Goal: Task Accomplishment & Management: Complete application form

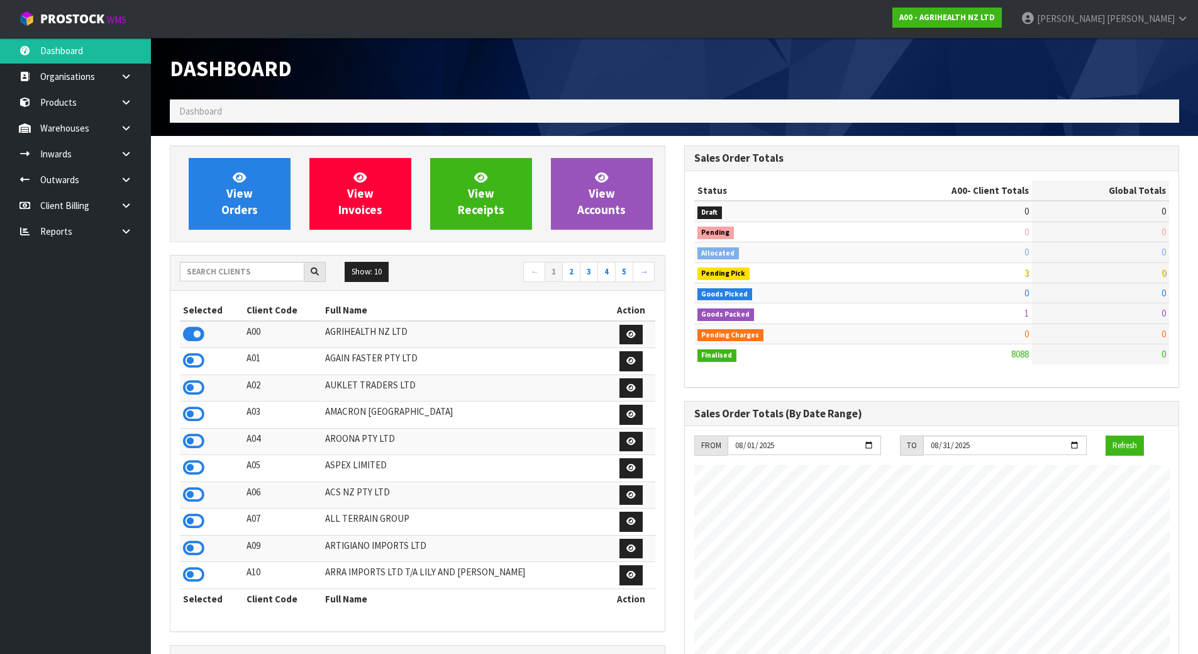
scroll to position [953, 514]
click at [259, 273] on input "text" at bounding box center [242, 272] width 125 height 20
click at [257, 274] on input "text" at bounding box center [242, 272] width 125 height 20
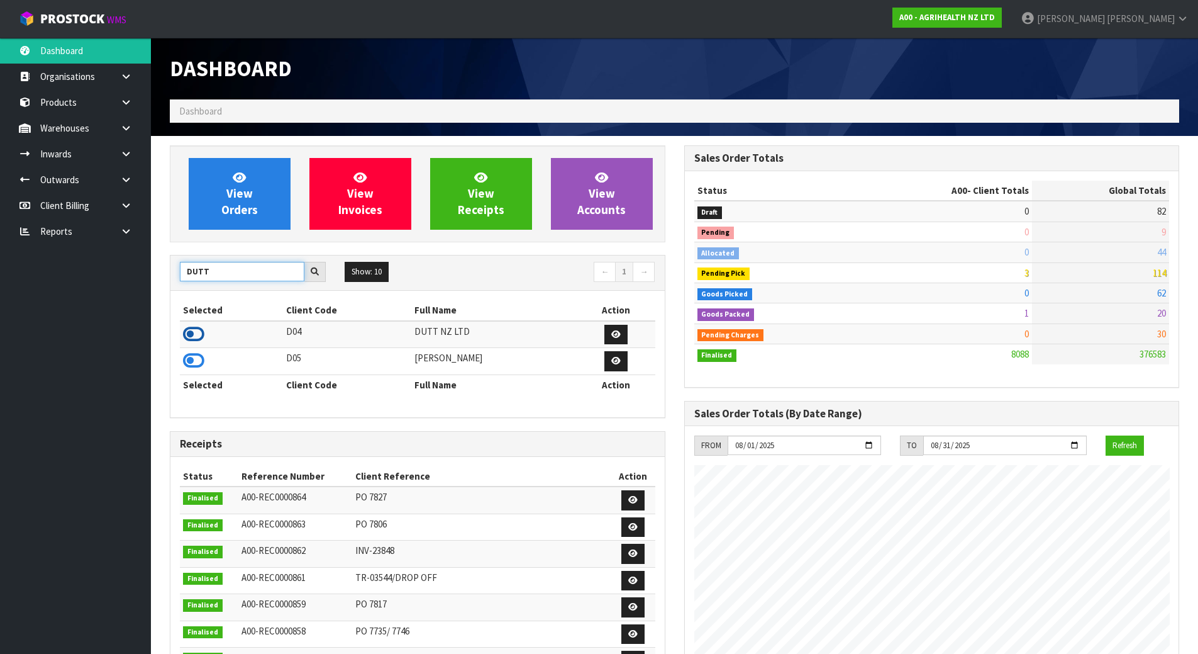
type input "DUTT"
click at [203, 334] on icon at bounding box center [193, 334] width 21 height 19
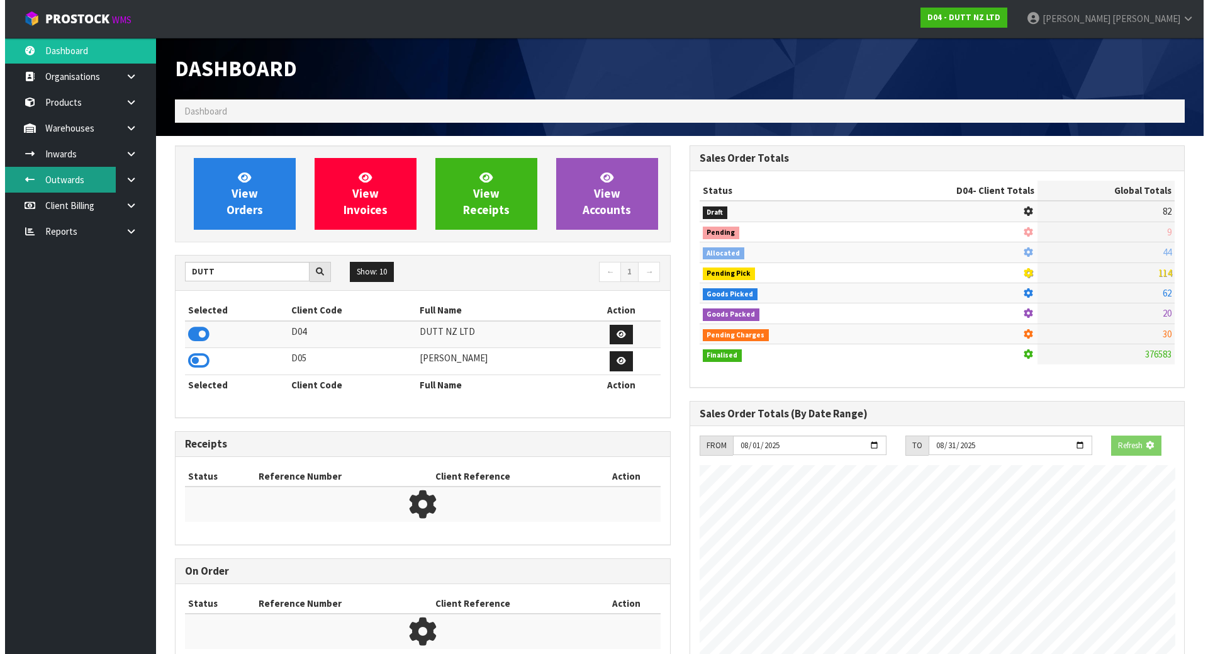
scroll to position [628268, 628523]
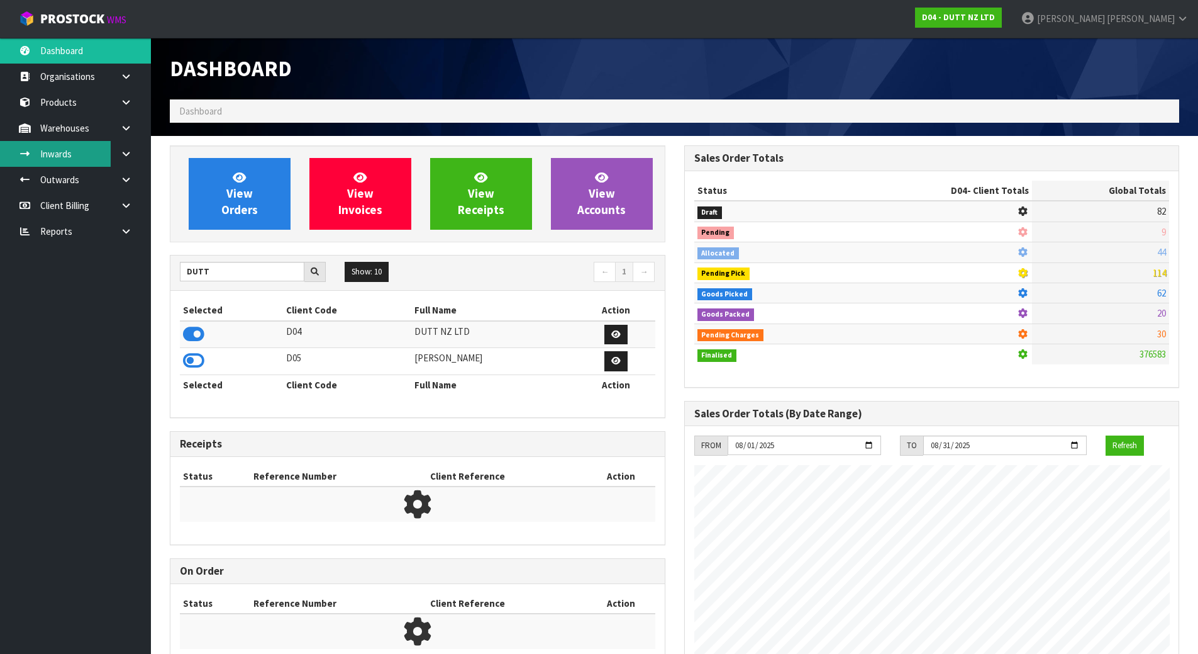
click at [84, 150] on link "Inwards" at bounding box center [75, 154] width 151 height 26
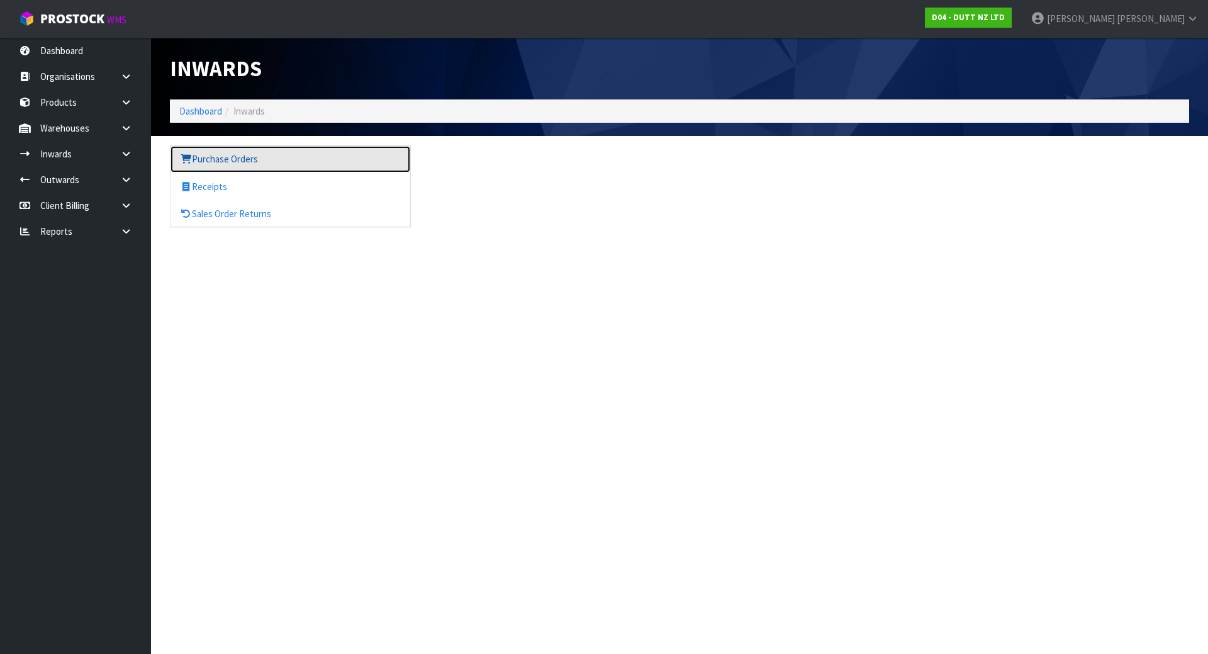
click at [250, 166] on link "Purchase Orders" at bounding box center [290, 159] width 240 height 26
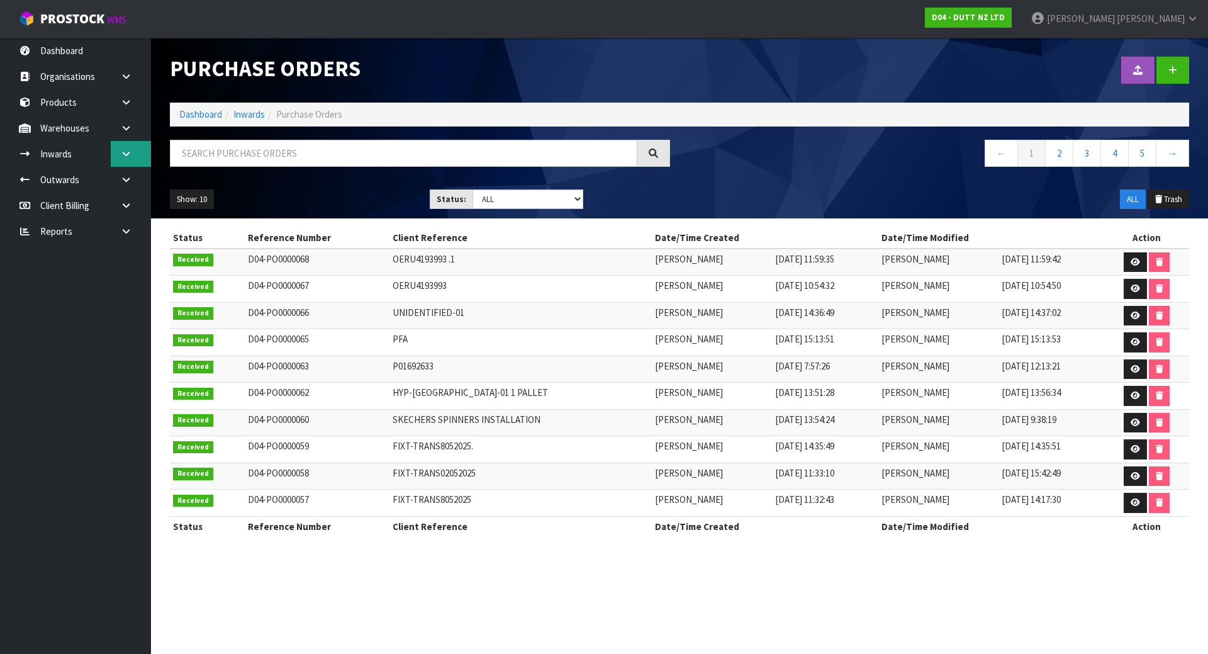
click at [119, 148] on link at bounding box center [131, 154] width 40 height 26
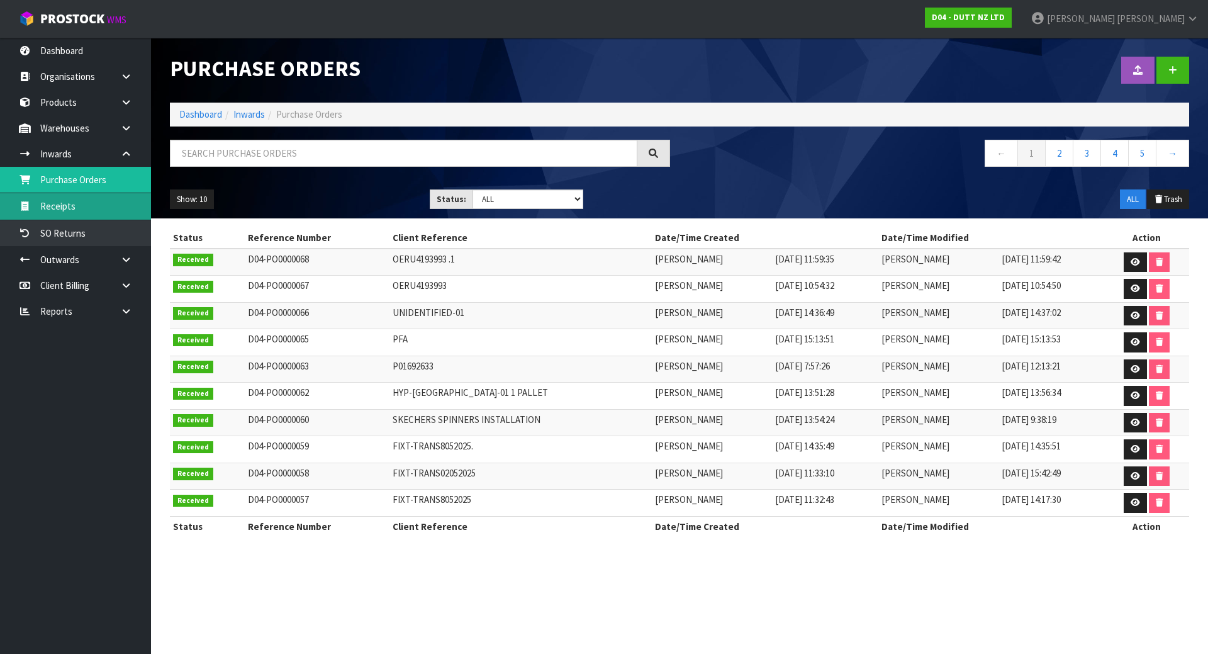
click at [87, 204] on link "Receipts" at bounding box center [75, 206] width 151 height 26
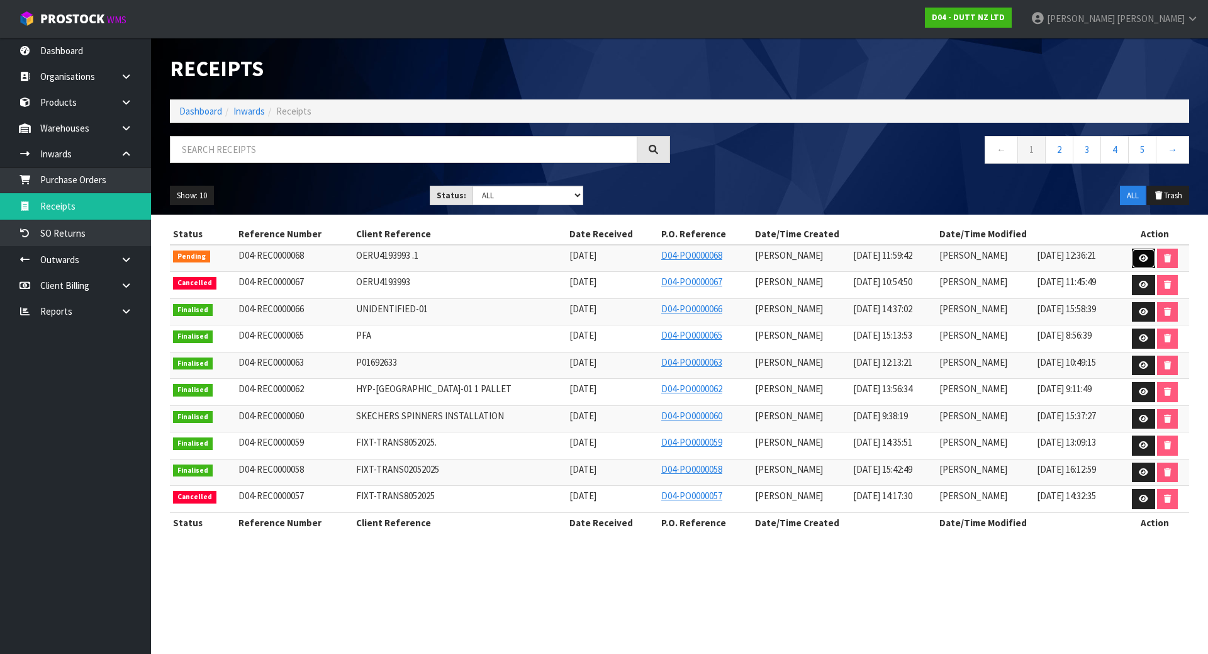
click at [1147, 259] on icon at bounding box center [1143, 258] width 9 height 8
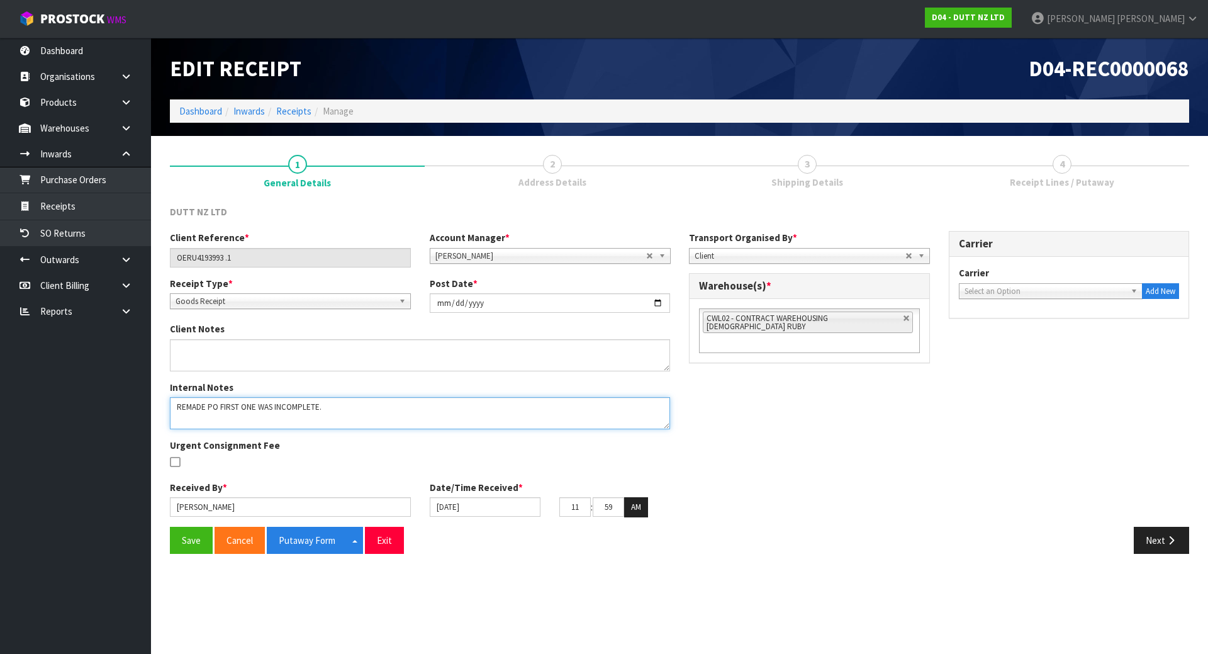
click at [501, 398] on textarea at bounding box center [420, 413] width 500 height 32
type textarea "REMADE PO FIRST ONE WAS INCOMPLETE. VARIACNES FOR THESE CODES 71002310 -EXPECTE…"
click at [829, 177] on span "Shipping Details" at bounding box center [807, 182] width 72 height 13
click at [1148, 543] on button "Next" at bounding box center [1161, 540] width 55 height 27
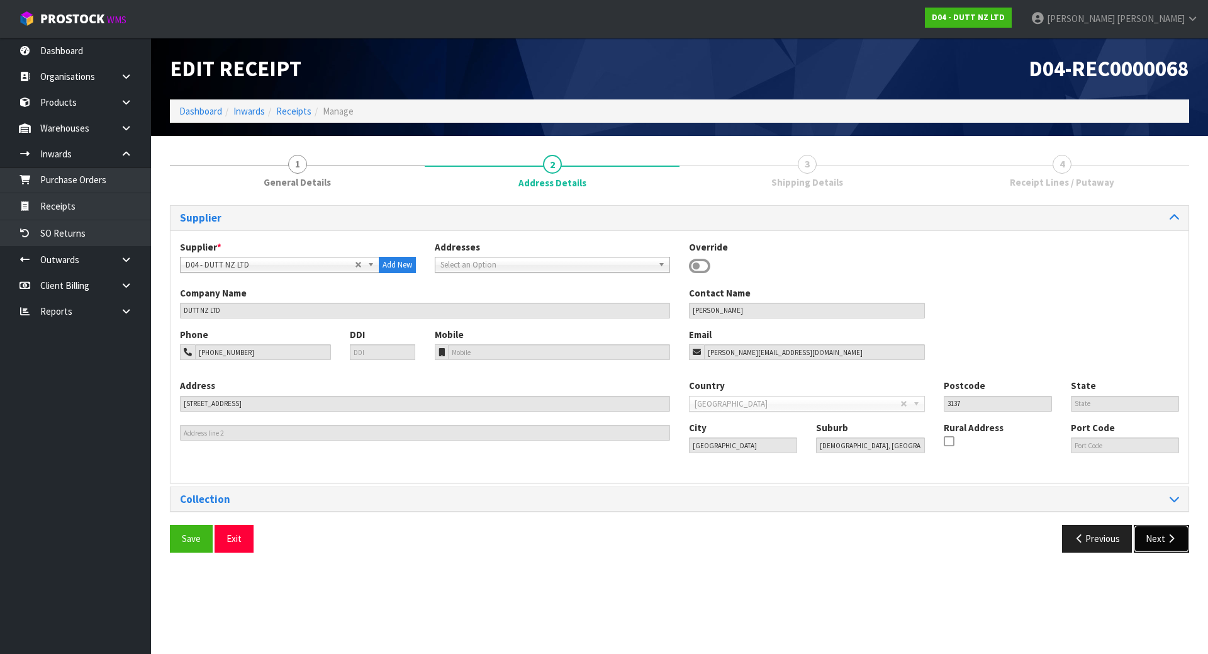
click at [1153, 545] on button "Next" at bounding box center [1161, 538] width 55 height 27
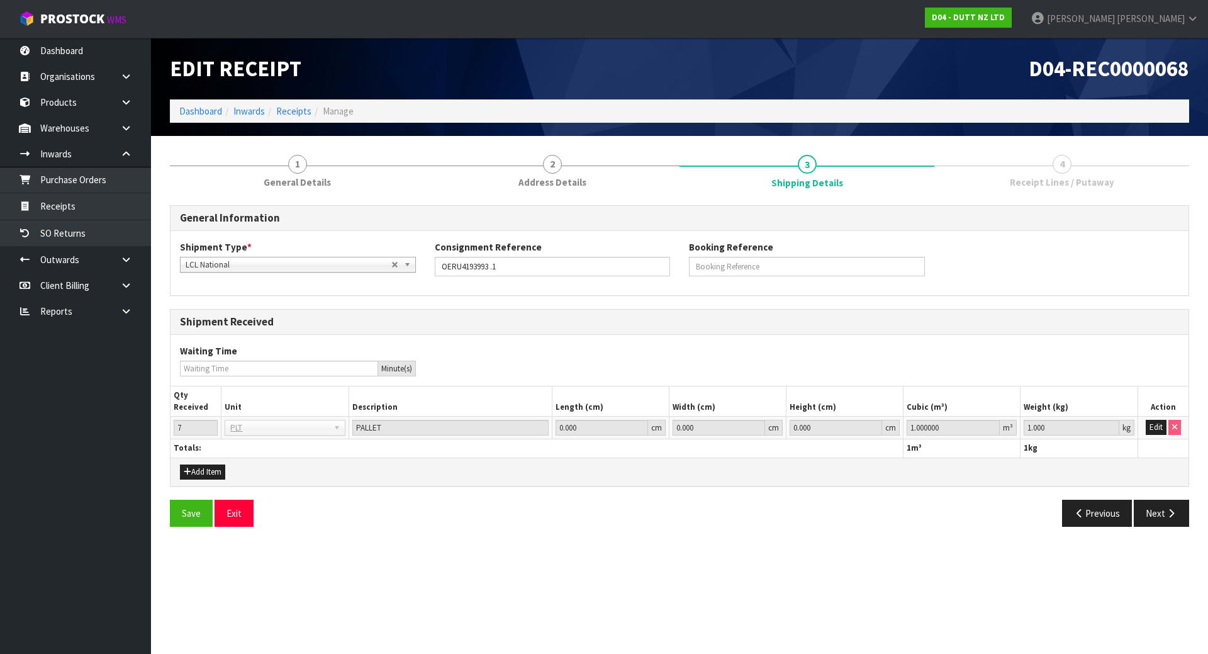
click at [1159, 528] on div "Save Exit Previous Next" at bounding box center [679, 517] width 1038 height 36
click at [1161, 511] on button "Next" at bounding box center [1161, 512] width 55 height 27
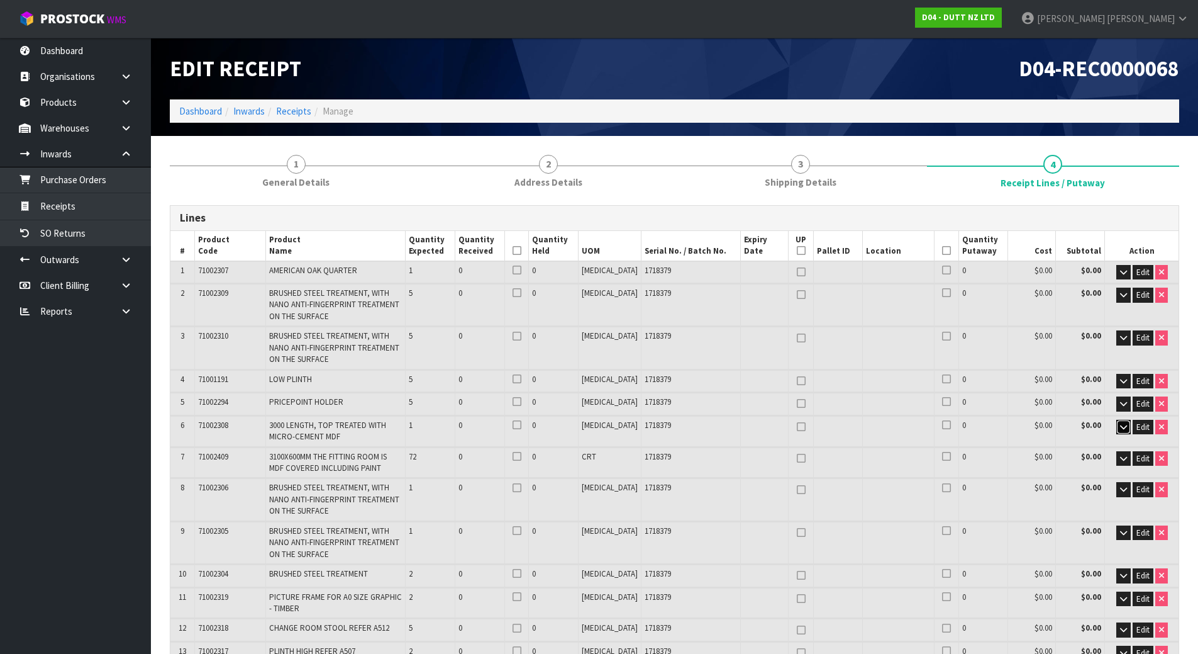
click at [1121, 427] on icon "button" at bounding box center [1123, 427] width 7 height 8
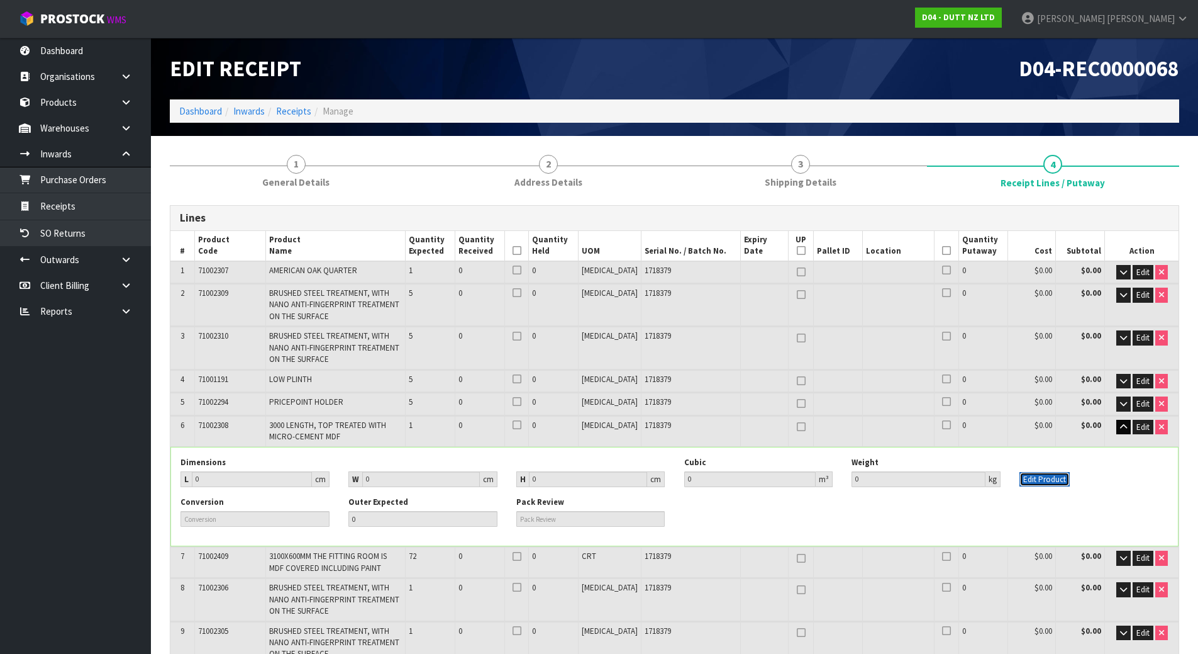
click at [1040, 477] on button "Edit Product" at bounding box center [1045, 479] width 50 height 15
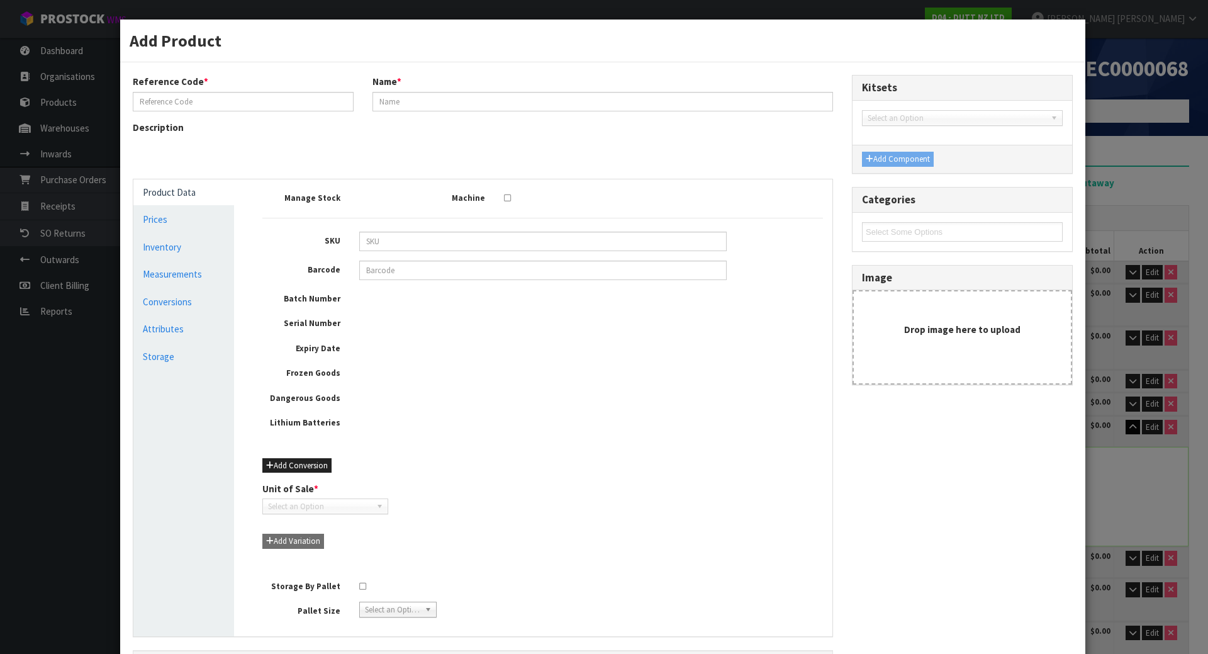
type input "71002308"
type input "3000 LENGTH, TOP TREATED WITH MICRO-CEMENT MDF"
type input "0"
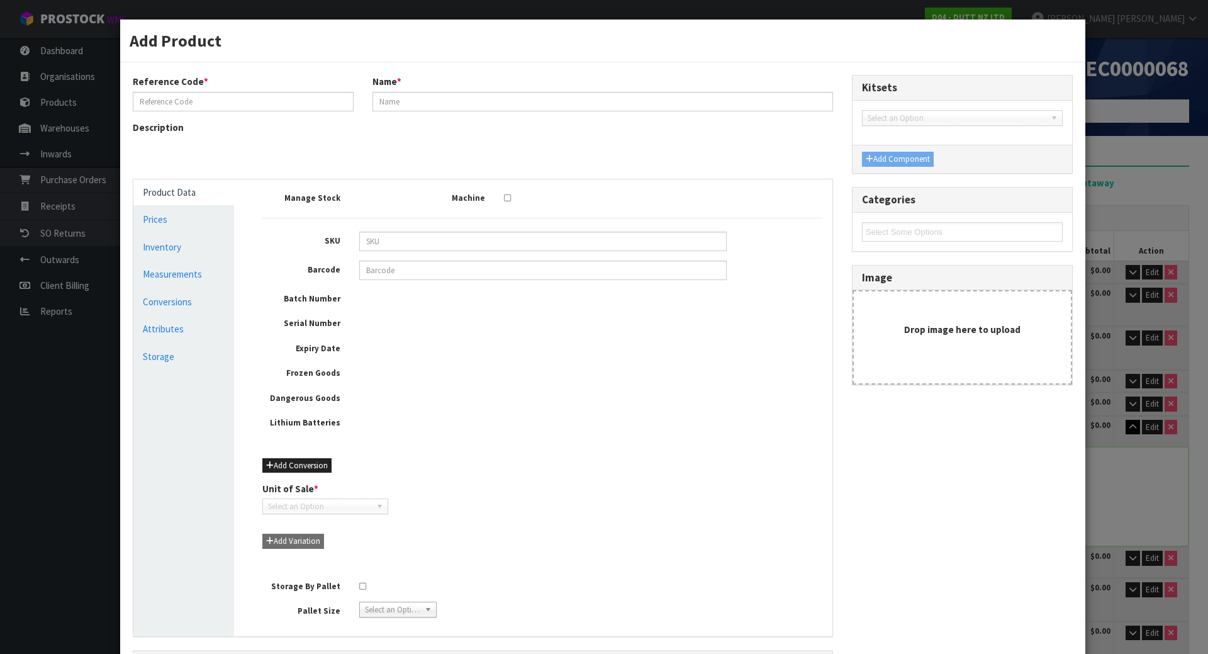
type input "0"
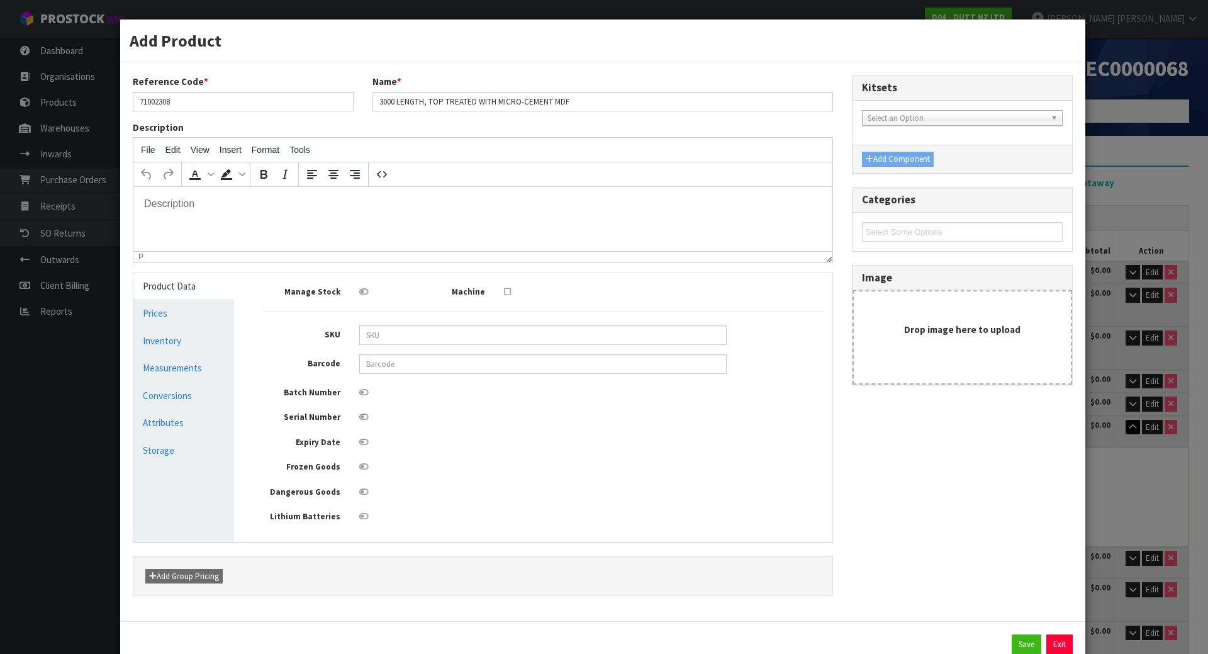
scroll to position [0, 0]
click at [175, 369] on link "Measurements" at bounding box center [183, 368] width 101 height 26
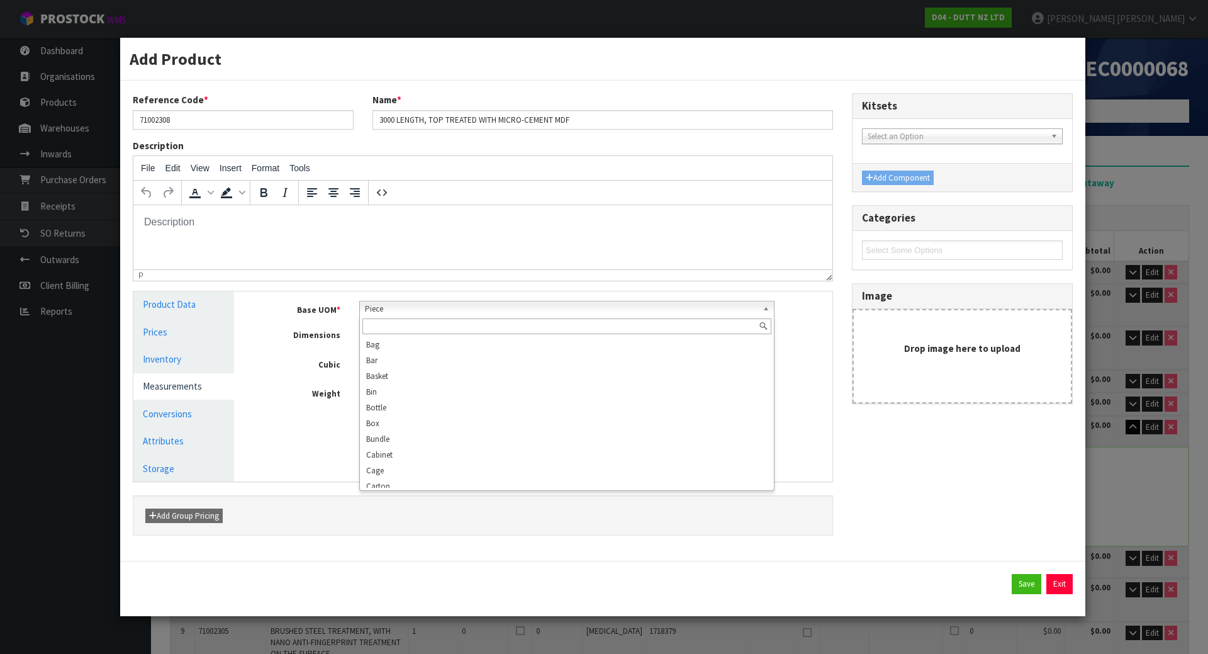
click at [438, 313] on span "Piece" at bounding box center [561, 308] width 393 height 15
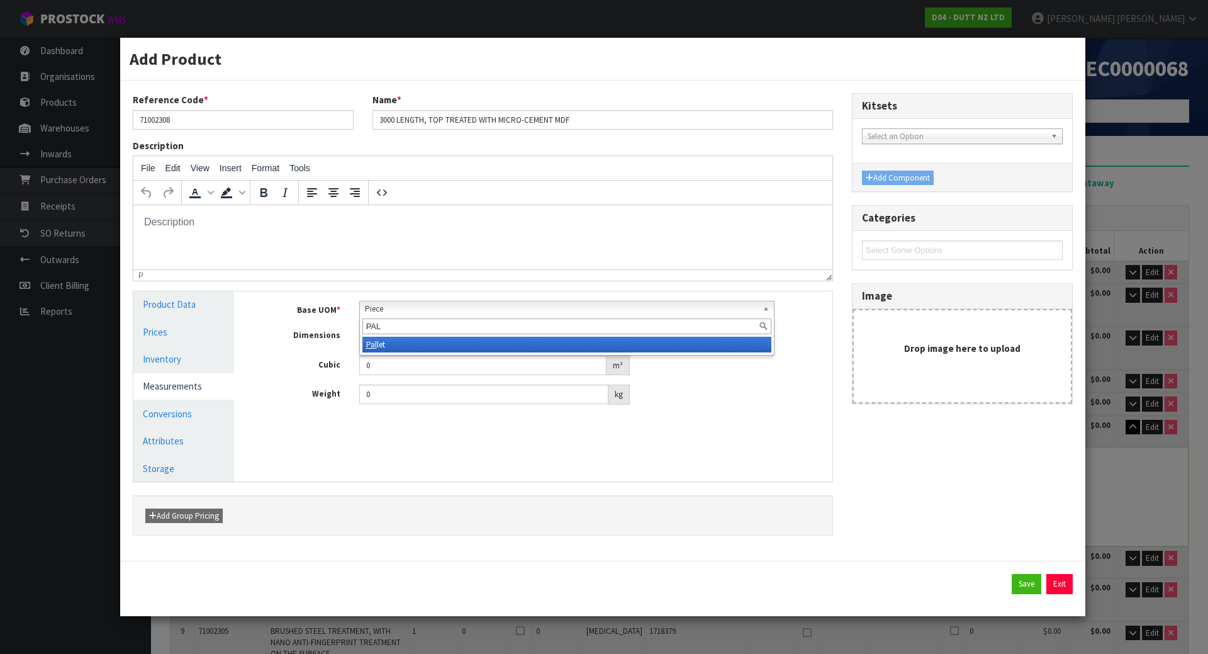
type input "PAL"
click at [415, 350] on li "Pal let" at bounding box center [567, 345] width 410 height 16
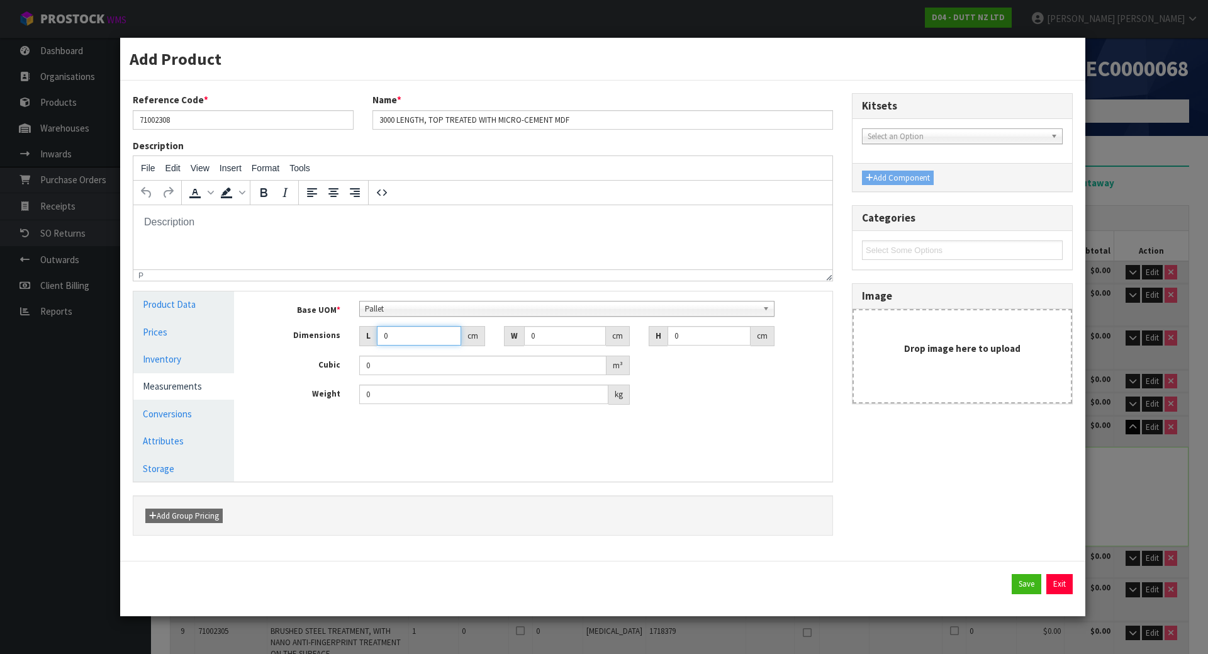
drag, startPoint x: 410, startPoint y: 332, endPoint x: 301, endPoint y: 332, distance: 108.2
click at [303, 332] on div "Dimensions L 0 cm W 0 cm H 0 cm" at bounding box center [542, 336] width 579 height 20
type input "3"
type input "0.000001"
type input "305"
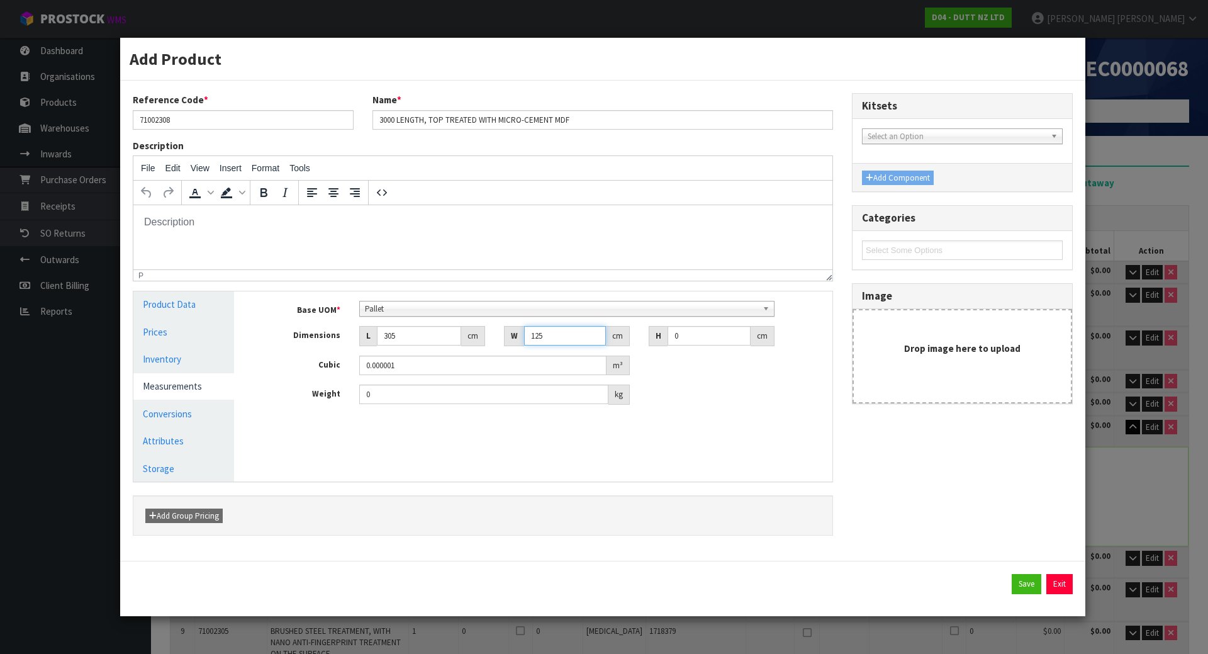
type input "125"
type input "1"
type input "0.038125"
type input "12"
type input "0.4575"
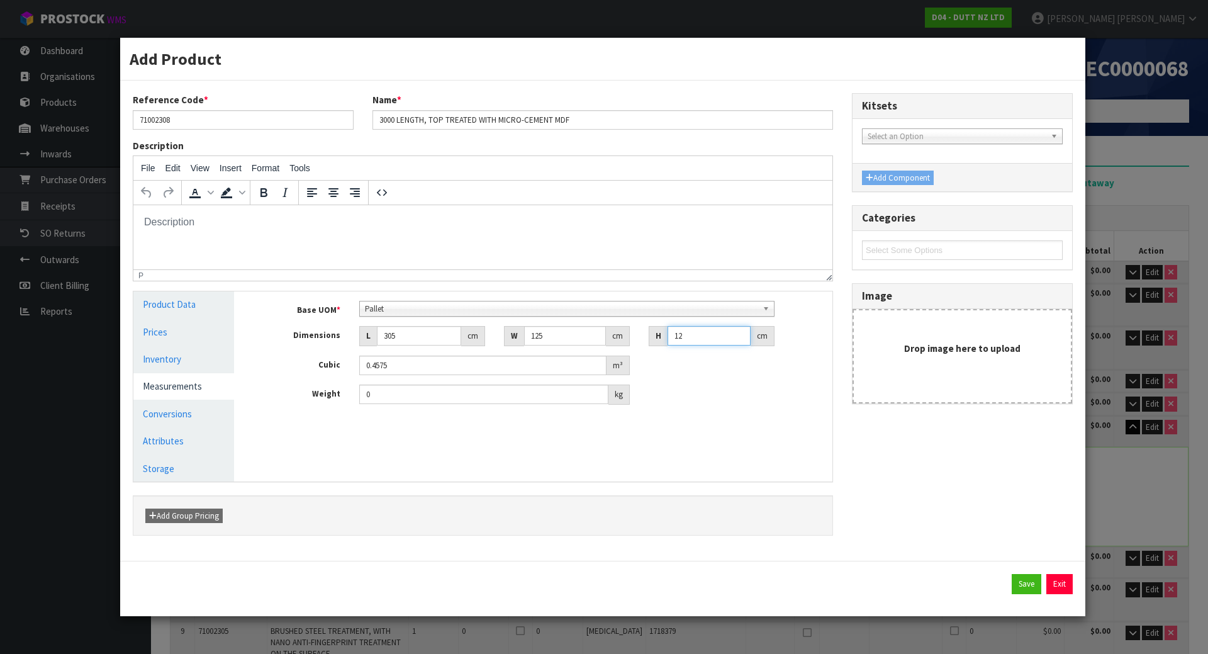
type input "122"
type input "4.65125"
type input "122"
type input "706"
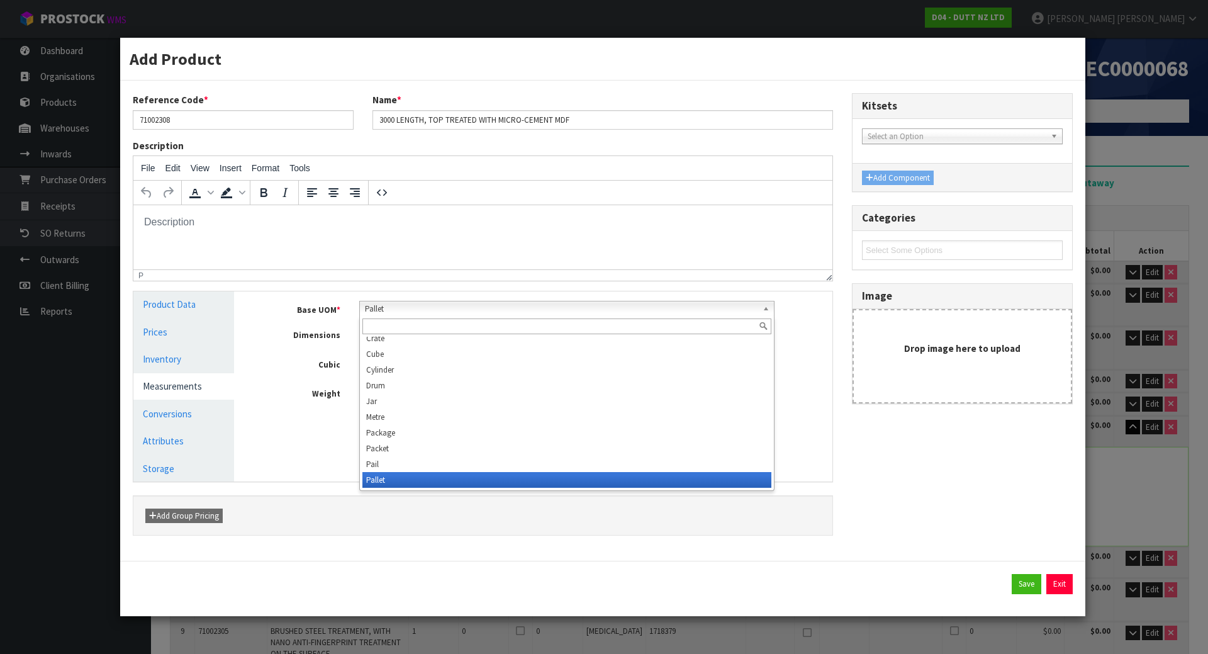
click at [385, 308] on span "Pallet" at bounding box center [561, 308] width 393 height 15
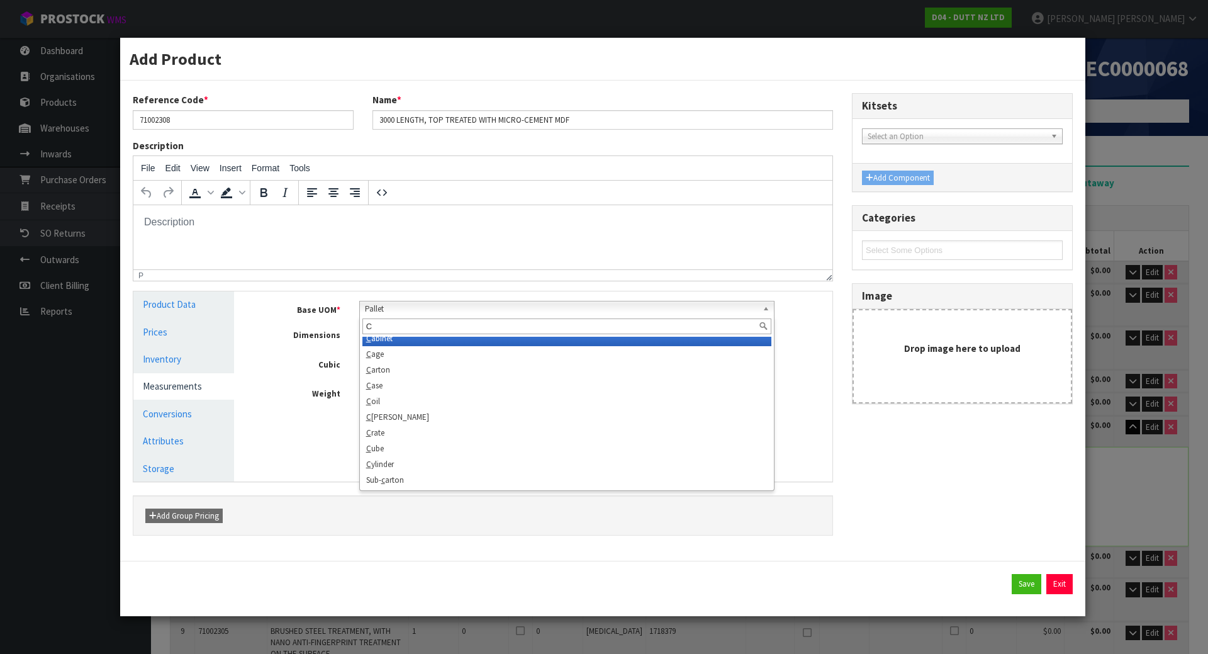
scroll to position [0, 0]
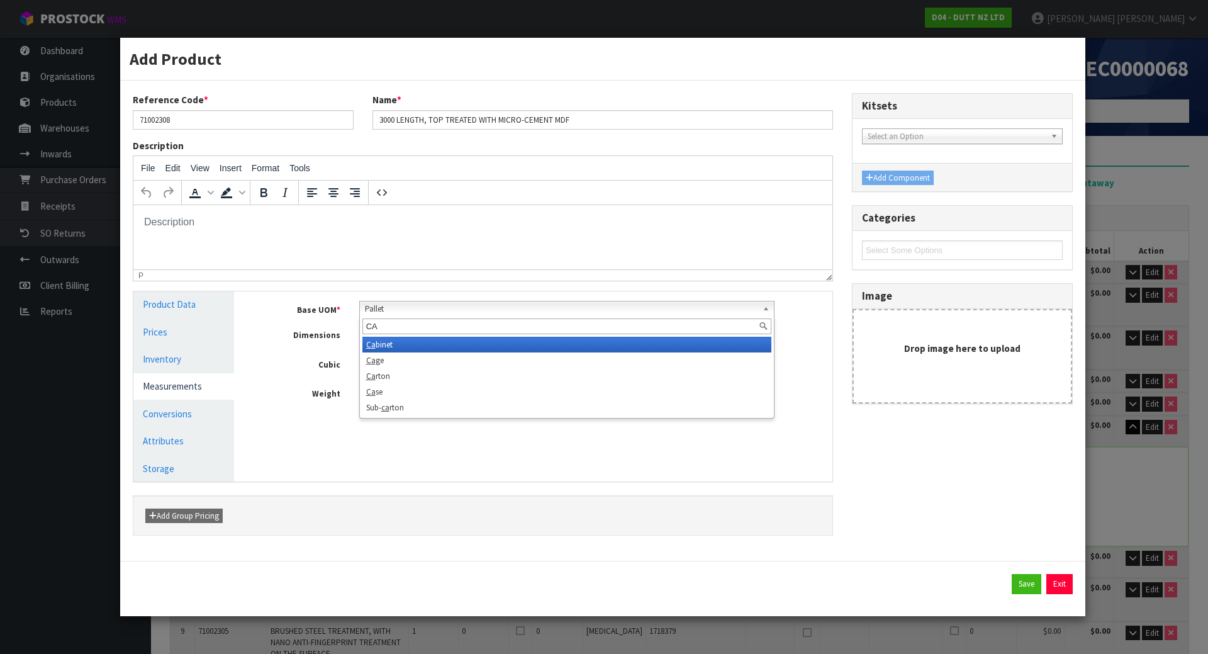
type input "C"
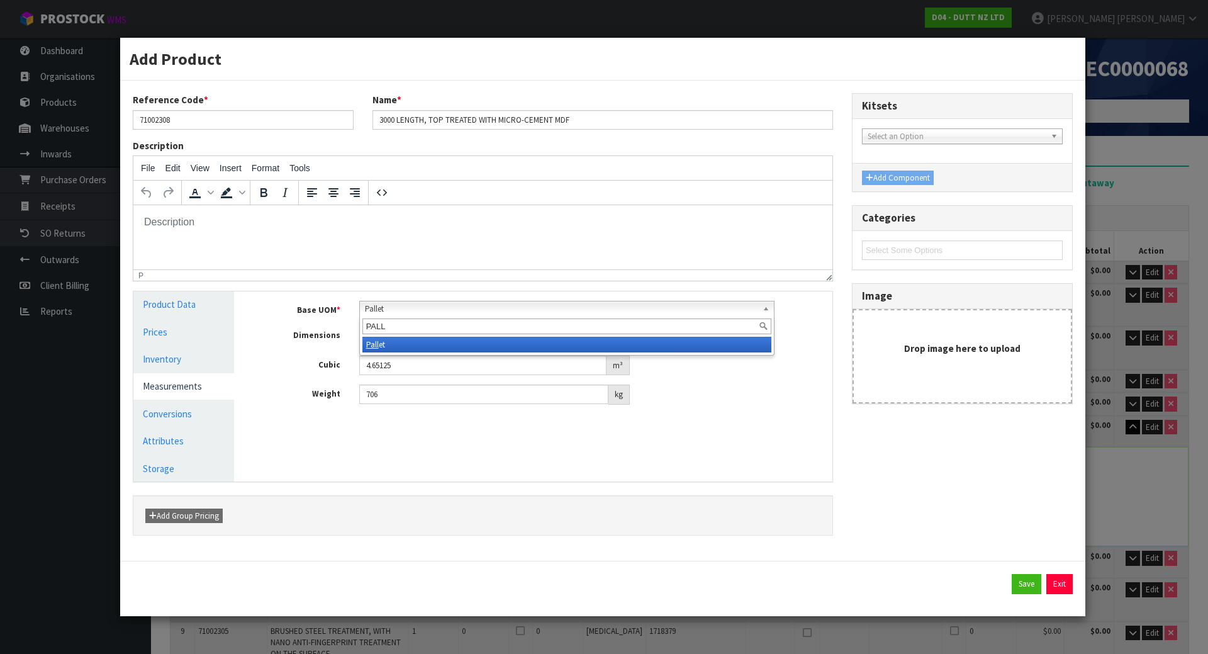
type input "PALL"
click at [411, 337] on div "PALL" at bounding box center [567, 326] width 415 height 21
click at [411, 343] on li "Pall et" at bounding box center [567, 345] width 410 height 16
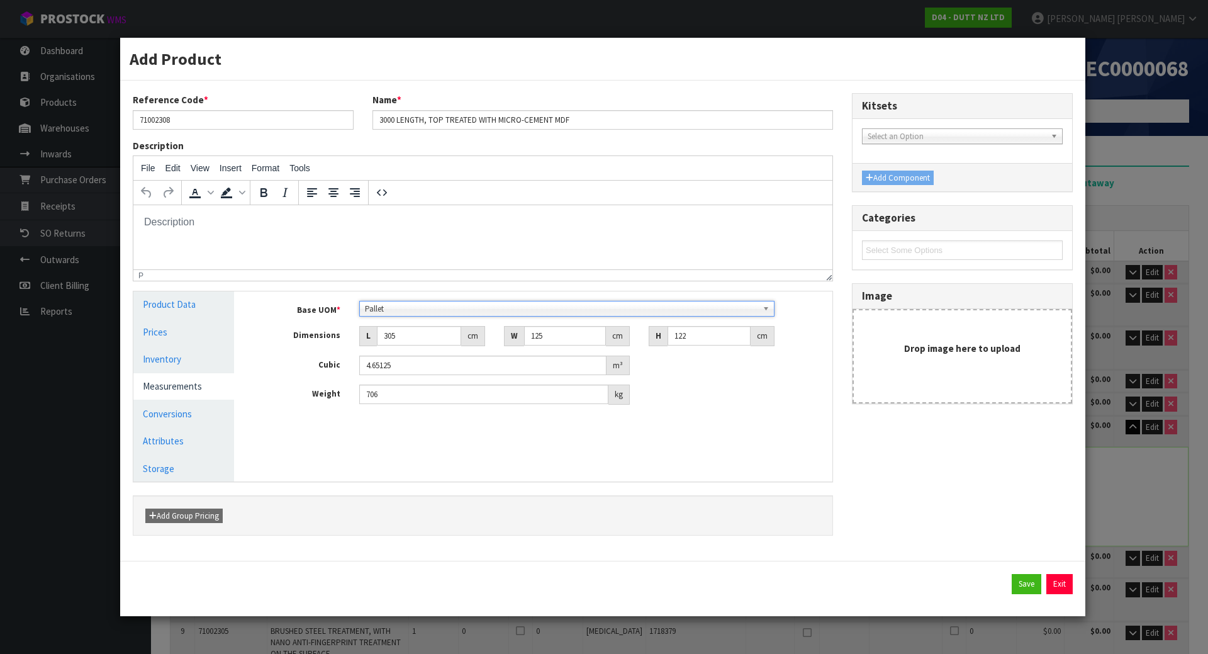
click at [787, 420] on div "Base UOM * Bag Bar Basket Bin Bottle Box Bundle Cabinet Cage Carton Case Coil C…" at bounding box center [542, 357] width 579 height 132
click at [1025, 586] on button "Save" at bounding box center [1026, 584] width 30 height 20
type input "305"
type input "125"
type input "122"
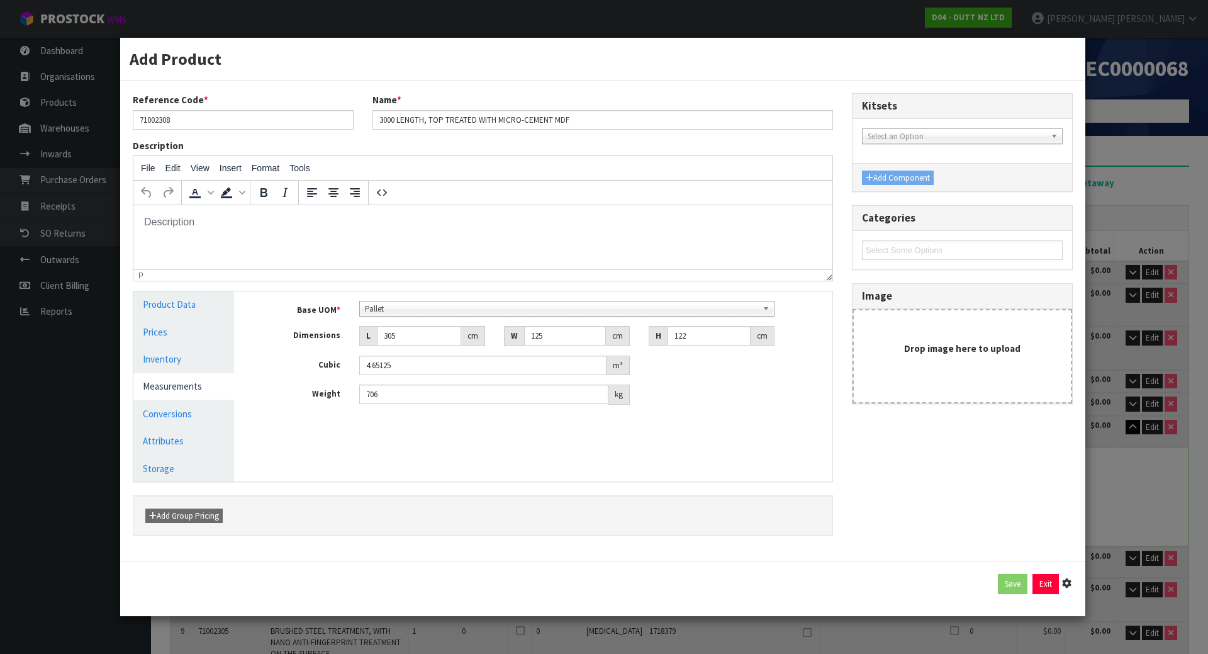
type input "4.65125"
type input "706"
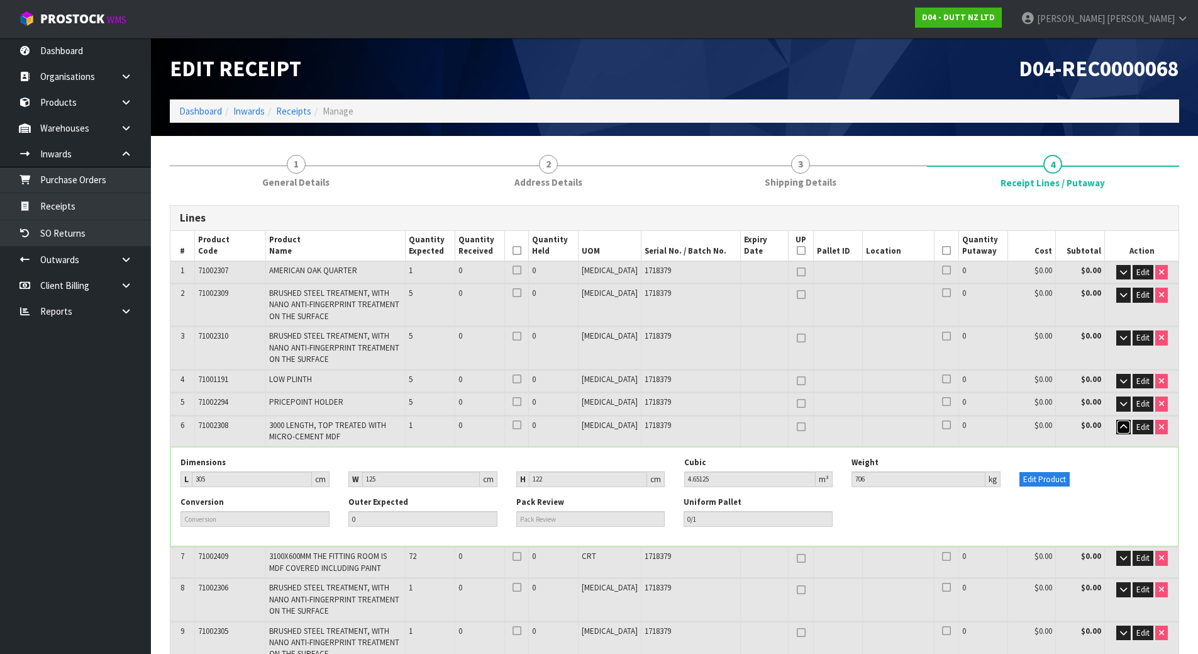
click at [1117, 427] on button "button" at bounding box center [1124, 427] width 14 height 15
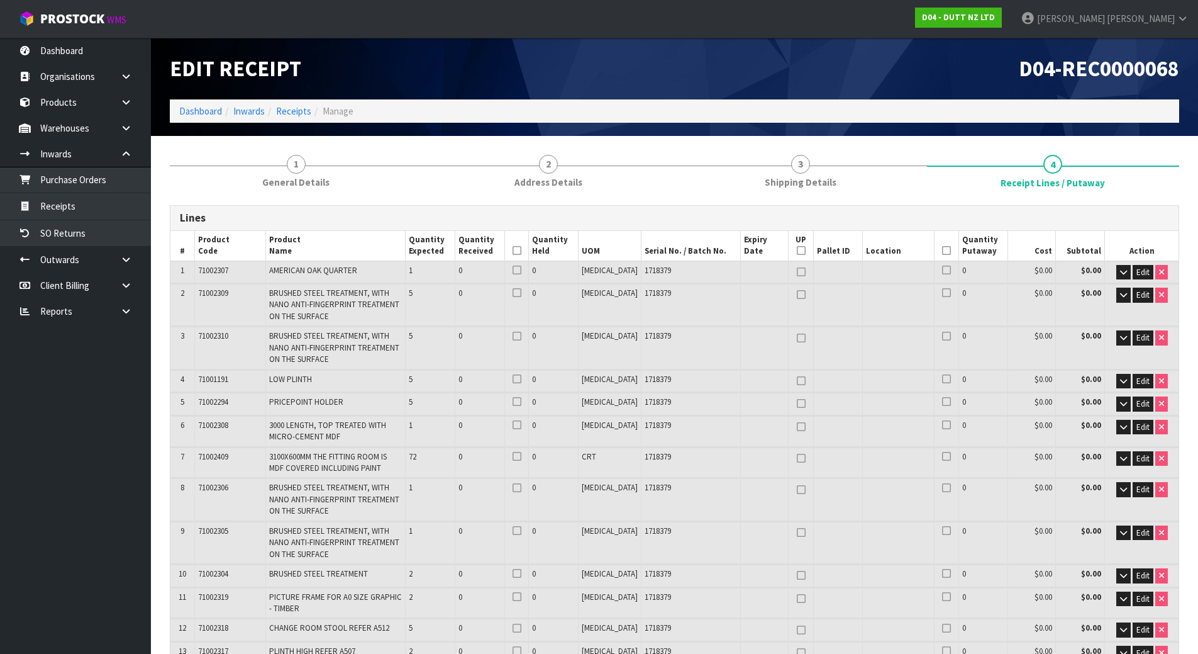
click at [797, 427] on icon at bounding box center [801, 426] width 9 height 1
type input "1"
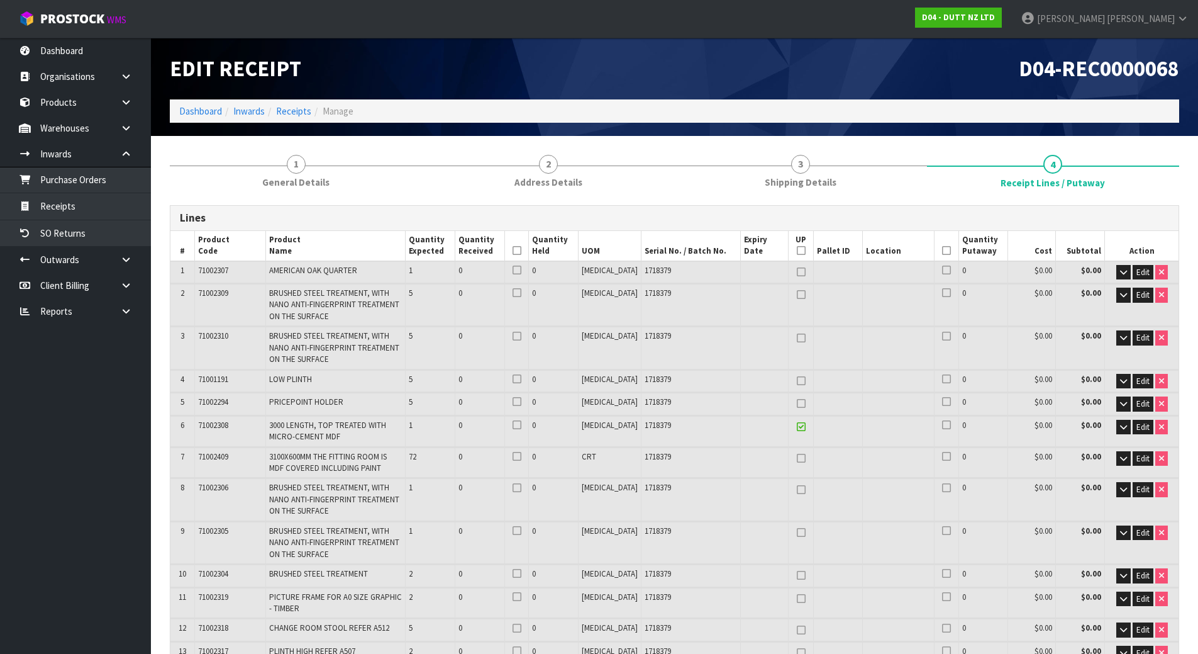
scroll to position [63, 0]
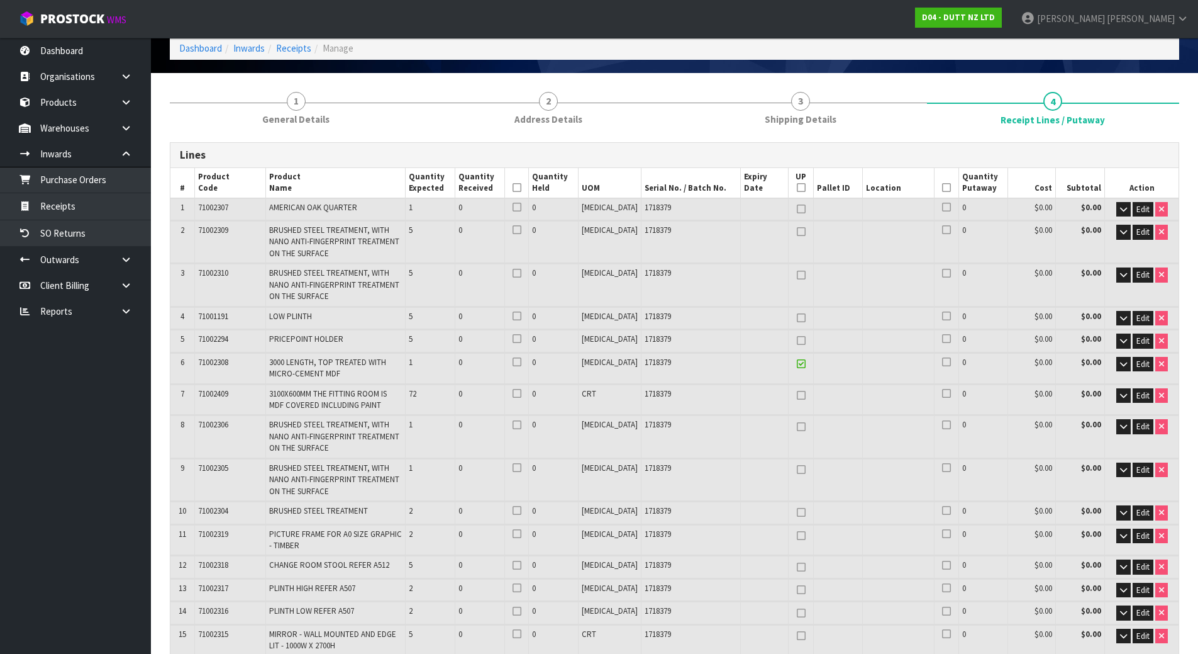
click at [797, 395] on icon at bounding box center [801, 395] width 9 height 1
type input "2"
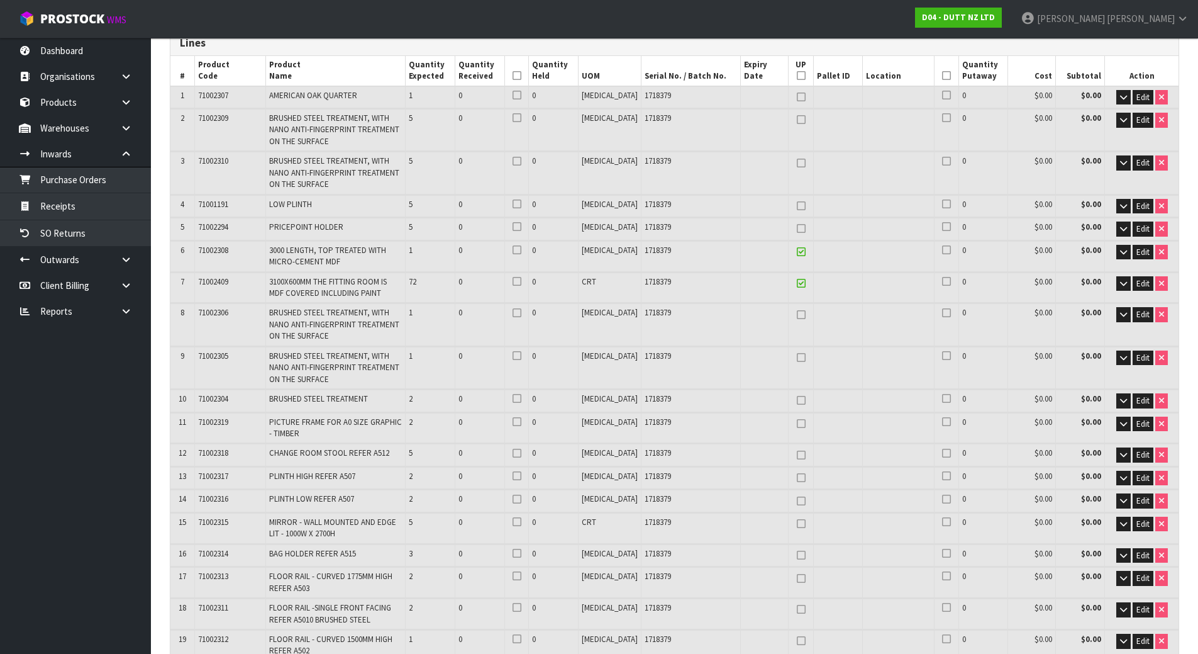
scroll to position [252, 0]
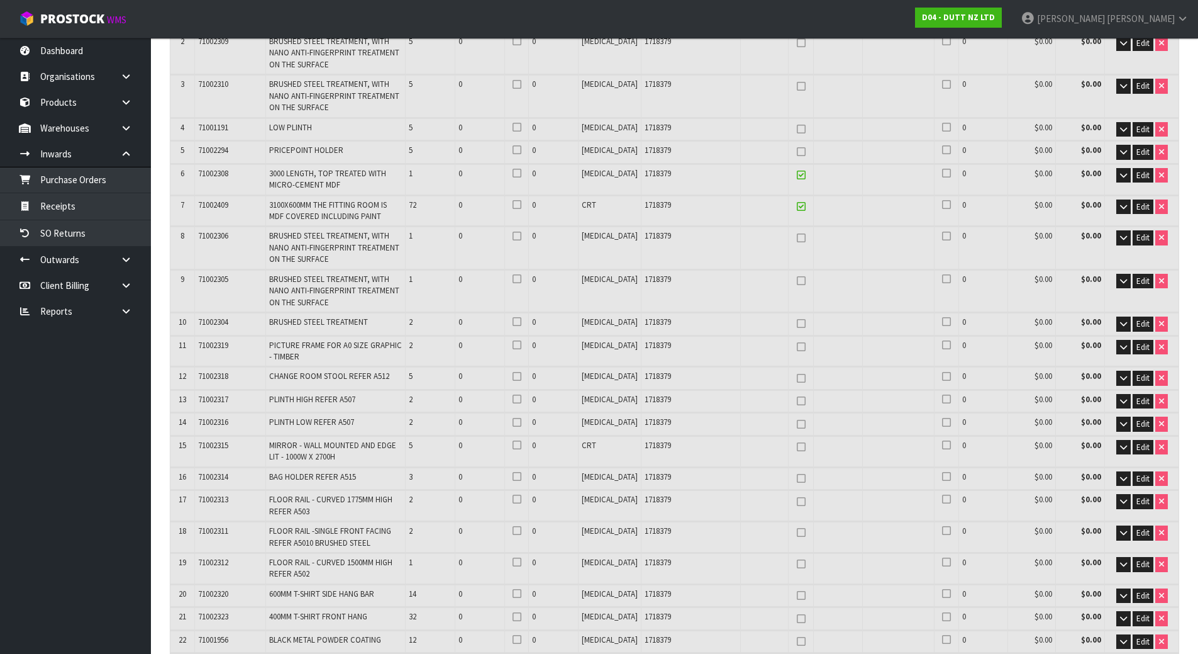
click at [793, 452] on link at bounding box center [801, 447] width 16 height 15
type input "3"
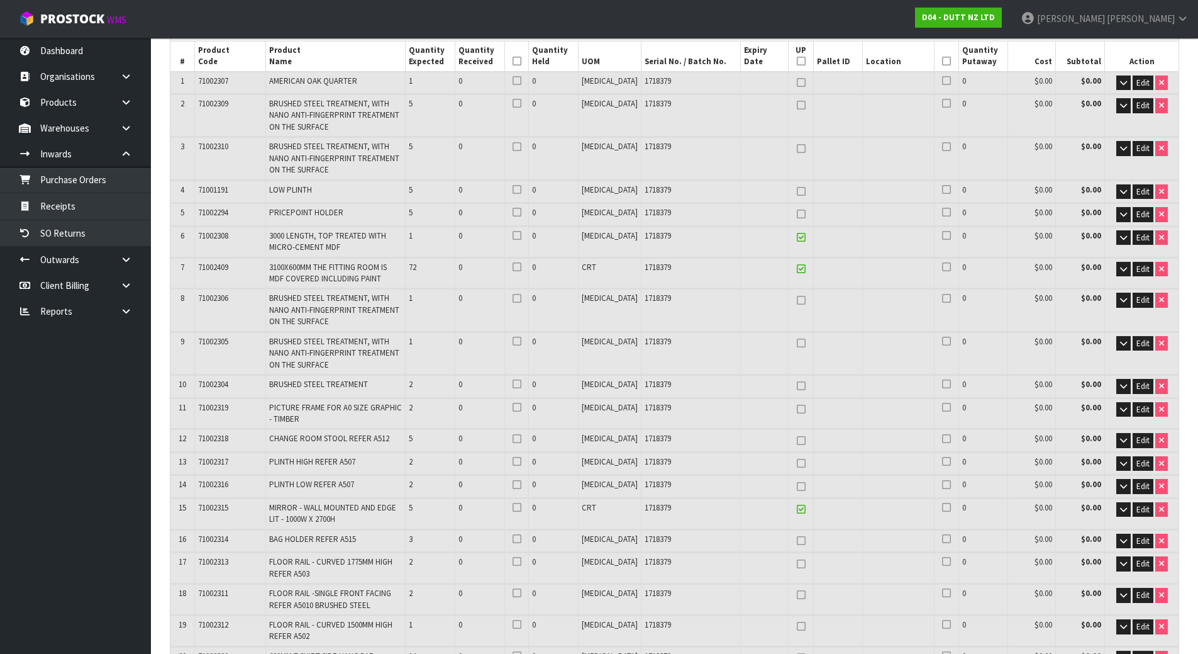
scroll to position [63, 0]
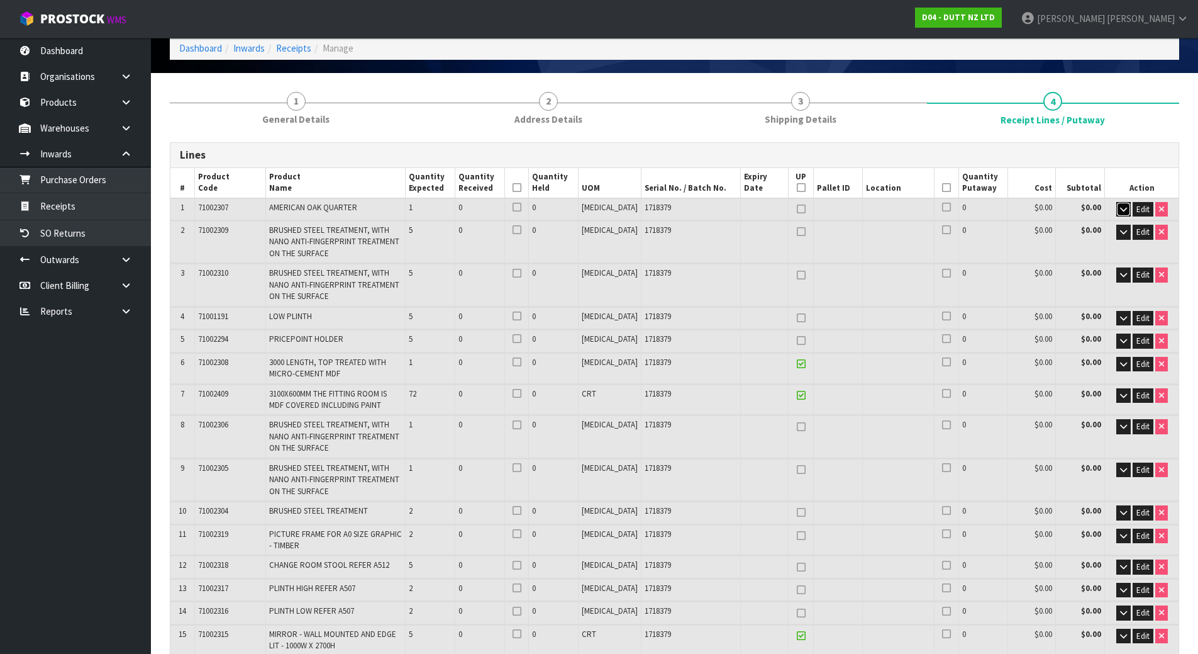
click at [1123, 211] on icon "button" at bounding box center [1123, 209] width 7 height 8
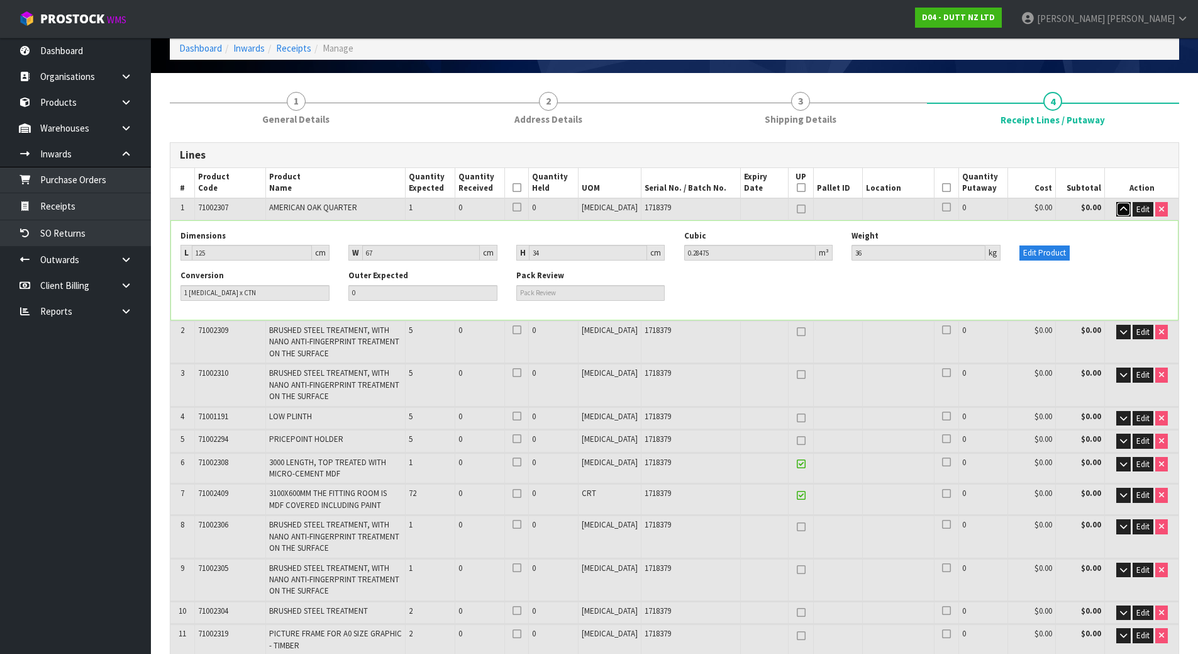
click at [1123, 211] on icon "button" at bounding box center [1123, 209] width 7 height 8
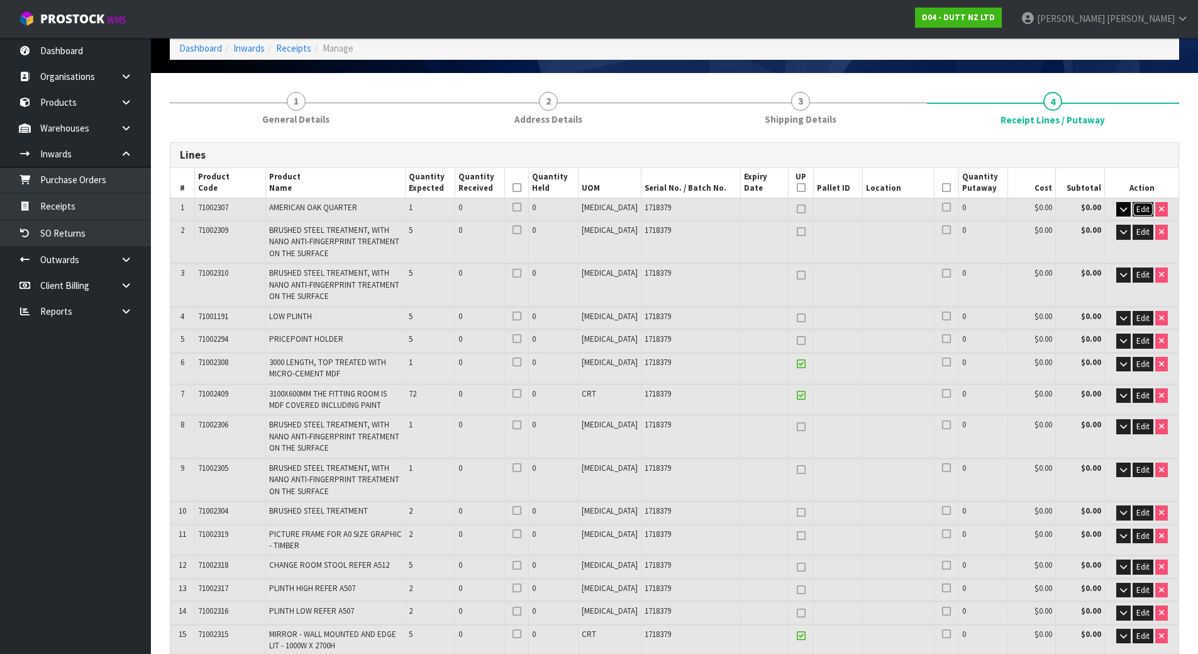
click at [1134, 209] on button "Edit" at bounding box center [1143, 209] width 21 height 15
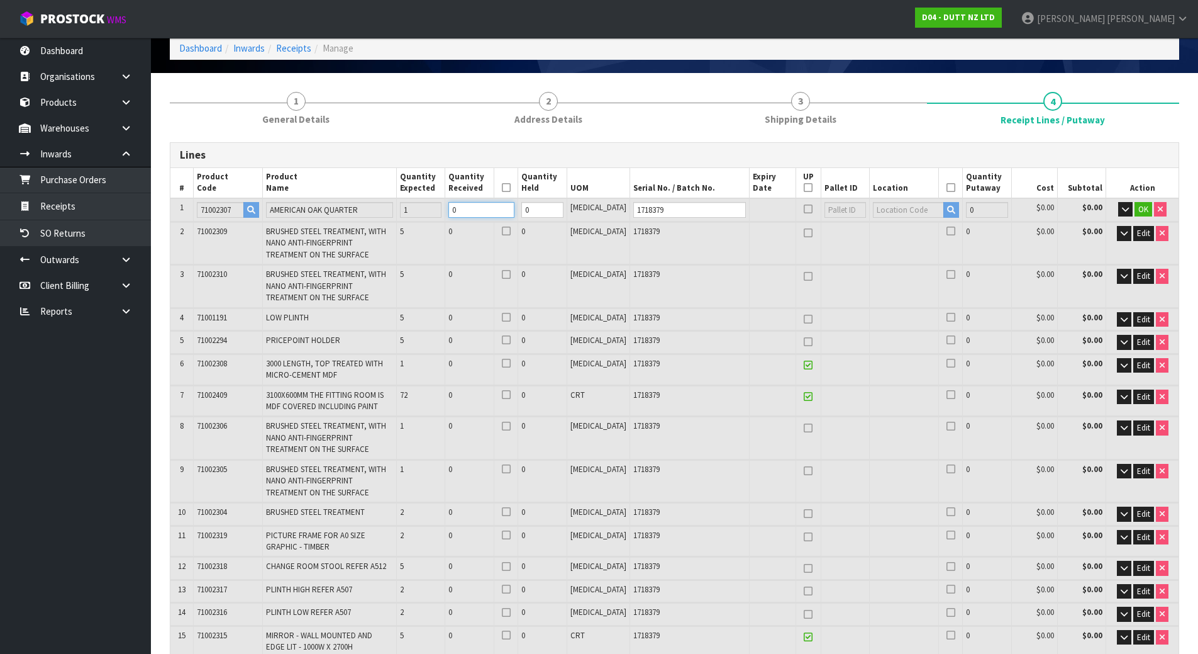
click at [331, 216] on tr "1 71002307 AMERICAN OAK QUARTER 1 0 0 [MEDICAL_DATA] 1718379 0 $0.00 $0.00 OK" at bounding box center [674, 209] width 1008 height 23
type input "1"
type input "4"
type input "0.28475"
type input "36"
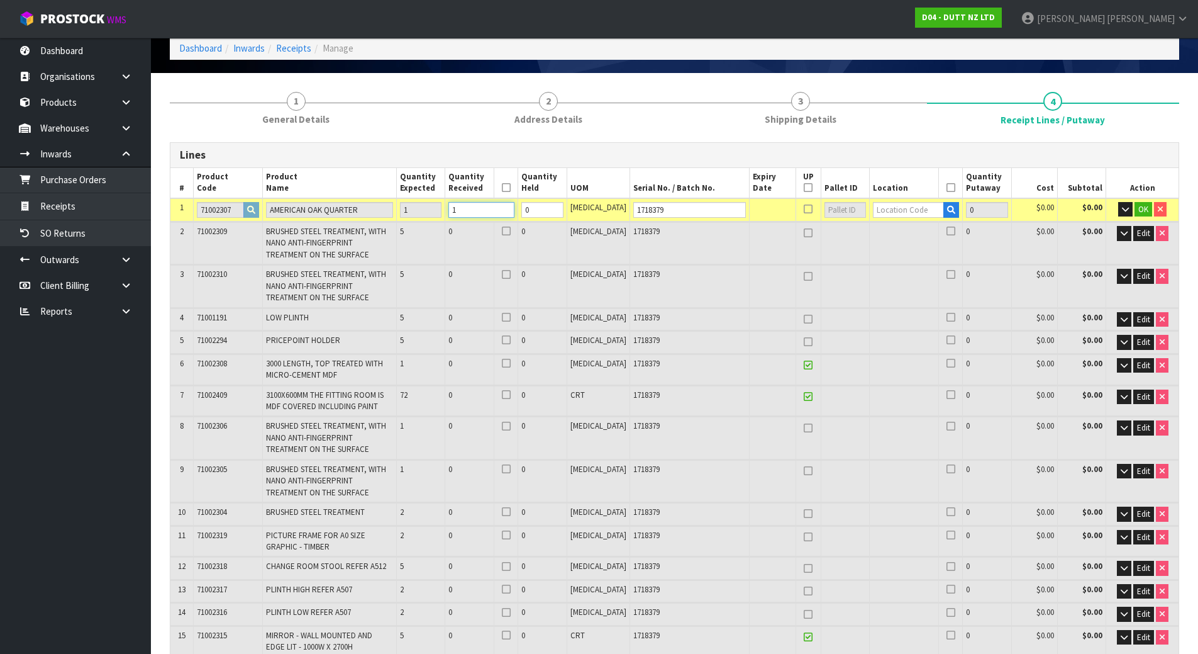
type input "1"
click at [888, 210] on input "text" at bounding box center [908, 210] width 71 height 16
click at [886, 209] on input "text" at bounding box center [908, 210] width 71 height 16
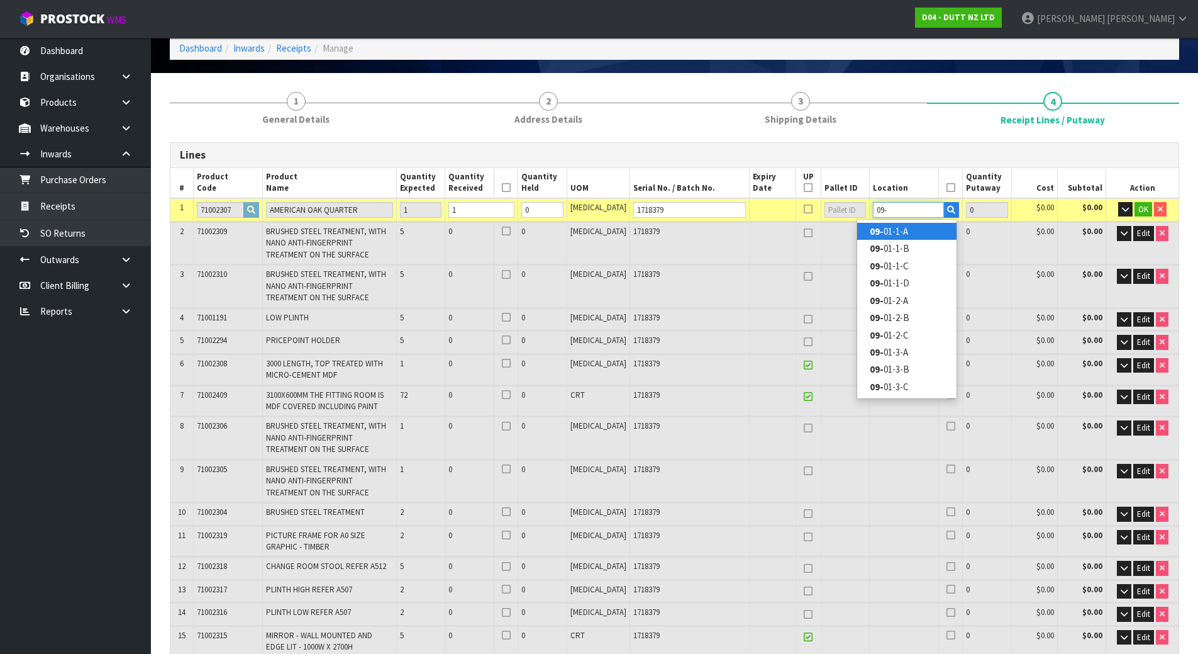
type input "09-"
click at [877, 228] on strong "09-" at bounding box center [877, 231] width 14 height 12
type input "1"
type input "09-01-1-A"
type input "1"
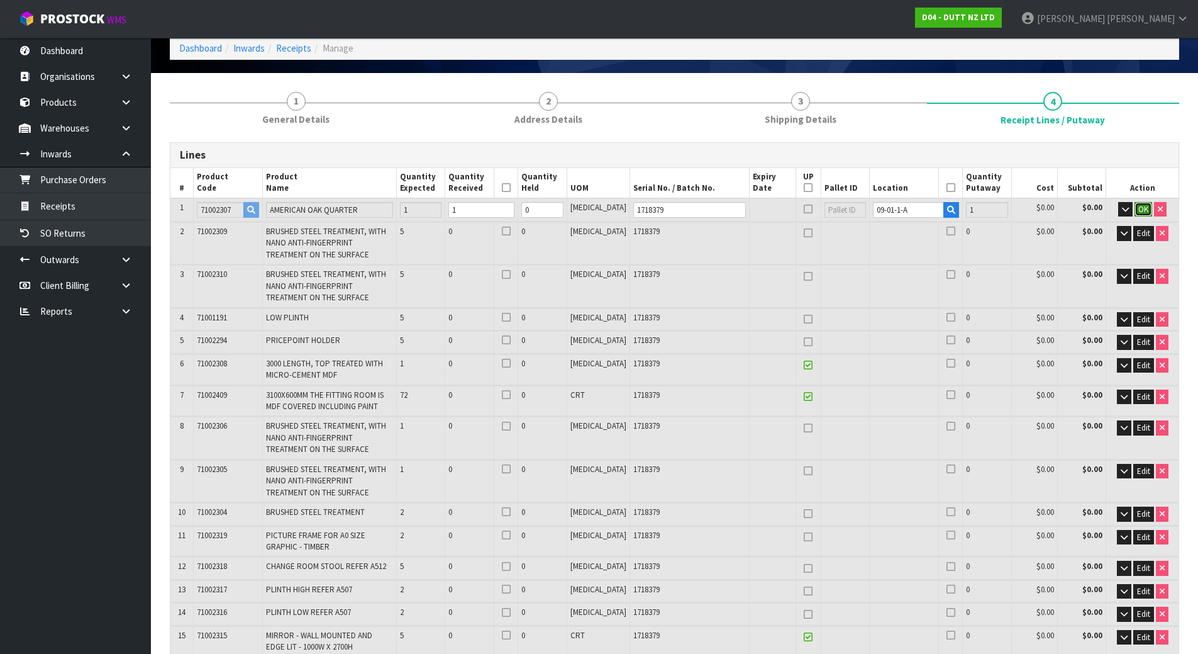
click at [1146, 213] on span "OK" at bounding box center [1144, 209] width 10 height 11
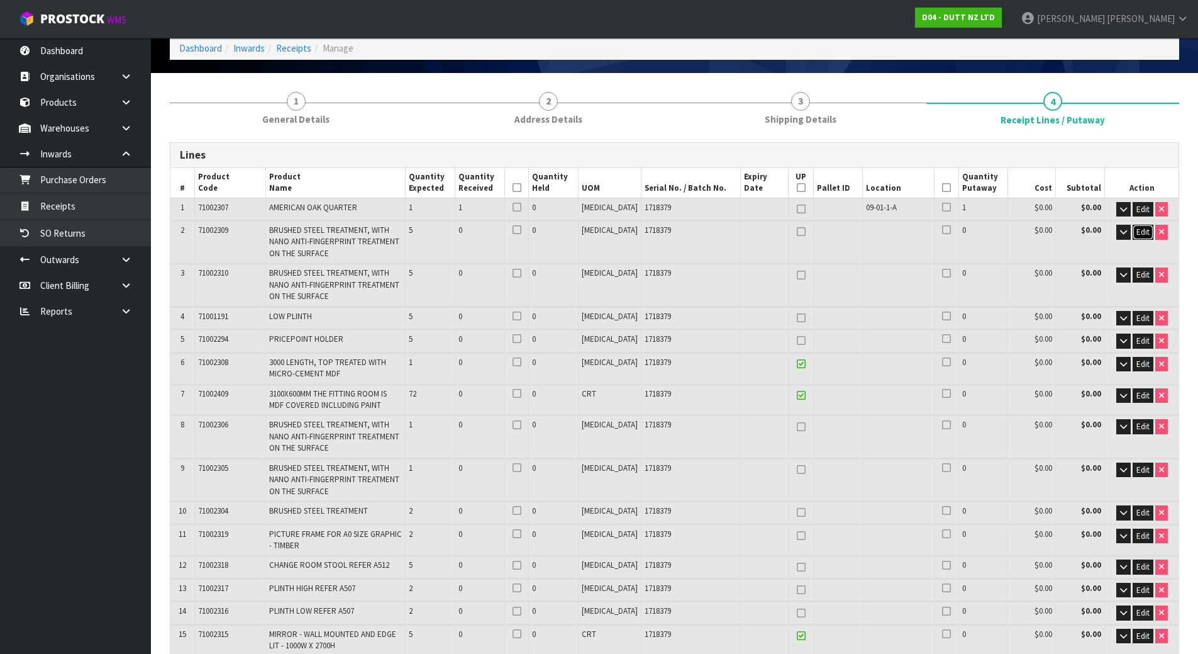
click at [1142, 229] on span "Edit" at bounding box center [1143, 231] width 13 height 11
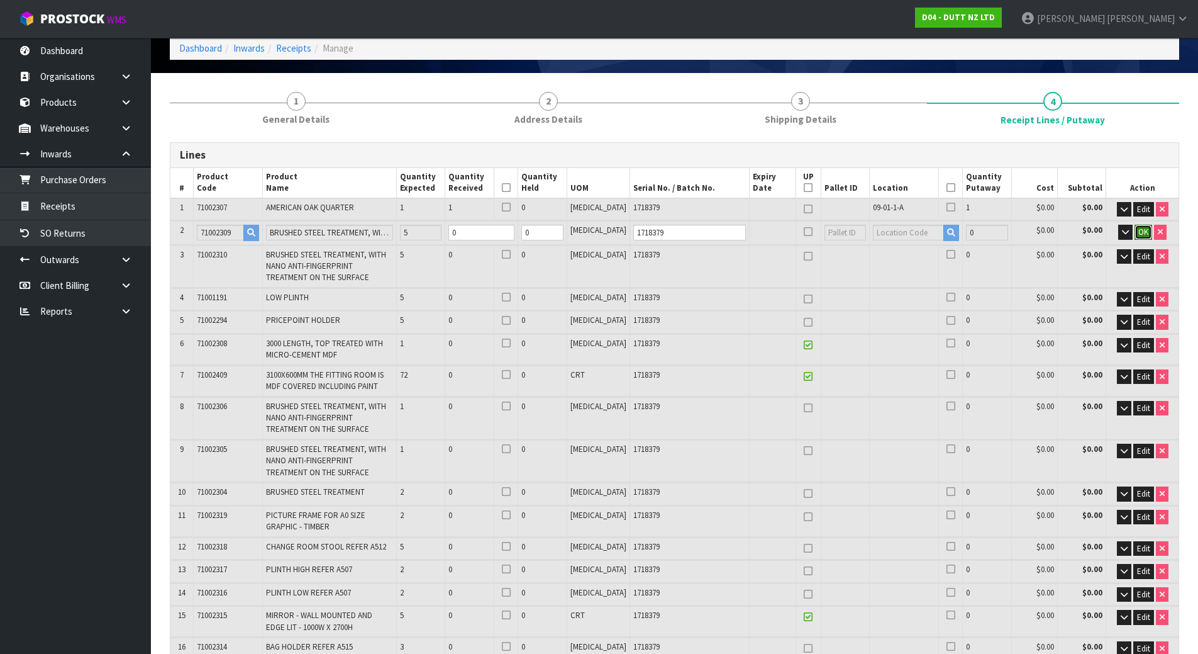
click at [1135, 237] on button "OK" at bounding box center [1144, 232] width 18 height 15
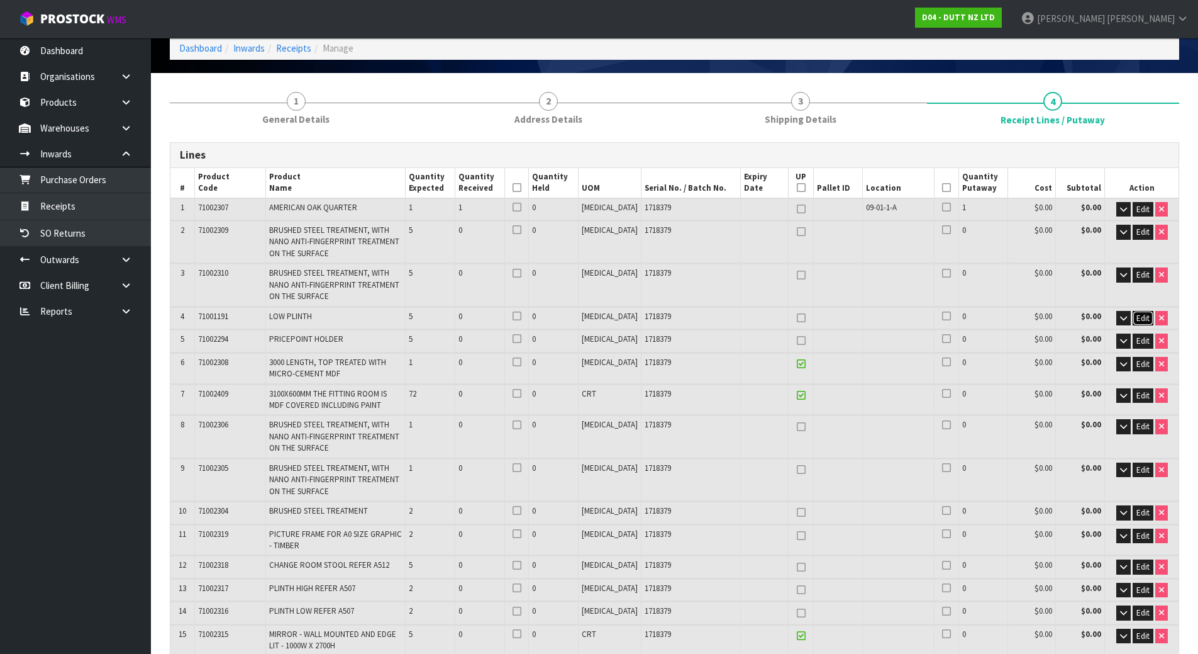
click at [1142, 315] on span "Edit" at bounding box center [1143, 318] width 13 height 11
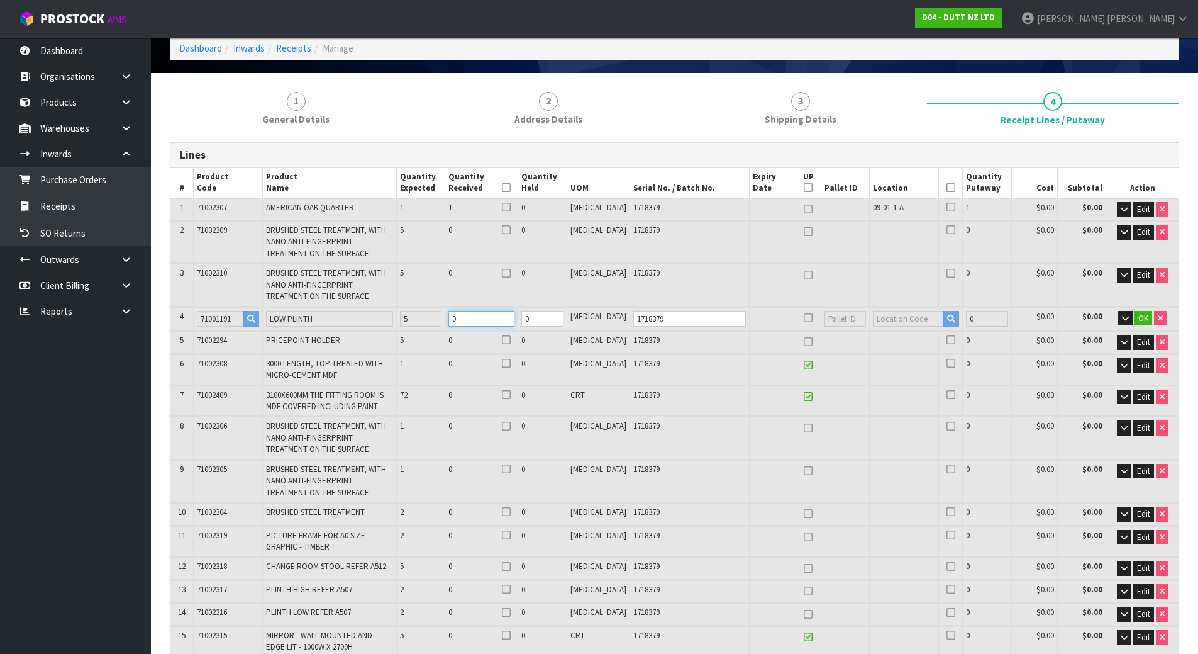
click at [411, 317] on tr "4 71001191 LOW PLINTH 5 0 0 [MEDICAL_DATA] 1718379 0 $0.00 $0.00 OK" at bounding box center [674, 318] width 1008 height 23
type input "6"
type input "9"
type input "0.39115"
type input "61"
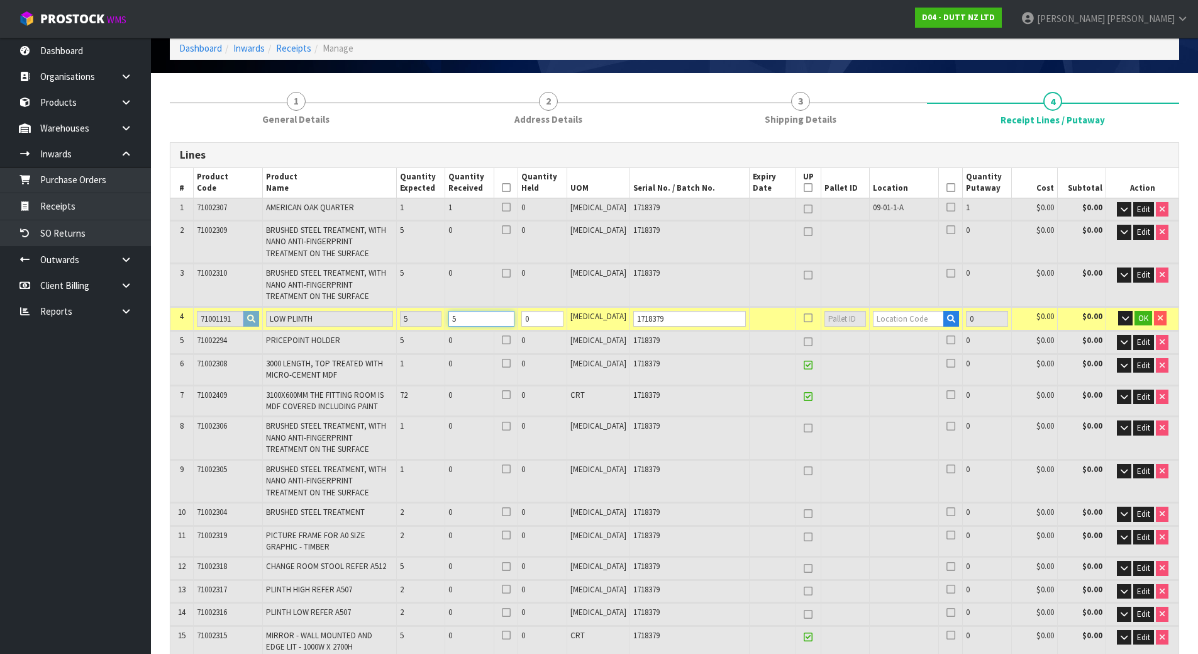
type input "5"
drag, startPoint x: 901, startPoint y: 207, endPoint x: 857, endPoint y: 209, distance: 43.4
click at [869, 209] on td "09-01-1-A" at bounding box center [904, 209] width 70 height 22
copy span "09-01-1-A"
click at [877, 318] on input "text" at bounding box center [908, 319] width 71 height 16
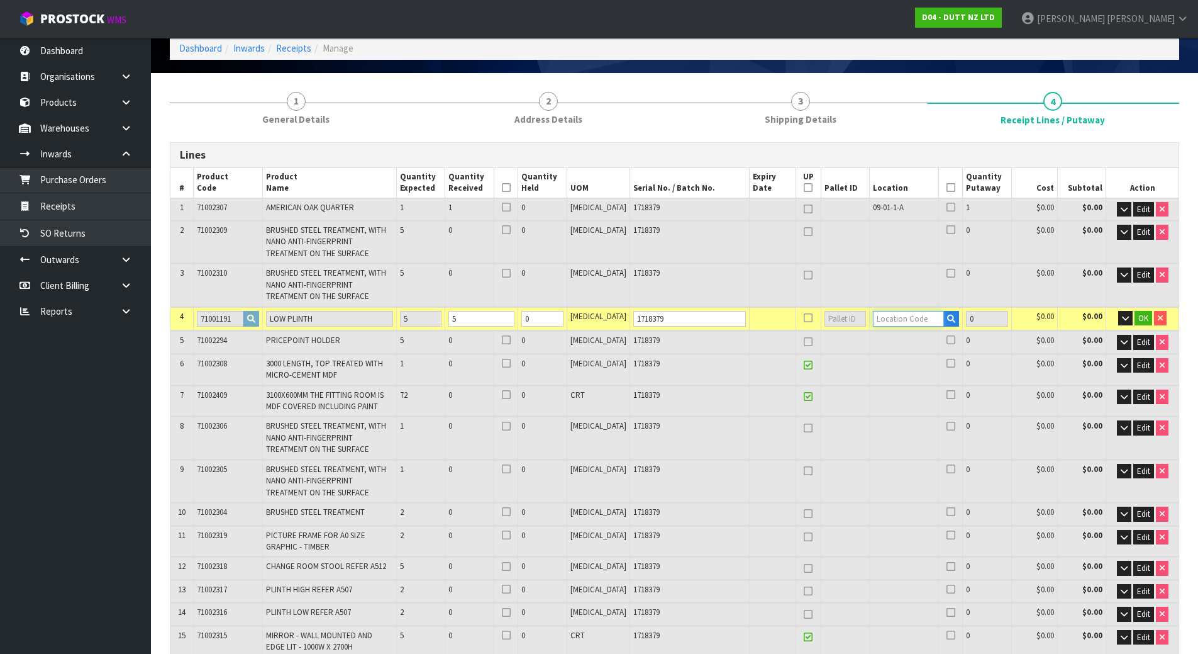
paste input "09-01-1-A"
type input "09-01-1-A"
type input "6"
type input "5"
type input "09-01-1-A"
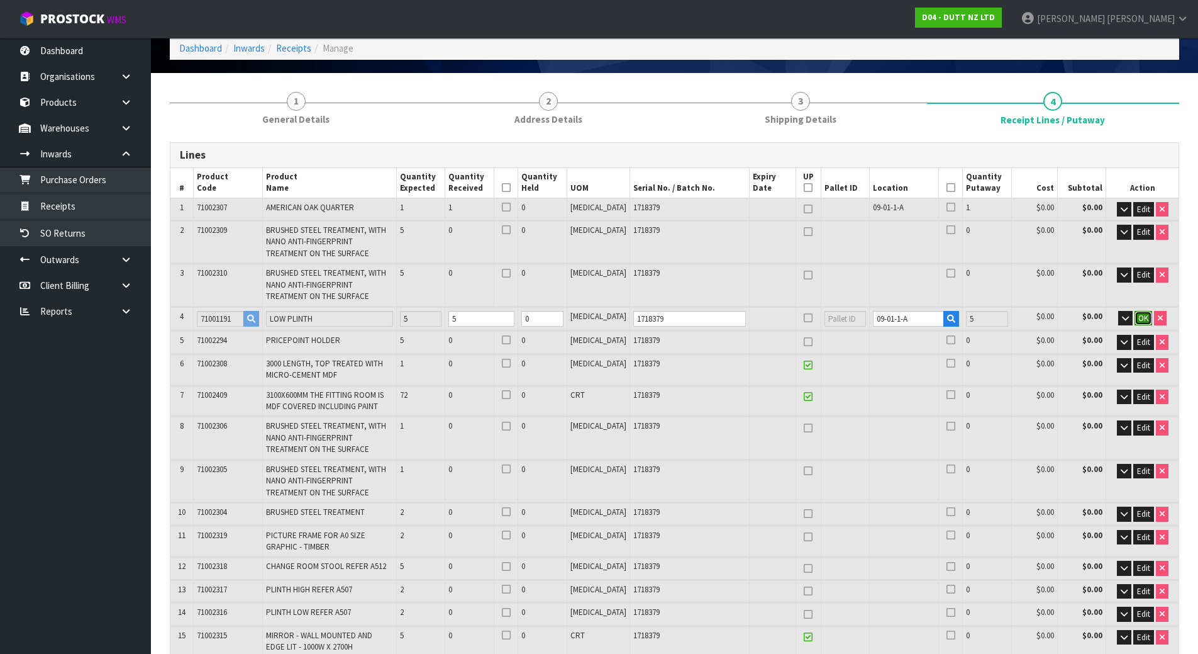
click at [1139, 313] on span "OK" at bounding box center [1144, 318] width 10 height 11
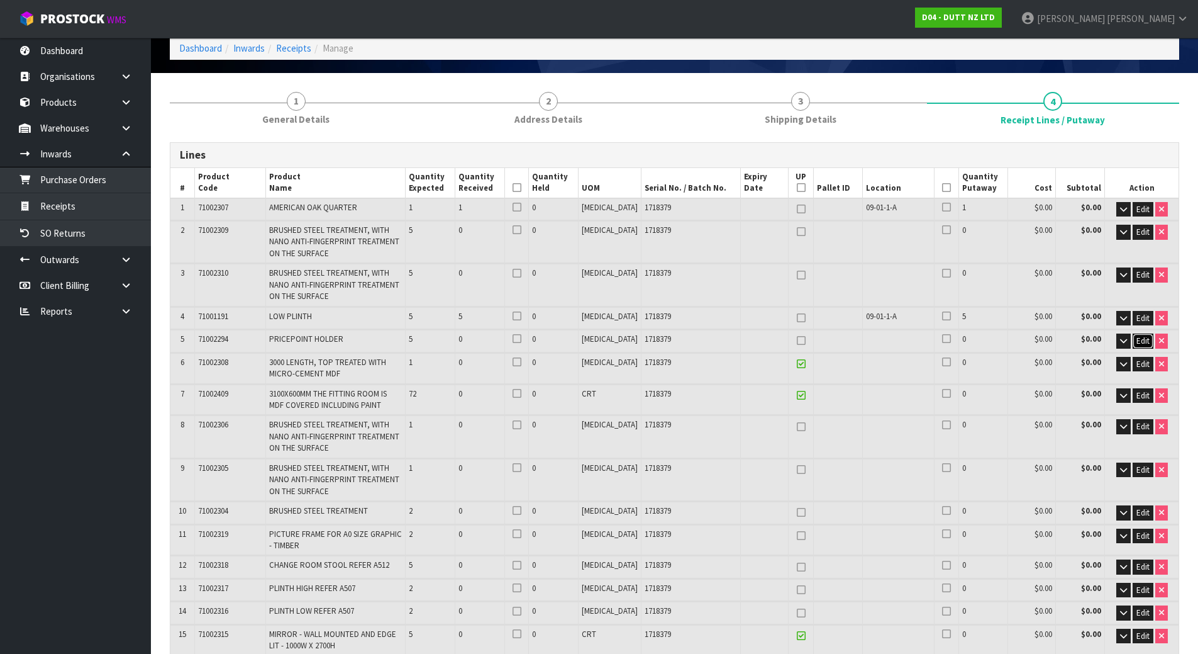
click at [1139, 340] on span "Edit" at bounding box center [1143, 340] width 13 height 11
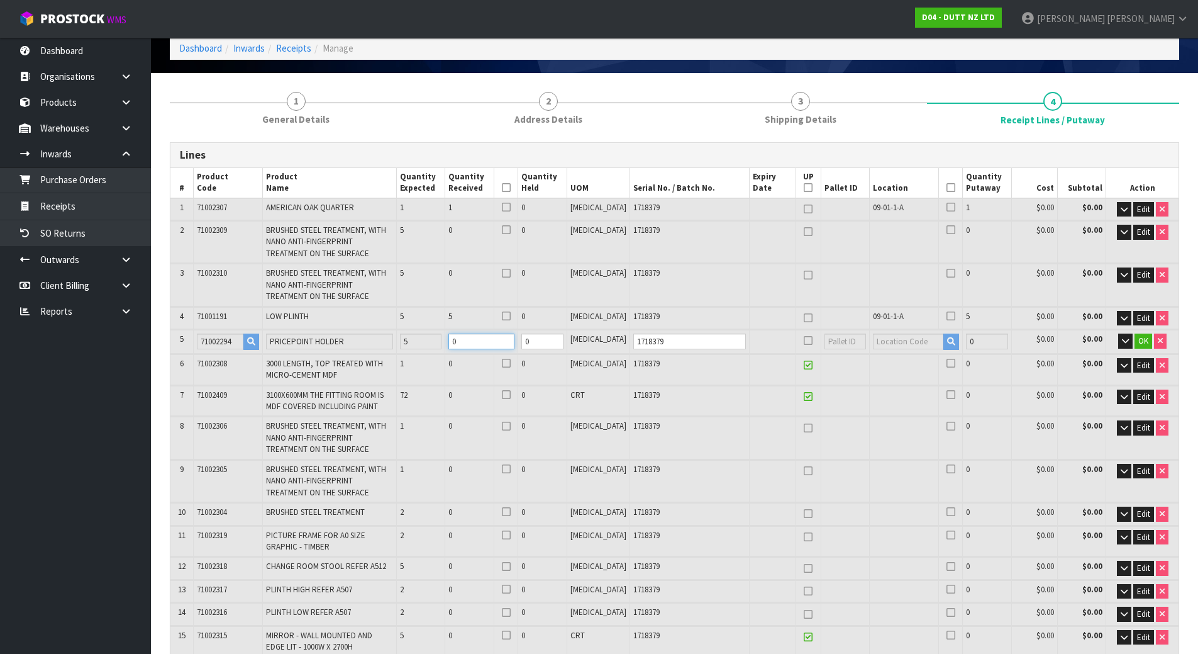
click at [450, 337] on tr "5 71002294 PRICEPOINT HOLDER 5 0 0 [MEDICAL_DATA] 1718379 0 $0.00 $0.00 OK" at bounding box center [674, 341] width 1008 height 23
type input "7"
type input "10"
type input "0.398542"
type input "62.3"
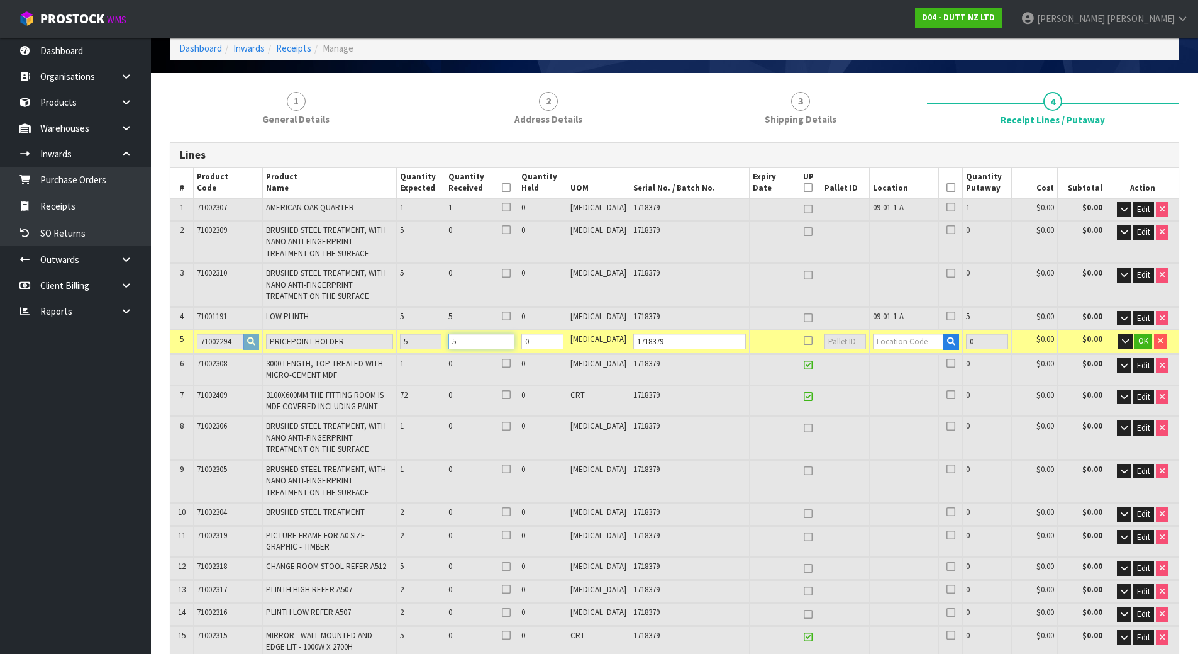
type input "5"
click at [898, 333] on td at bounding box center [915, 341] width 93 height 23
click at [898, 342] on input "text" at bounding box center [908, 341] width 71 height 16
paste input "09-01-1-A"
type input "09-01-1-A"
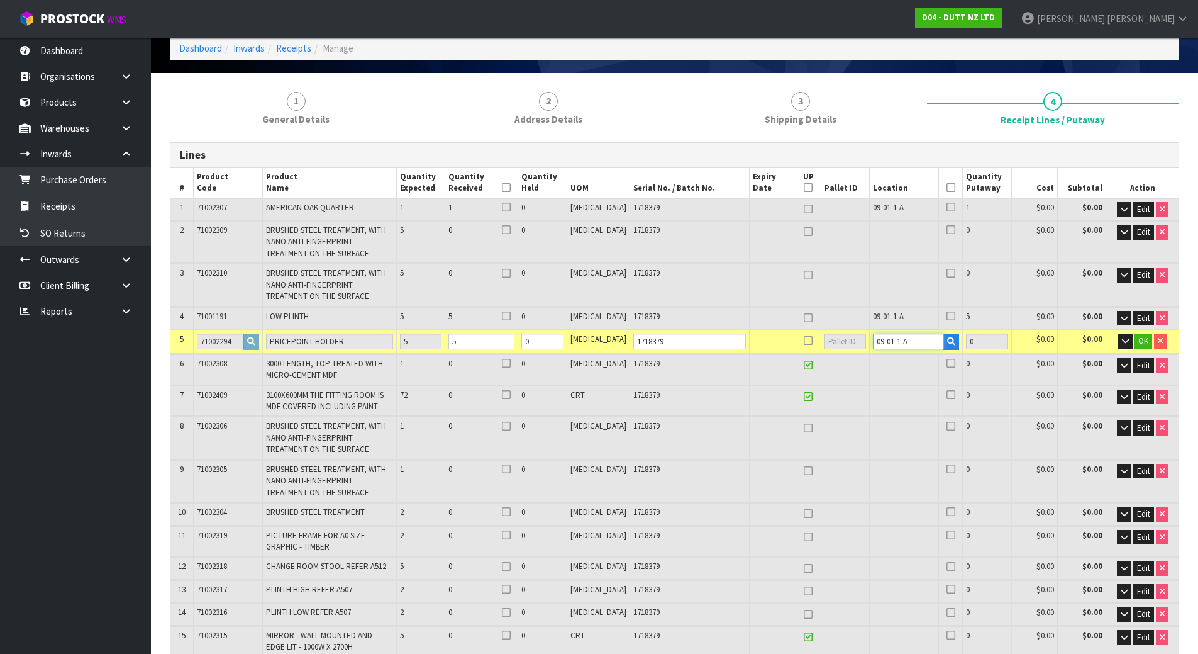
type input "11"
type input "5"
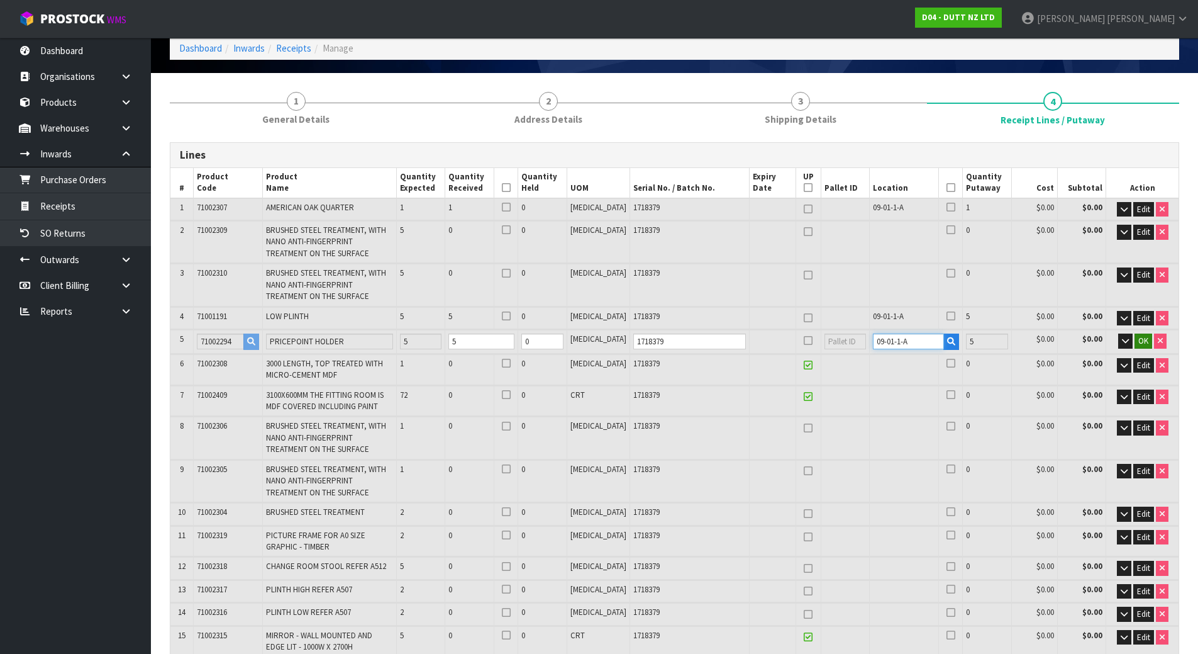
type input "09-01-1-A"
click at [1139, 341] on span "OK" at bounding box center [1144, 340] width 10 height 11
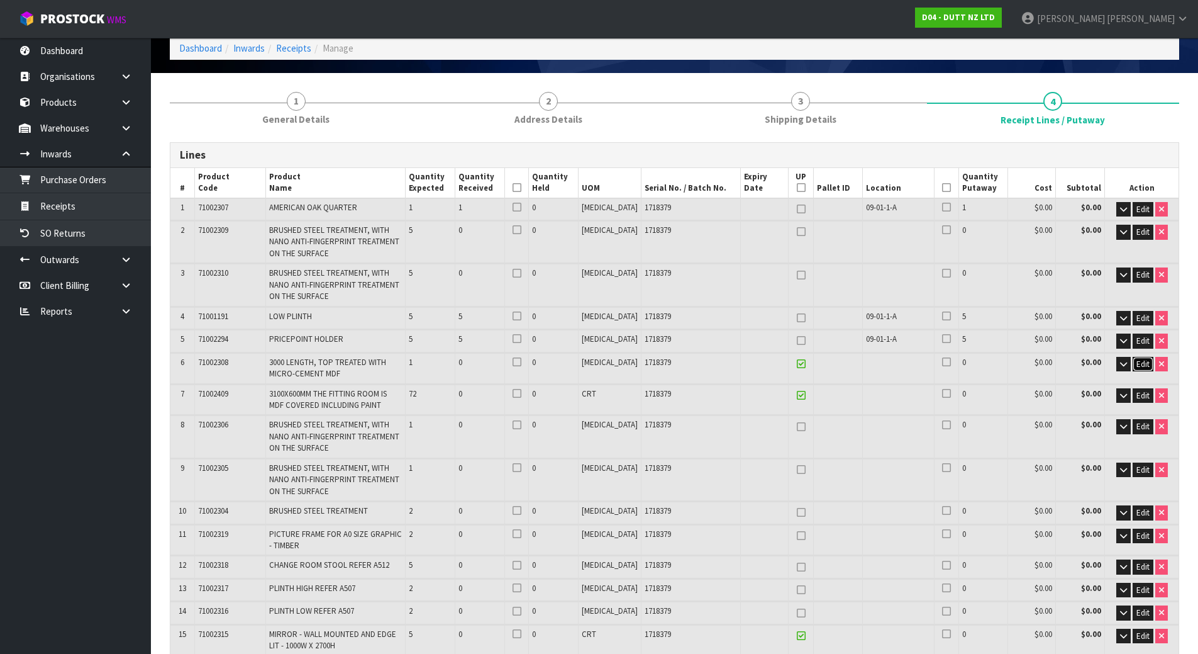
click at [1137, 365] on span "Edit" at bounding box center [1143, 364] width 13 height 11
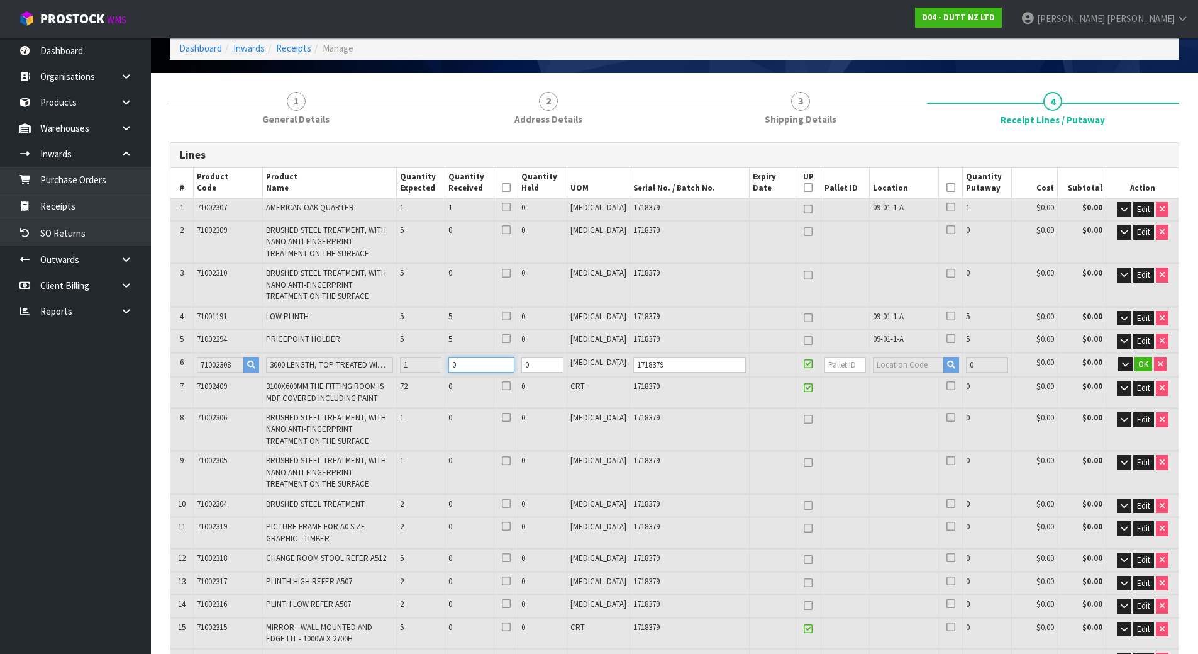
drag, startPoint x: 496, startPoint y: 364, endPoint x: 381, endPoint y: 350, distance: 115.9
click at [388, 350] on table "# Product Code Product Name Quantity Expected Quantity Received Quantity Held U…" at bounding box center [674, 535] width 1008 height 735
type input "5.049792"
type input "768.3"
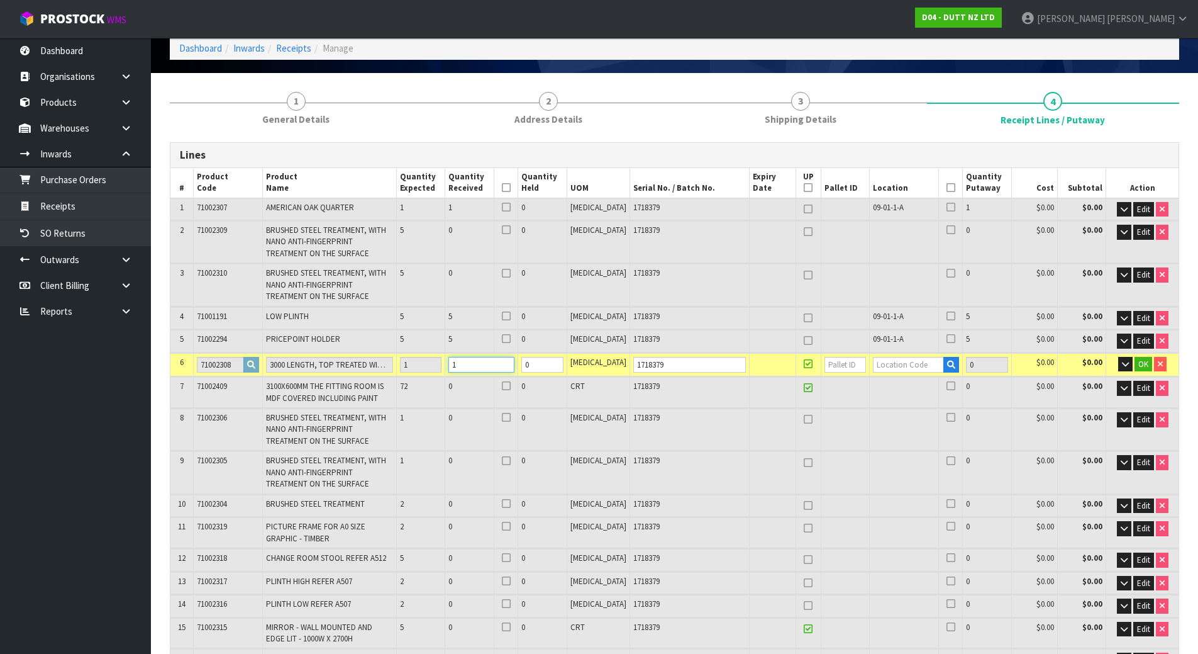
type input "1"
click at [881, 365] on input "text" at bounding box center [908, 365] width 71 height 16
paste input "09-01-1-A"
type input "09-01-1-A"
type input "12"
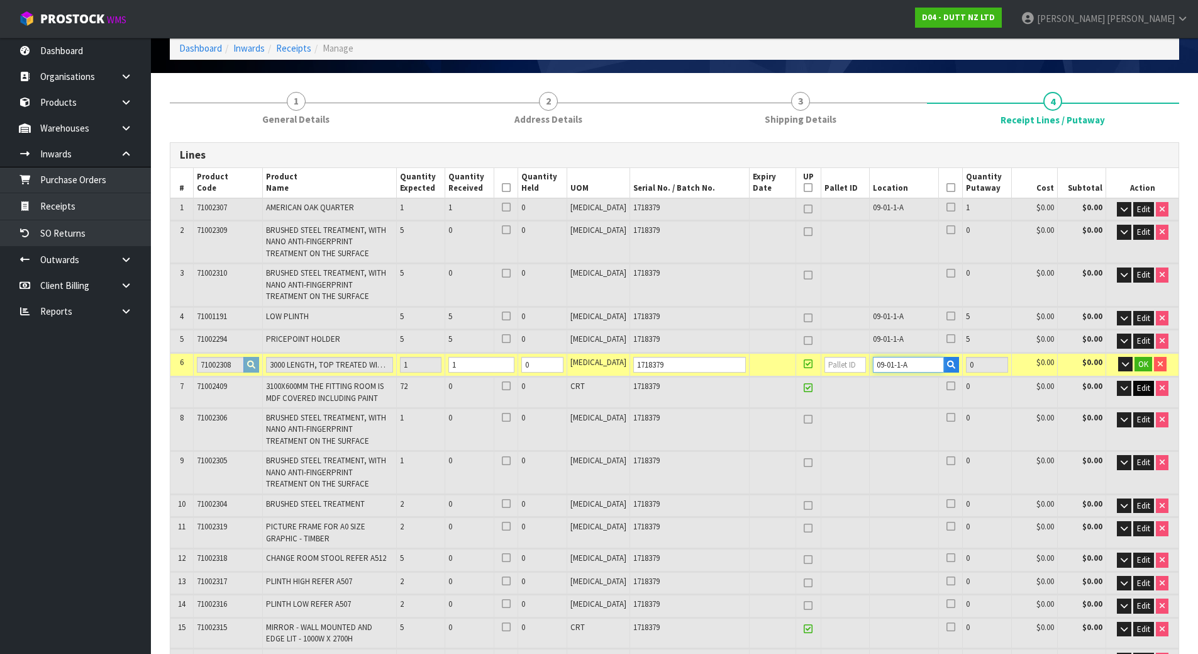
type input "1"
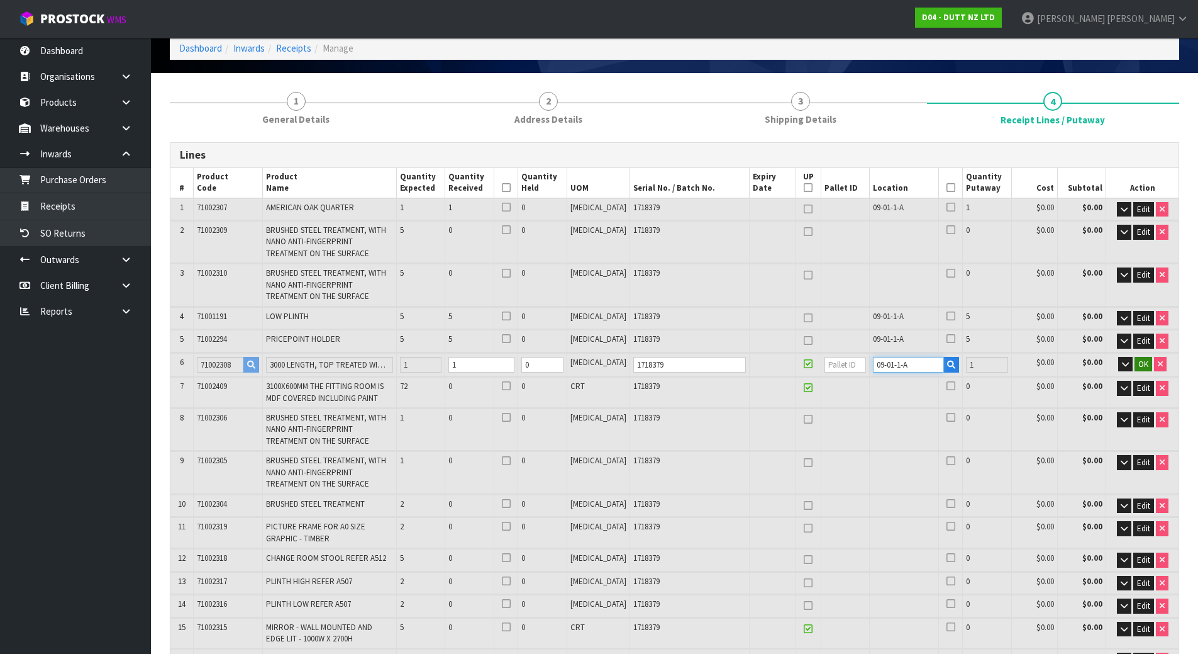
type input "09-01-1-A"
click at [1141, 362] on span "OK" at bounding box center [1144, 364] width 10 height 11
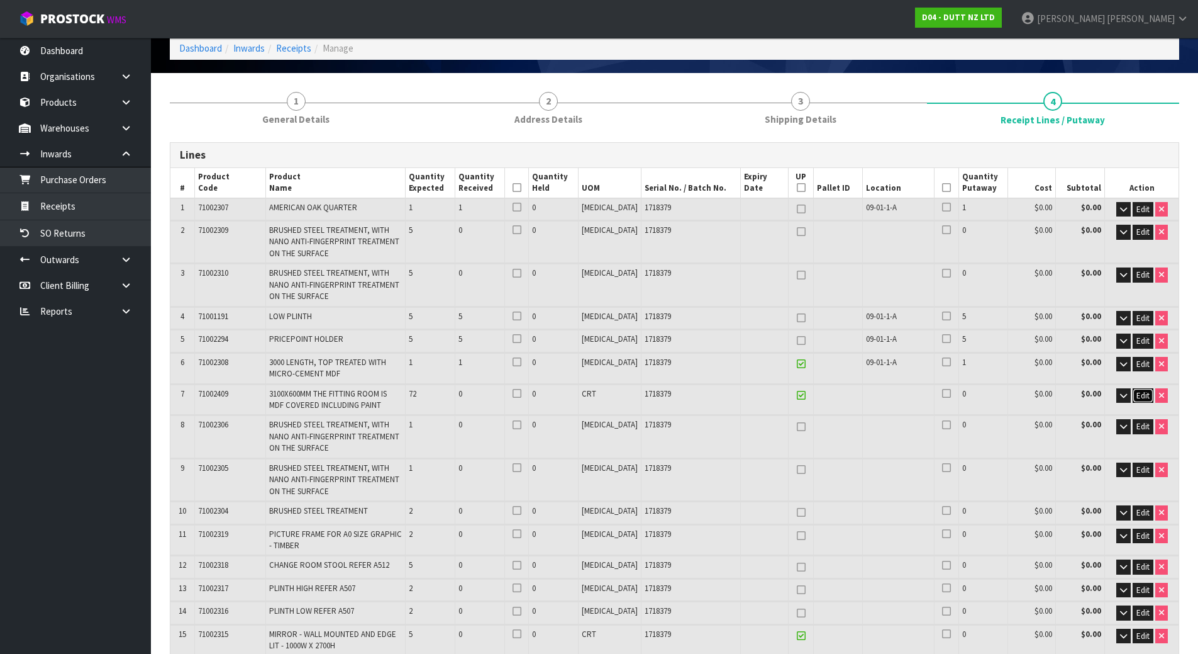
click at [1137, 396] on span "Edit" at bounding box center [1143, 395] width 13 height 11
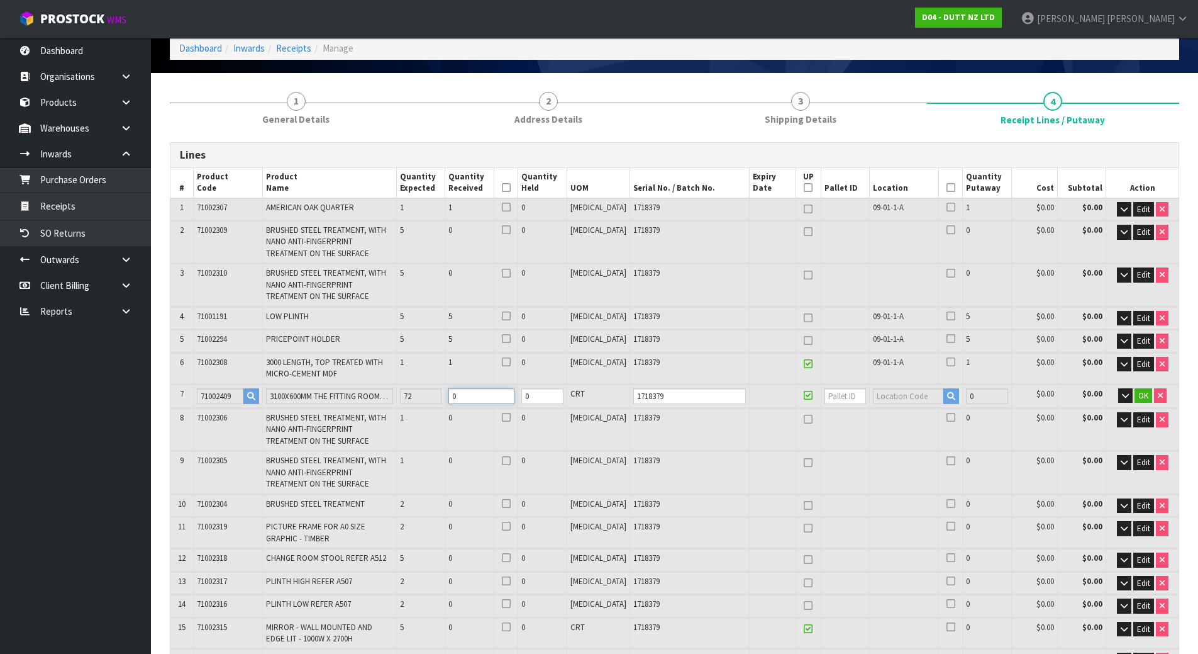
click at [442, 398] on tr "7 71002409 3100X600MM THE FITTING ROOM IS MDF COVERED INCLUDING PAINT 72 0 0 CR…" at bounding box center [674, 395] width 1008 height 23
type input "8.250717"
type input "1433.3"
type input "7"
type input "37.973592"
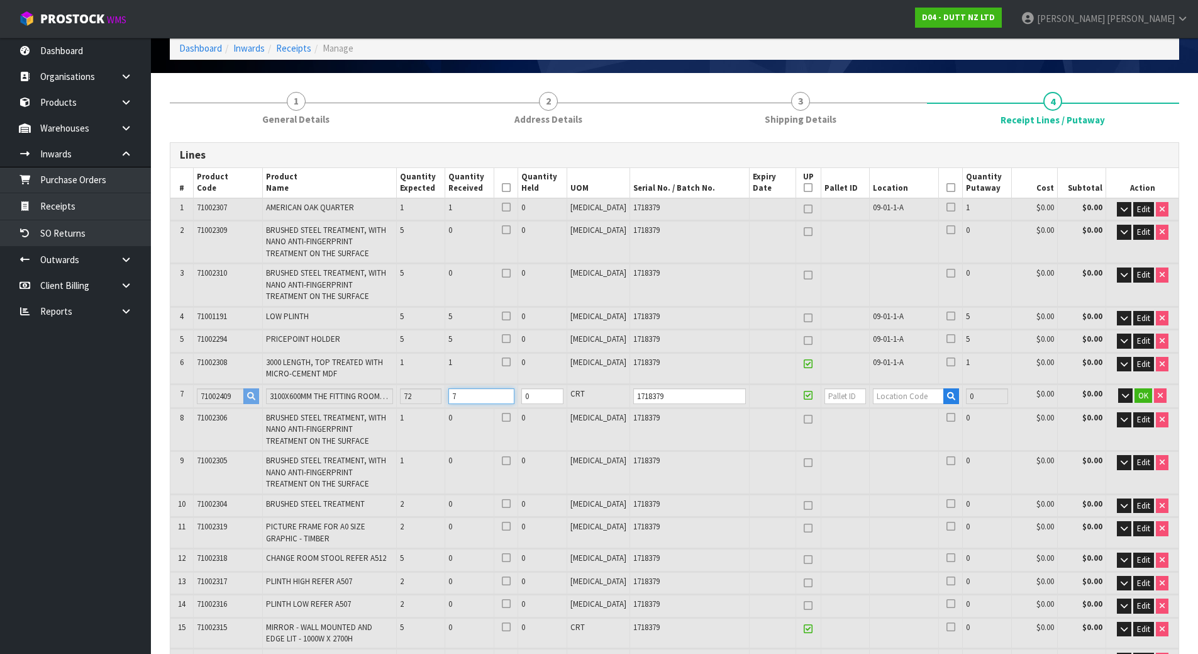
type input "7608.3"
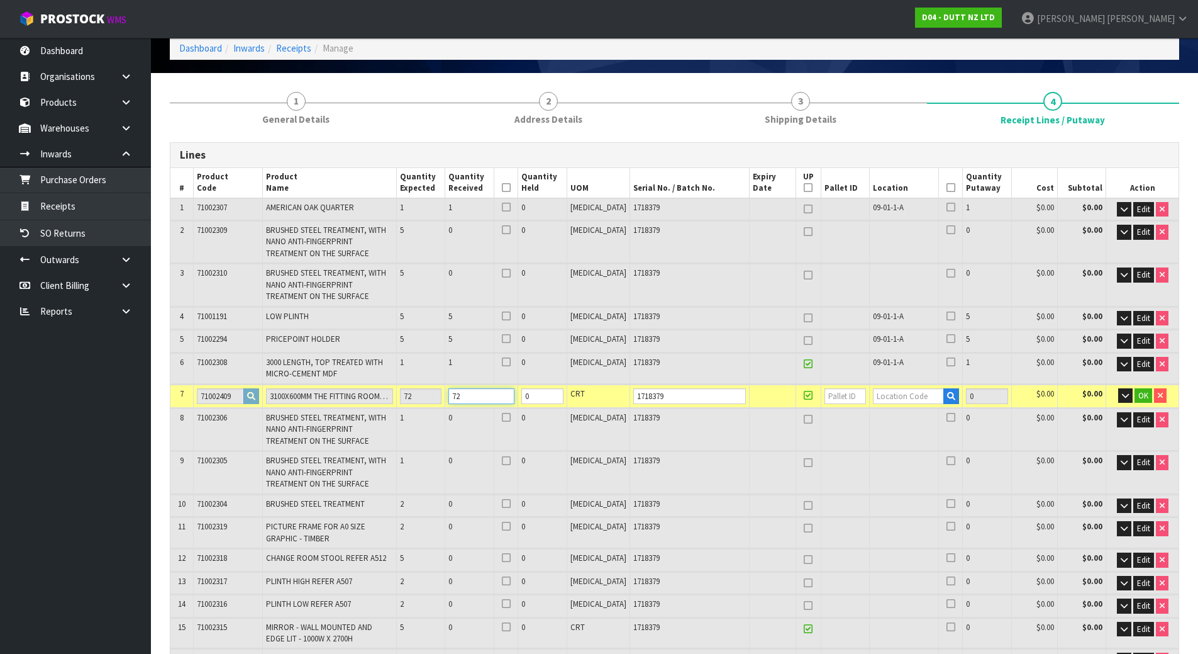
type input "72"
click at [873, 400] on input "text" at bounding box center [908, 396] width 71 height 16
paste input "09-01-1-A"
type input "09-01-1-A"
type input "84"
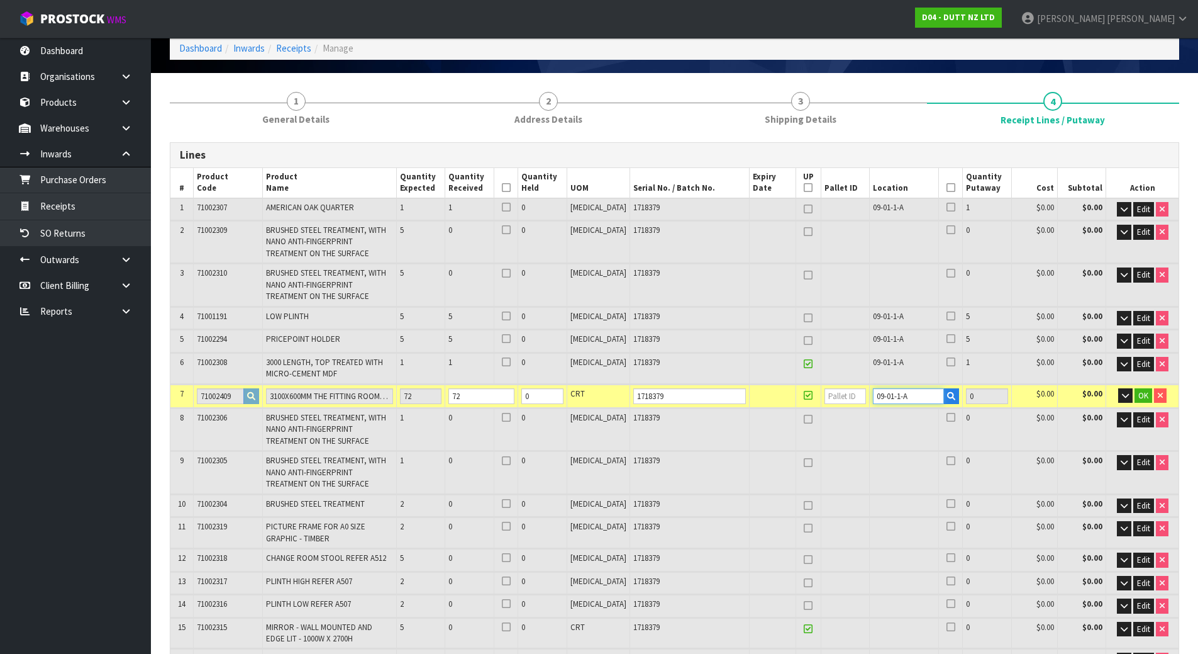
type input "72"
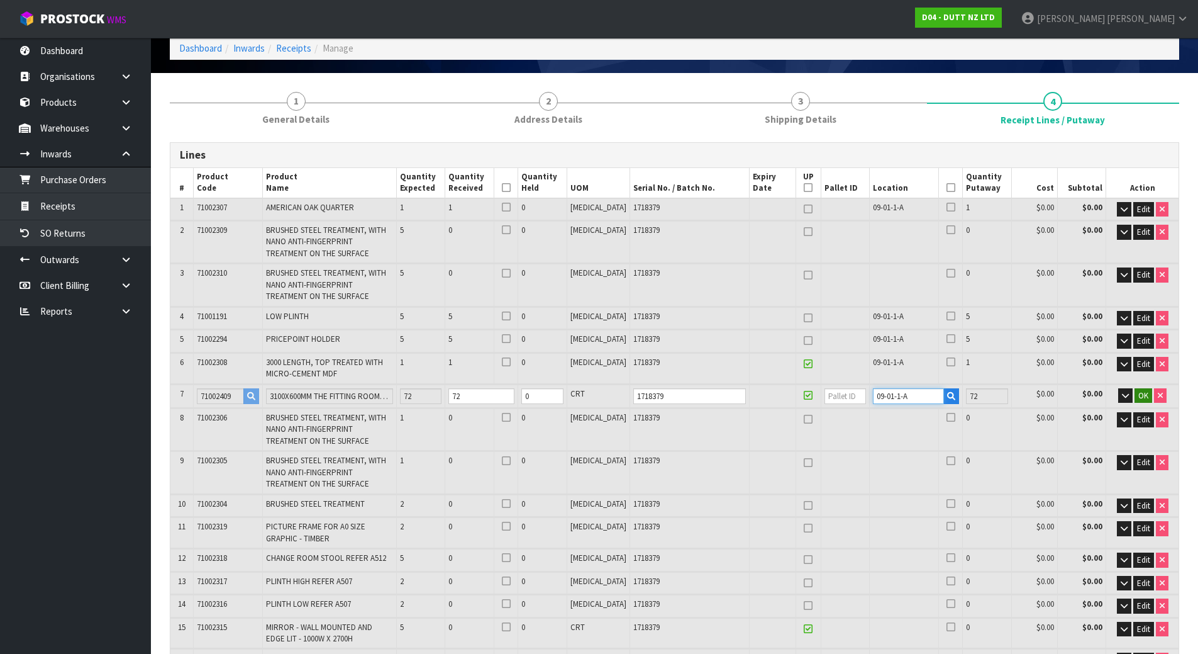
type input "09-01-1-A"
click at [1143, 397] on span "OK" at bounding box center [1144, 395] width 10 height 11
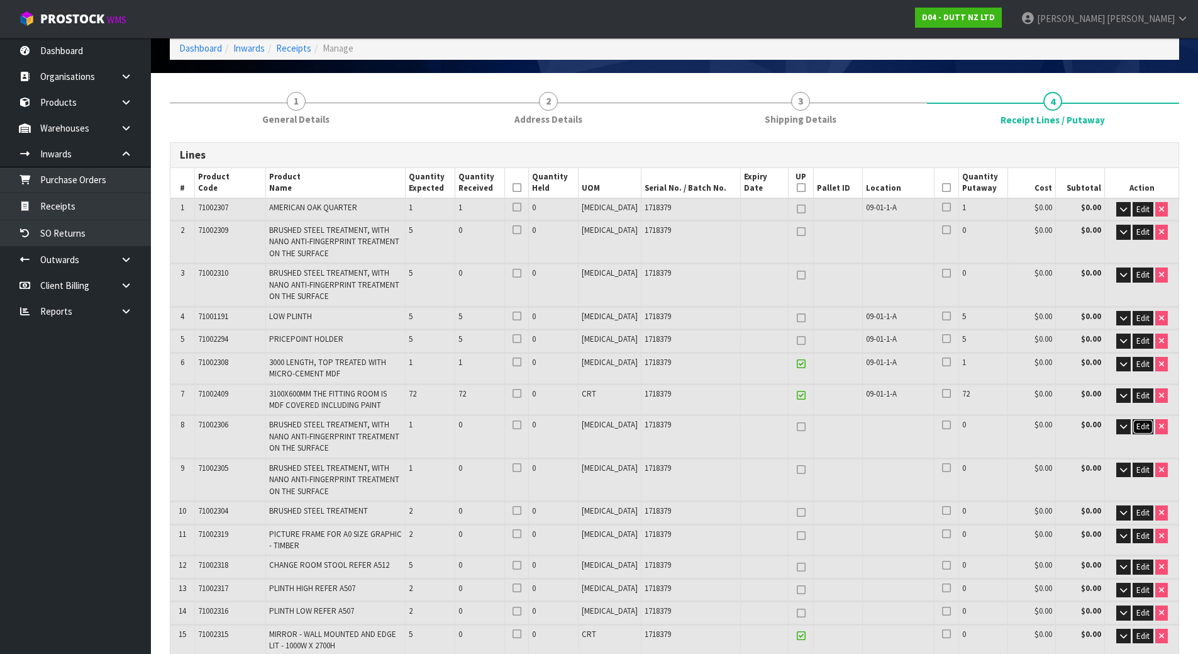
click at [1142, 423] on span "Edit" at bounding box center [1143, 426] width 13 height 11
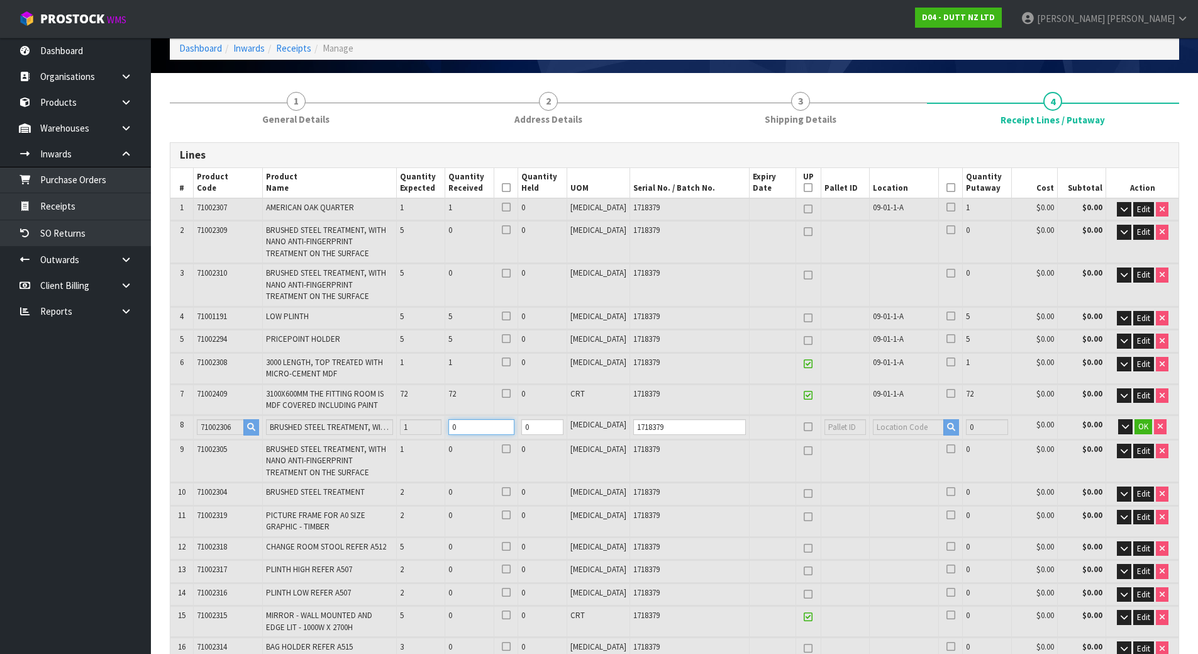
click at [457, 428] on tr "8 71002306 BRUSHED STEEL TREATMENT, WITH NANO ANTI-FINGERPRINT TREATMENT ON THE…" at bounding box center [674, 426] width 1008 height 23
type input "8"
type input "11"
type input "38.028402"
type input "7618.3"
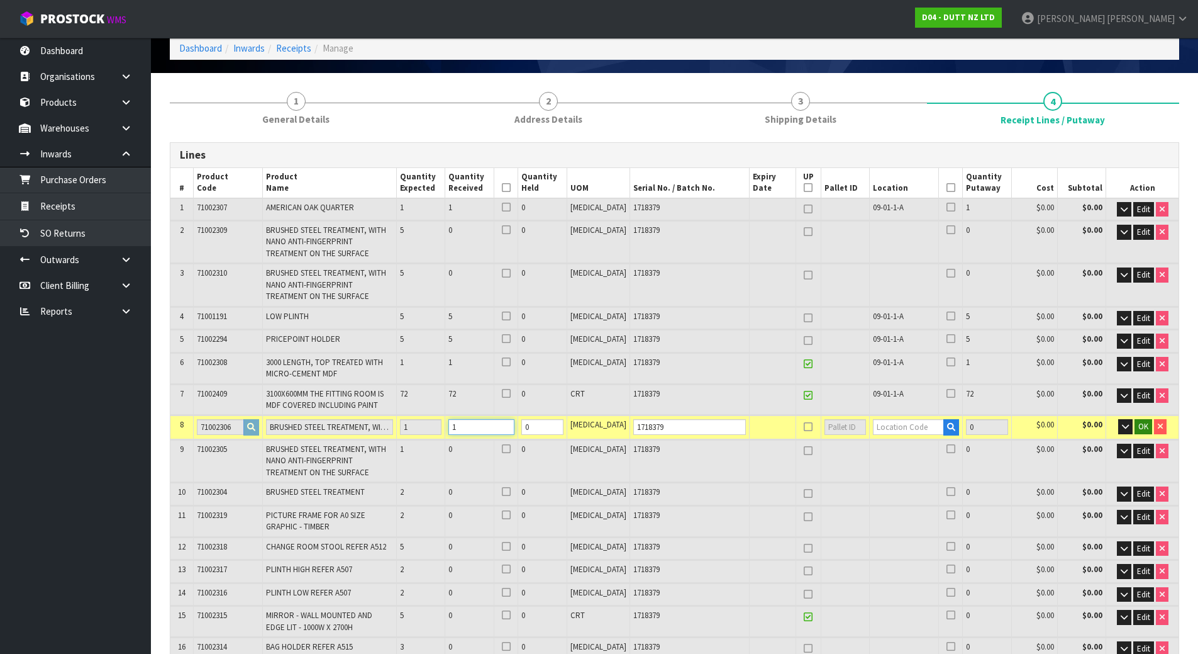
type input "1"
click at [1147, 426] on span "OK" at bounding box center [1144, 426] width 10 height 11
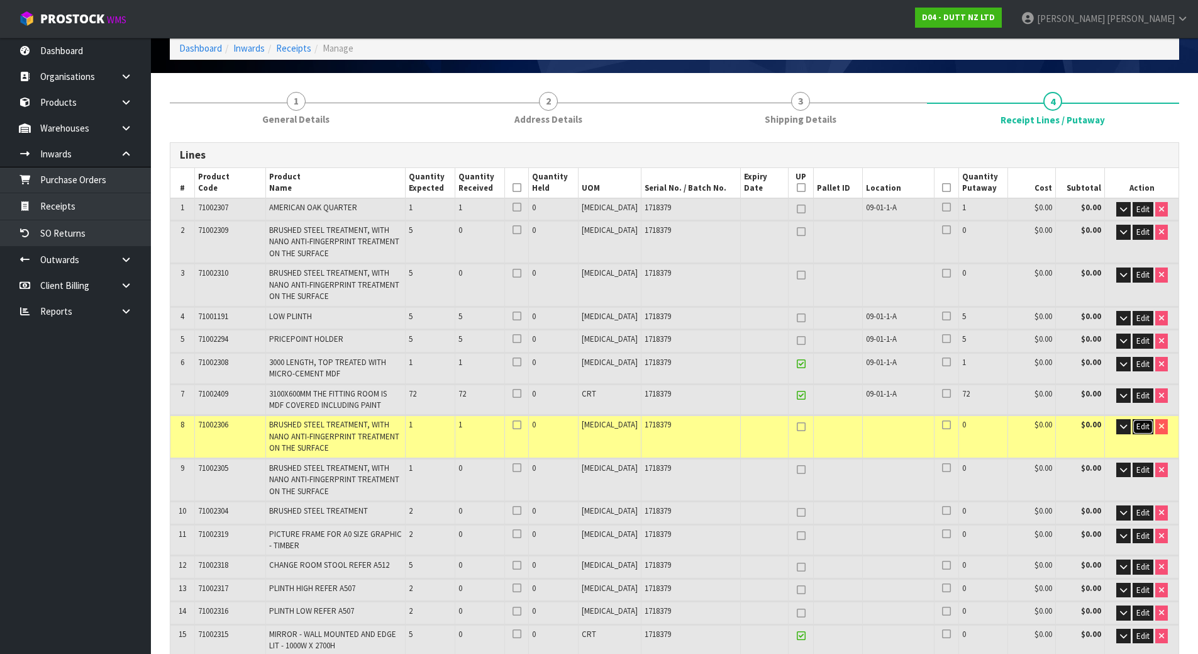
click at [1146, 428] on span "Edit" at bounding box center [1143, 426] width 13 height 11
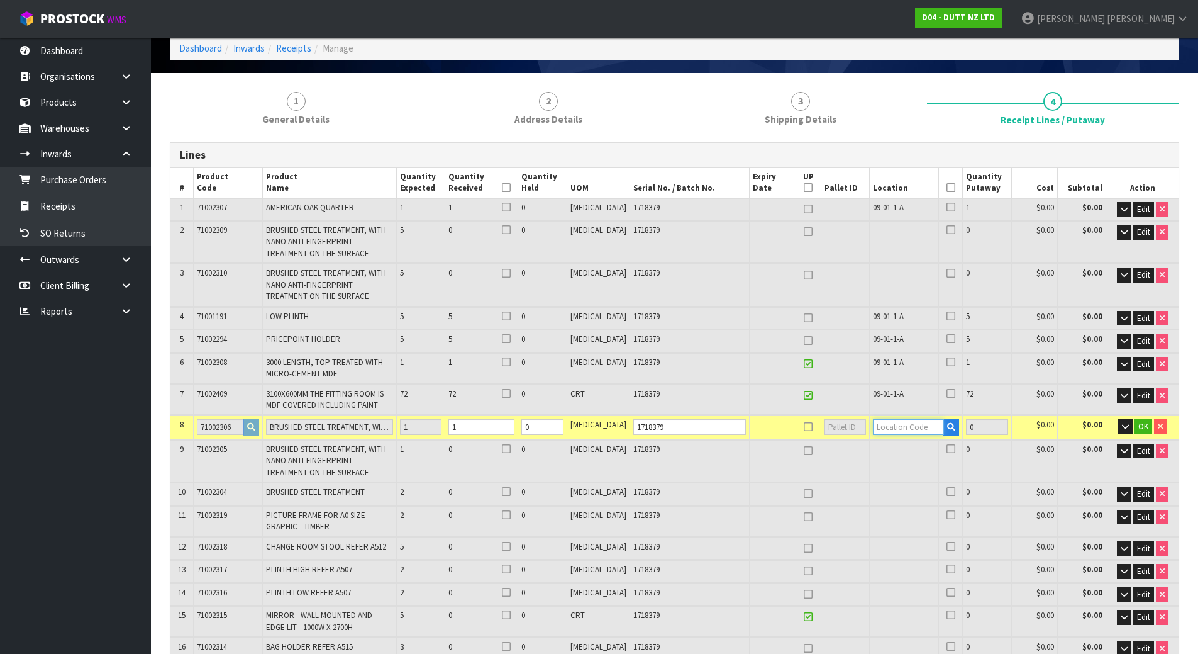
click at [886, 423] on input "text" at bounding box center [908, 427] width 71 height 16
paste input "09-01-1-A"
type input "09-01-1-A"
type input "85"
type input "1"
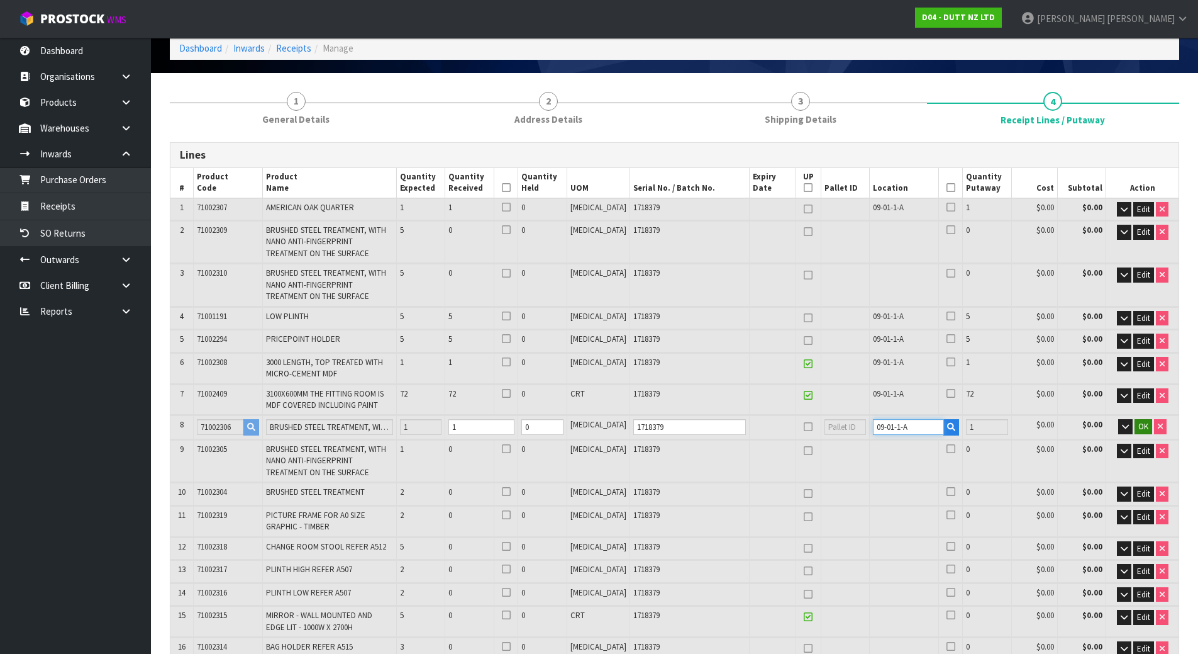
type input "09-01-1-A"
click at [1140, 423] on span "OK" at bounding box center [1144, 426] width 10 height 11
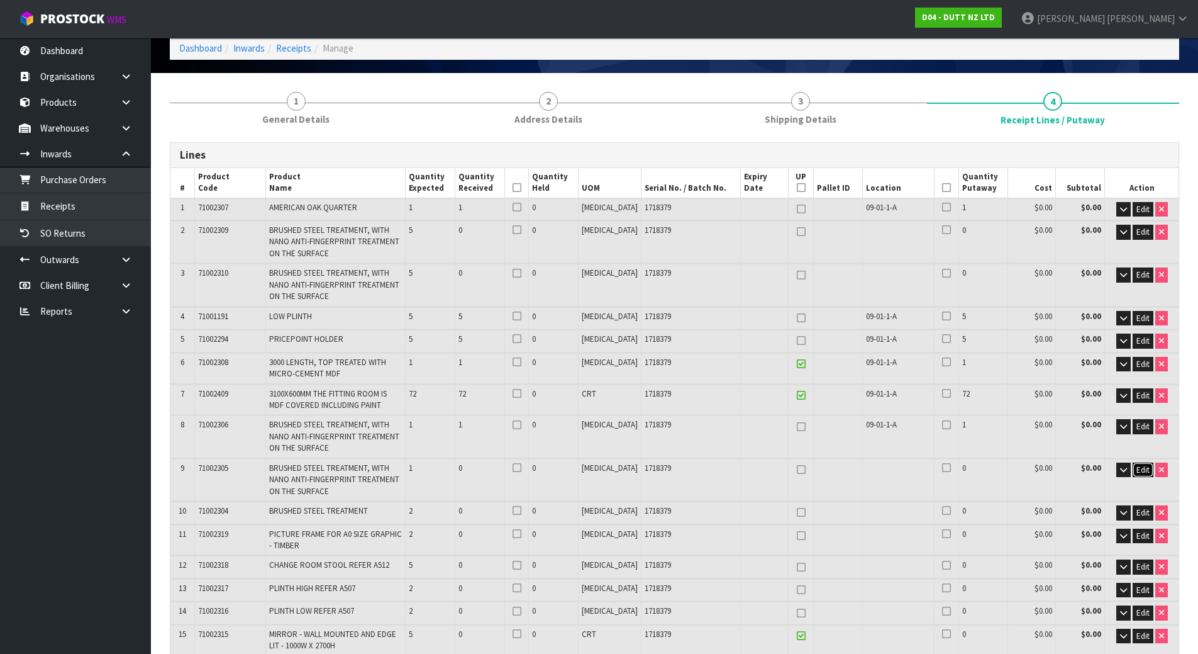
click at [1138, 465] on span "Edit" at bounding box center [1143, 469] width 13 height 11
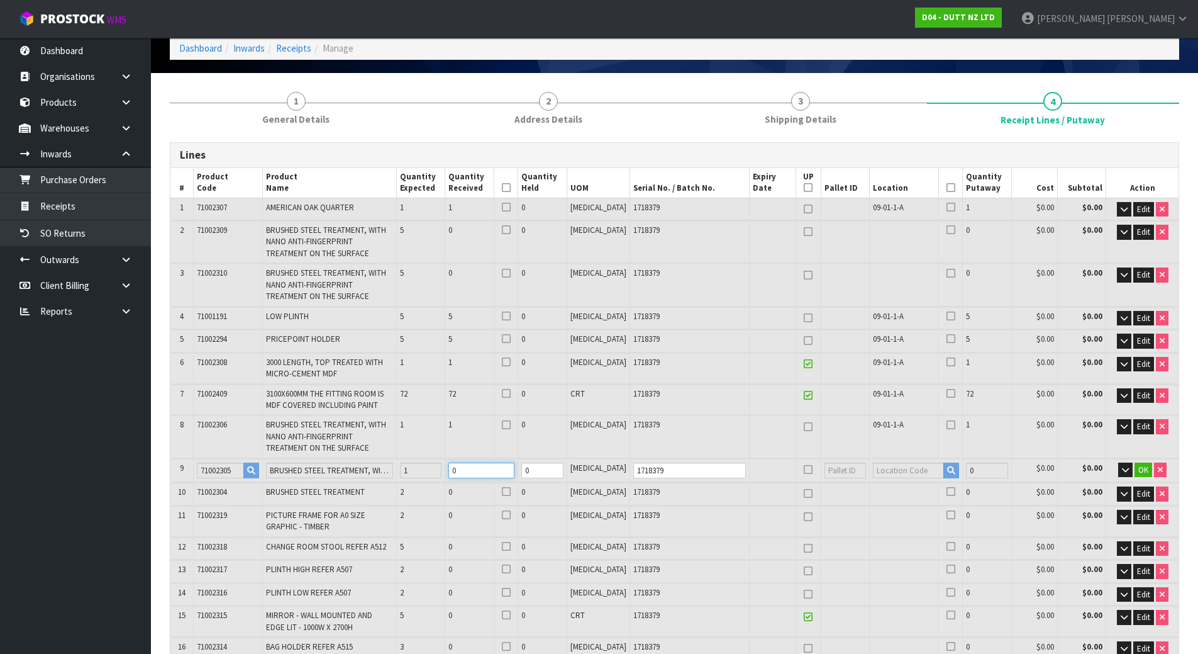
drag, startPoint x: 514, startPoint y: 470, endPoint x: 352, endPoint y: 454, distance: 163.1
click at [364, 455] on table "# Product Code Product Name Quantity Expected Quantity Received Quantity Held U…" at bounding box center [674, 529] width 1008 height 723
type input "9"
type input "12"
type input "38.033253"
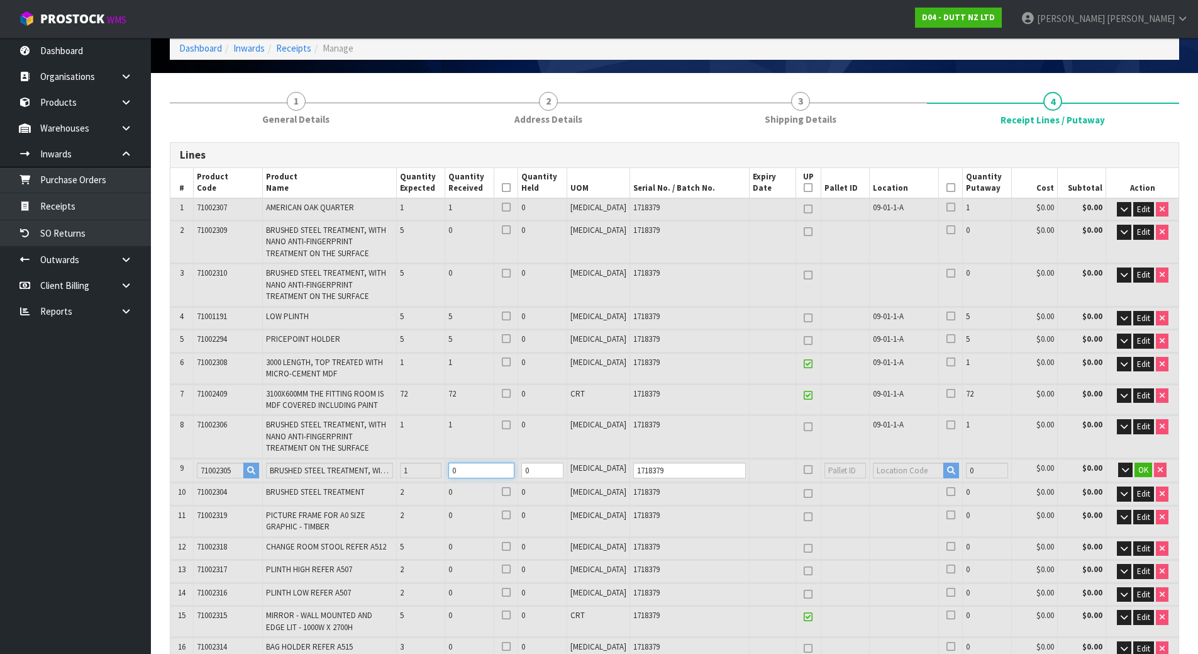
type input "7619.5"
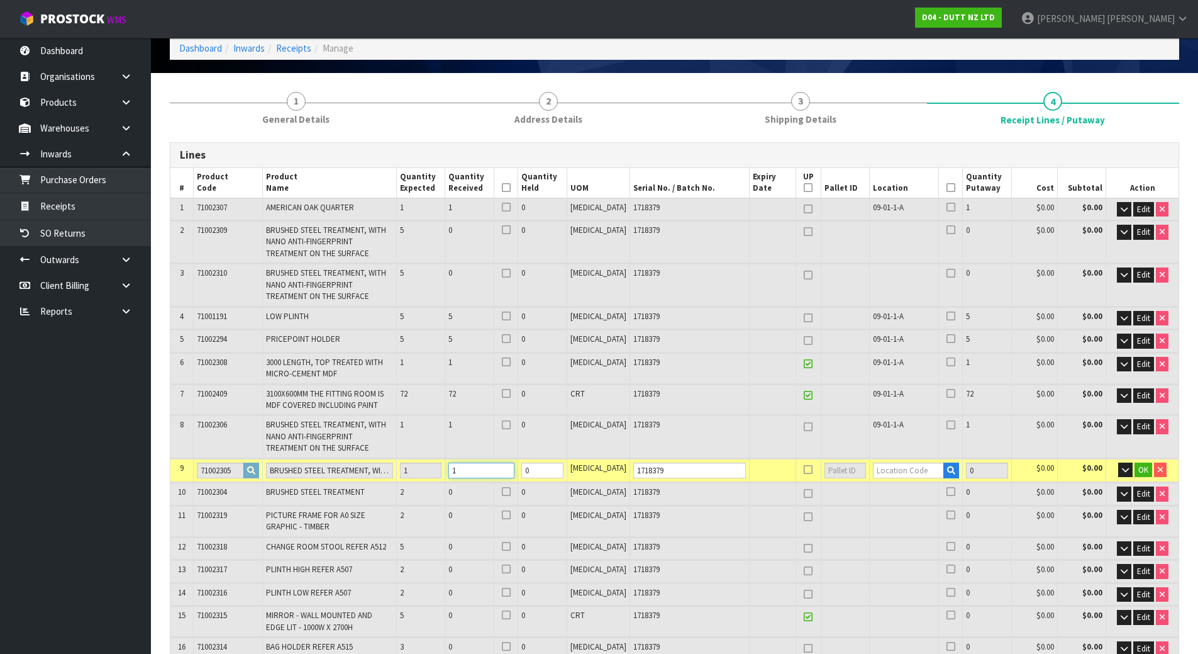
type input "1"
click at [892, 459] on td at bounding box center [915, 470] width 93 height 23
click at [889, 469] on input "text" at bounding box center [908, 470] width 71 height 16
paste input "09-01-1-A"
type input "09-01-1-A"
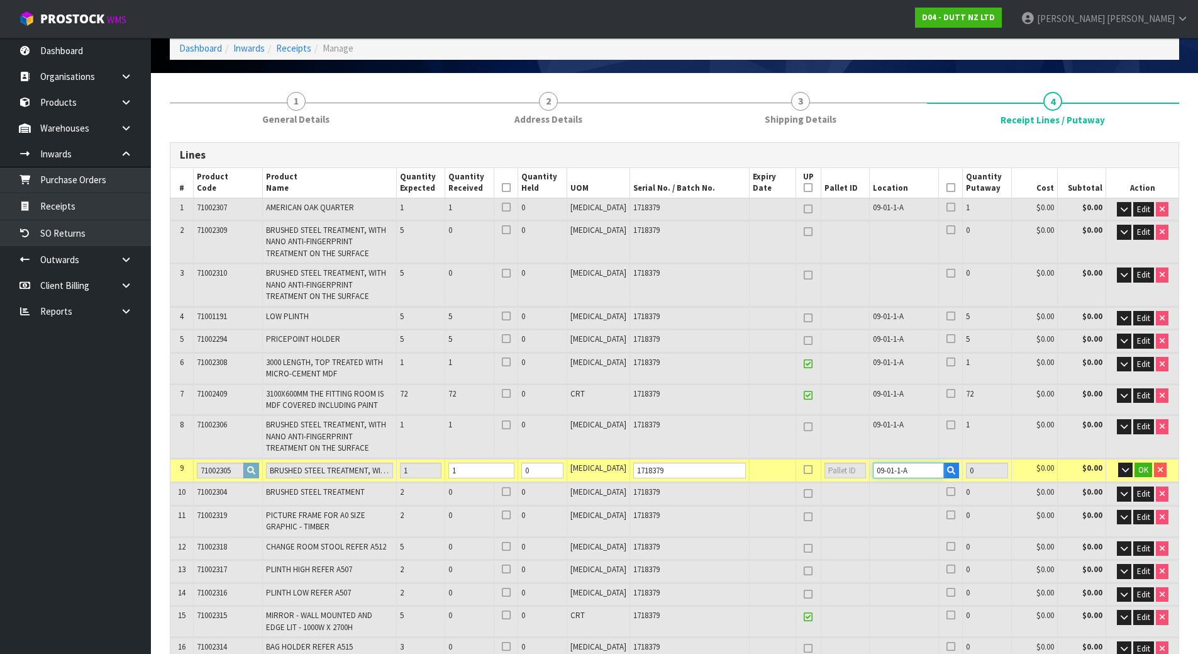
type input "86"
type input "1"
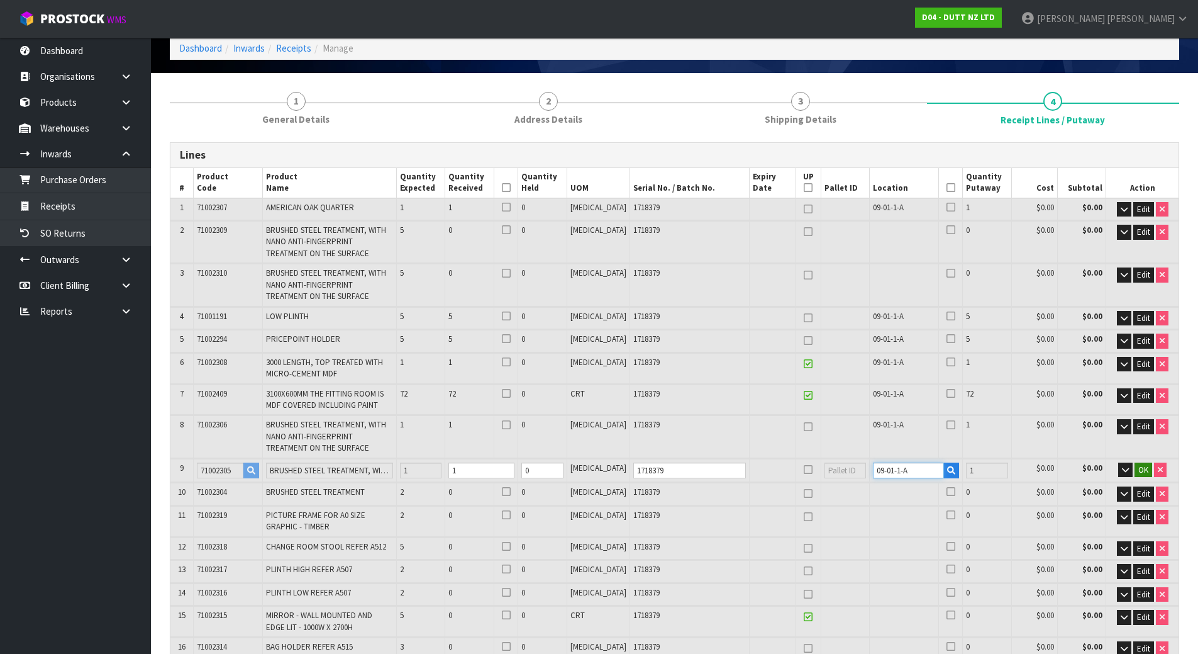
type input "09-01-1-A"
click at [1147, 469] on span "OK" at bounding box center [1144, 469] width 10 height 11
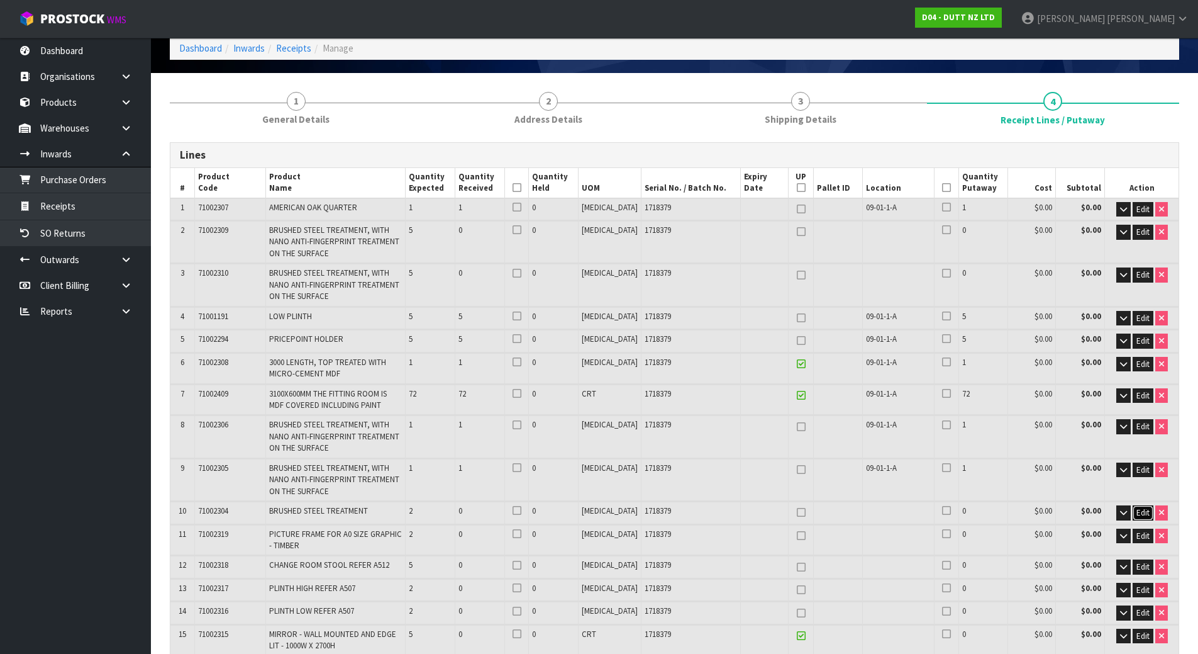
click at [1139, 513] on span "Edit" at bounding box center [1143, 512] width 13 height 11
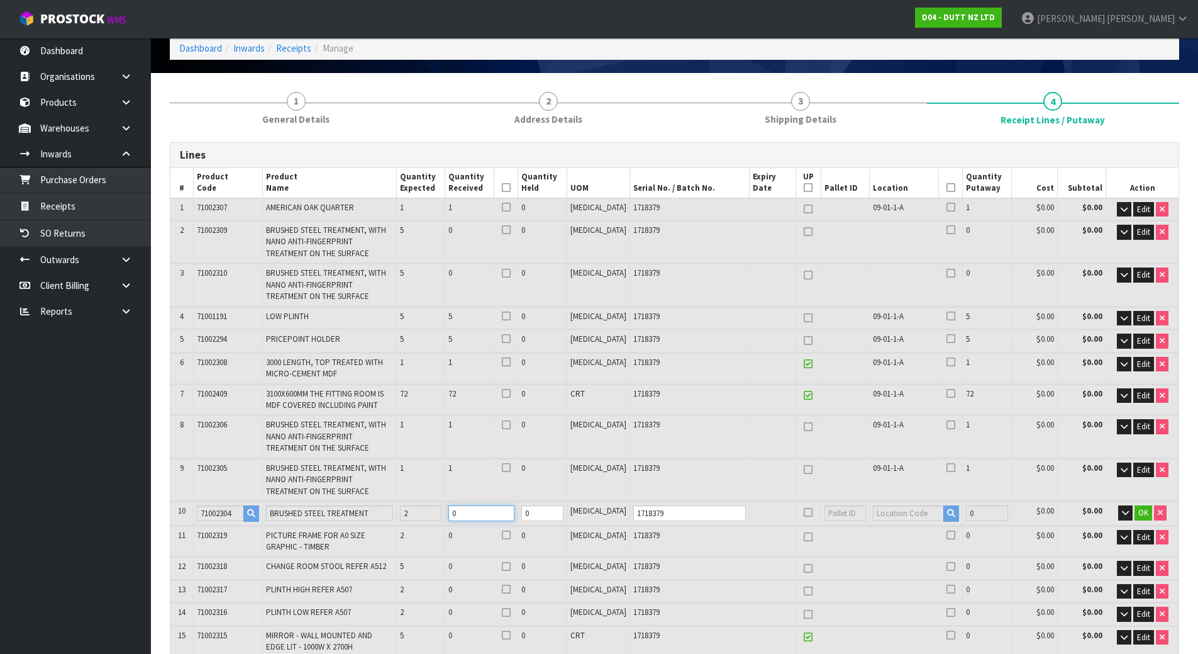
click at [435, 517] on tr "10 71002304 BRUSHED STEEL TREATMENT 2 0 0 [MEDICAL_DATA] 1718379 0 $0.00 $0.00 …" at bounding box center [674, 512] width 1008 height 23
type input "11"
type input "14"
type input "38.199573"
type input "7645.5"
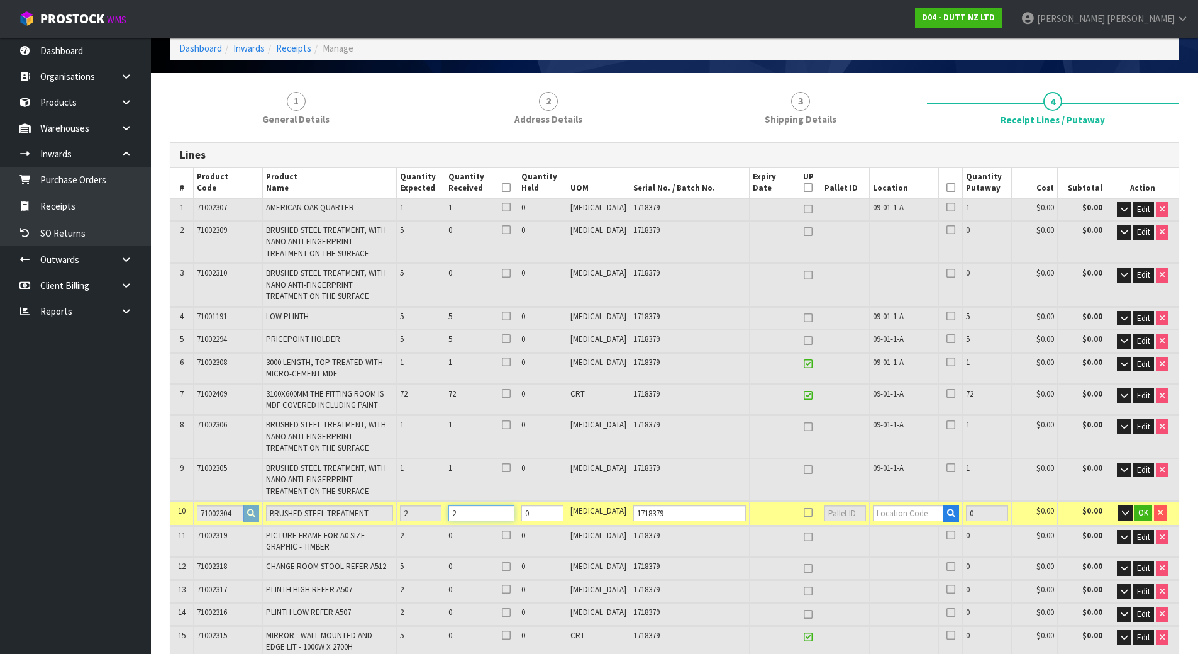
type input "2"
click at [888, 520] on input "text" at bounding box center [908, 513] width 71 height 16
paste input "09-01-1-A"
type input "09-01-1-A"
type input "88"
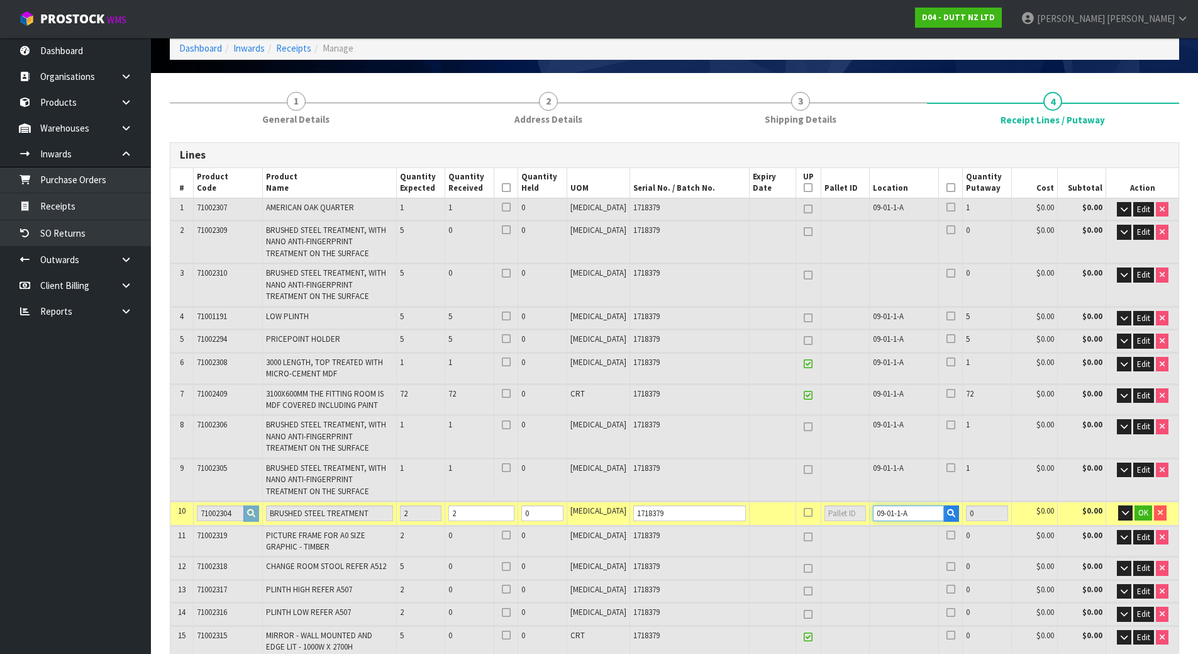
type input "2"
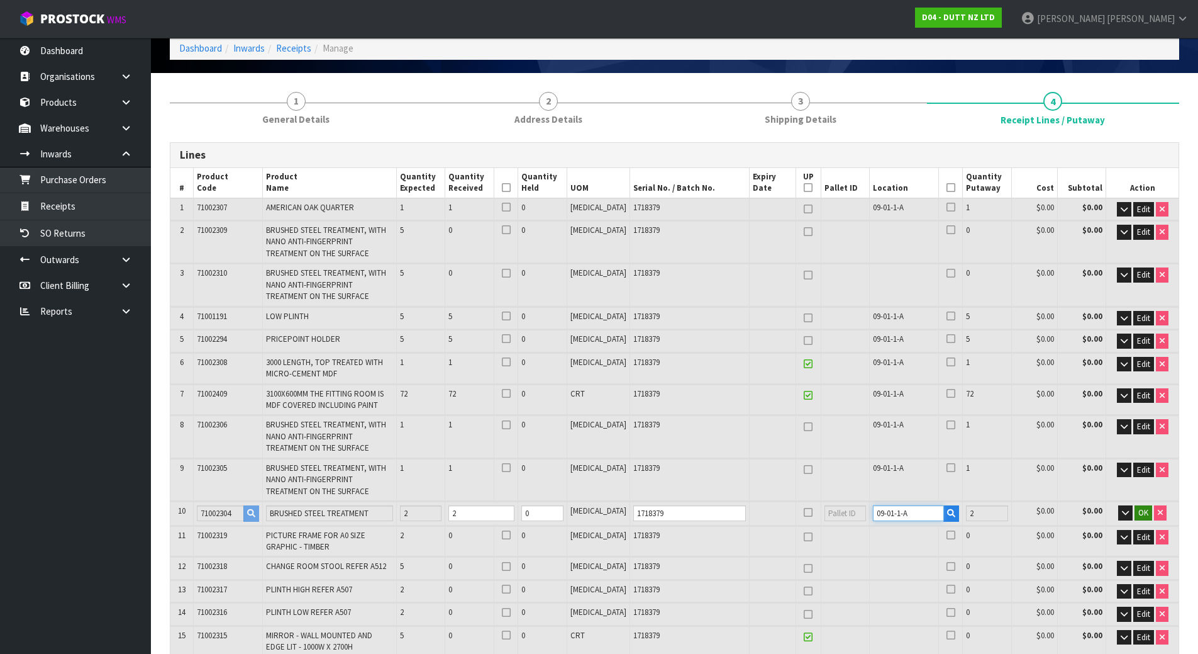
type input "09-01-1-A"
click at [1142, 515] on span "OK" at bounding box center [1144, 512] width 10 height 11
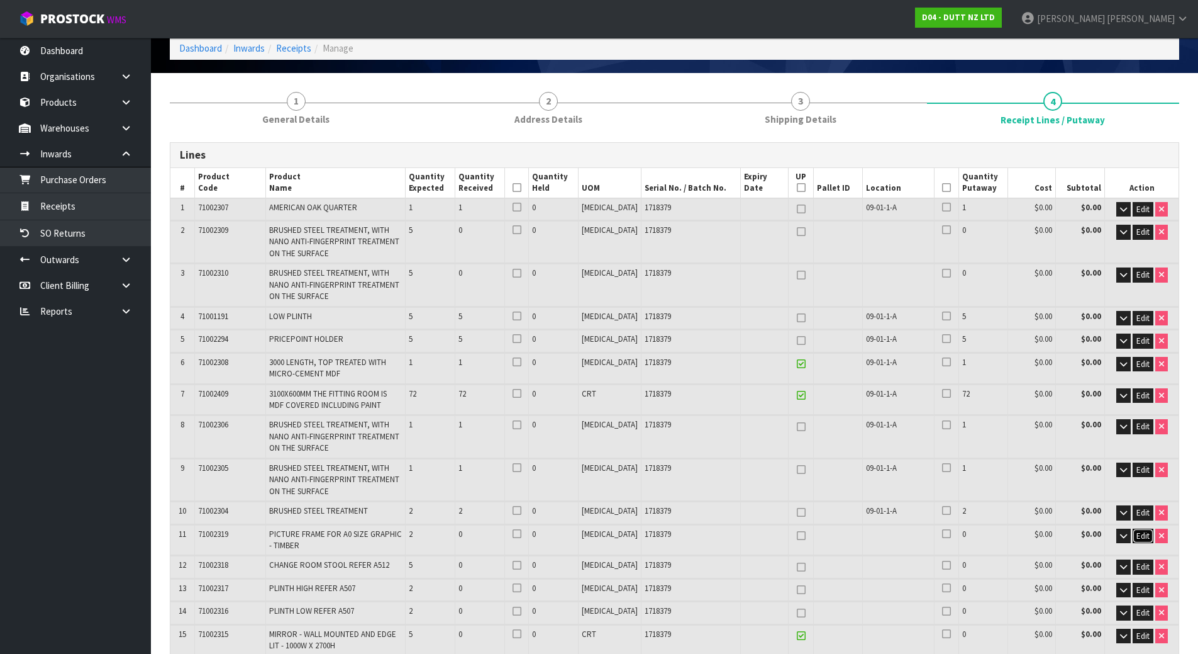
click at [1142, 532] on span "Edit" at bounding box center [1143, 535] width 13 height 11
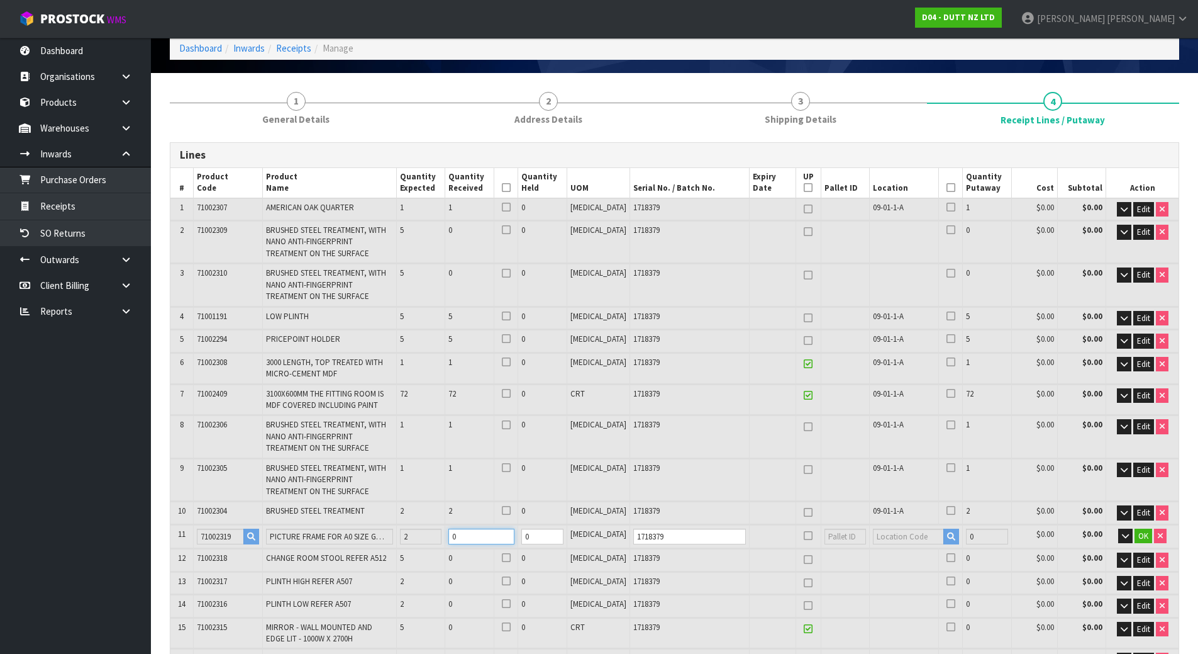
click at [352, 539] on tr "11 71002319 PICTURE FRAME FOR A0 SIZE GRAPHIC - TIMBER 2 0 0 [MEDICAL_DATA] 171…" at bounding box center [674, 536] width 1008 height 23
type input "13"
type input "16"
type input "38.439513"
type input "7711.5"
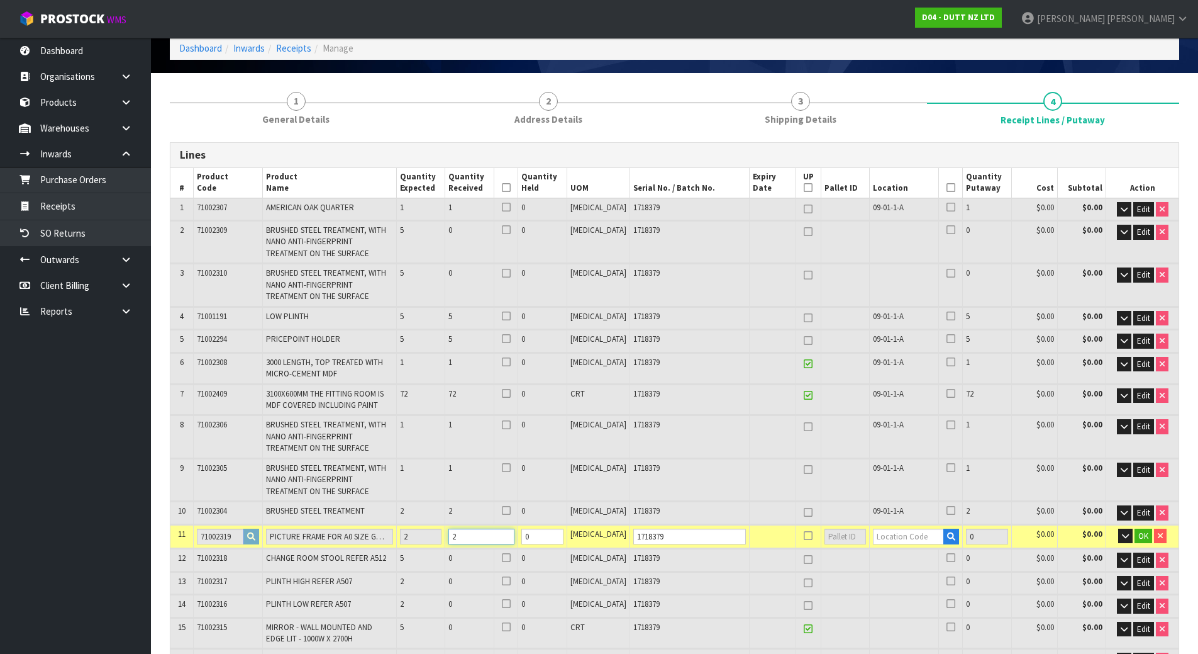
type input "2"
click at [889, 533] on input "text" at bounding box center [908, 536] width 71 height 16
paste input "09-01-1-A"
type input "09-01-1-A"
type input "90"
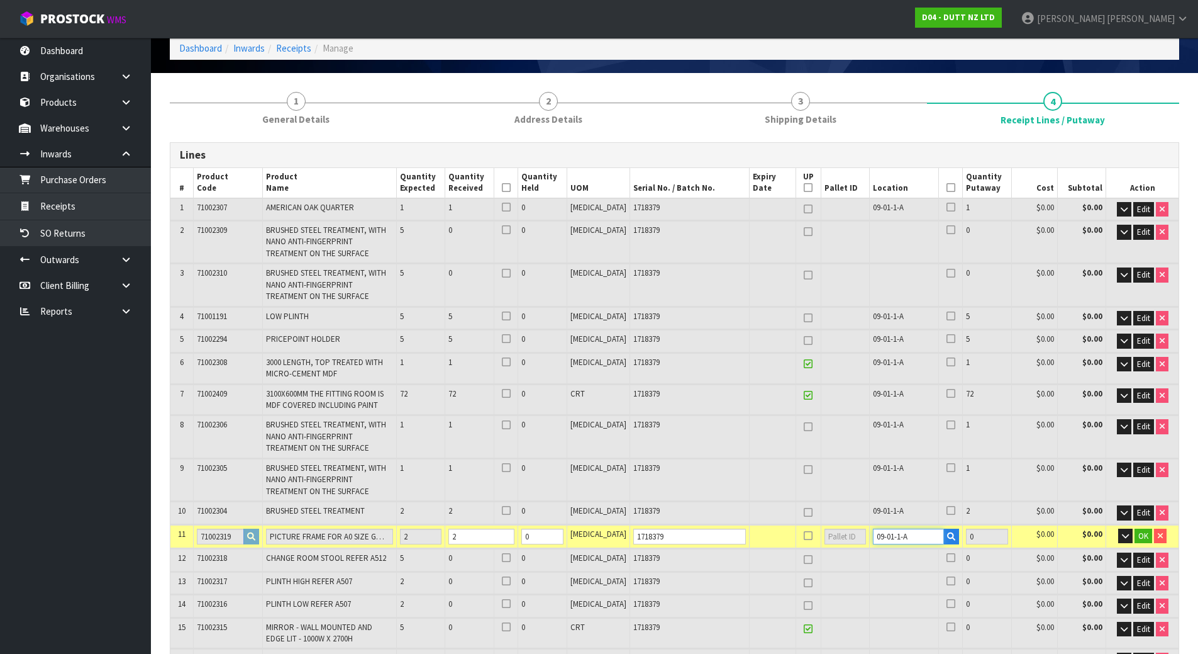
type input "2"
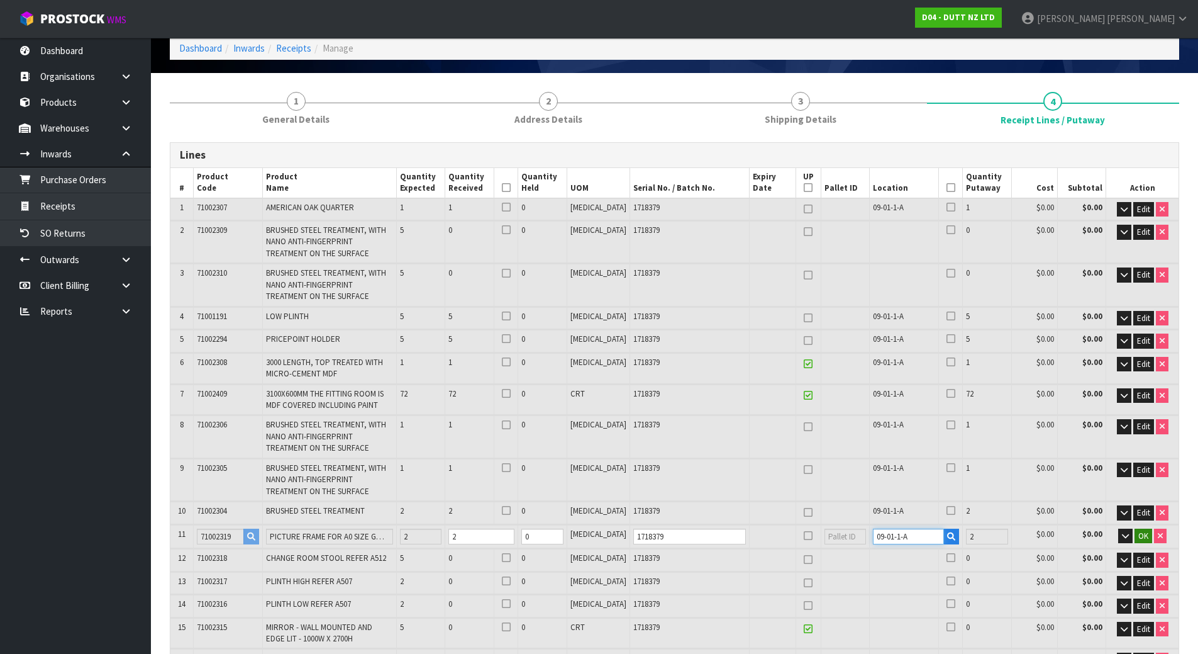
type input "09-01-1-A"
click at [1142, 532] on span "OK" at bounding box center [1144, 535] width 10 height 11
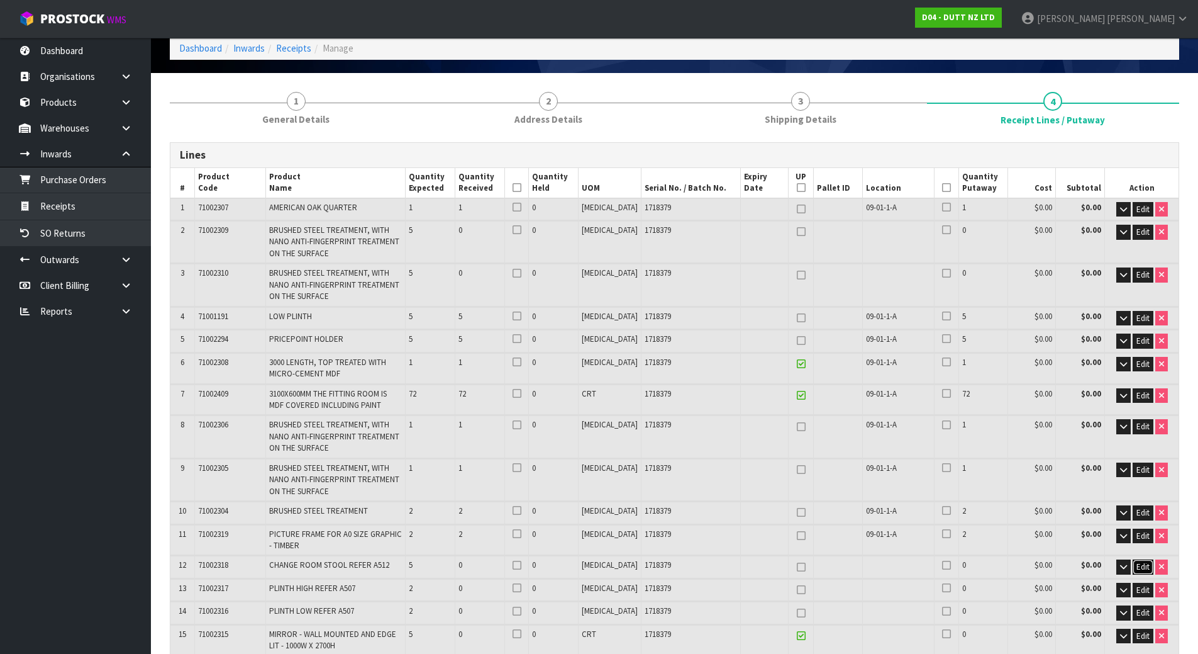
click at [1142, 567] on span "Edit" at bounding box center [1143, 566] width 13 height 11
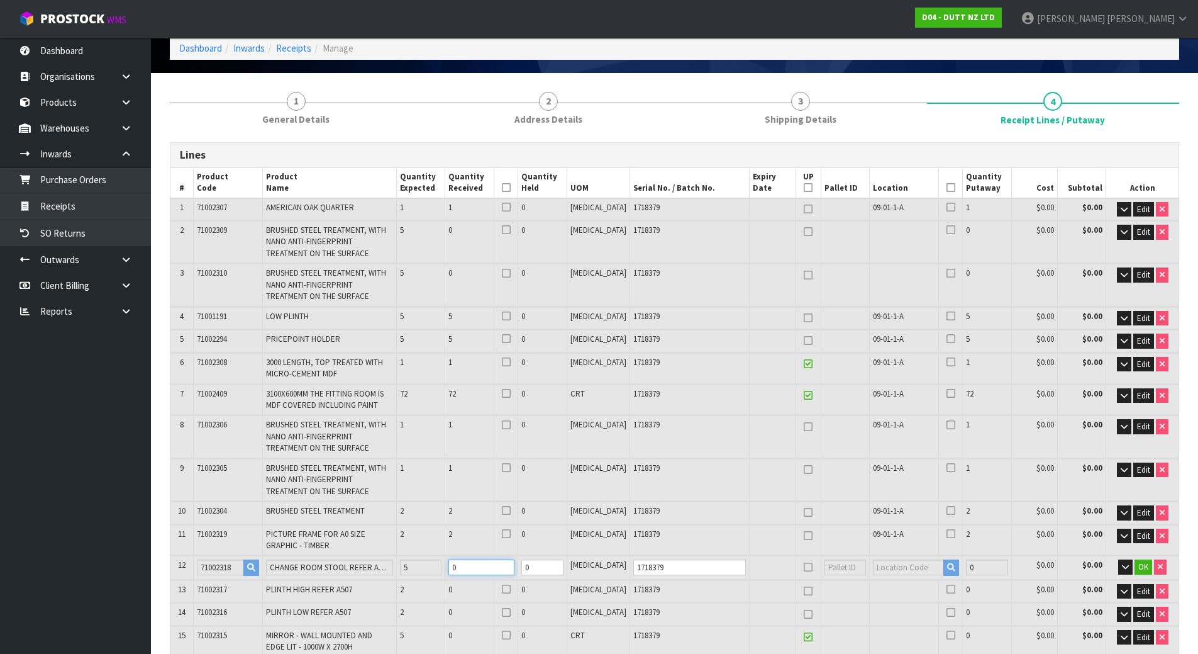
drag, startPoint x: 510, startPoint y: 569, endPoint x: 420, endPoint y: 570, distance: 90.6
click at [421, 571] on tr "12 71002318 CHANGE ROOM STOOL REFER A512 5 0 0 [MEDICAL_DATA] 1718379 0 $0.00 $…" at bounding box center [674, 566] width 1008 height 23
type input "18"
type input "21"
type input "38.744433"
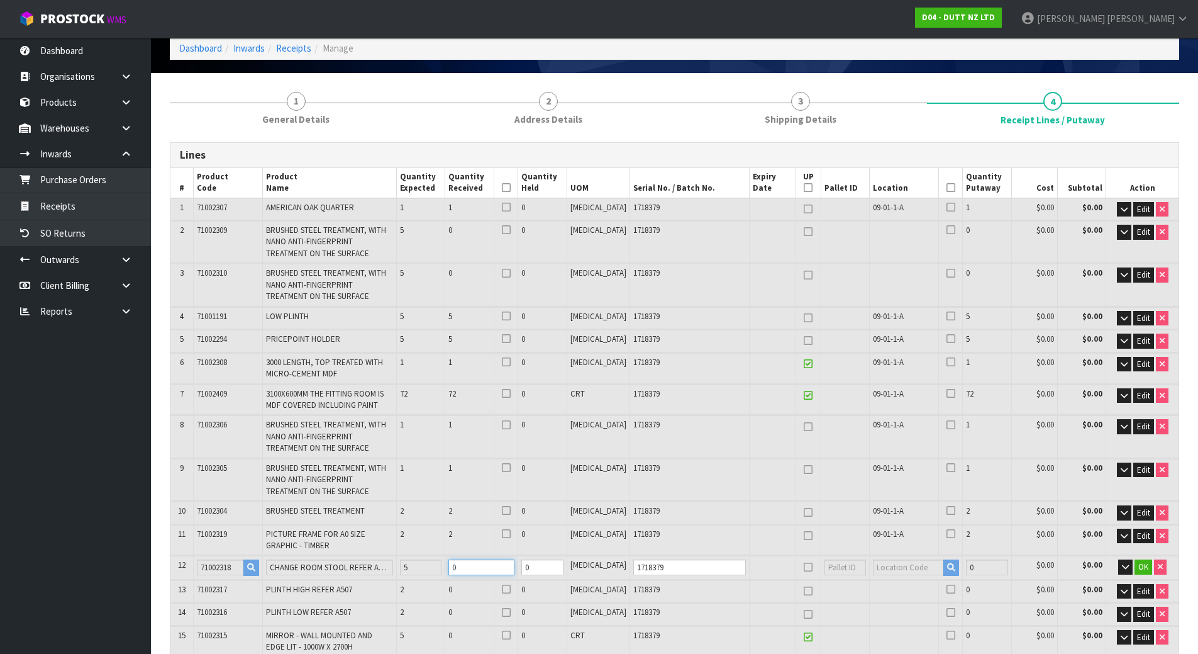
type input "7746.5"
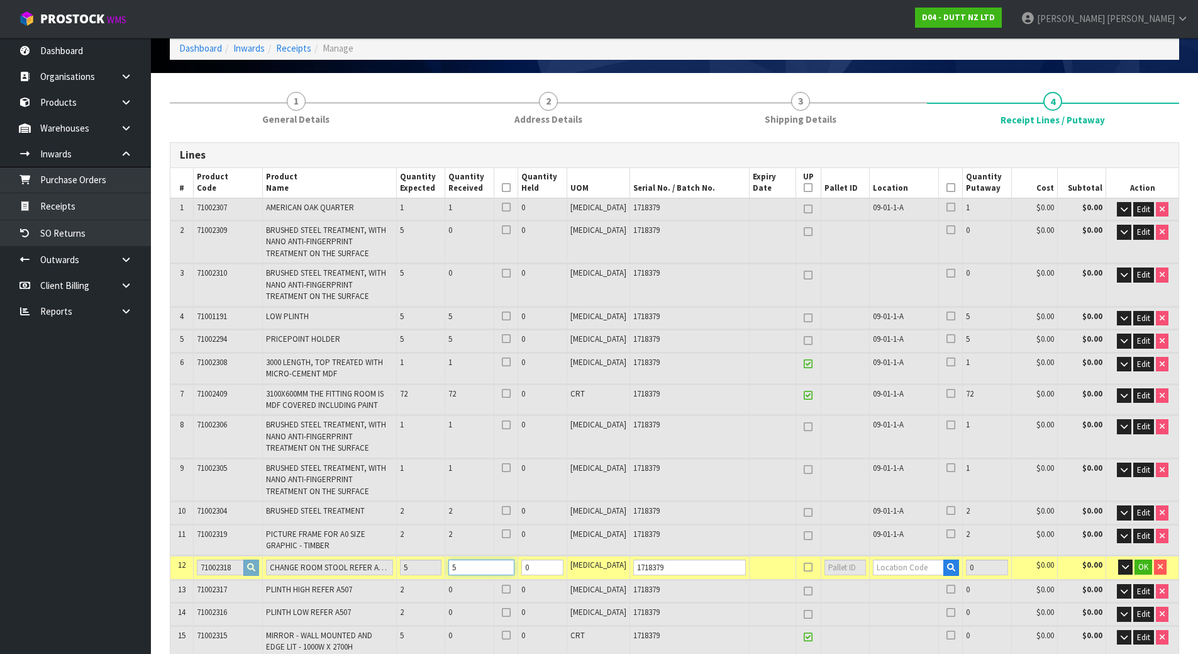
type input "5"
click at [881, 569] on input "text" at bounding box center [908, 567] width 71 height 16
paste input "09-01-1-A"
type input "09-01-1-A"
type input "95"
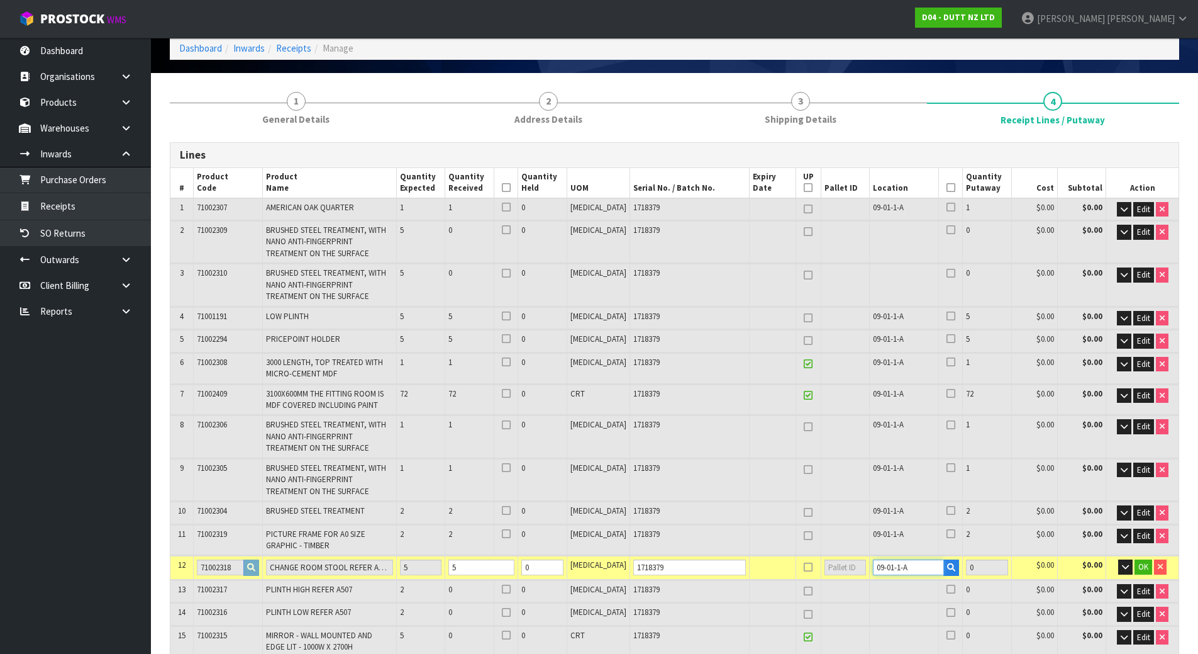
type input "5"
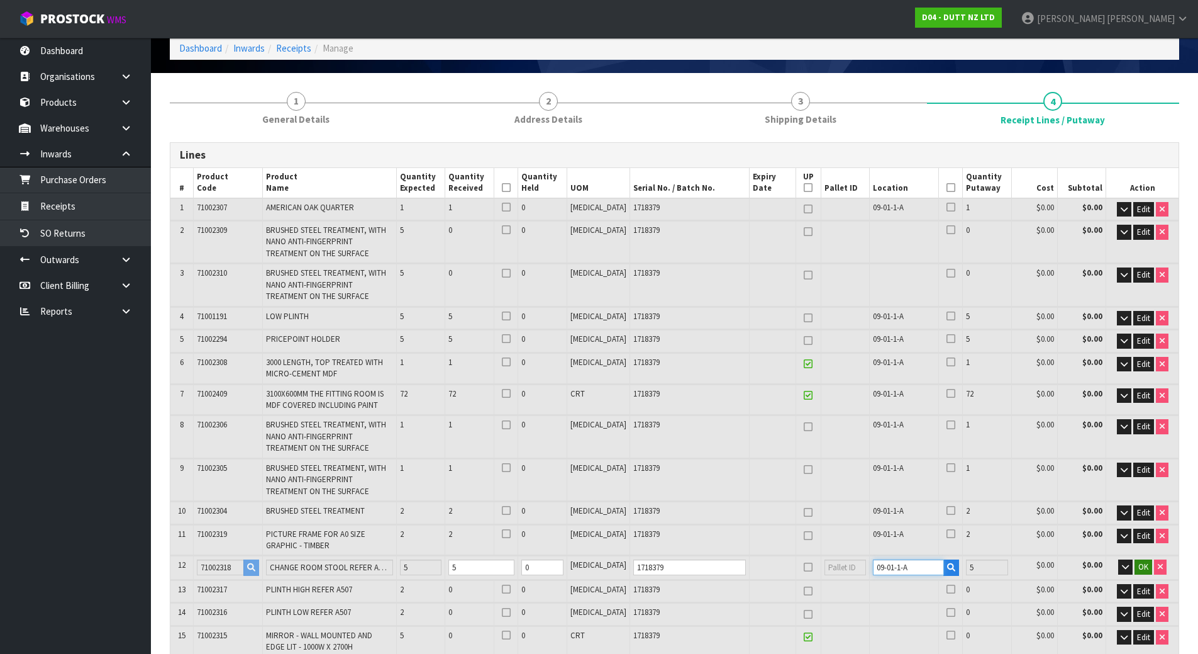
type input "09-01-1-A"
click at [1140, 562] on span "OK" at bounding box center [1144, 566] width 10 height 11
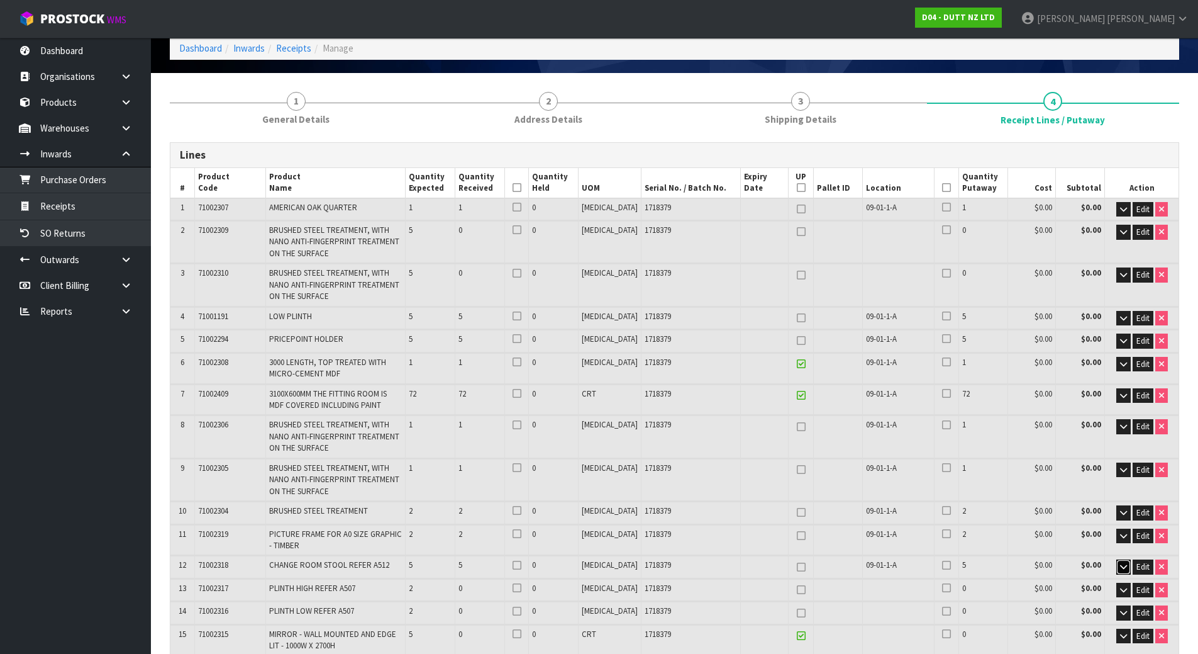
click at [1120, 565] on icon "button" at bounding box center [1123, 566] width 7 height 8
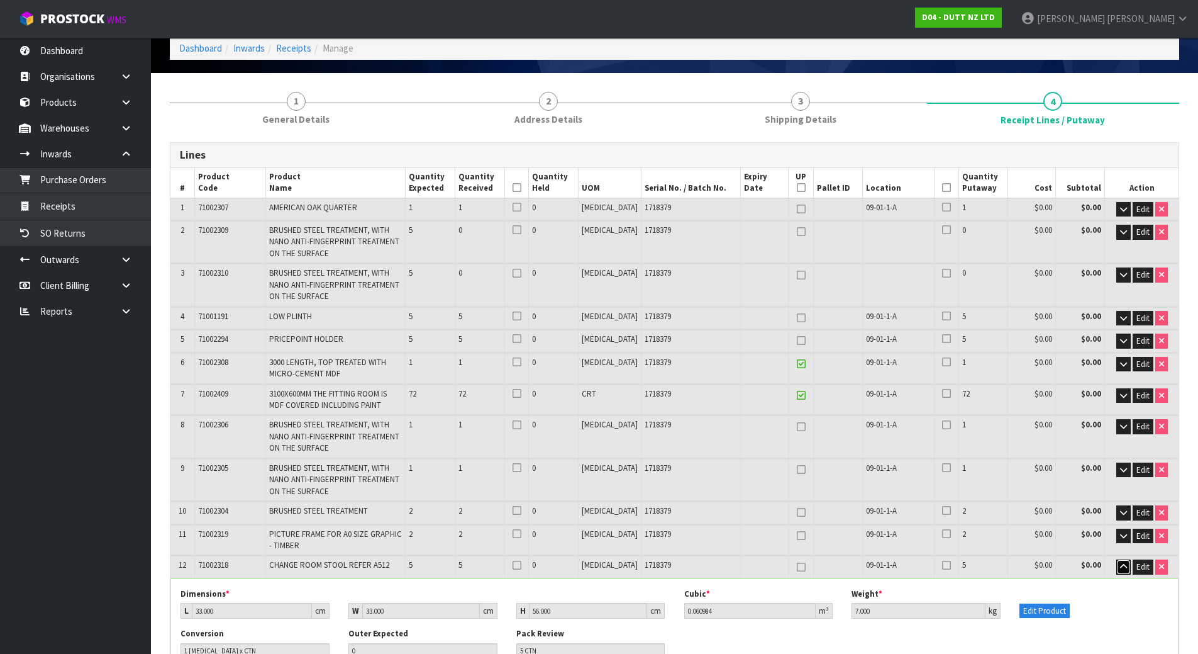
click at [1120, 565] on icon "button" at bounding box center [1123, 566] width 7 height 8
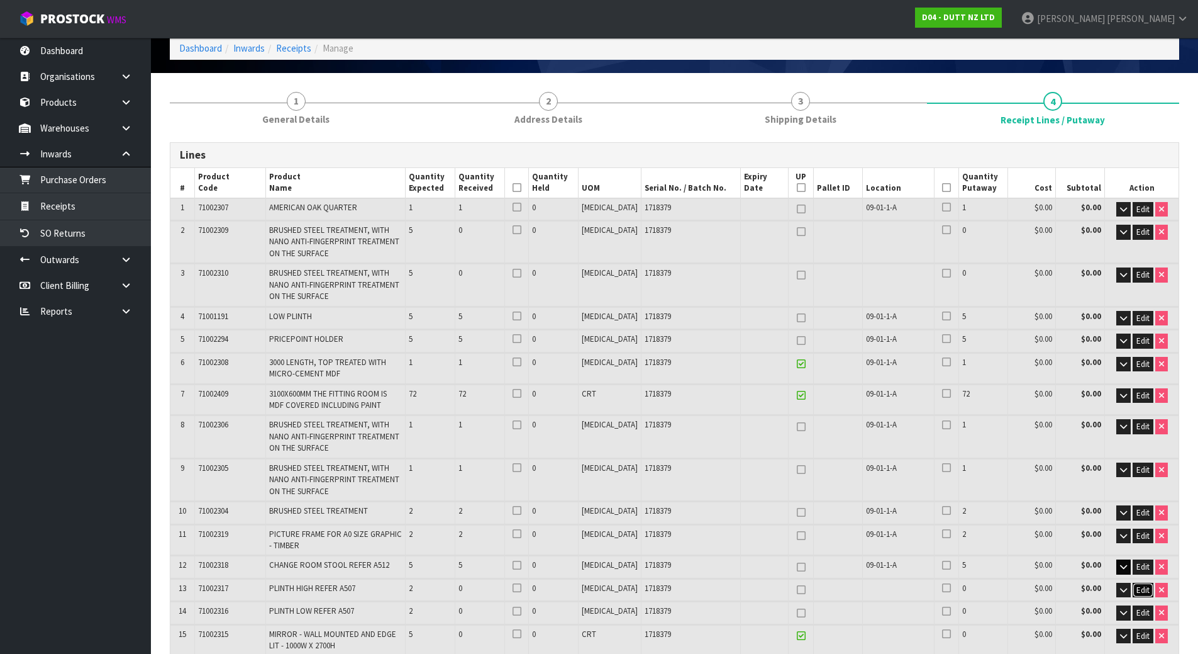
click at [1140, 589] on span "Edit" at bounding box center [1143, 589] width 13 height 11
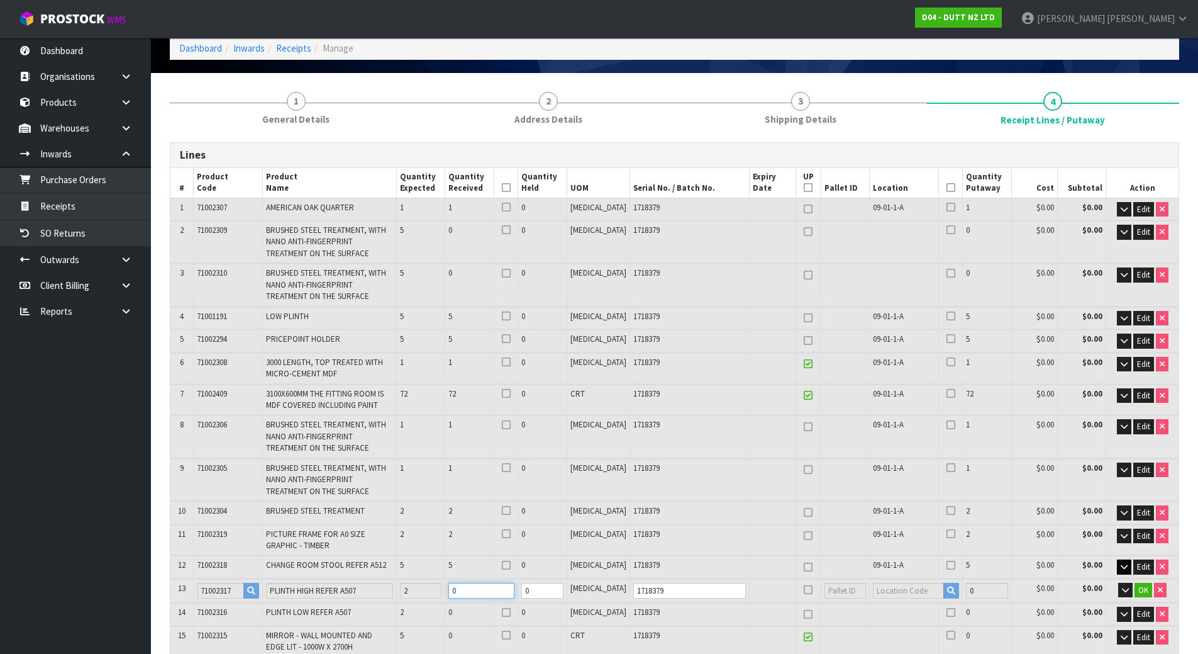
drag, startPoint x: 498, startPoint y: 590, endPoint x: 352, endPoint y: 578, distance: 145.8
click at [353, 579] on tr "13 71002317 PLINTH HIGH REFER A507 2 0 0 [MEDICAL_DATA] 1718379 0 $0.00 $0.00 OK" at bounding box center [674, 590] width 1008 height 23
type input "20"
type input "23"
type input "39.099441"
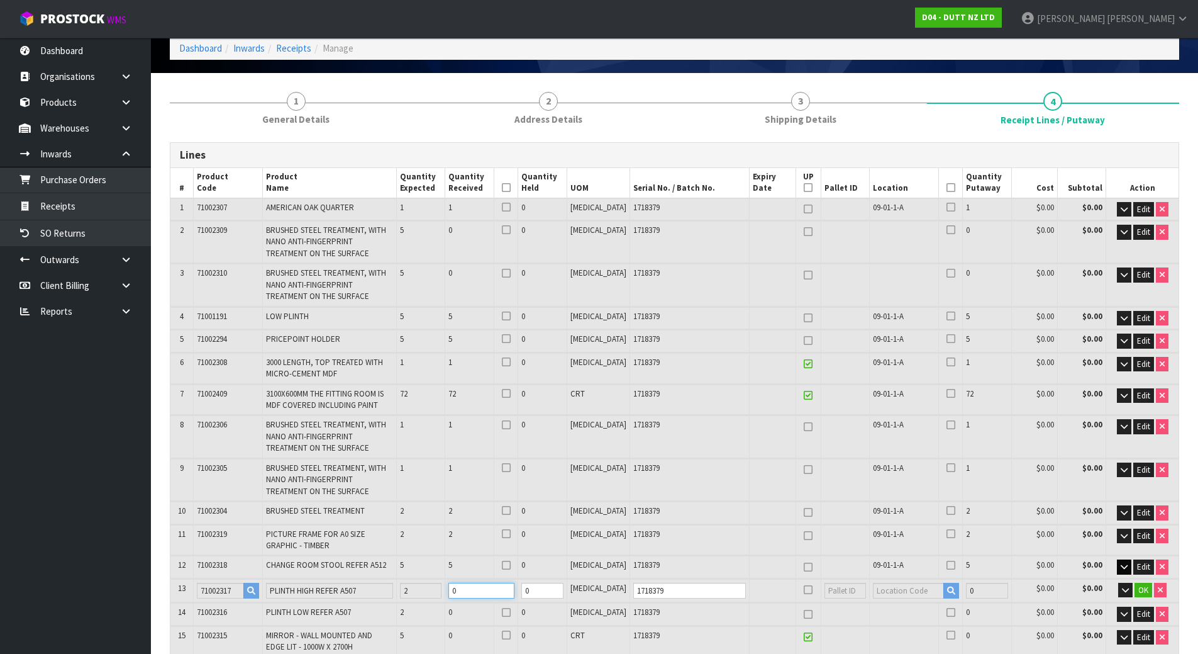
type input "7776.5"
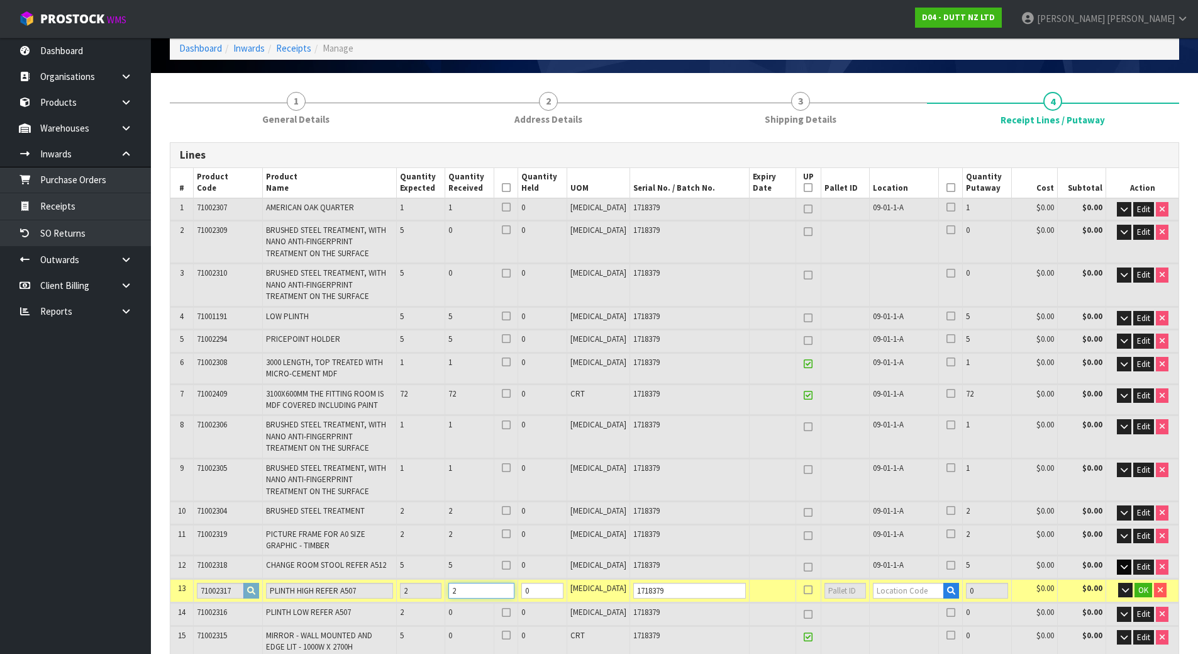
type input "2"
click at [881, 584] on input "text" at bounding box center [908, 590] width 71 height 16
paste input "09-01-1-A"
type input "09-01-1-A"
type input "97"
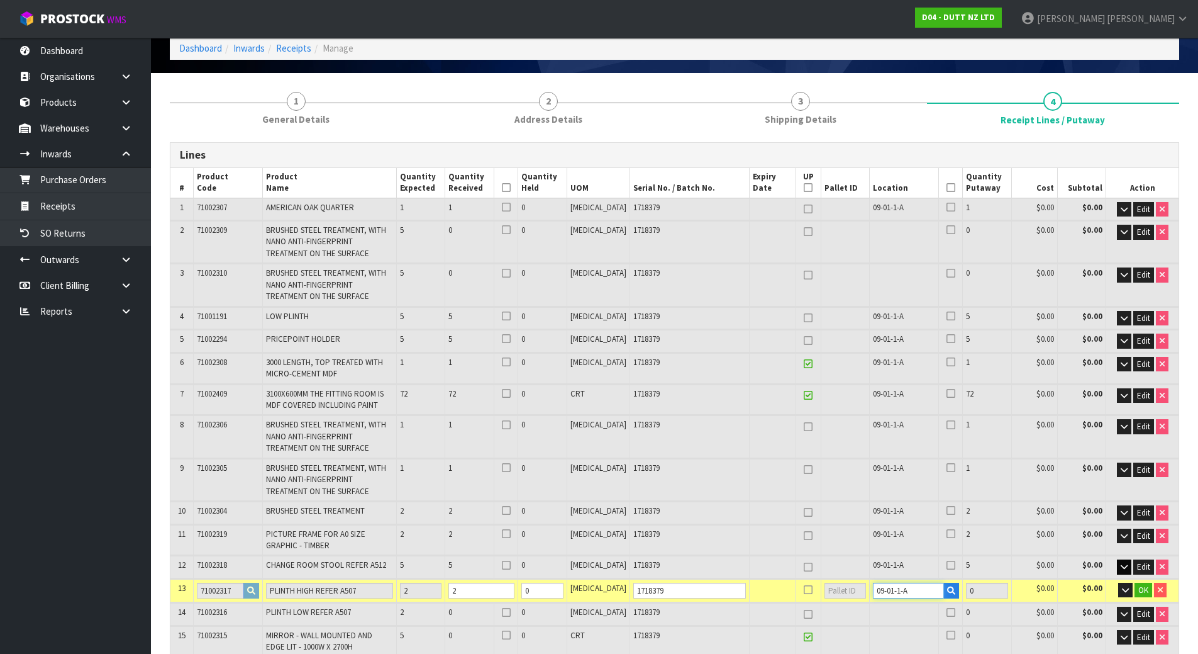
type input "2"
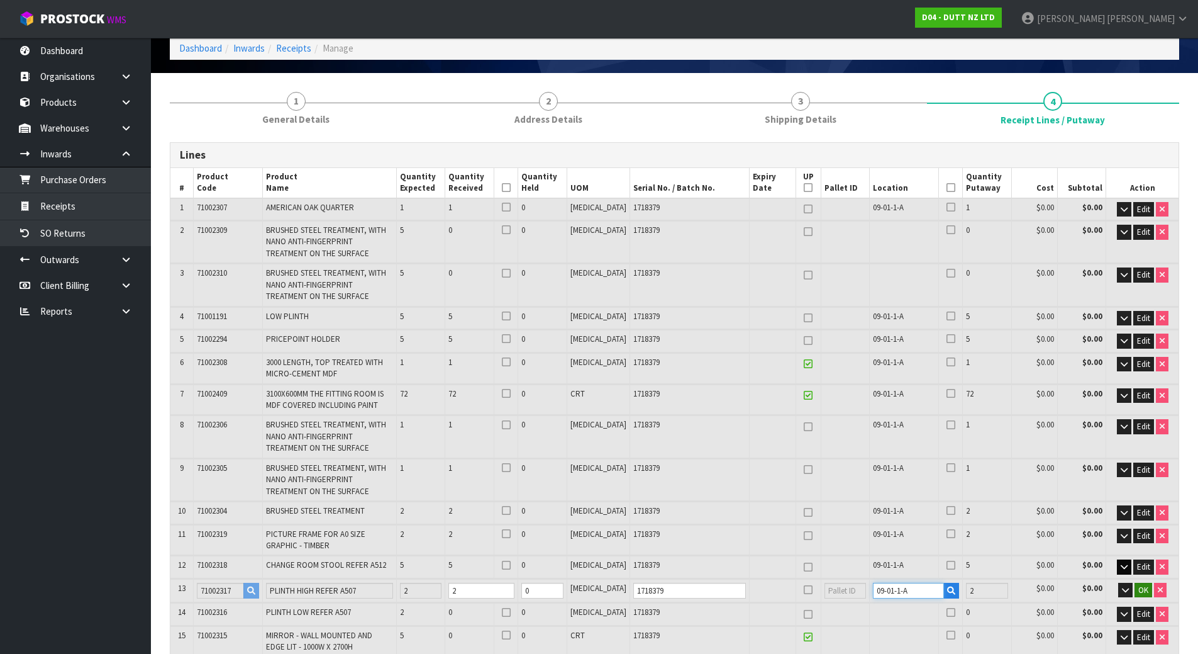
type input "09-01-1-A"
click at [1135, 586] on button "OK" at bounding box center [1144, 589] width 18 height 15
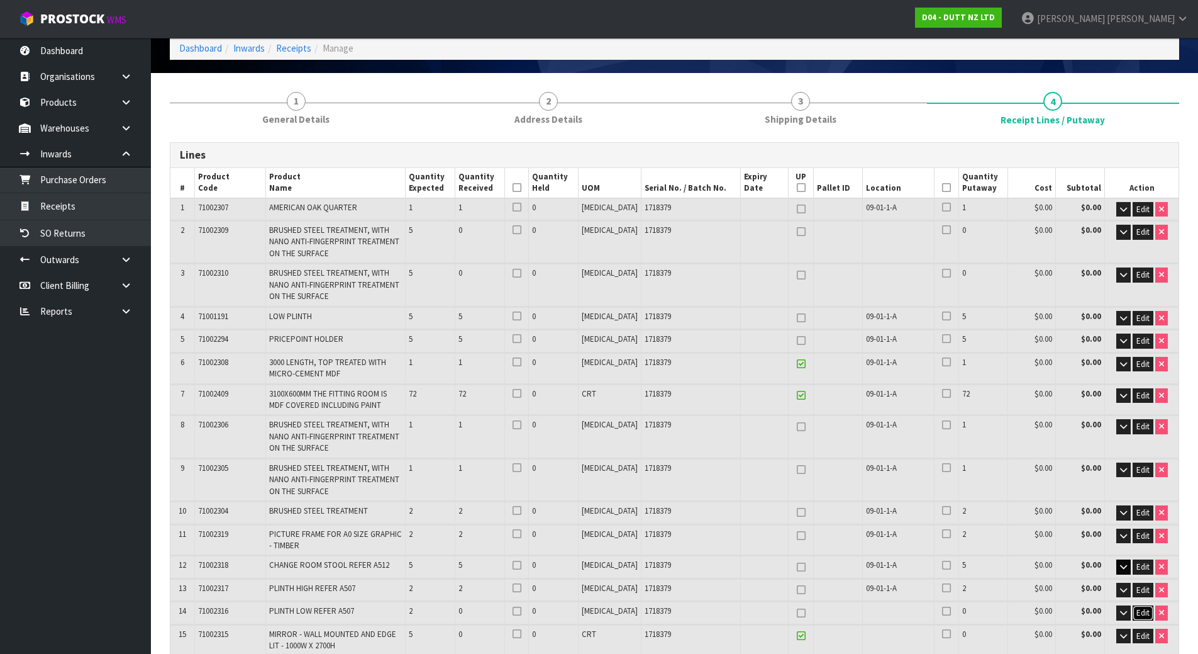
click at [1137, 610] on span "Edit" at bounding box center [1143, 612] width 13 height 11
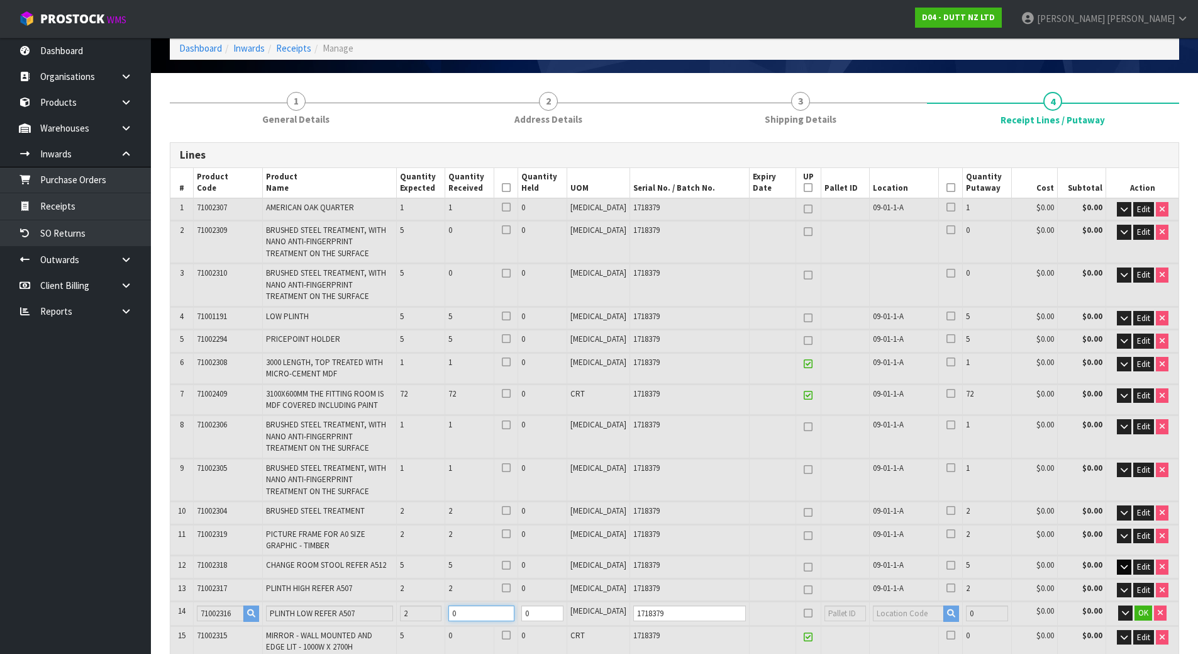
click at [406, 609] on tr "14 71002316 PLINTH LOW REFER A507 2 0 0 [MEDICAL_DATA] 1718379 0 $0.00 $0.00 OK" at bounding box center [674, 612] width 1008 height 23
type input "22"
type input "25"
type input "39.430785"
type input "7804.5"
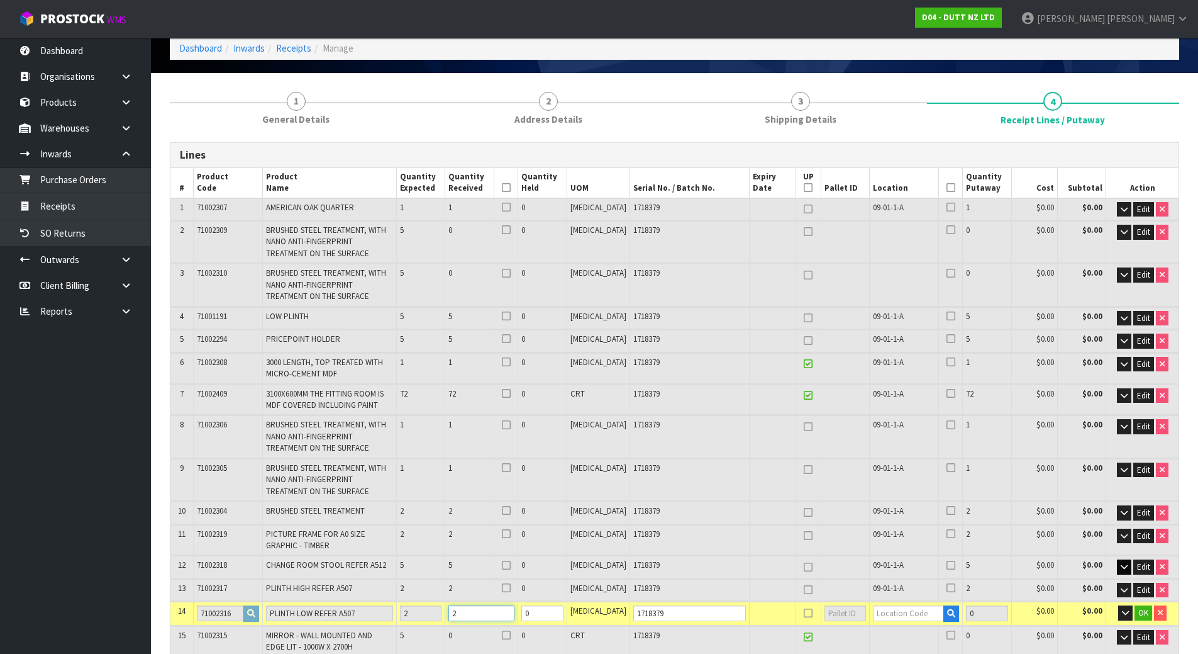
type input "2"
click at [884, 620] on input "text" at bounding box center [908, 613] width 71 height 16
paste input "09-01-1-A"
type input "09-01-1-A"
type input "99"
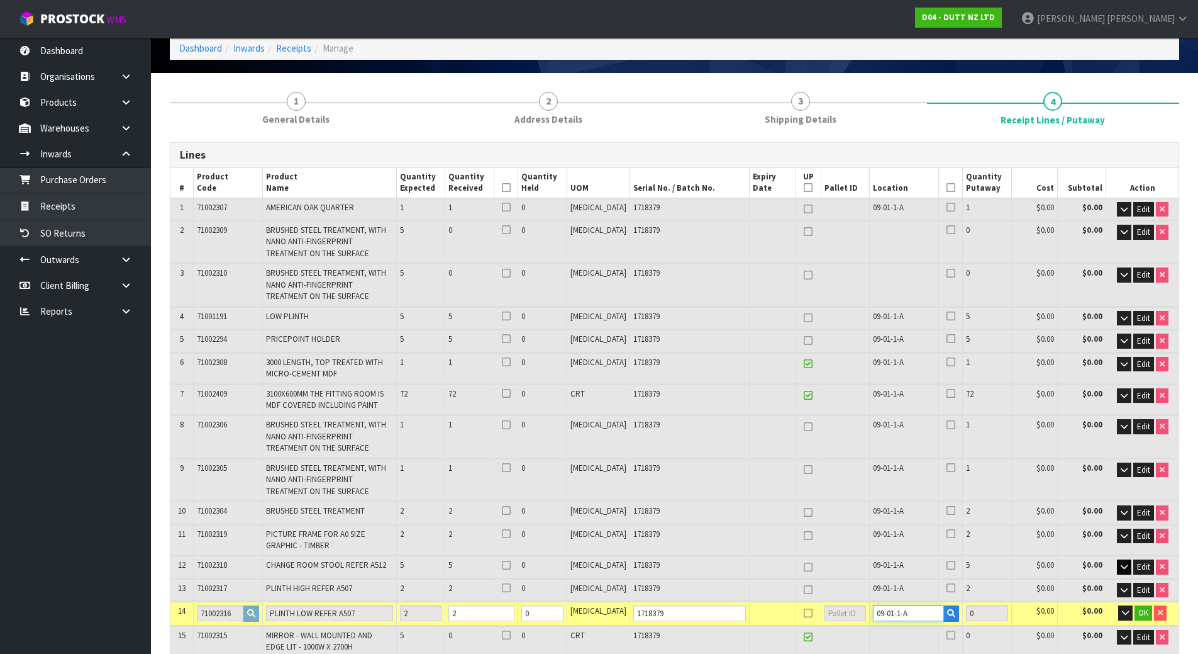
type input "2"
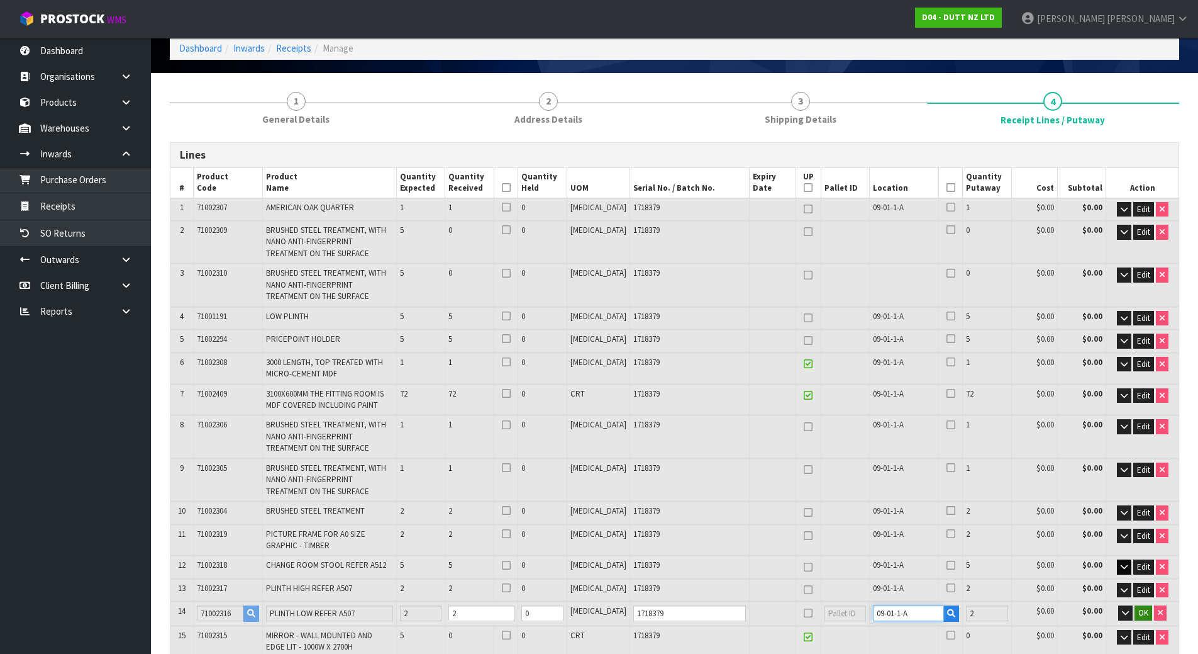
type input "09-01-1-A"
click at [1140, 616] on span "OK" at bounding box center [1144, 612] width 10 height 11
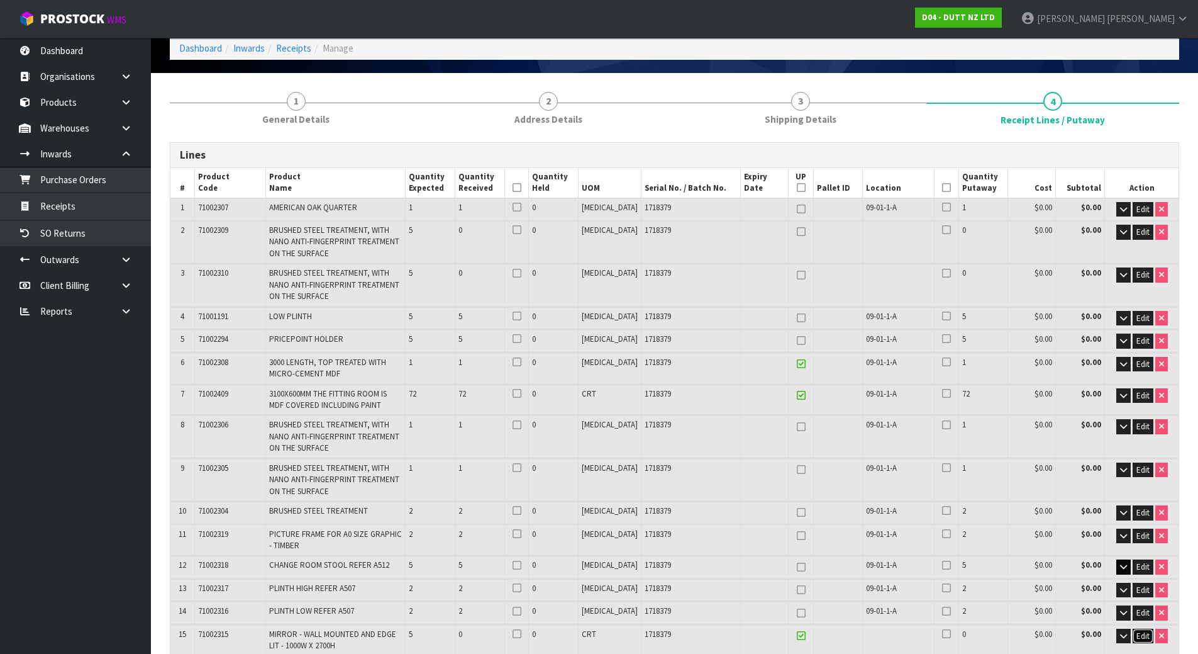
click at [1140, 635] on span "Edit" at bounding box center [1143, 635] width 13 height 11
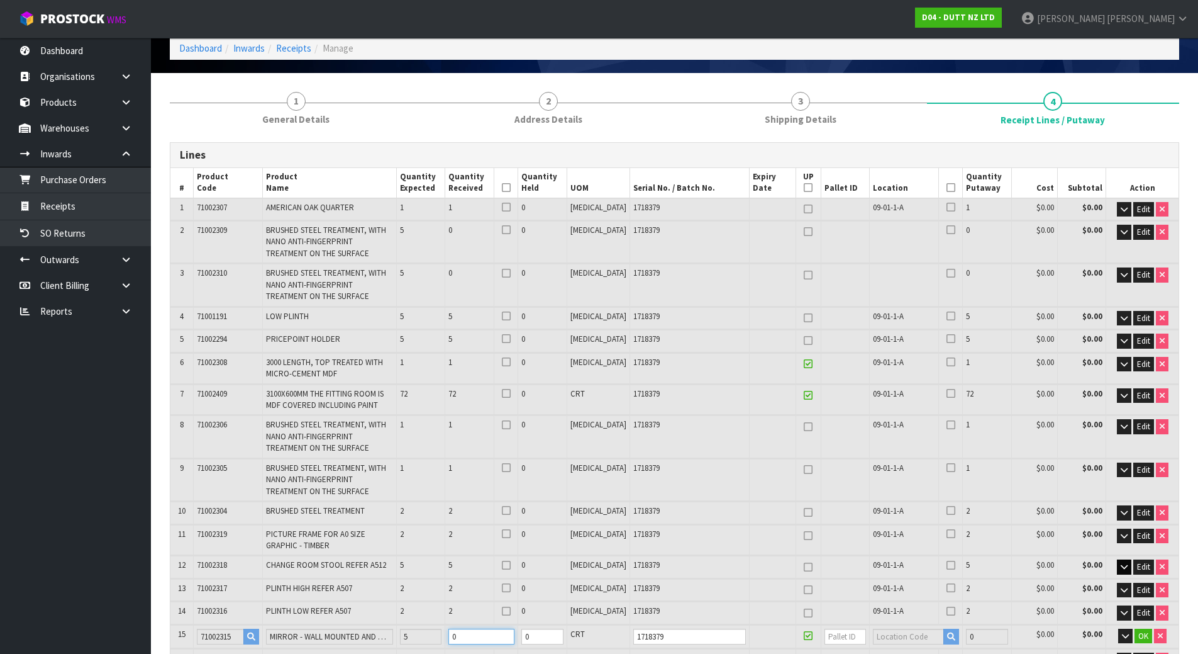
click at [346, 633] on tr "15 71002315 MIRROR - WALL MOUNTED AND EDGE LIT - 1000W X 2700H 5 0 0 CRT 171837…" at bounding box center [674, 636] width 1008 height 23
type input "51.526785"
type input "11454.5"
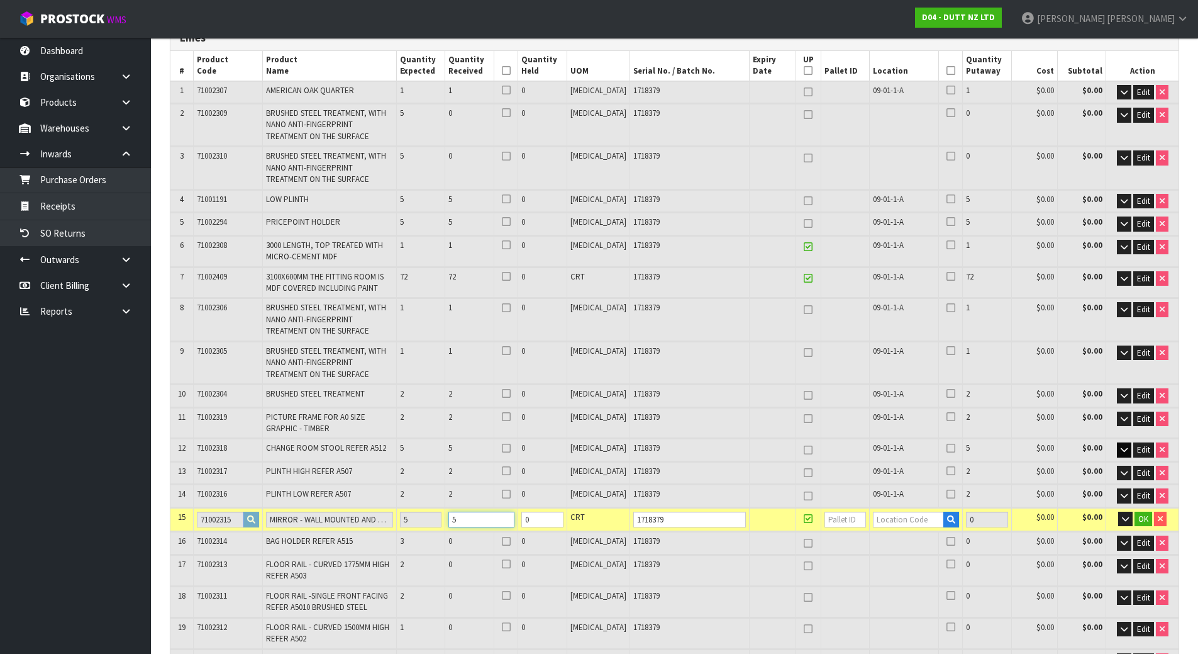
scroll to position [189, 0]
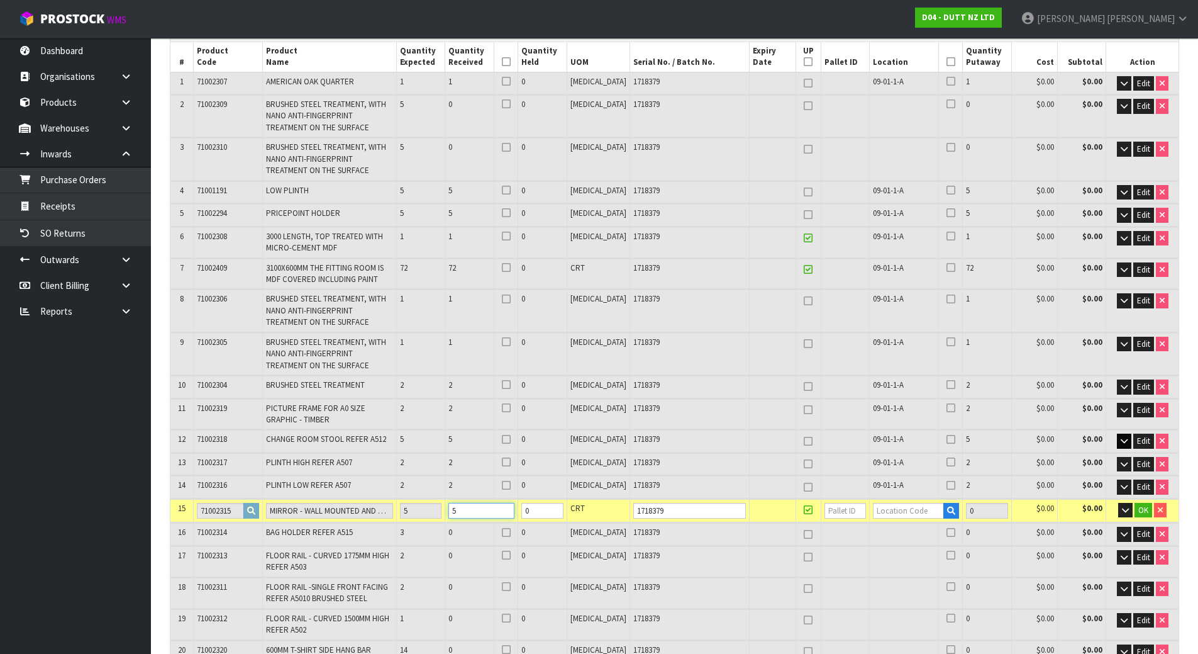
type input "5"
click at [877, 504] on input "text" at bounding box center [908, 511] width 71 height 16
paste input "09-01-1-A"
type input "09-01-1-A"
type input "104"
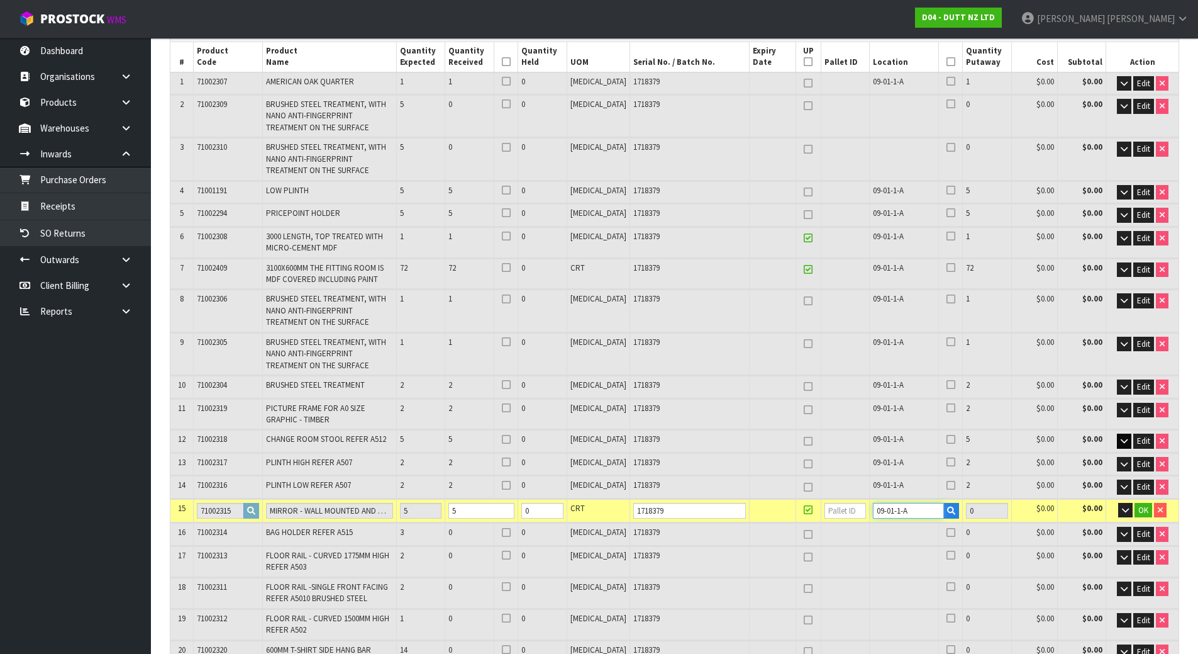
type input "5"
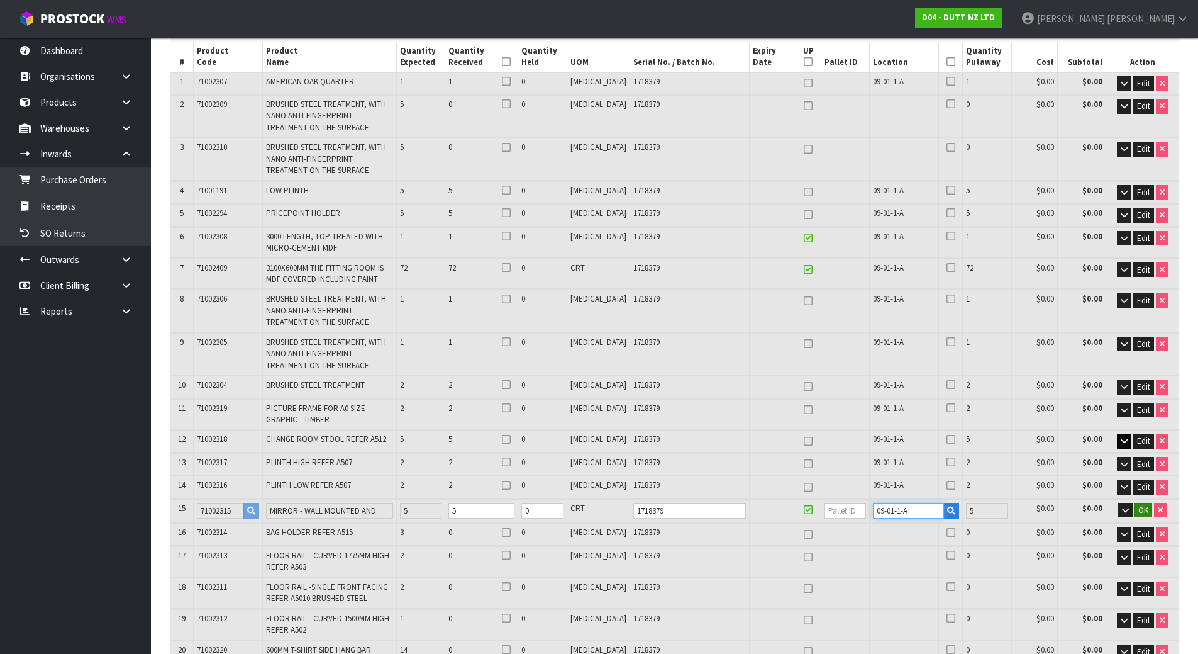
type input "09-01-1-A"
click at [1140, 510] on span "OK" at bounding box center [1144, 509] width 10 height 11
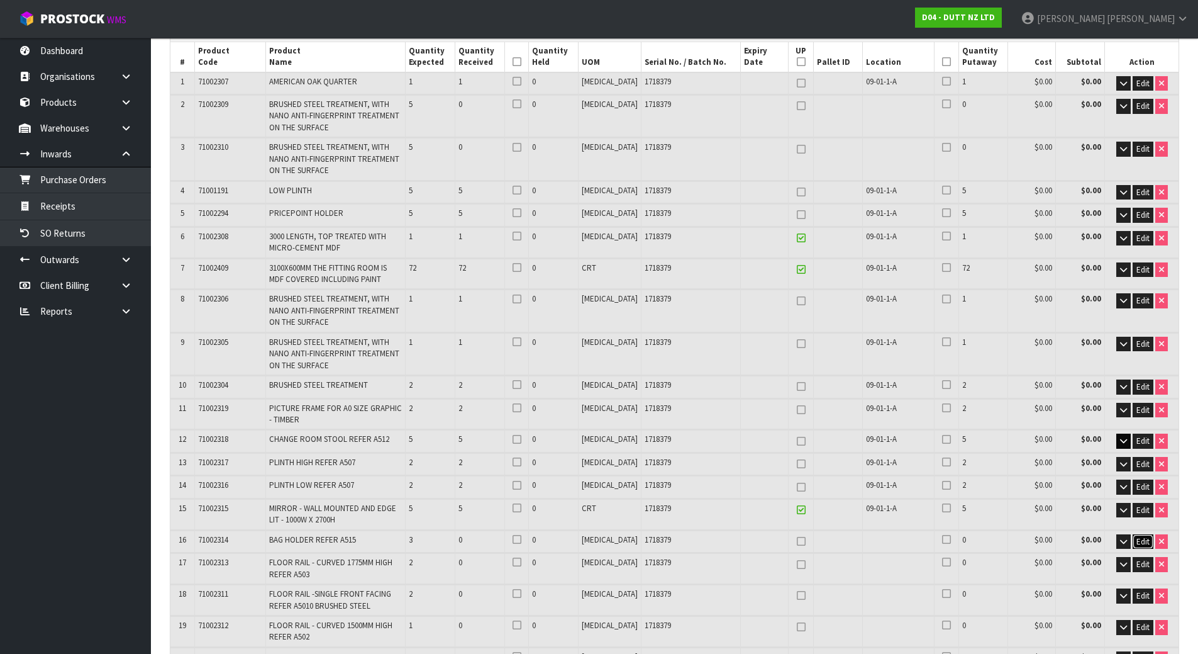
click at [1144, 540] on span "Edit" at bounding box center [1143, 541] width 13 height 11
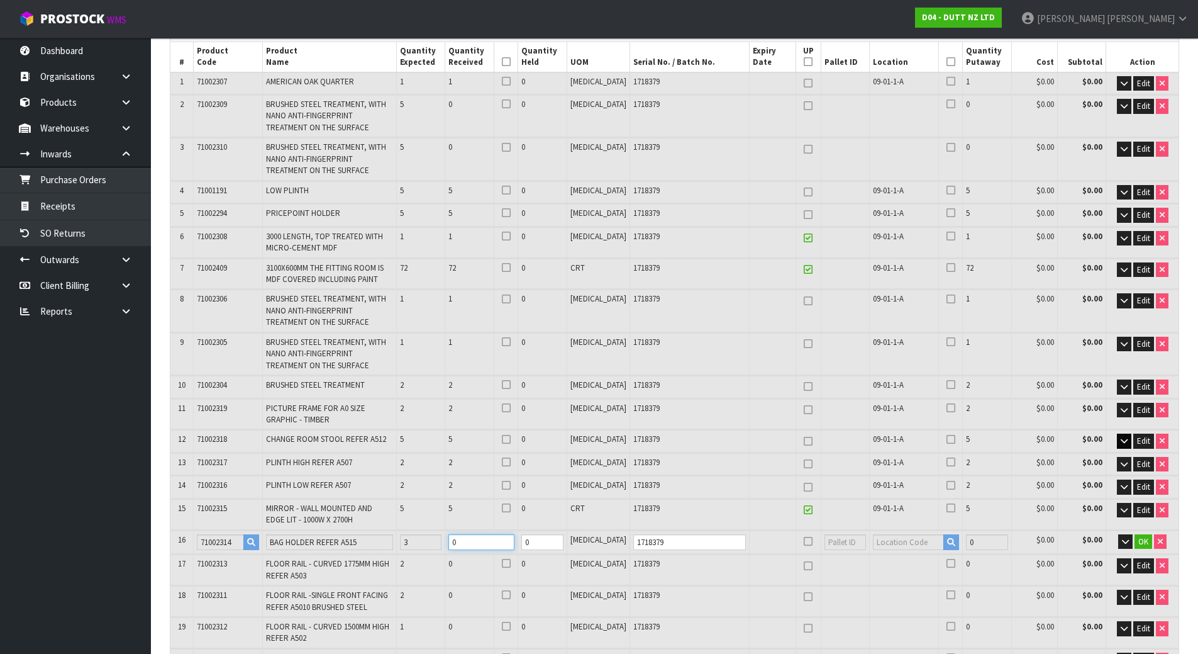
drag, startPoint x: 496, startPoint y: 538, endPoint x: 364, endPoint y: 520, distance: 132.8
click at [364, 520] on table "# Product Code Product Name Quantity Expected Quantity Received Quantity Held U…" at bounding box center [674, 414] width 1008 height 744
type input "25"
type input "28"
type input "51.547575"
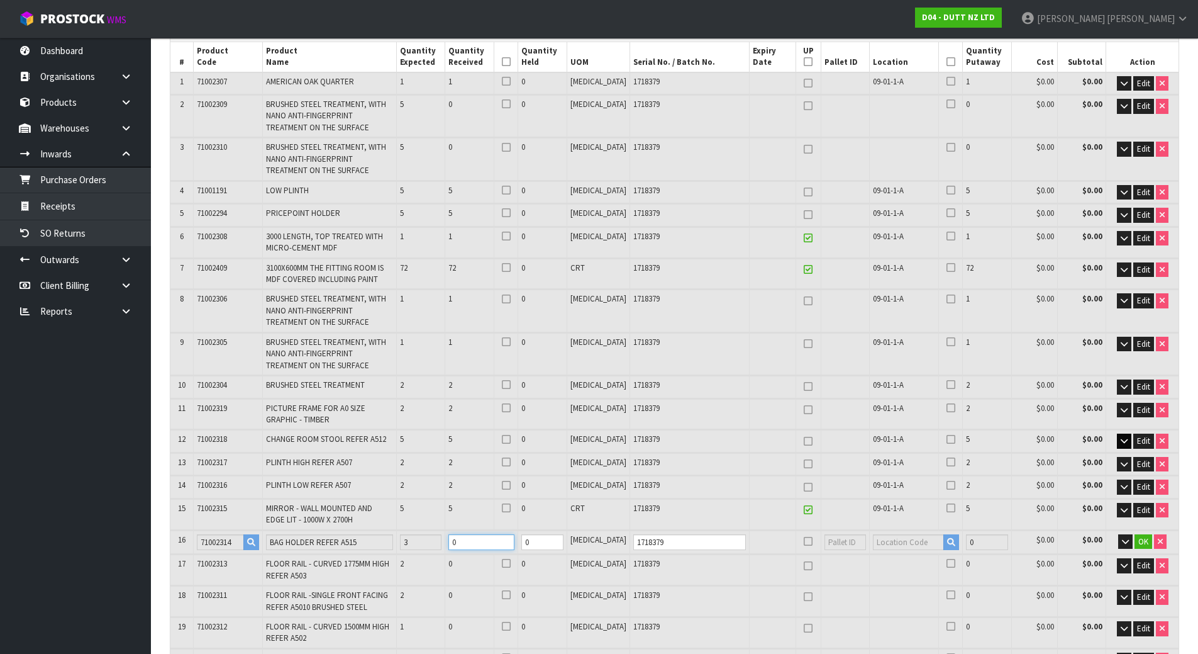
type input "11461.25"
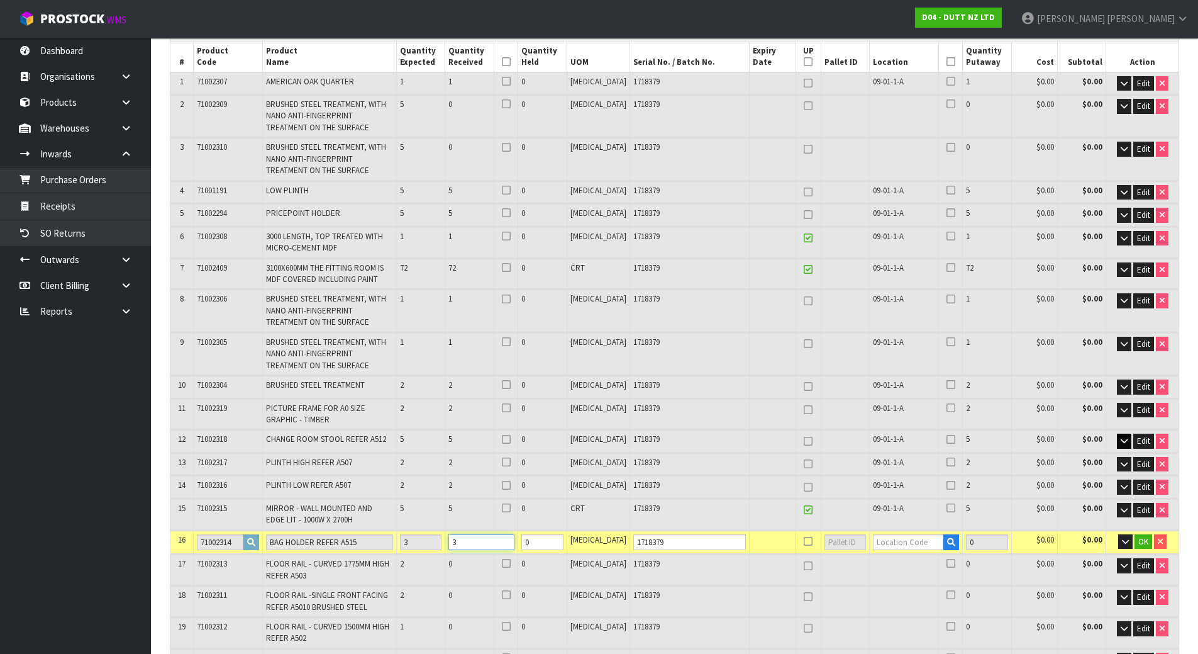
type input "3"
click at [894, 550] on td at bounding box center [915, 541] width 93 height 23
click at [893, 542] on input "text" at bounding box center [908, 542] width 71 height 16
paste input "09-01-1-A"
type input "09-01-1-A"
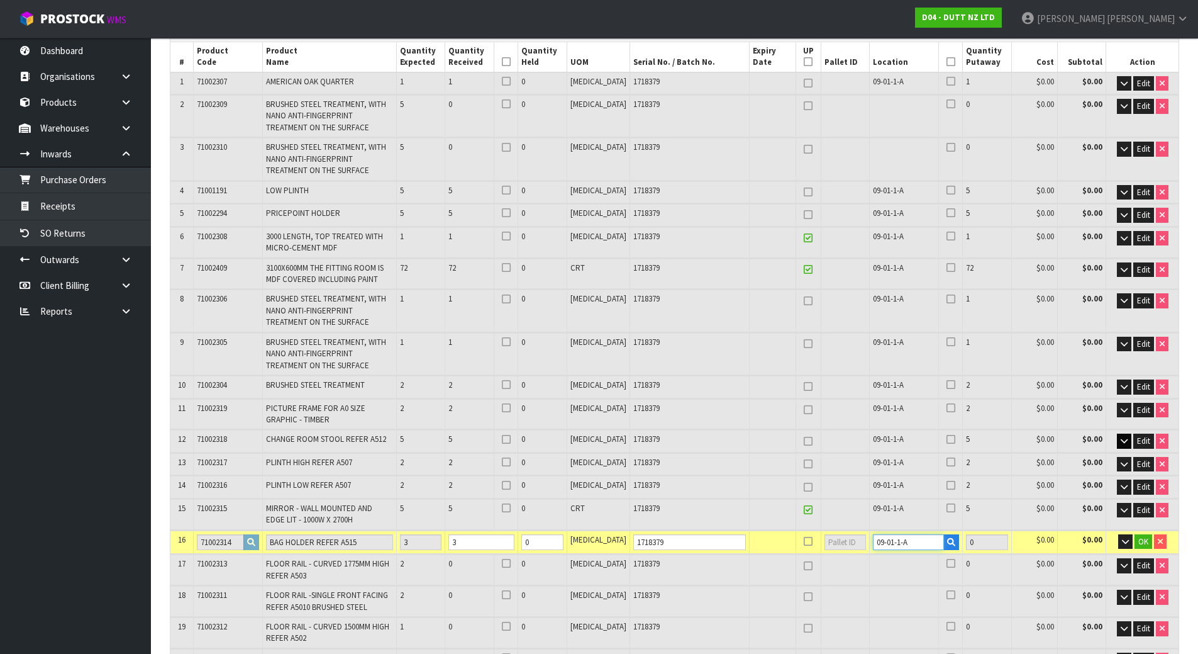
type input "107"
type input "3"
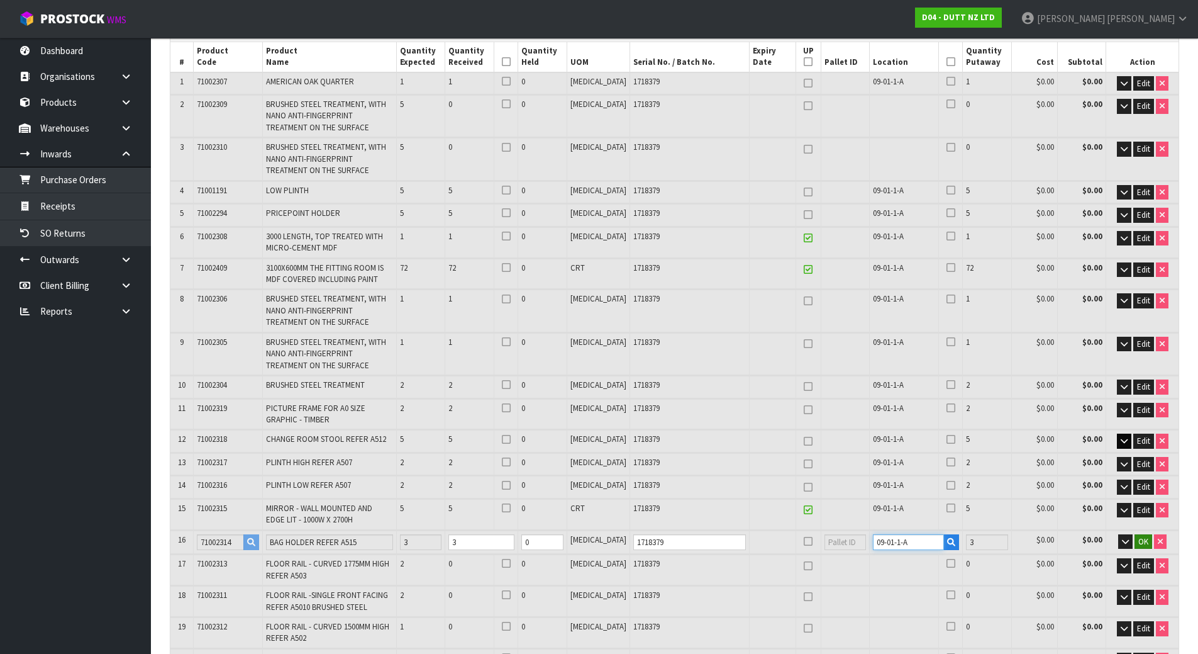
type input "09-01-1-A"
click at [1144, 546] on span "OK" at bounding box center [1144, 541] width 10 height 11
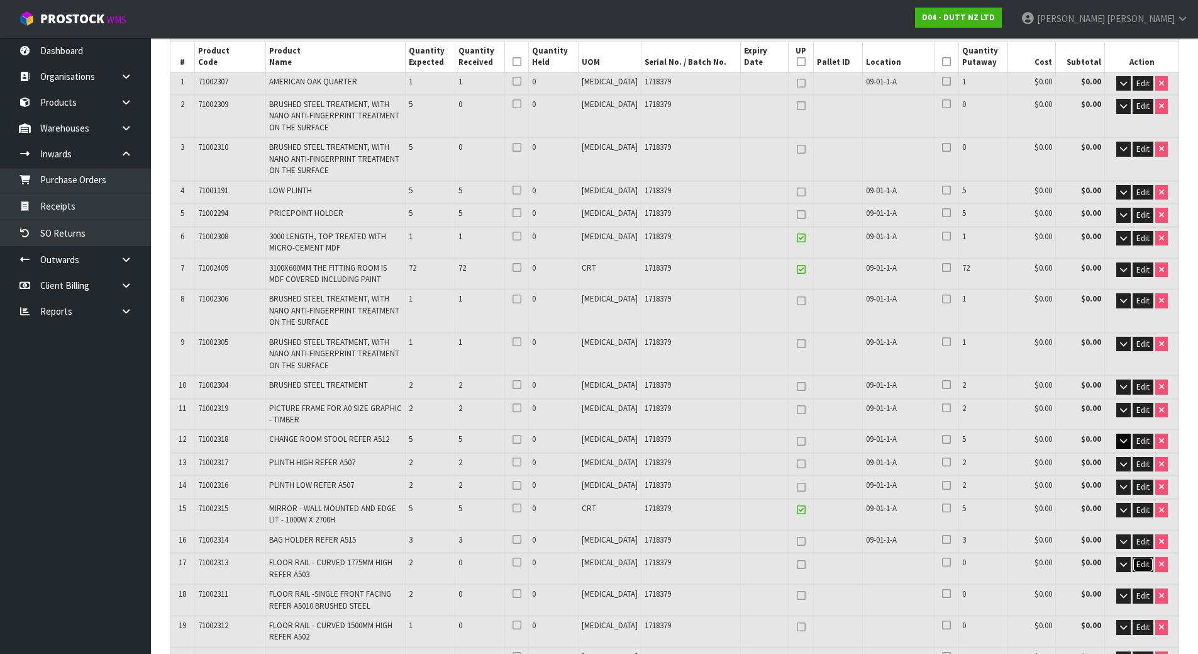
click at [1145, 566] on span "Edit" at bounding box center [1143, 564] width 13 height 11
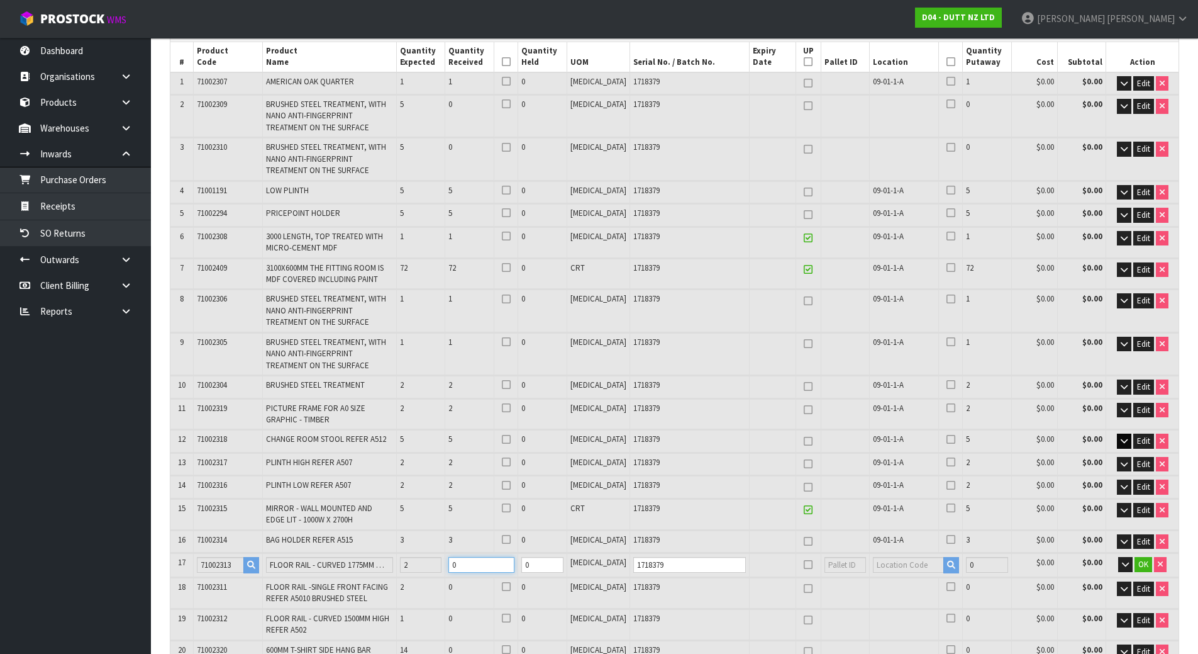
drag, startPoint x: 493, startPoint y: 564, endPoint x: 359, endPoint y: 552, distance: 134.5
click at [359, 552] on table "# Product Code Product Name Quantity Expected Quantity Received Quantity Held U…" at bounding box center [674, 409] width 1008 height 735
type input "26"
type input "29"
type input "51.717495"
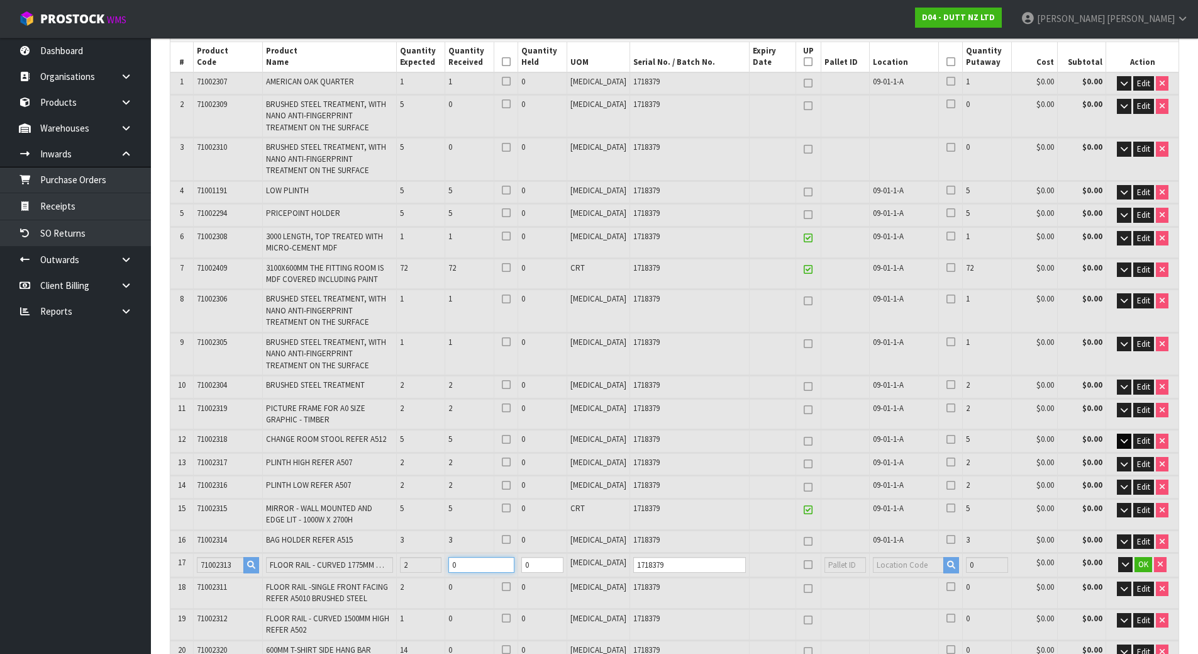
type input "11481.25"
type input "1"
click at [456, 564] on tr "17 71002313 FLOOR RAIL - CURVED 1775MM HIGH REFER A503 2 1 0 [MEDICAL_DATA] 171…" at bounding box center [674, 564] width 1008 height 23
type input "27"
type input "30"
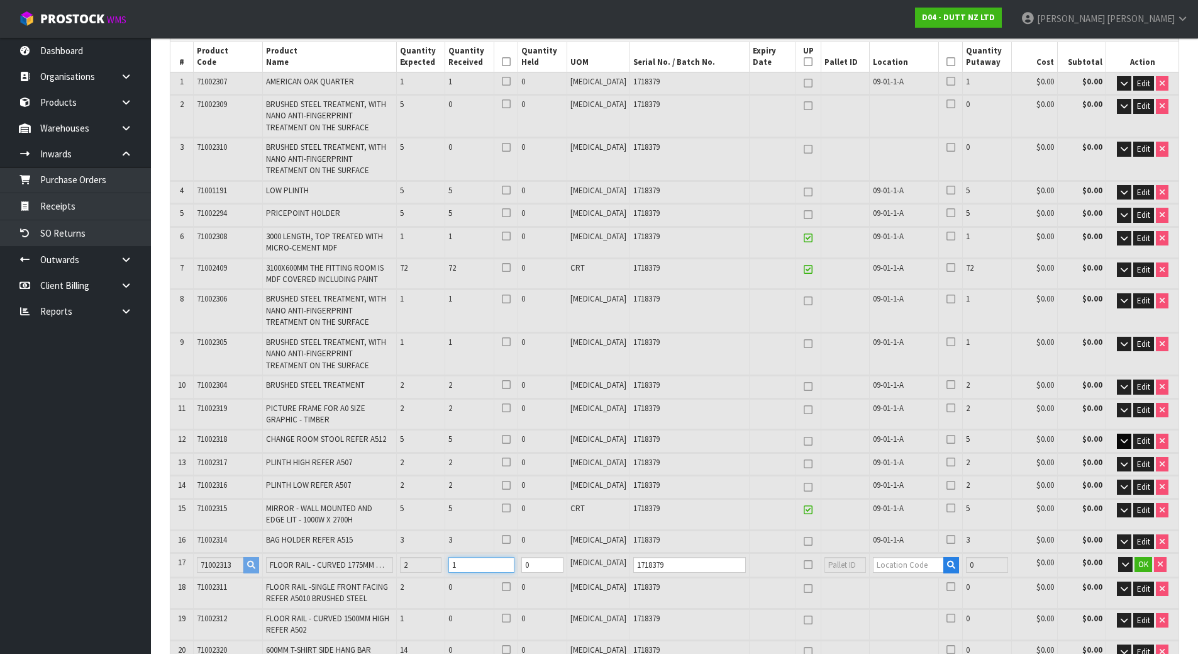
type input "51.887415"
type input "11501.25"
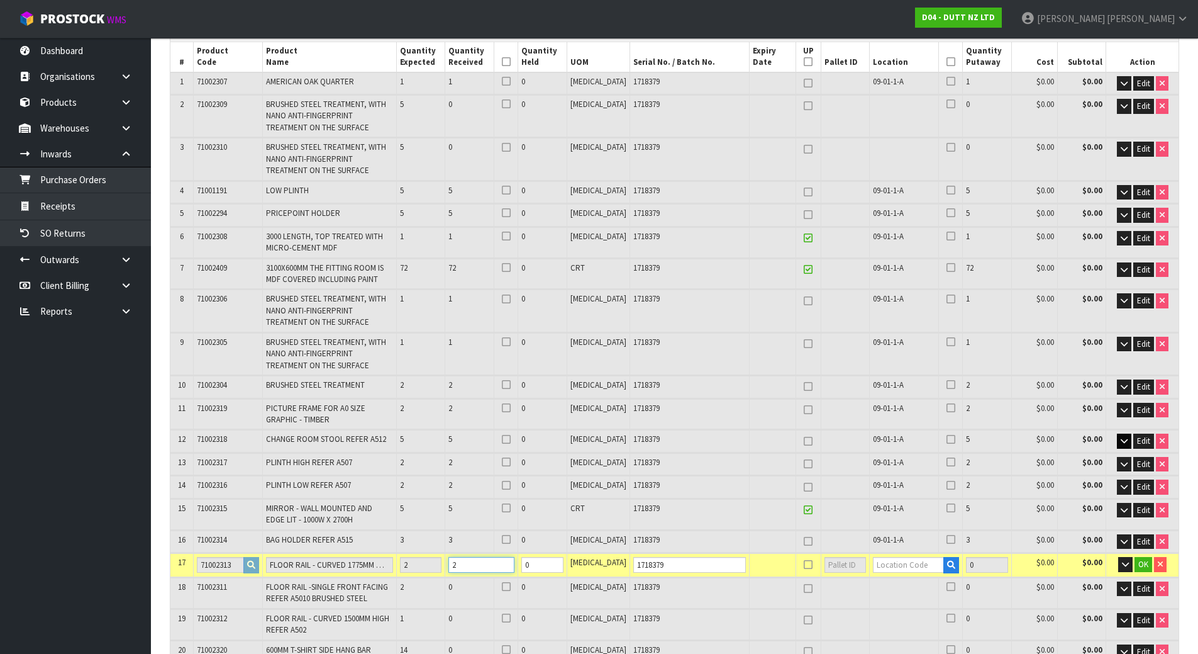
type input "2"
click at [886, 564] on input "text" at bounding box center [908, 565] width 71 height 16
paste input "09-01-1-A"
type input "09-01-1-A"
type input "109"
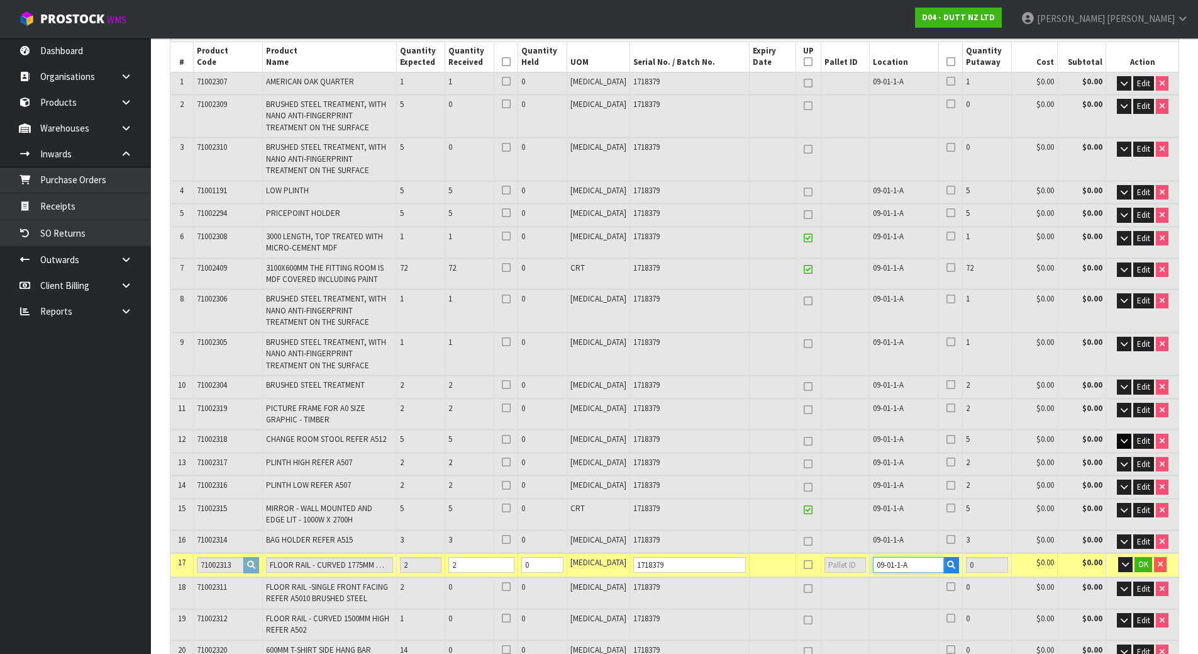
type input "2"
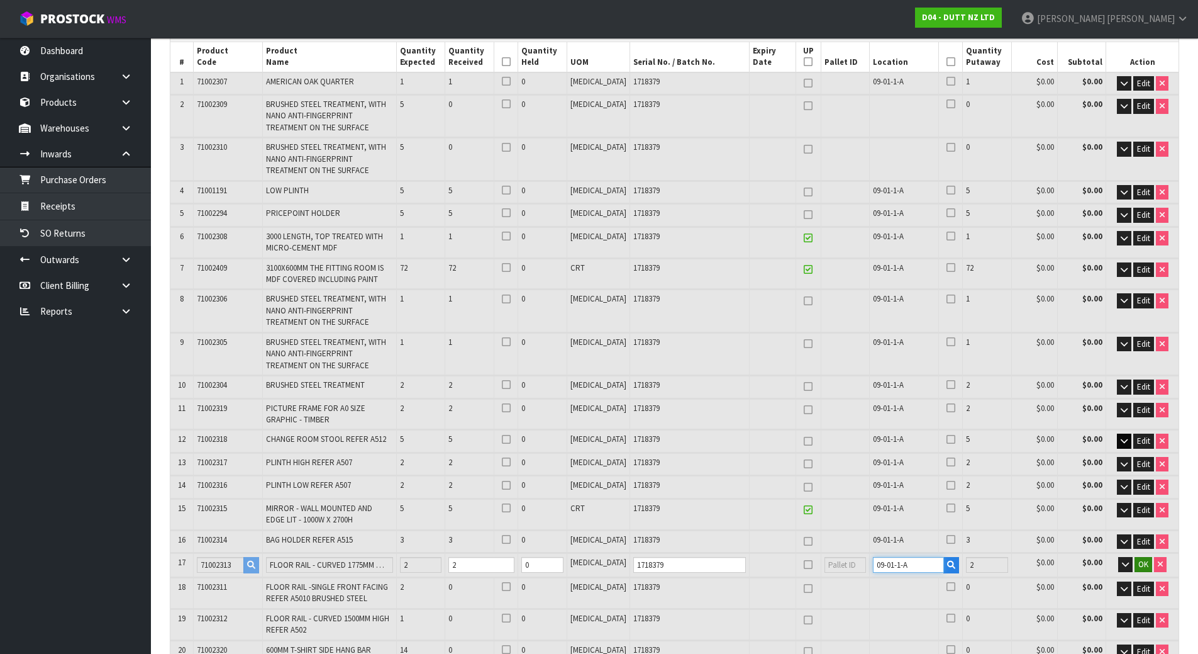
type input "09-01-1-A"
click at [1139, 560] on span "OK" at bounding box center [1144, 564] width 10 height 11
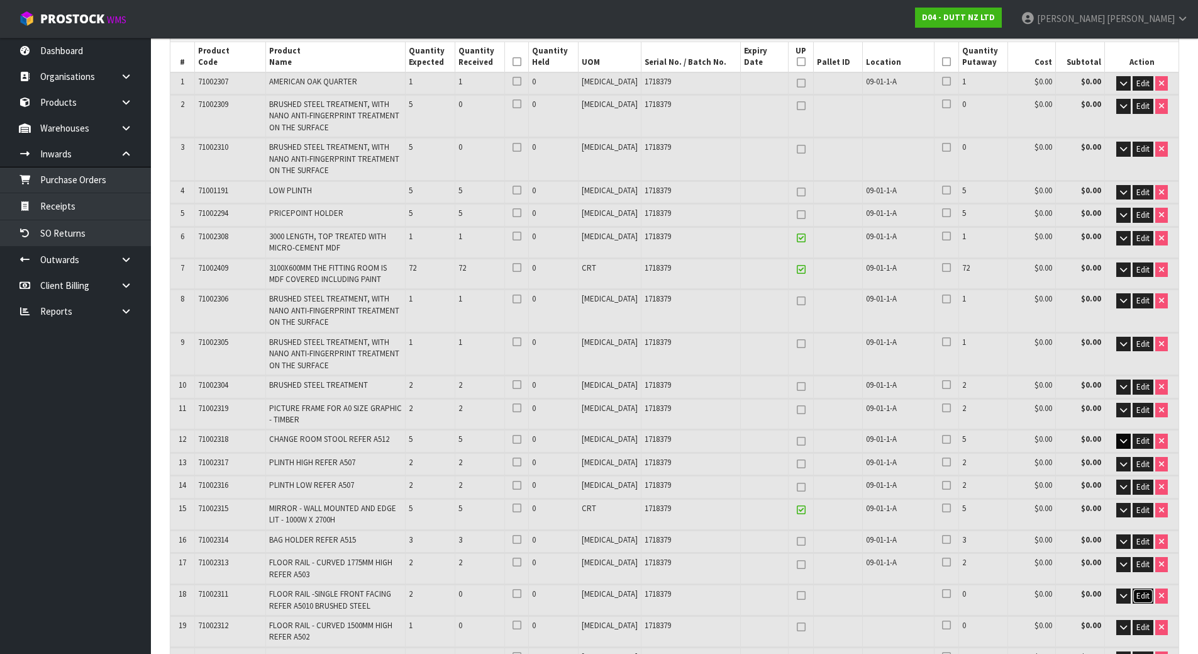
click at [1141, 591] on span "Edit" at bounding box center [1143, 595] width 13 height 11
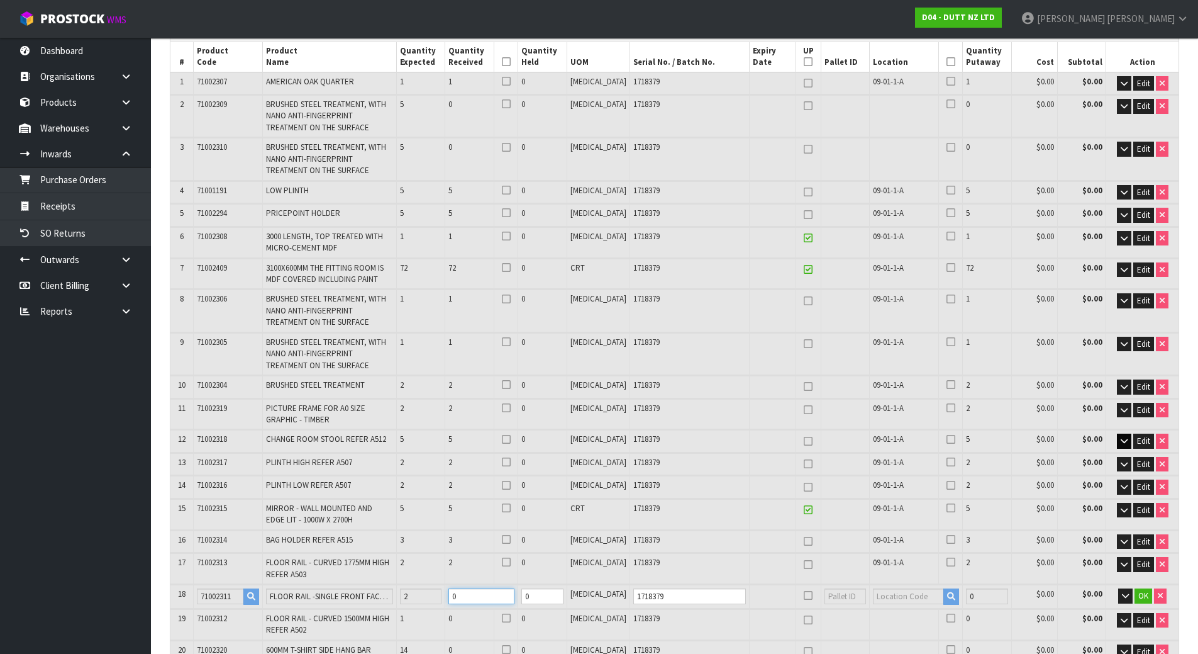
click at [465, 598] on tr "18 71002311 FLOOR RAIL -SINGLE FRONT FACING REFER A5010 BRUSHED STEEL 2 0 0 [ME…" at bounding box center [674, 595] width 1008 height 23
type input "29"
type input "32"
type input "51.991883"
type input "11525.25"
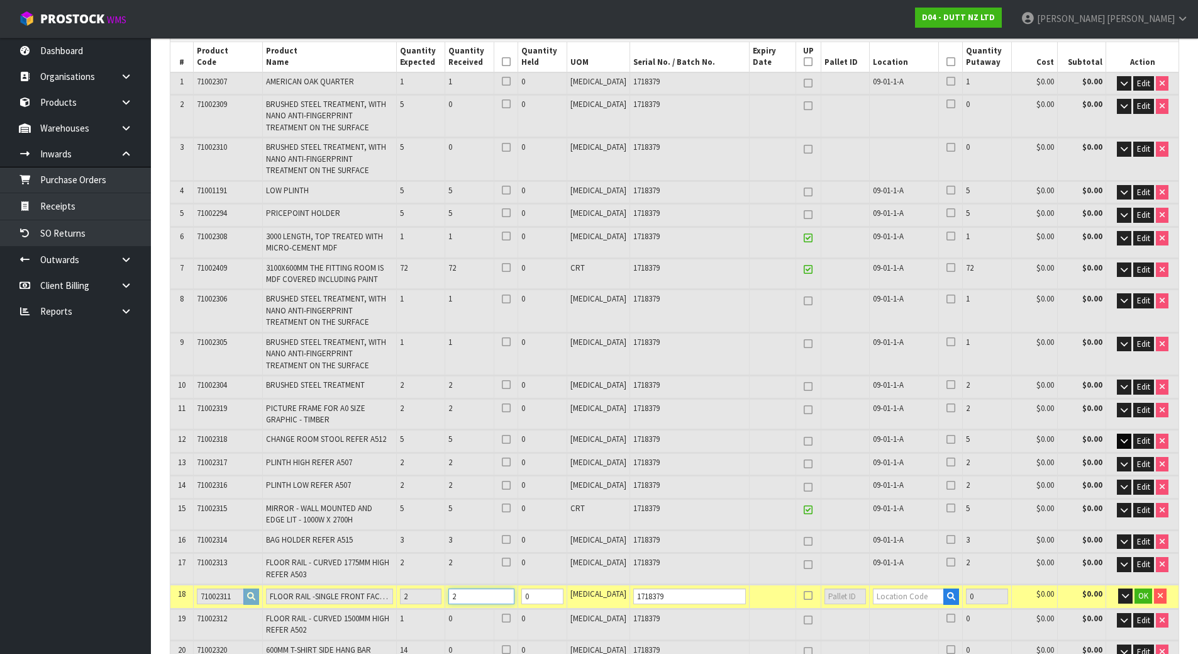
type input "2"
click at [917, 598] on input "text" at bounding box center [908, 596] width 71 height 16
paste input "09-01-1-A"
type input "09-01-1-A"
type input "111"
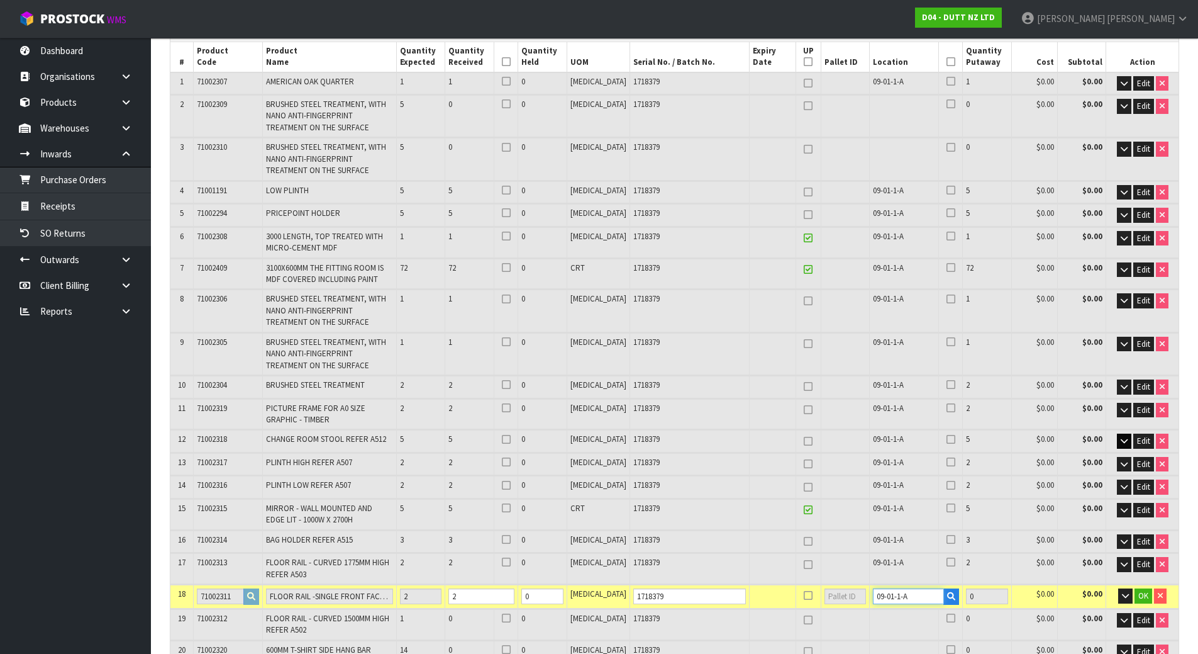
type input "2"
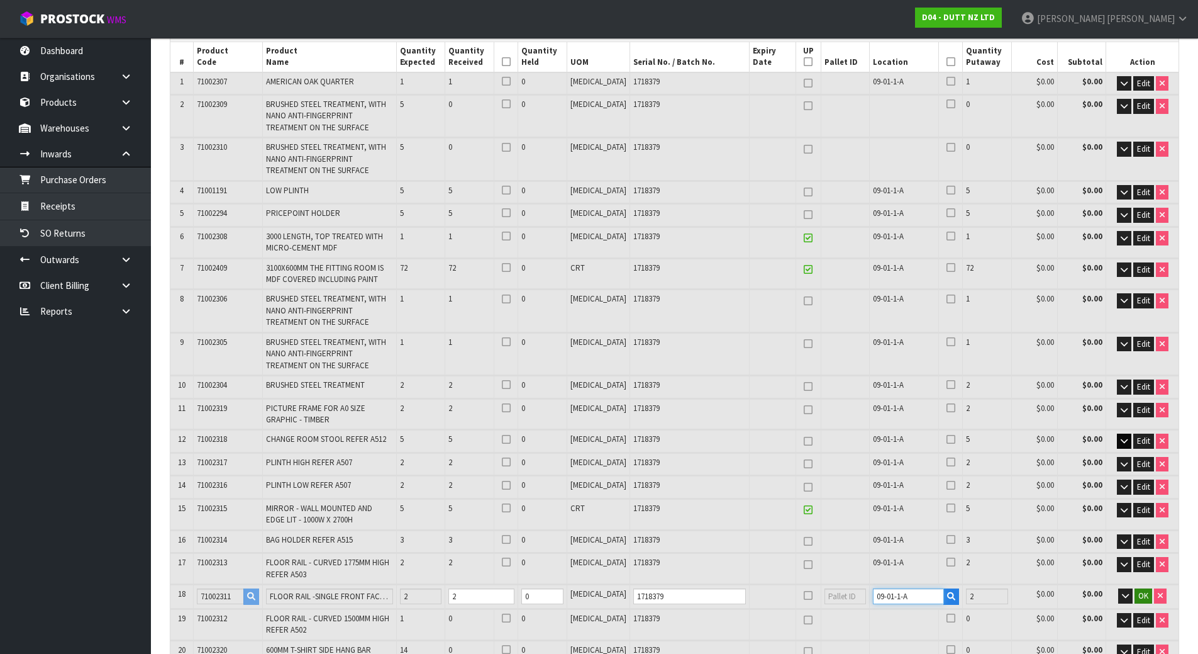
type input "09-01-1-A"
click at [1140, 594] on span "OK" at bounding box center [1144, 595] width 10 height 11
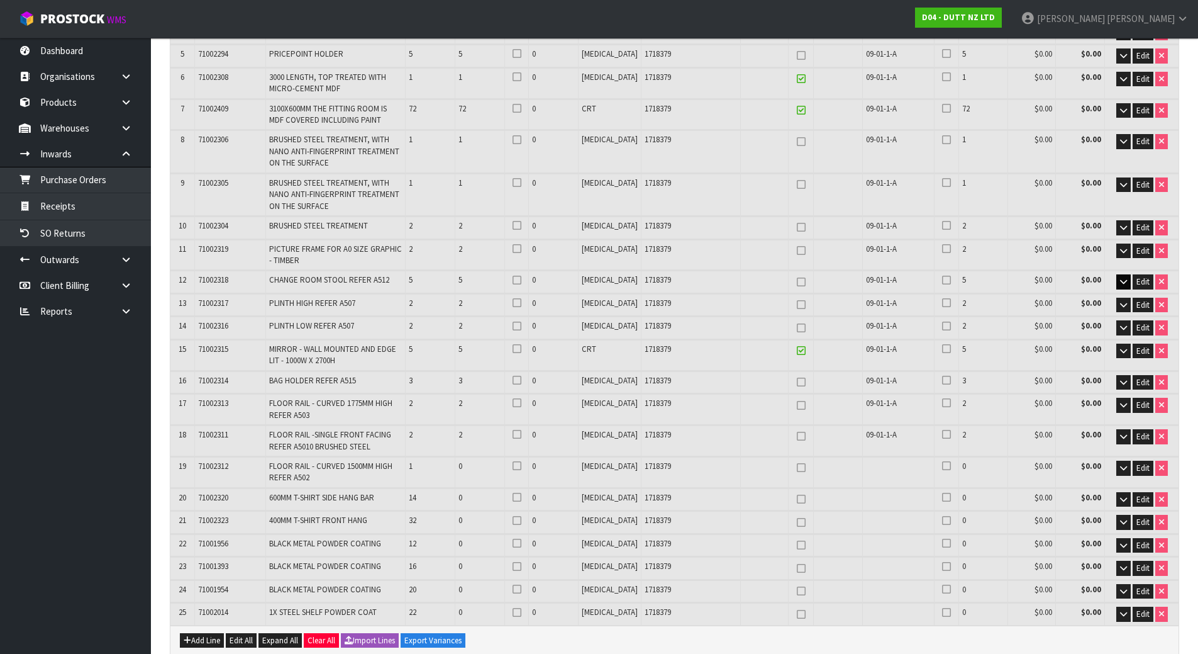
scroll to position [377, 0]
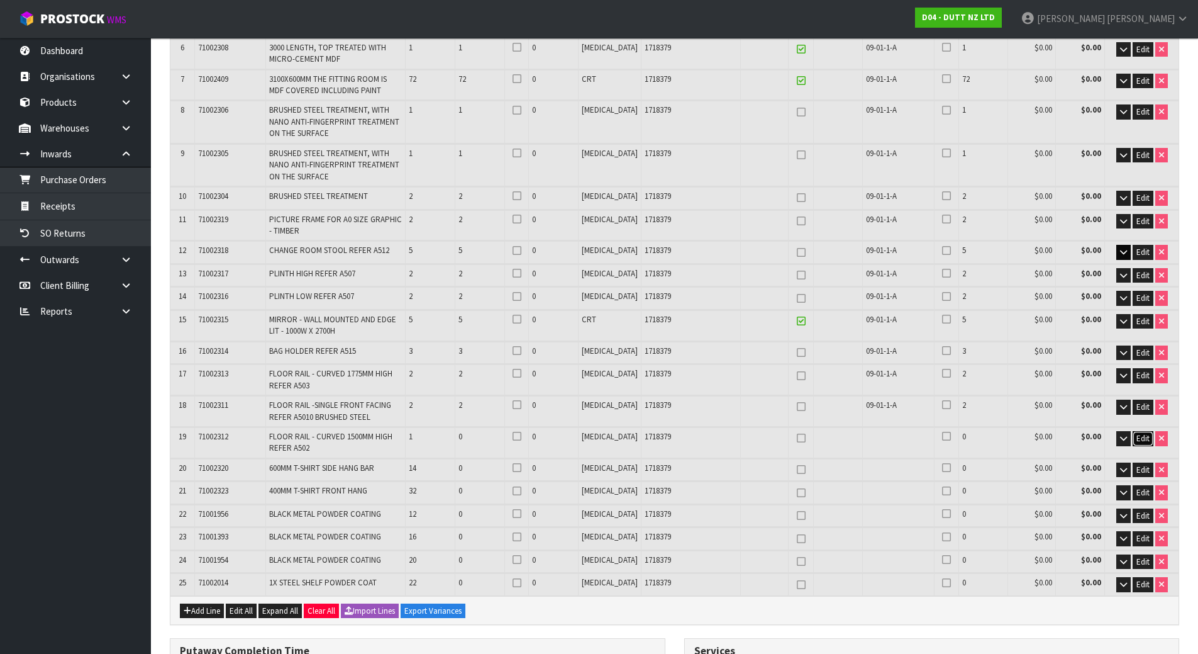
click at [1142, 437] on span "Edit" at bounding box center [1143, 438] width 13 height 11
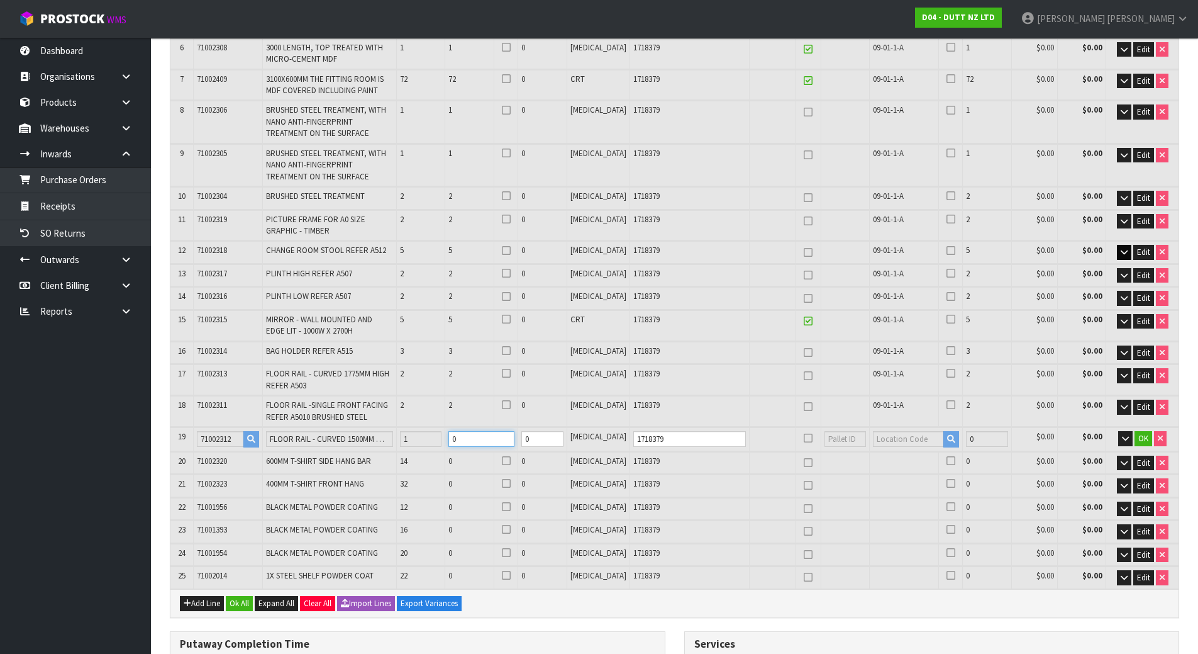
click at [431, 442] on tr "19 71002312 FLOOR RAIL - CURVED 1500MM HIGH REFER A502 1 0 0 [MEDICAL_DATA] 171…" at bounding box center [674, 438] width 1008 height 23
type input "30"
type input "33"
type input "52.173131"
type input "11545.25"
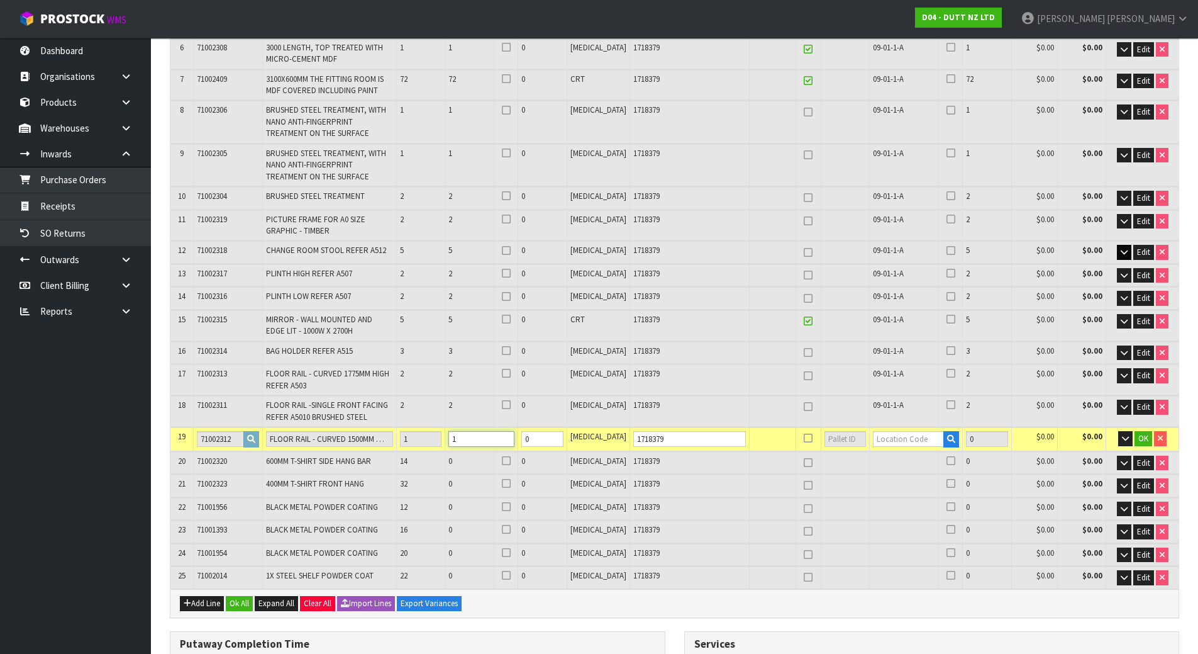
type input "1"
click at [886, 446] on input "text" at bounding box center [908, 439] width 71 height 16
paste input "09-01-1-A"
type input "09-01-1-A"
type input "112"
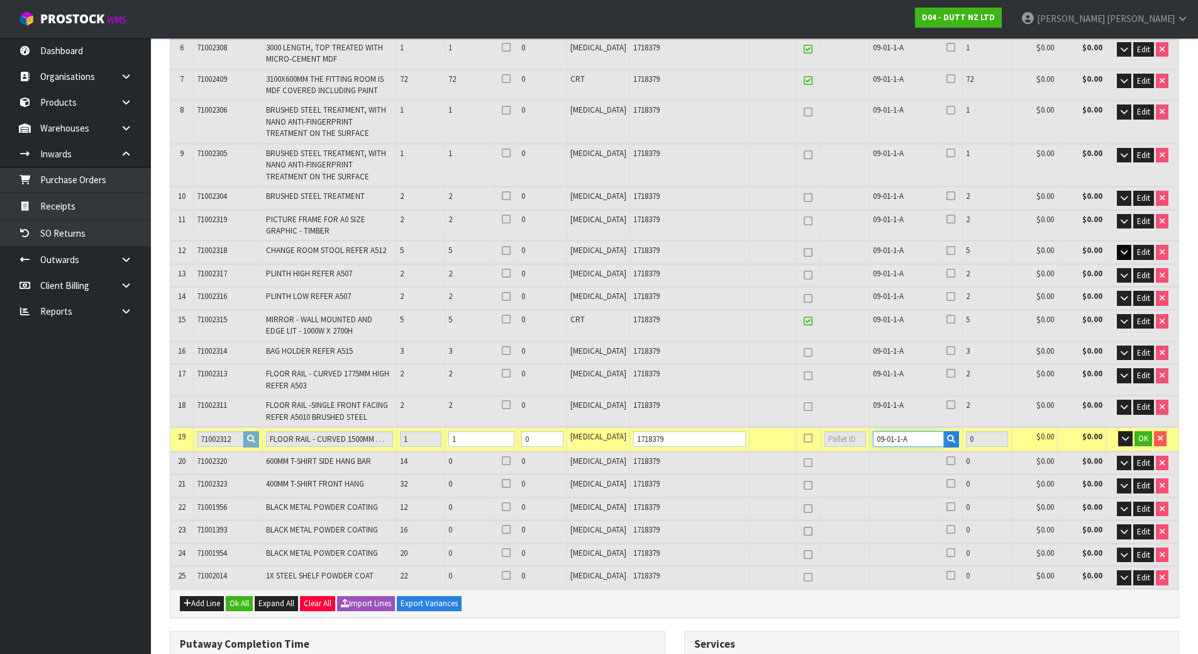
type input "1"
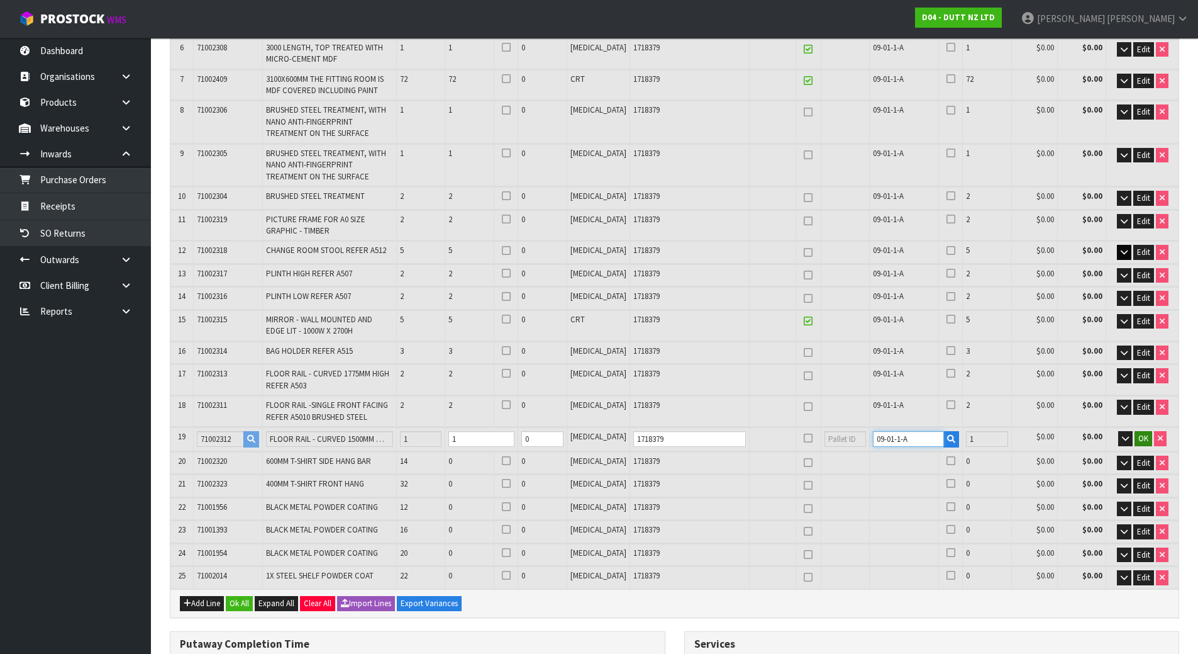
type input "09-01-1-A"
click at [1140, 435] on span "OK" at bounding box center [1144, 438] width 10 height 11
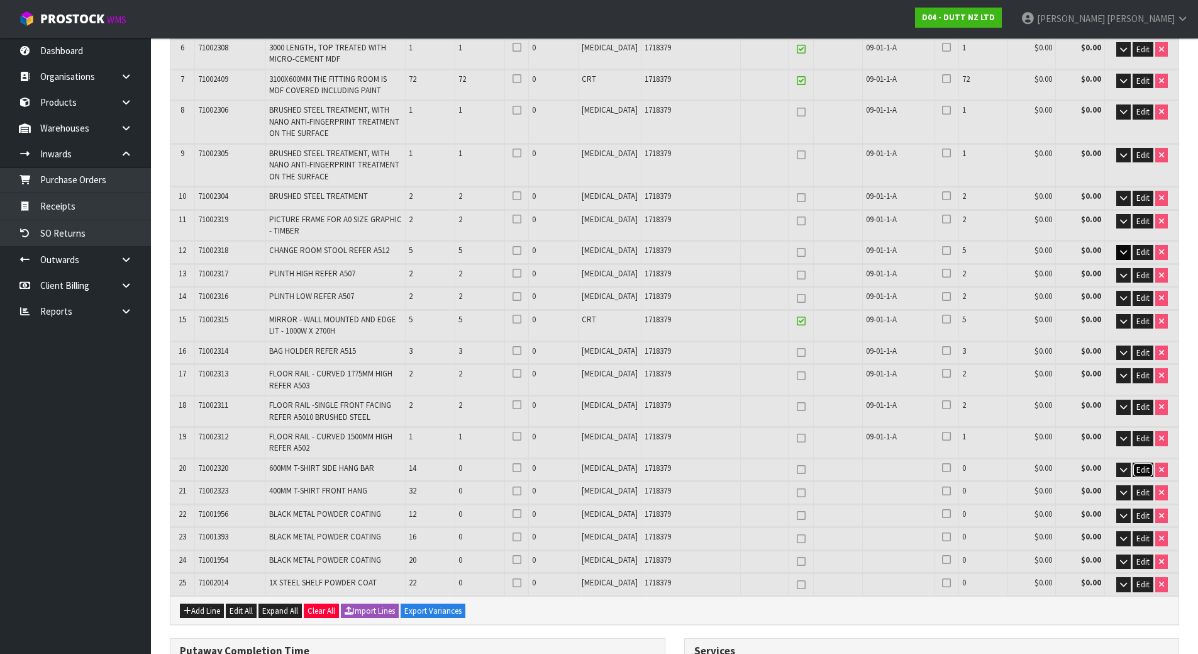
click at [1142, 470] on span "Edit" at bounding box center [1143, 469] width 13 height 11
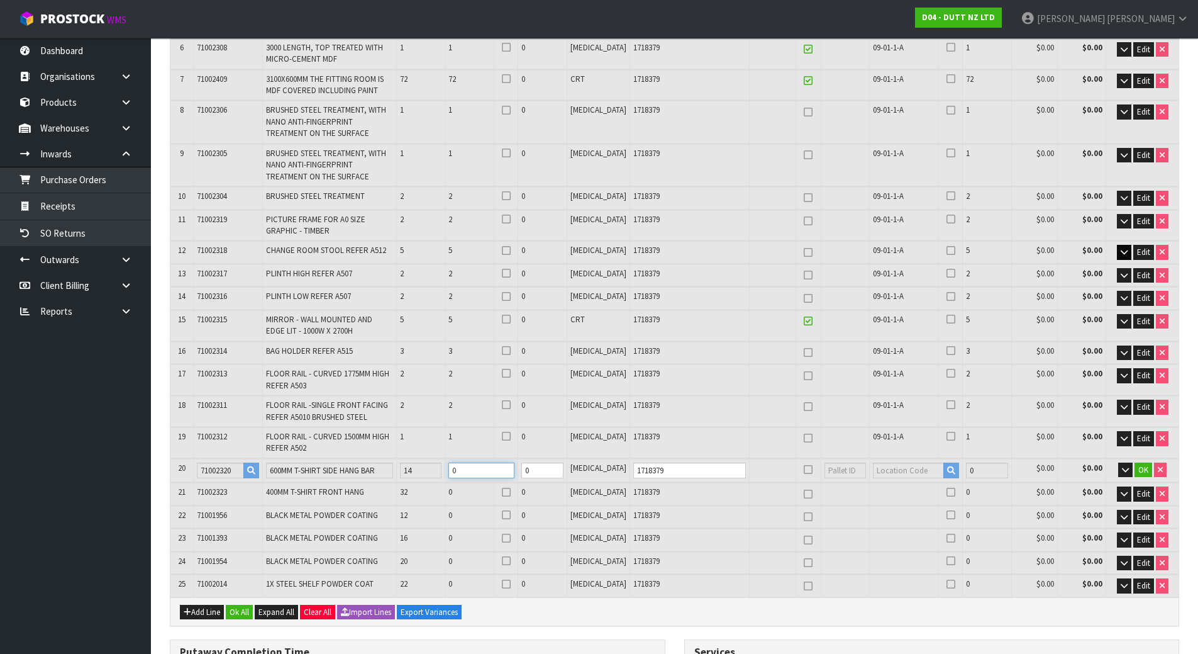
click at [379, 464] on tr "20 71002320 600MM T-SHIRT SIDE HANG BAR 14 0 0 [MEDICAL_DATA] 1718379 0 $0.00 $…" at bounding box center [674, 470] width 1008 height 23
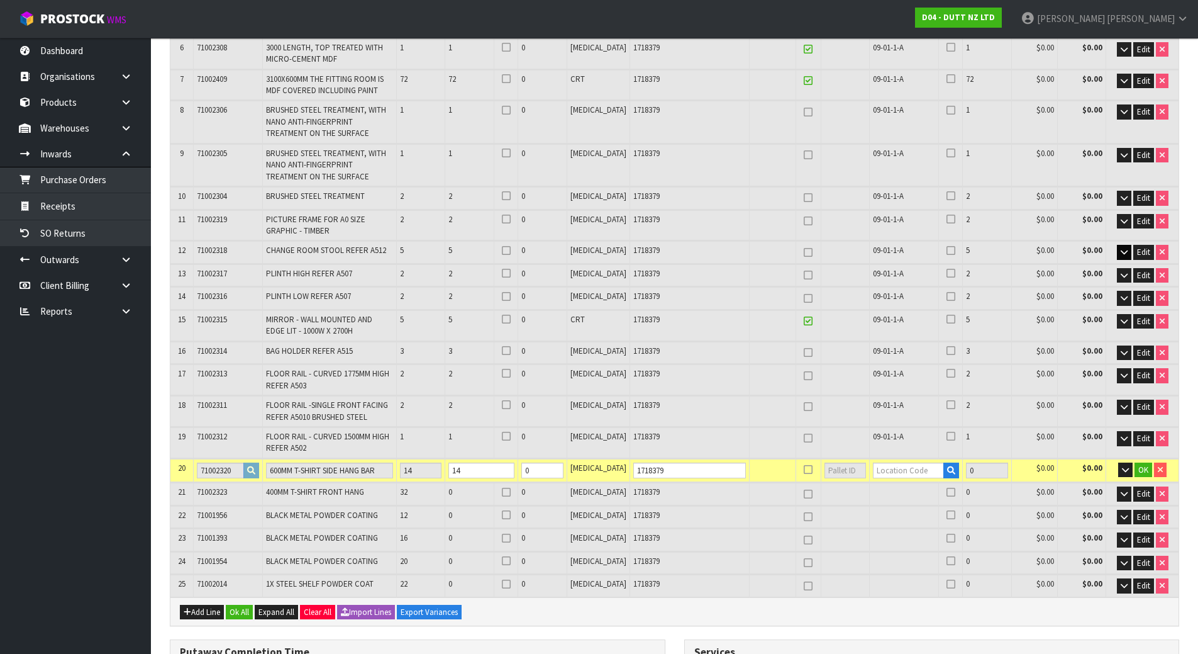
click at [906, 457] on td "Dimensions * L 192.000 cm W 59.000 cm H 16.000 cm Cubic * 0.181248 m³ Weight * …" at bounding box center [674, 457] width 1008 height 1
click at [905, 466] on input "text" at bounding box center [908, 470] width 71 height 16
paste input "09-01-1-A"
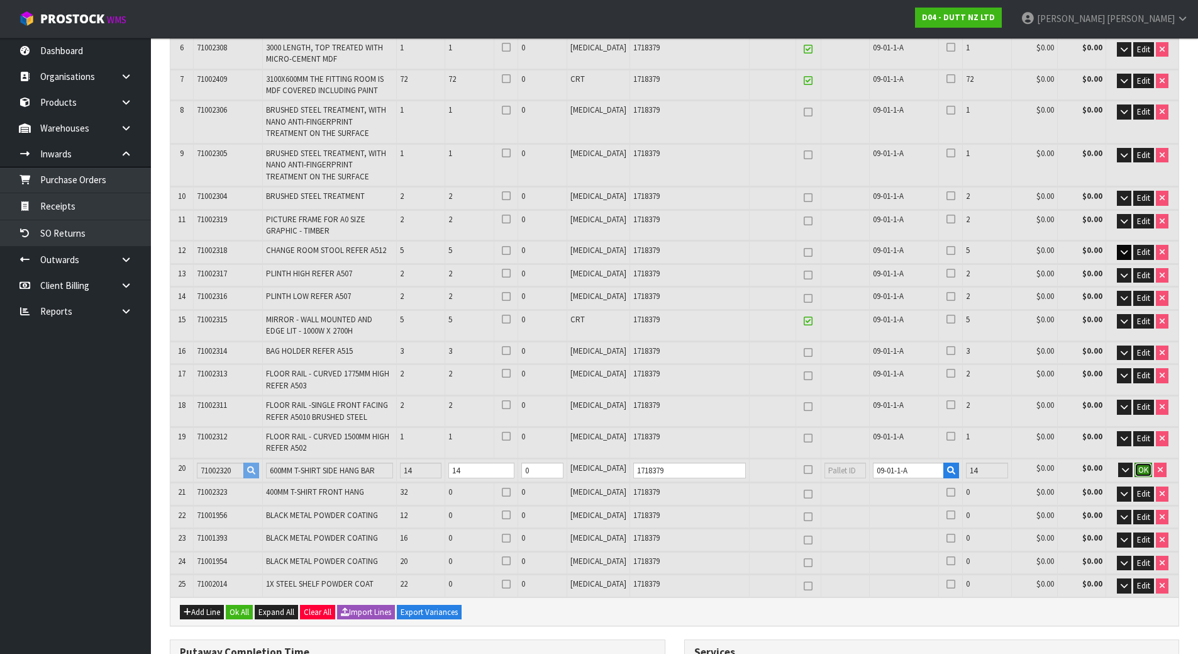
click at [1143, 473] on span "OK" at bounding box center [1144, 469] width 10 height 11
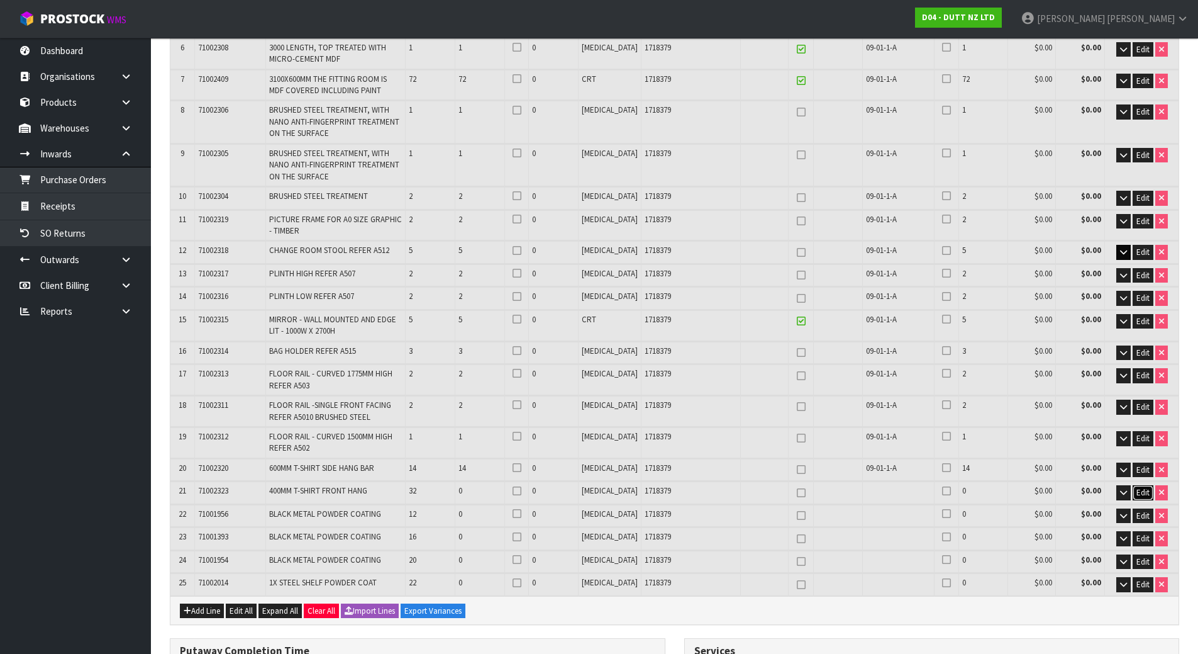
click at [1142, 489] on span "Edit" at bounding box center [1143, 492] width 13 height 11
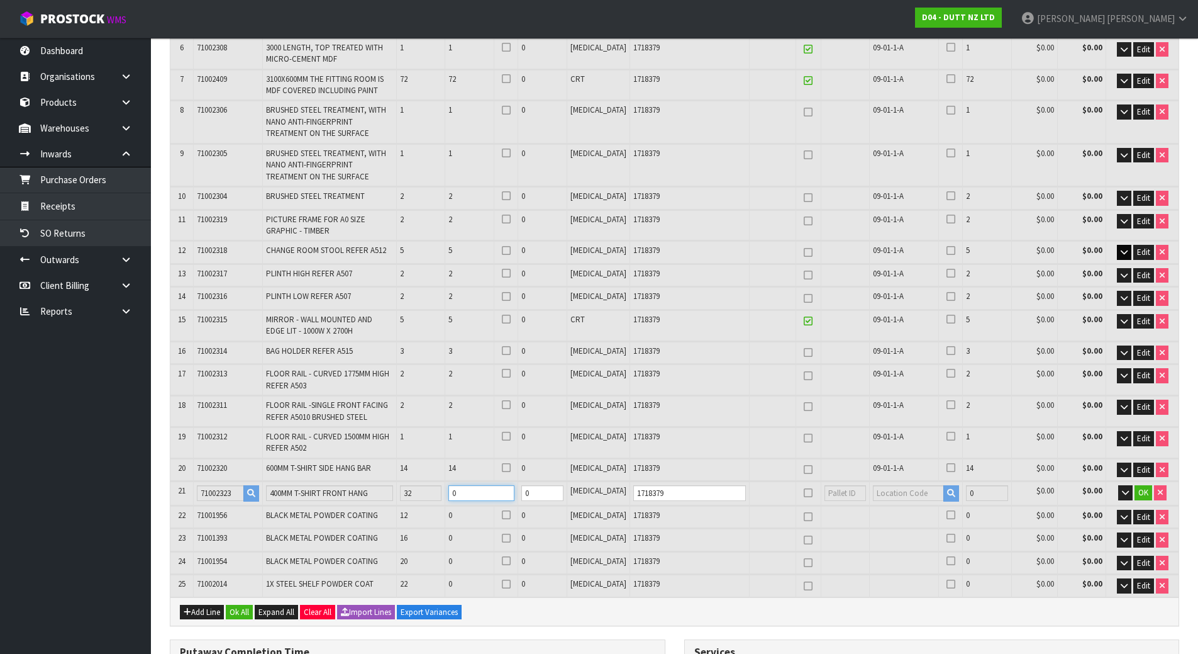
drag, startPoint x: 498, startPoint y: 496, endPoint x: 376, endPoint y: 481, distance: 122.9
click at [377, 482] on tr "21 71002323 400MM T-SHIRT FRONT HANG 32 0 0 [MEDICAL_DATA] 1718379 0 $0.00 $0.0…" at bounding box center [674, 492] width 1008 height 23
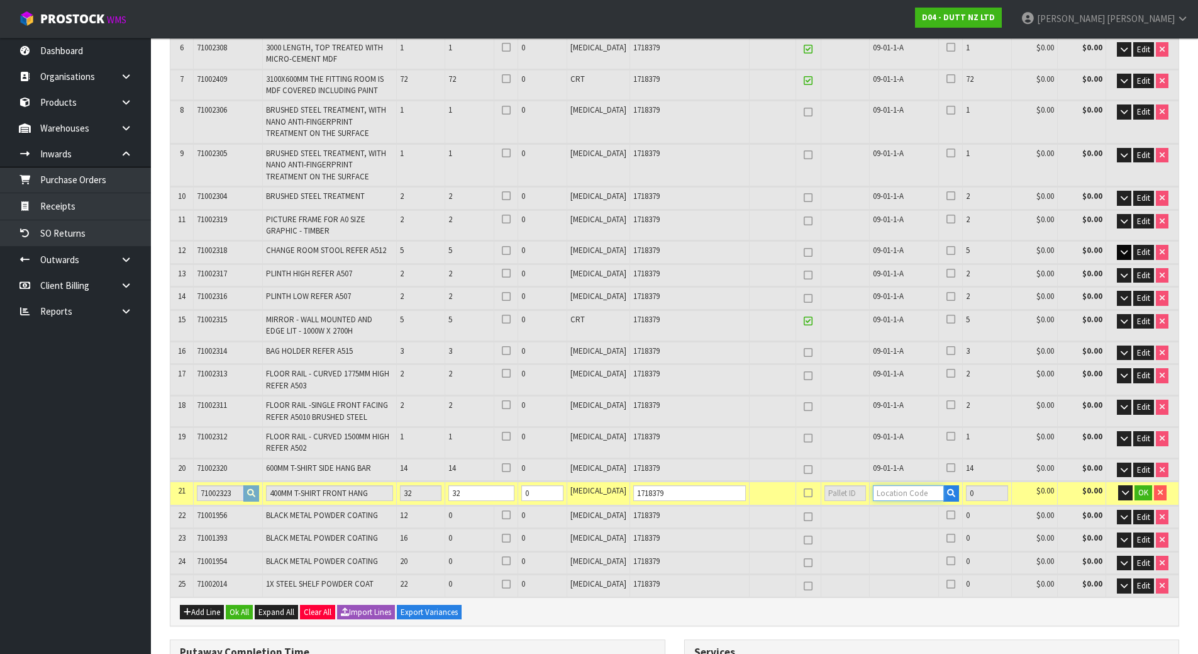
click at [888, 489] on input "text" at bounding box center [908, 493] width 71 height 16
paste input "09-01-1-A"
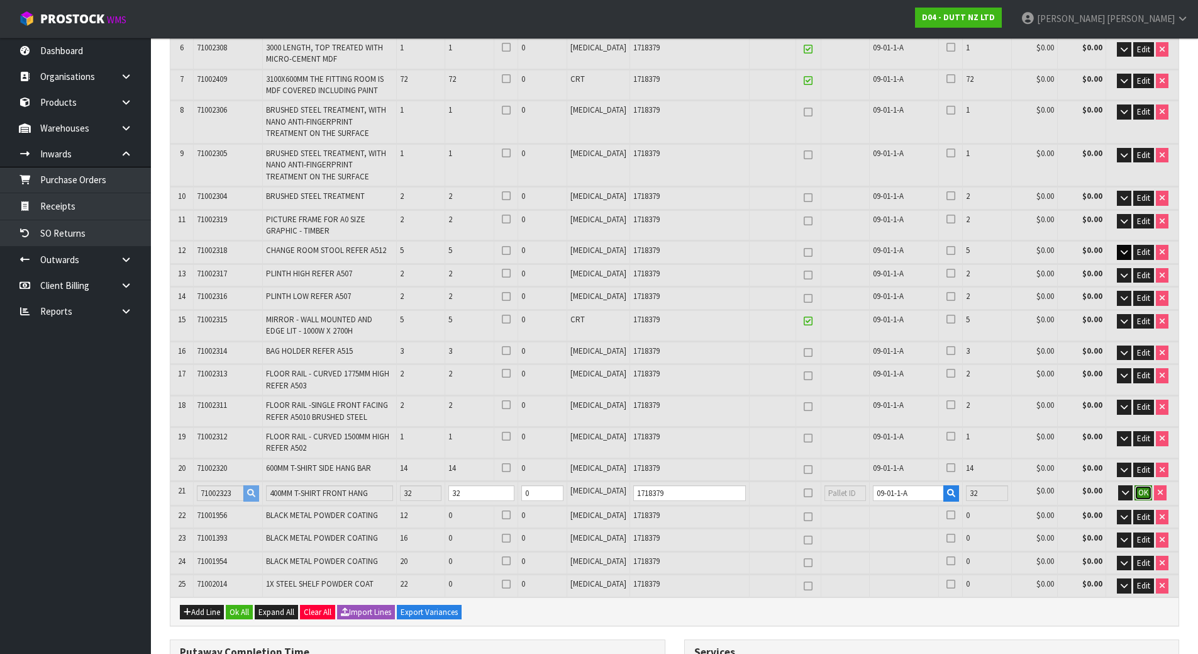
click at [1143, 489] on span "OK" at bounding box center [1144, 492] width 10 height 11
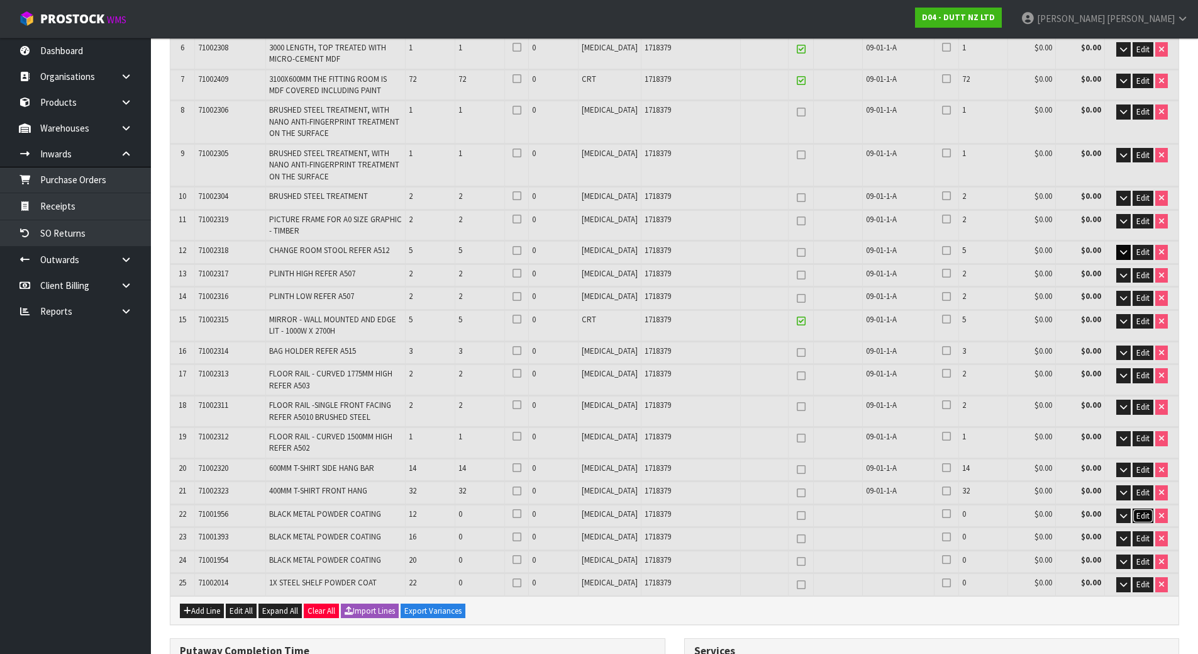
click at [1140, 516] on span "Edit" at bounding box center [1143, 515] width 13 height 11
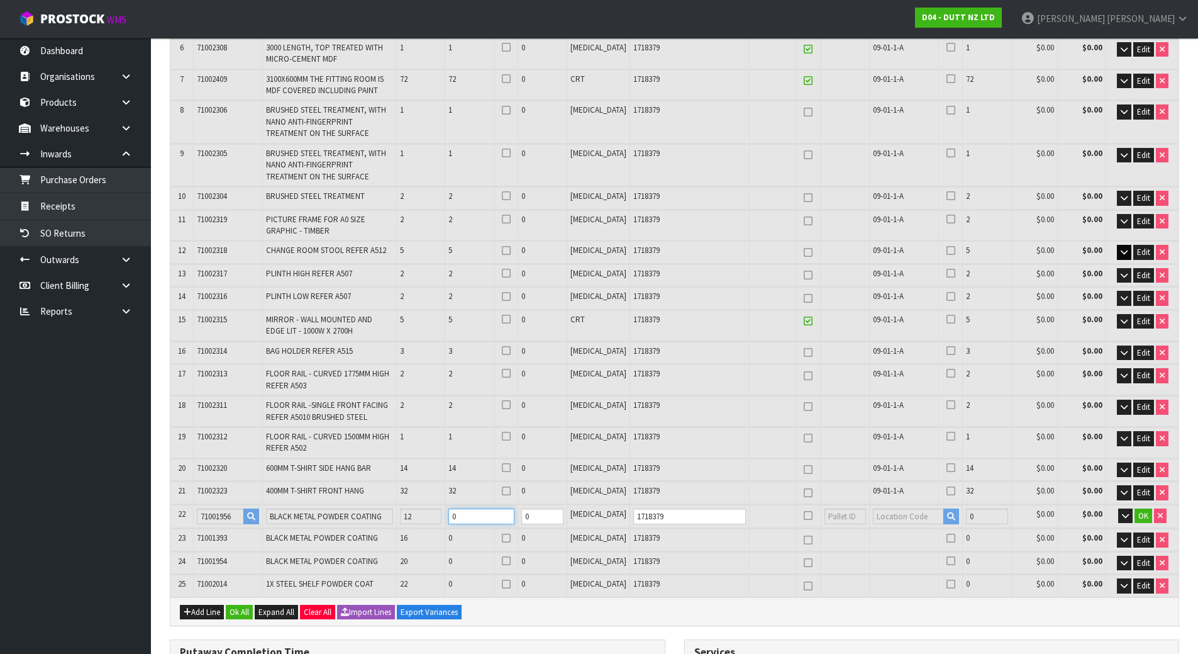
click at [438, 517] on tr "22 71001956 BLACK METAL POWDER COATING 12 0 0 [MEDICAL_DATA] 1718379 0 $0.00 $0…" at bounding box center [674, 515] width 1008 height 23
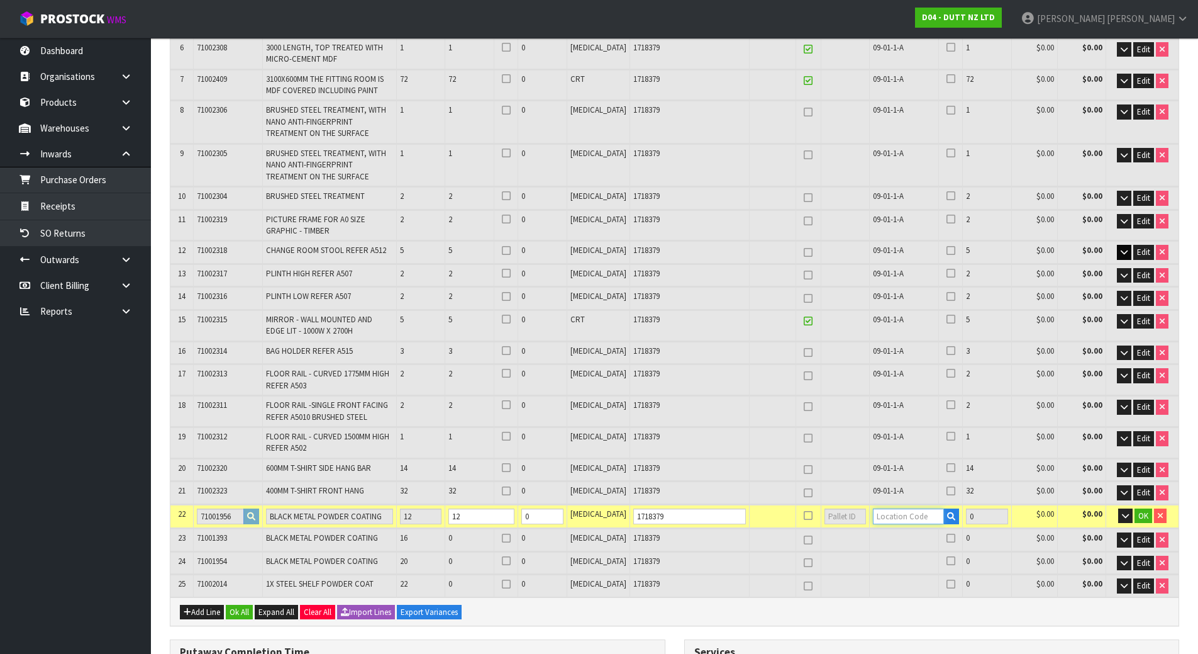
click at [905, 521] on input "text" at bounding box center [908, 516] width 71 height 16
paste input "09-01-1-A"
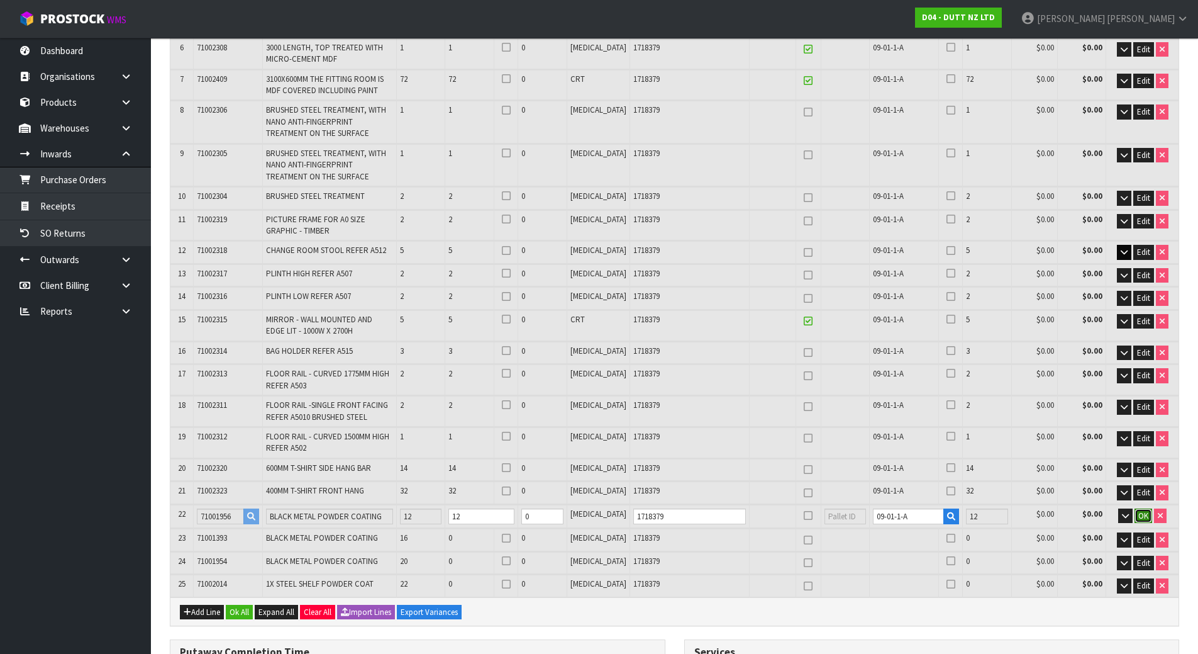
click at [1142, 509] on button "OK" at bounding box center [1144, 515] width 18 height 15
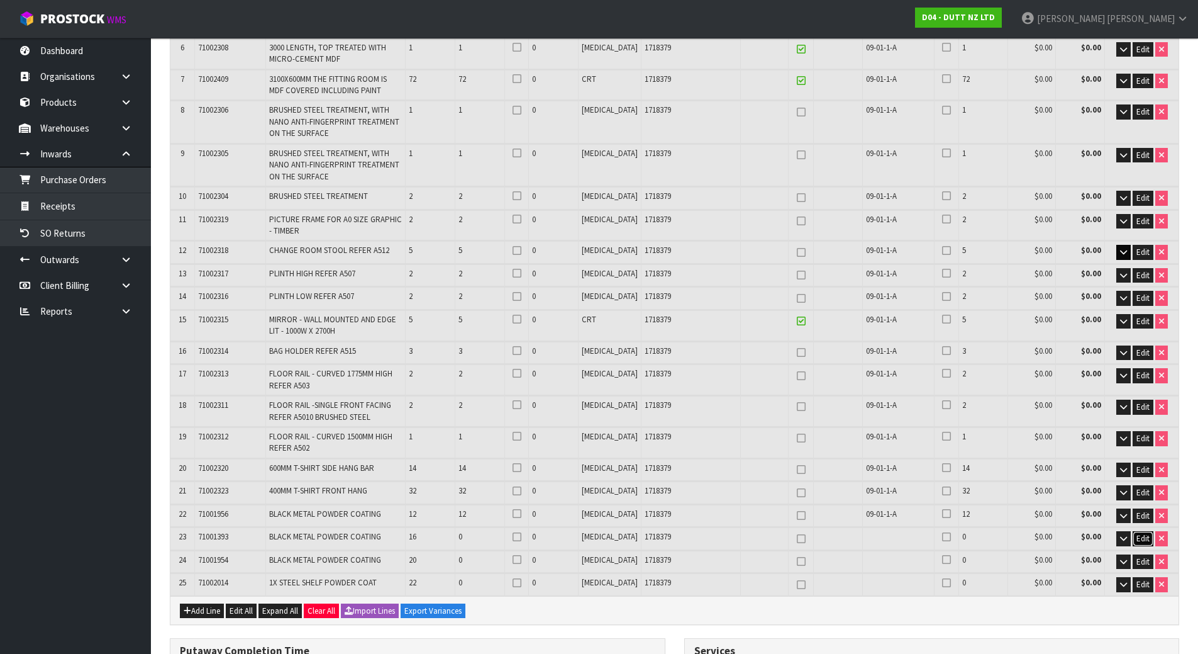
click at [1146, 544] on button "Edit" at bounding box center [1143, 538] width 21 height 15
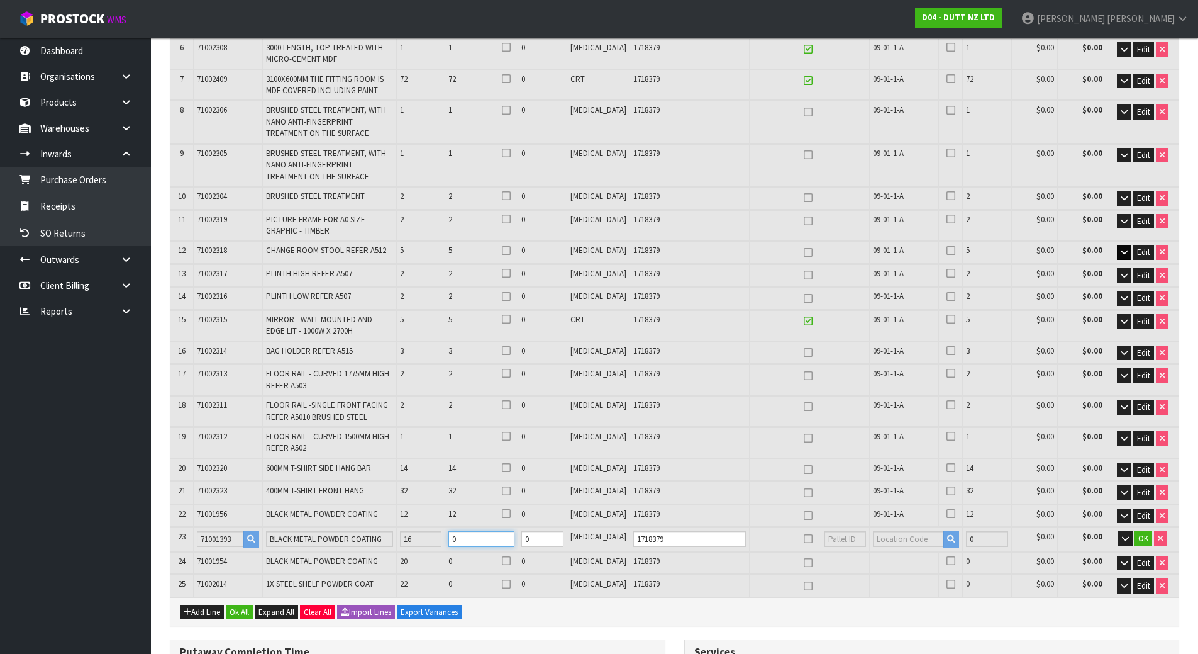
click at [404, 540] on tr "23 71001393 BLACK METAL POWDER COATING 16 0 0 [MEDICAL_DATA] 1718379 0 $0.00 $0…" at bounding box center [674, 538] width 1008 height 23
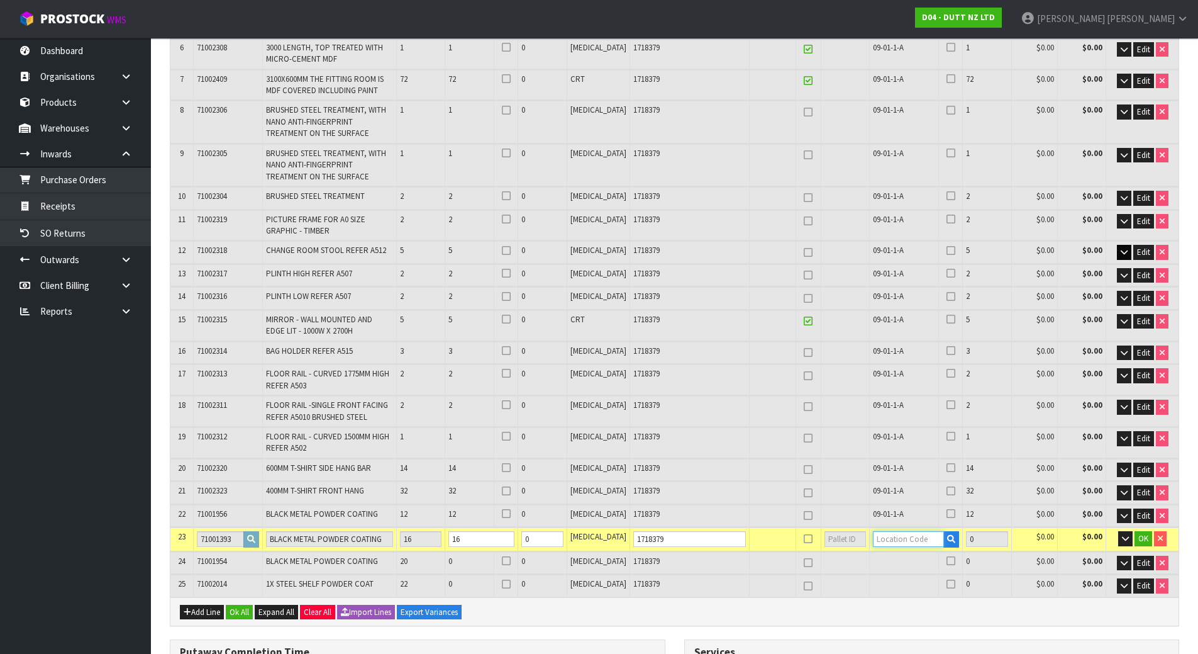
click at [883, 538] on input "text" at bounding box center [908, 539] width 71 height 16
paste input "09-01-1-A"
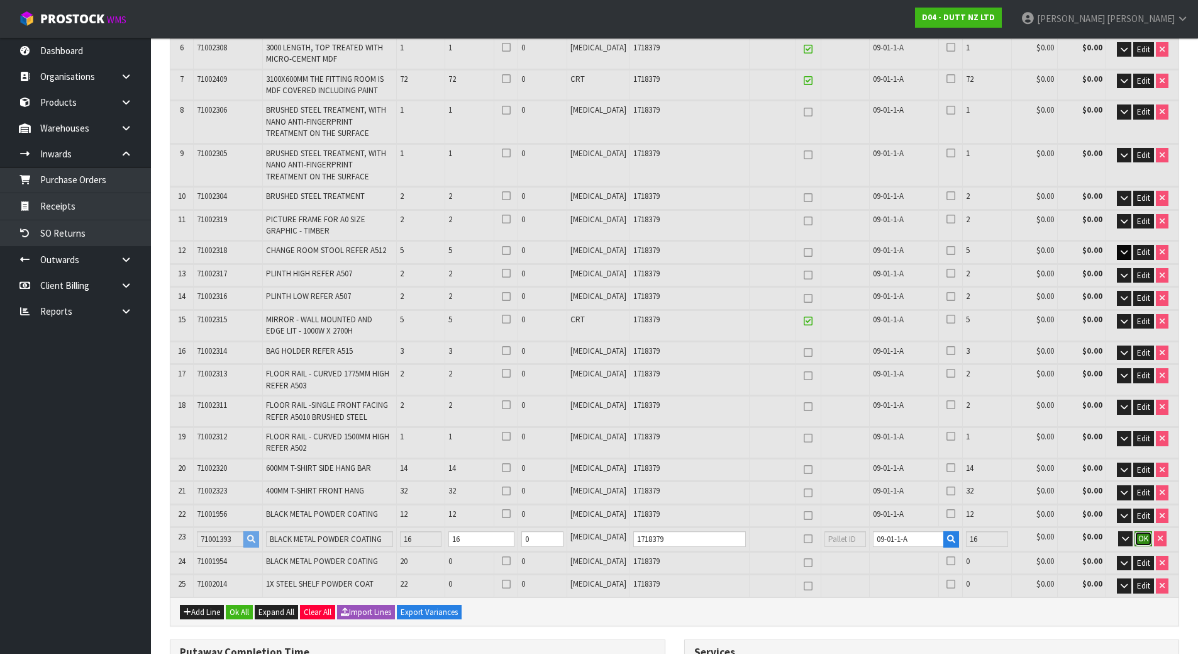
click at [1139, 542] on span "OK" at bounding box center [1144, 538] width 10 height 11
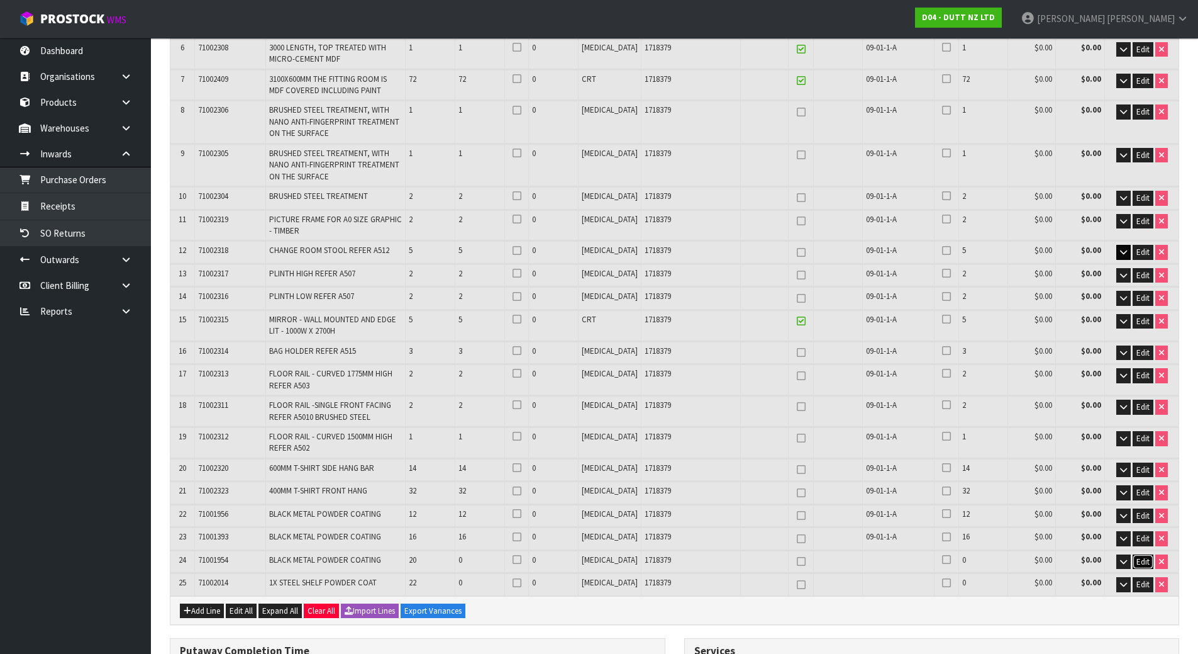
click at [1146, 559] on span "Edit" at bounding box center [1143, 561] width 13 height 11
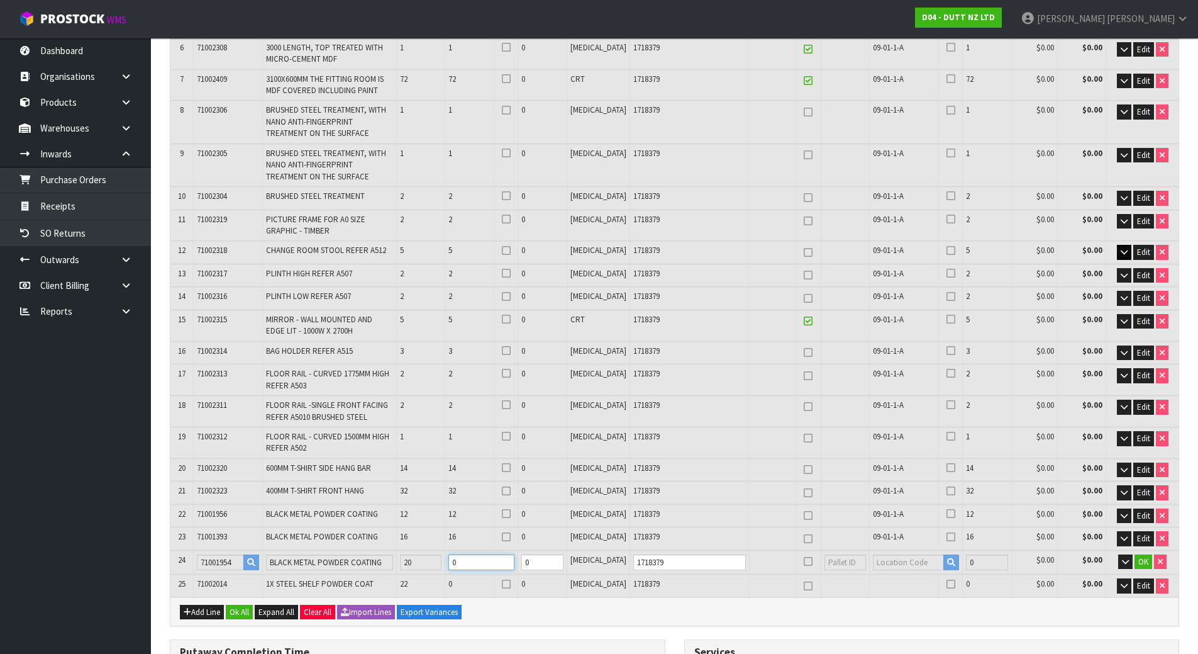
click at [345, 563] on tr "24 71001954 BLACK METAL POWDER COATING 20 0 0 [MEDICAL_DATA] 1718379 0 $0.00 $0…" at bounding box center [674, 561] width 1008 height 23
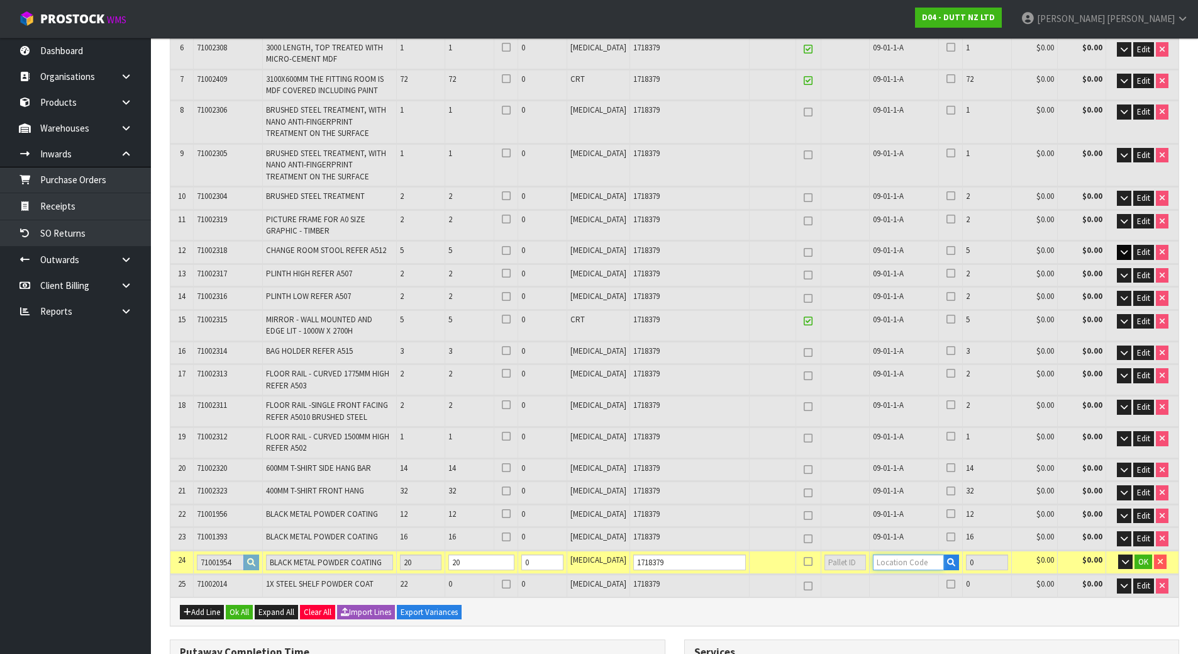
click at [886, 562] on input "text" at bounding box center [908, 562] width 71 height 16
paste input "09-01-1-A"
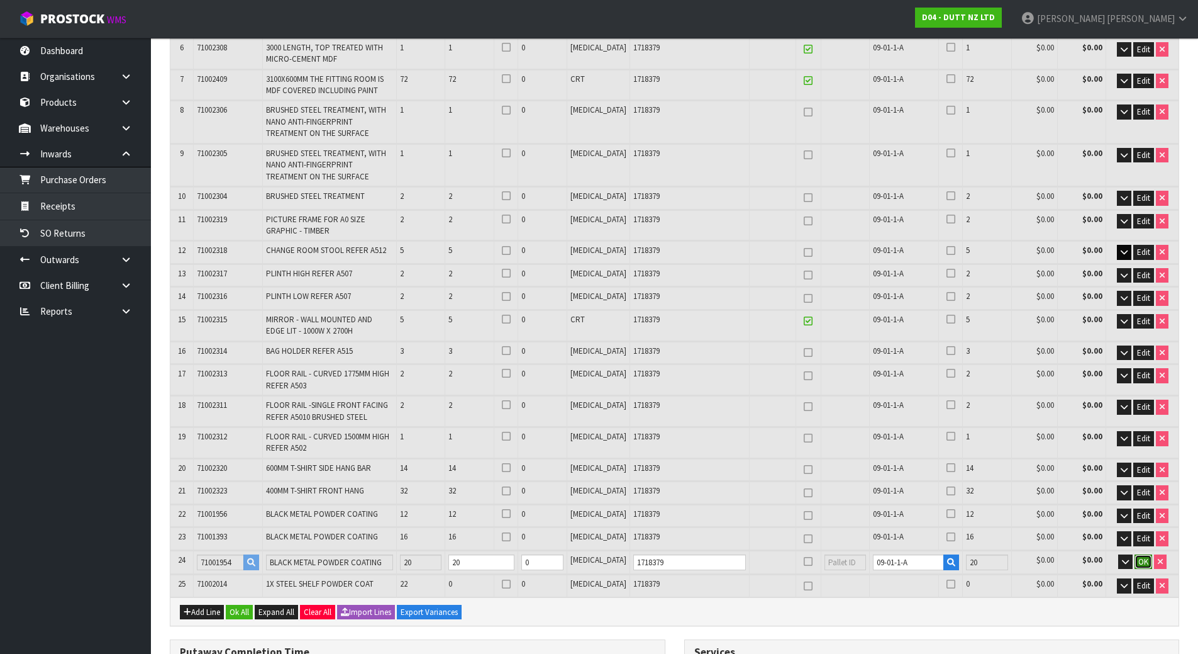
click at [1139, 557] on span "OK" at bounding box center [1144, 561] width 10 height 11
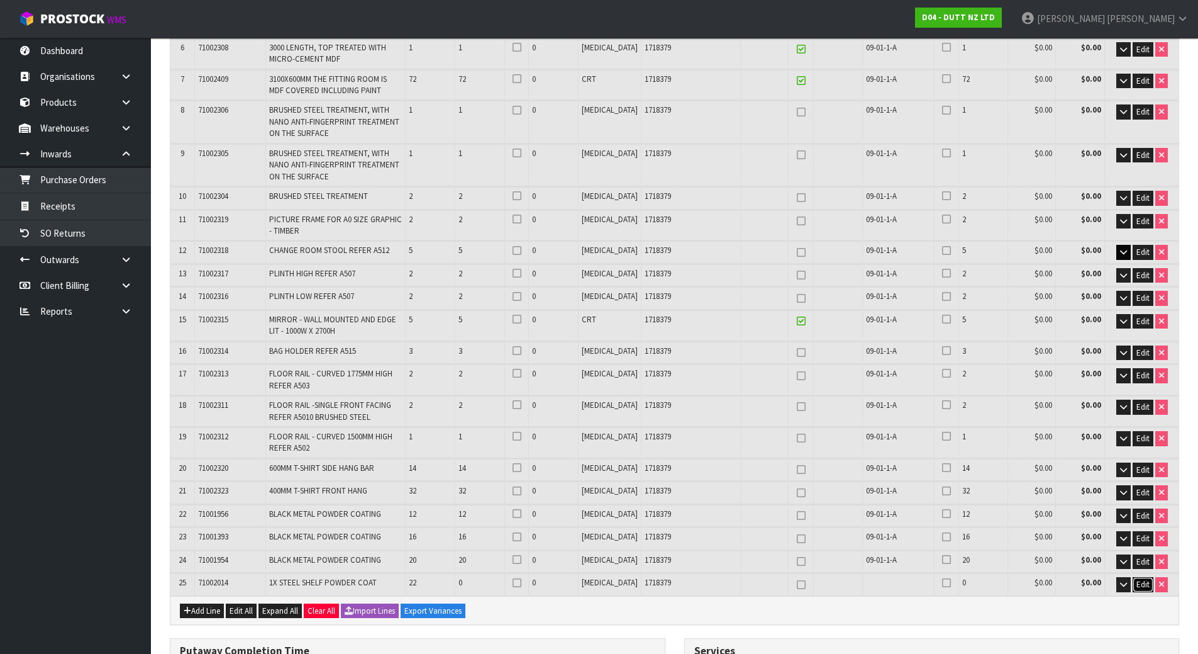
click at [1145, 586] on span "Edit" at bounding box center [1143, 584] width 13 height 11
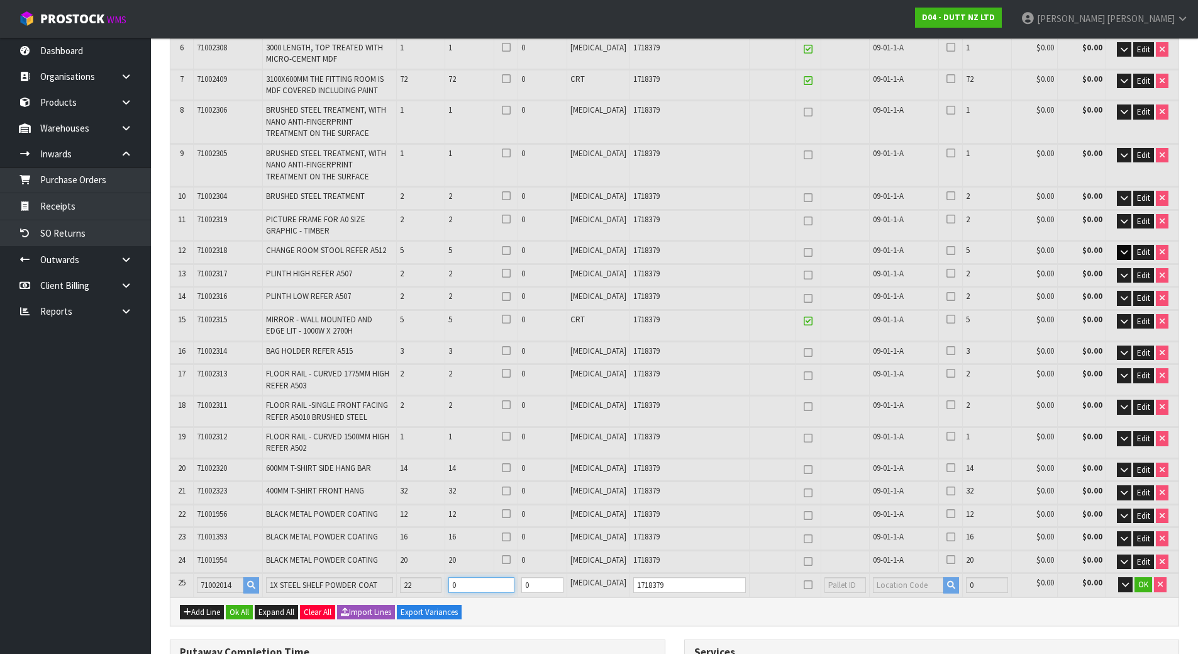
click at [423, 580] on tr "25 71002014 1X STEEL SHELF POWDER COAT 22 0 0 [MEDICAL_DATA] 1718379 0 $0.00 $0…" at bounding box center [674, 584] width 1008 height 23
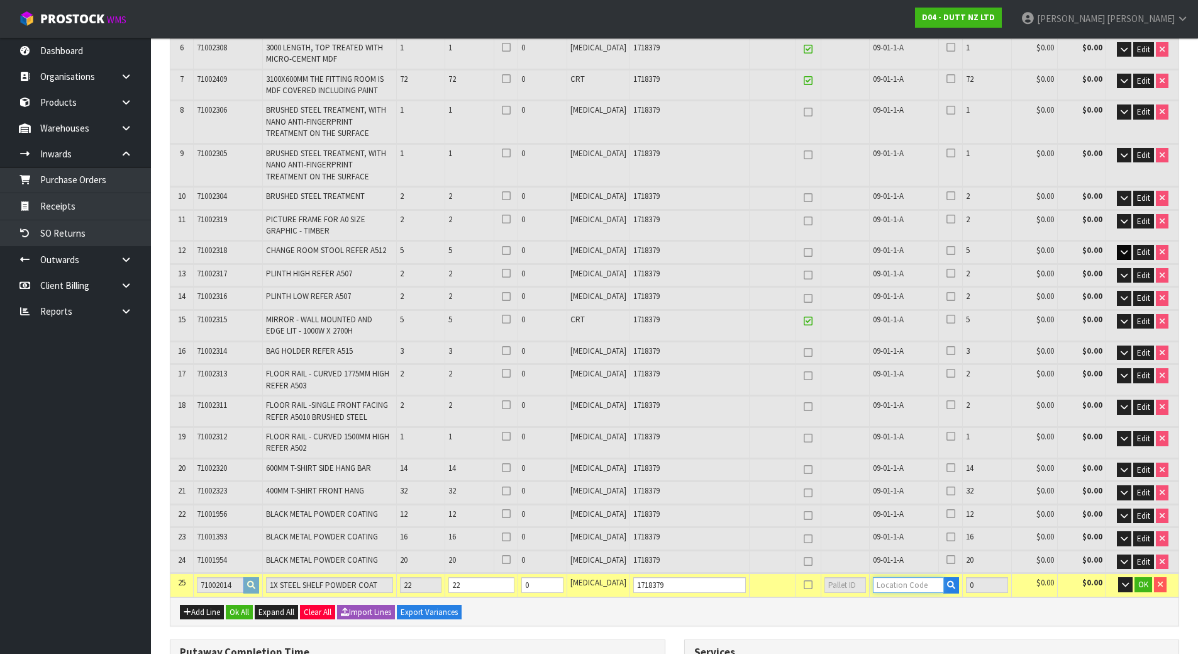
click at [908, 584] on input "text" at bounding box center [908, 585] width 71 height 16
paste input "09-01-1-A"
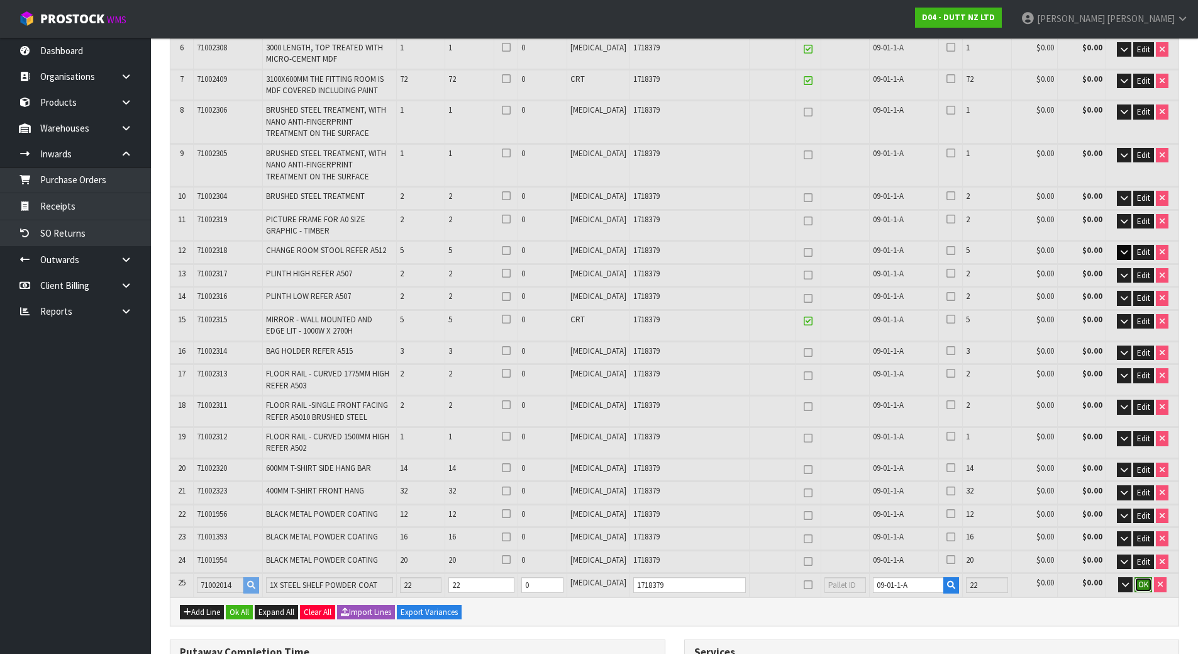
click at [1142, 581] on span "OK" at bounding box center [1144, 584] width 10 height 11
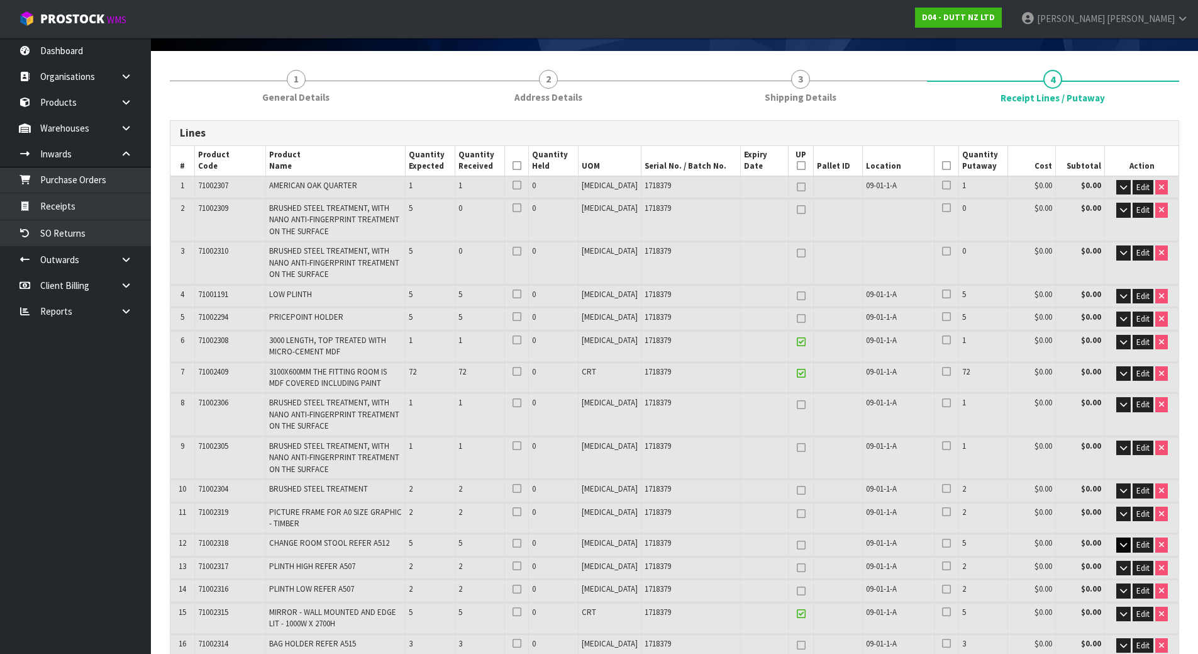
scroll to position [63, 0]
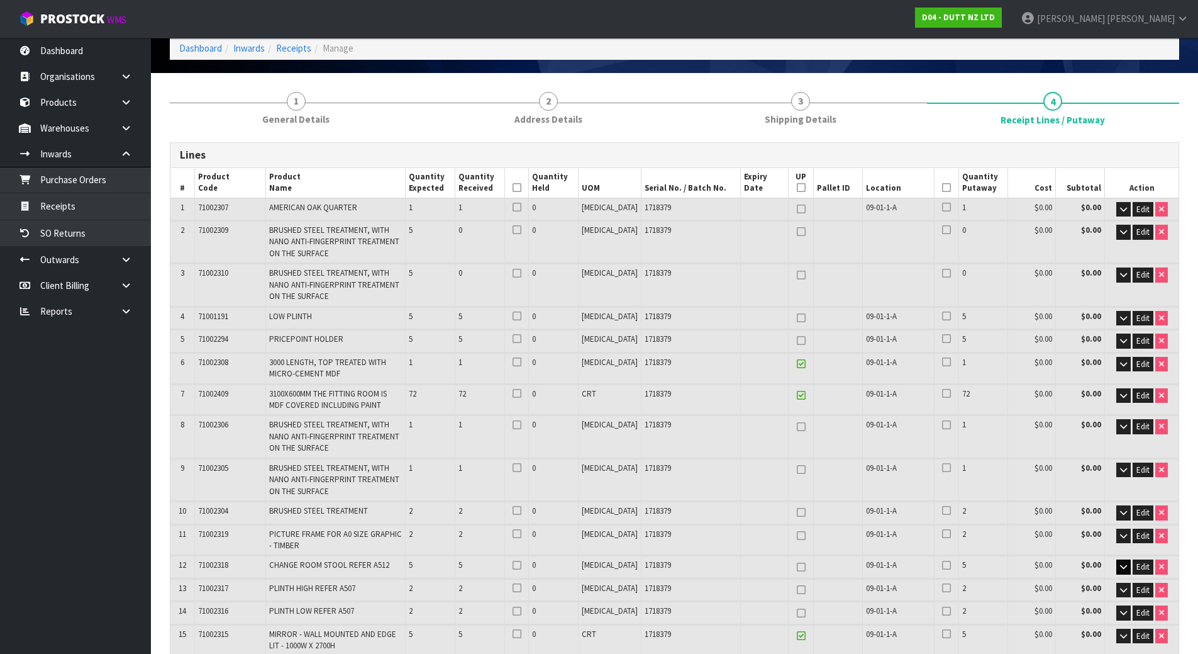
click at [528, 186] on th at bounding box center [516, 183] width 24 height 30
click at [521, 187] on icon at bounding box center [517, 187] width 9 height 1
click at [942, 188] on icon at bounding box center [946, 187] width 9 height 1
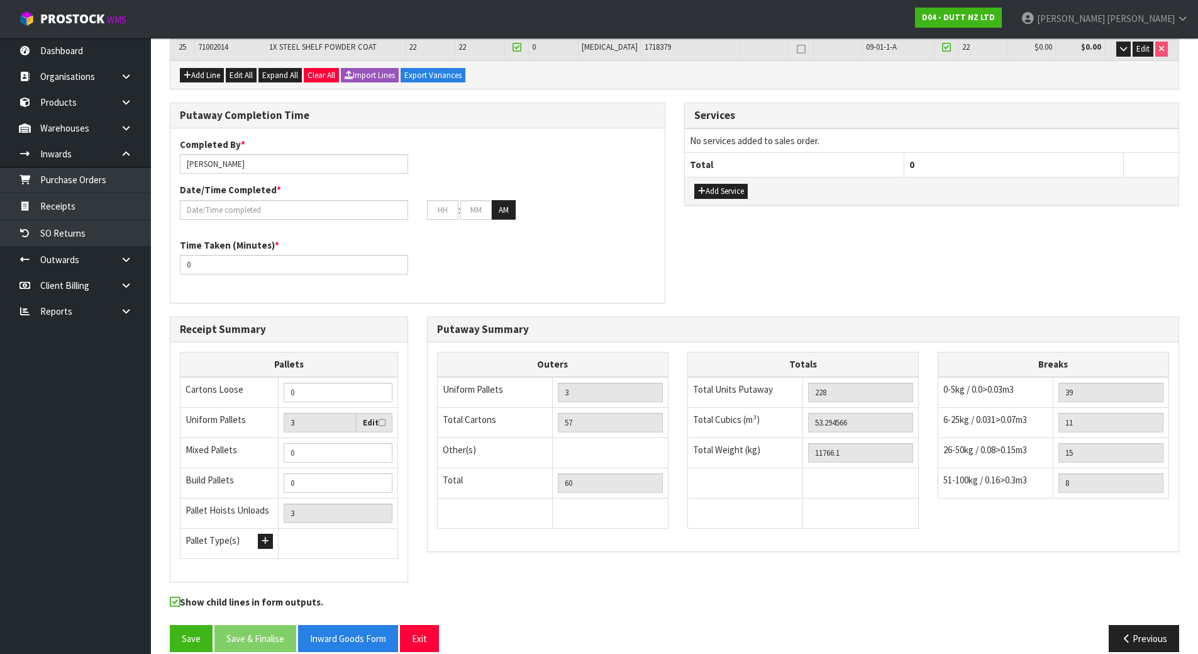
scroll to position [930, 0]
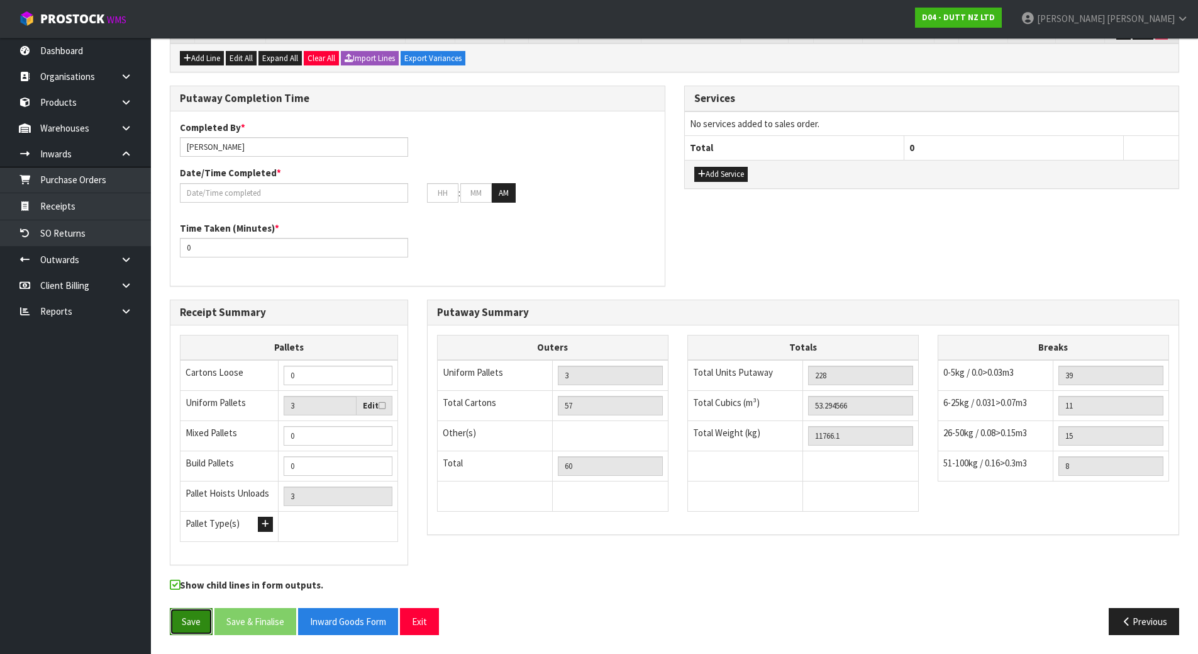
click at [175, 620] on button "Save" at bounding box center [191, 621] width 43 height 27
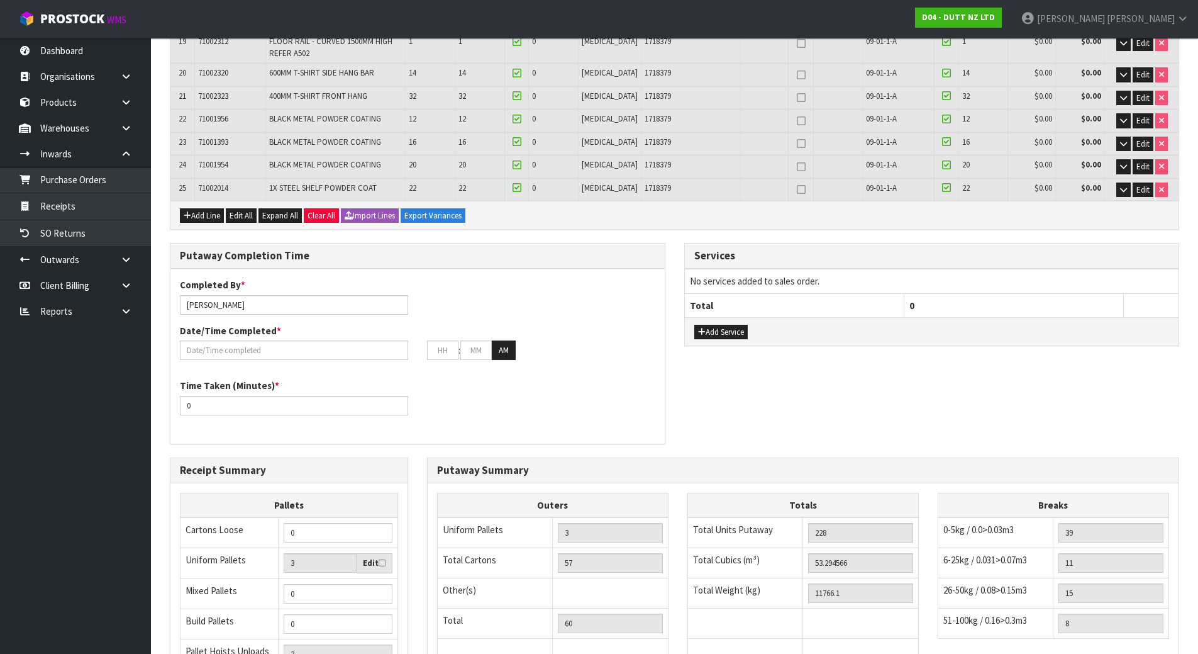
scroll to position [975, 0]
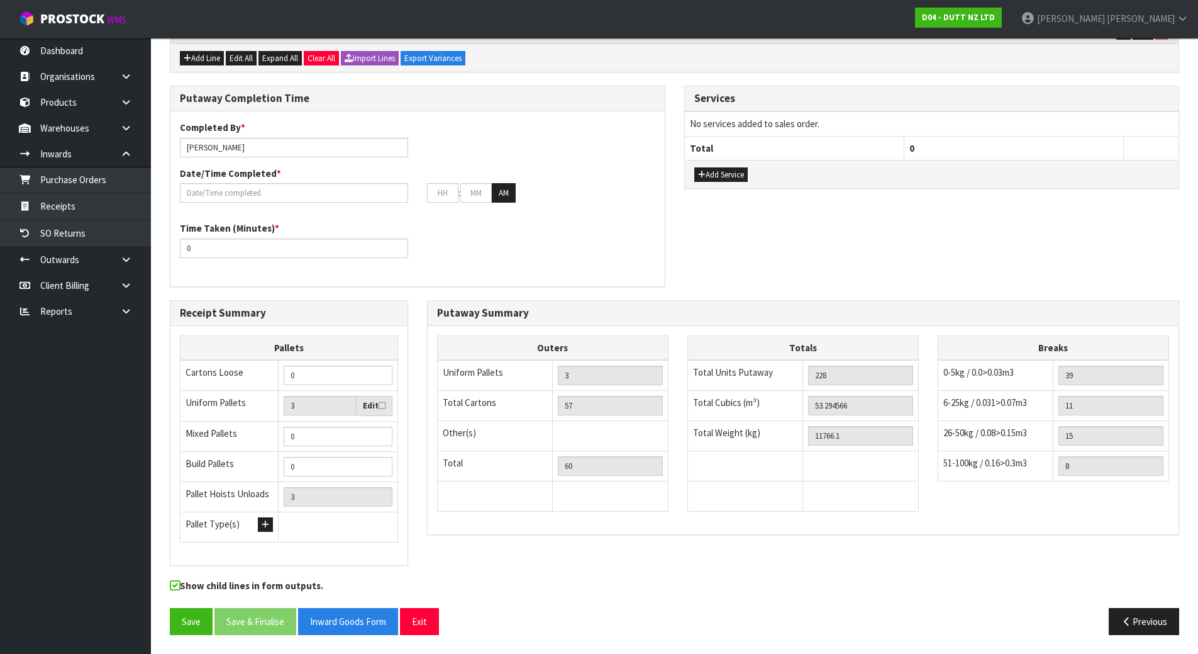
click at [268, 204] on div "Completed By * [PERSON_NAME] Date/Time Completed * : : AM" at bounding box center [417, 166] width 494 height 91
click at [268, 196] on input "text" at bounding box center [294, 193] width 228 height 20
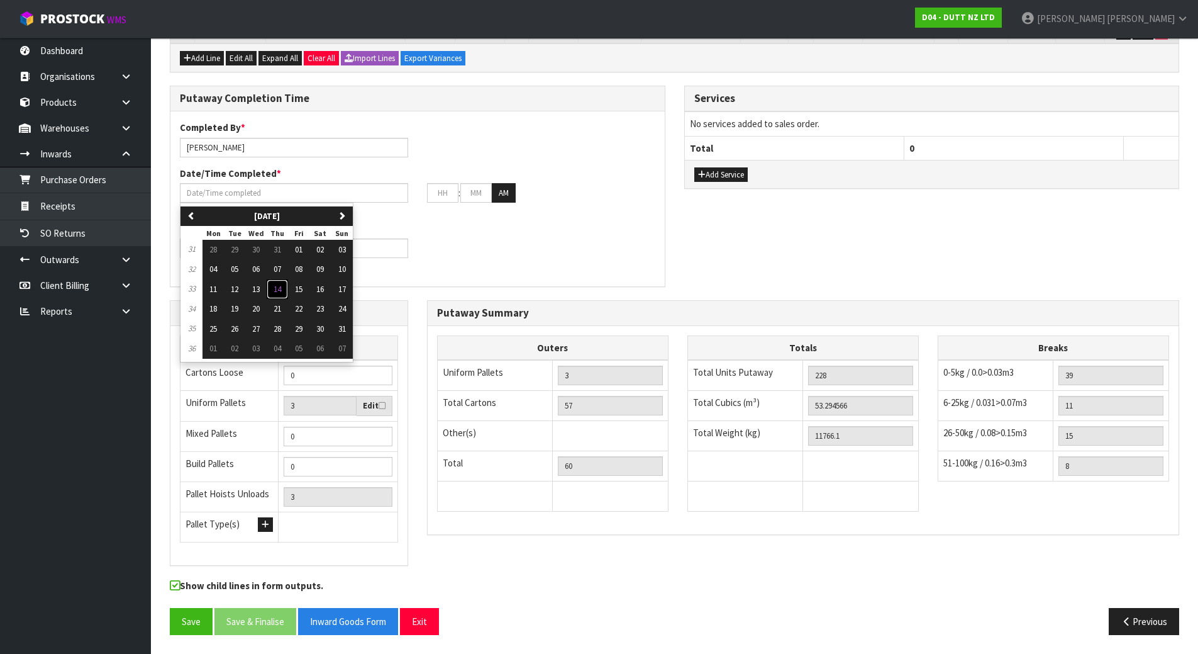
click at [279, 292] on span "14" at bounding box center [278, 289] width 8 height 11
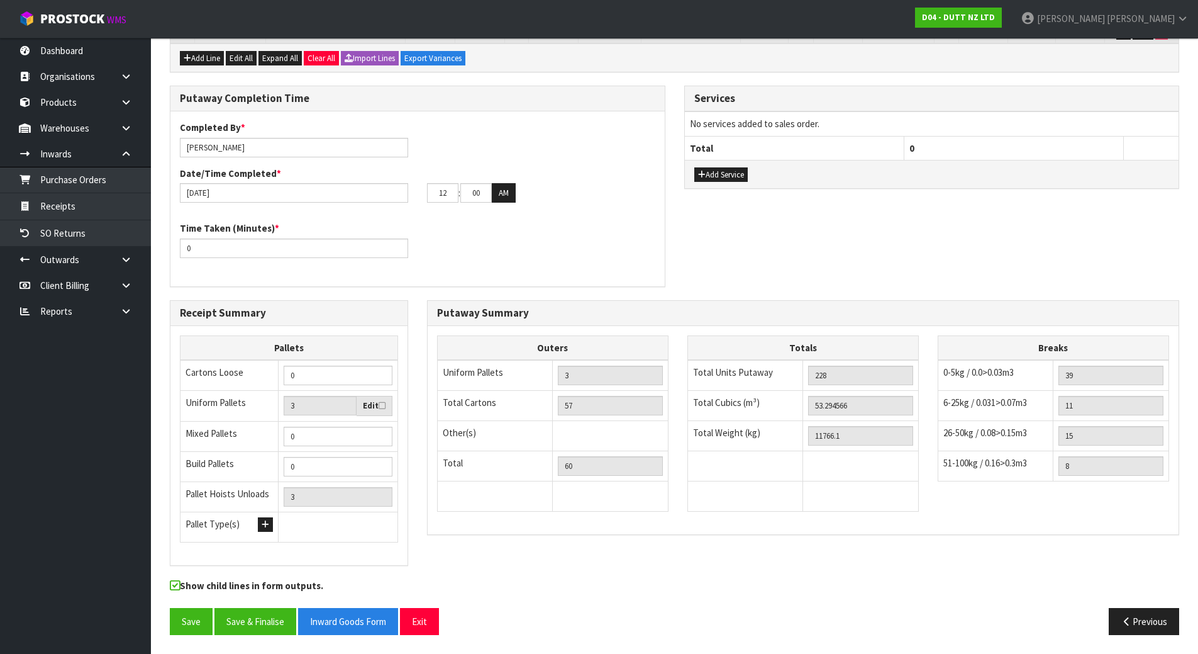
click at [542, 265] on div "Time Taken (Minutes) * 0" at bounding box center [417, 243] width 494 height 45
drag, startPoint x: 450, startPoint y: 196, endPoint x: 208, endPoint y: 196, distance: 242.2
click at [249, 196] on div "[DATE] 12 : 00 : 00 AM" at bounding box center [417, 193] width 494 height 20
click at [543, 263] on div "Time Taken (Minutes) * 0" at bounding box center [417, 243] width 494 height 45
click at [305, 251] on input "0" at bounding box center [294, 248] width 228 height 20
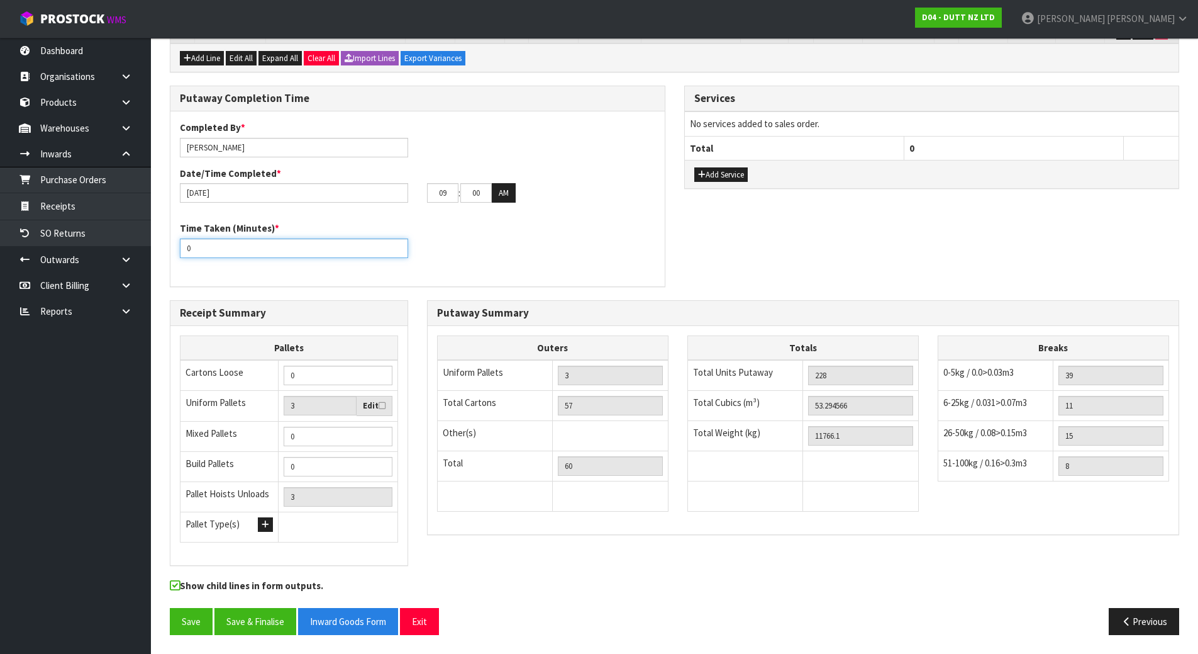
drag, startPoint x: 305, startPoint y: 251, endPoint x: -17, endPoint y: 240, distance: 322.3
click at [413, 221] on div "Time Taken (Minutes) * 180" at bounding box center [293, 239] width 247 height 36
click at [415, 303] on div "Receipt Summary Pallets Cartons Loose 0 Uniform Pallets 3 Edit Mixed Pallets 0 …" at bounding box center [288, 439] width 257 height 279
click at [323, 249] on input "180" at bounding box center [294, 248] width 228 height 20
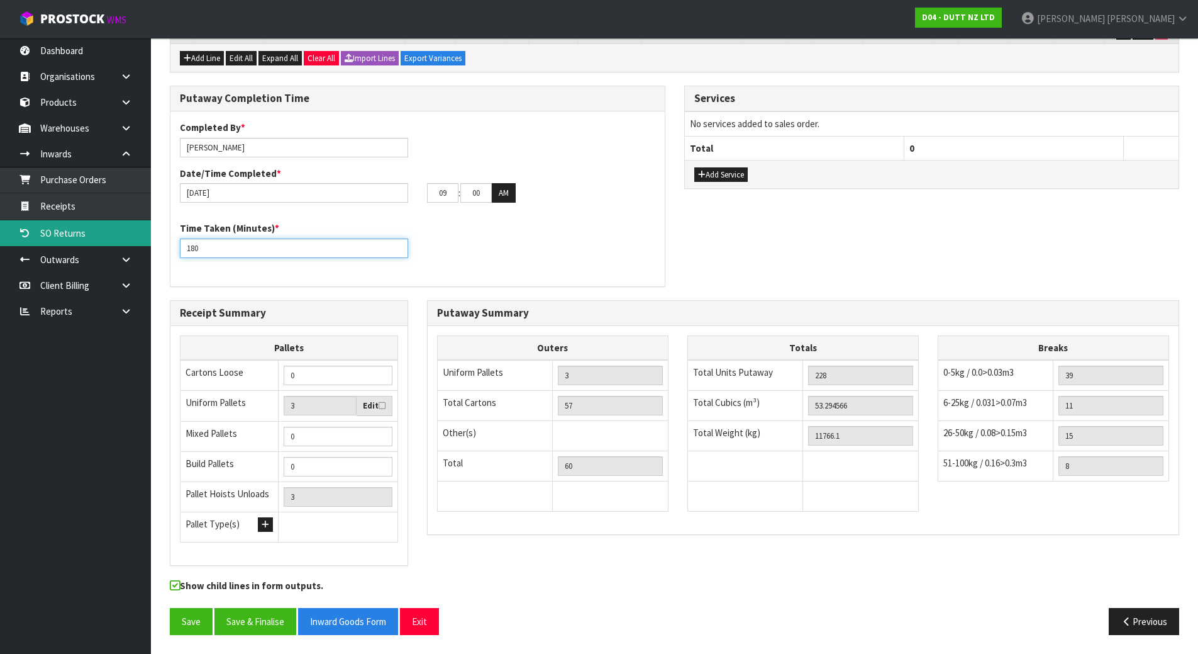
drag, startPoint x: 323, startPoint y: 249, endPoint x: 110, endPoint y: 245, distance: 213.3
click at [419, 286] on div "Putaway Completion Time Completed By * [PERSON_NAME] Date/Time Completed * [DAT…" at bounding box center [418, 186] width 496 height 201
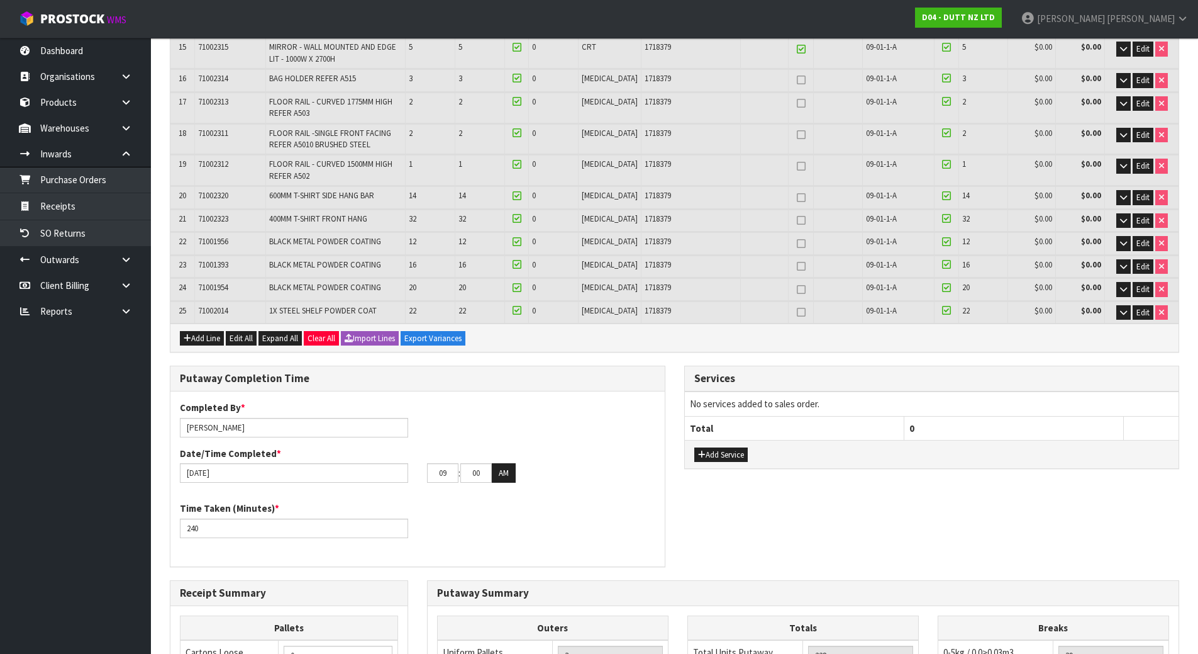
scroll to position [912, 0]
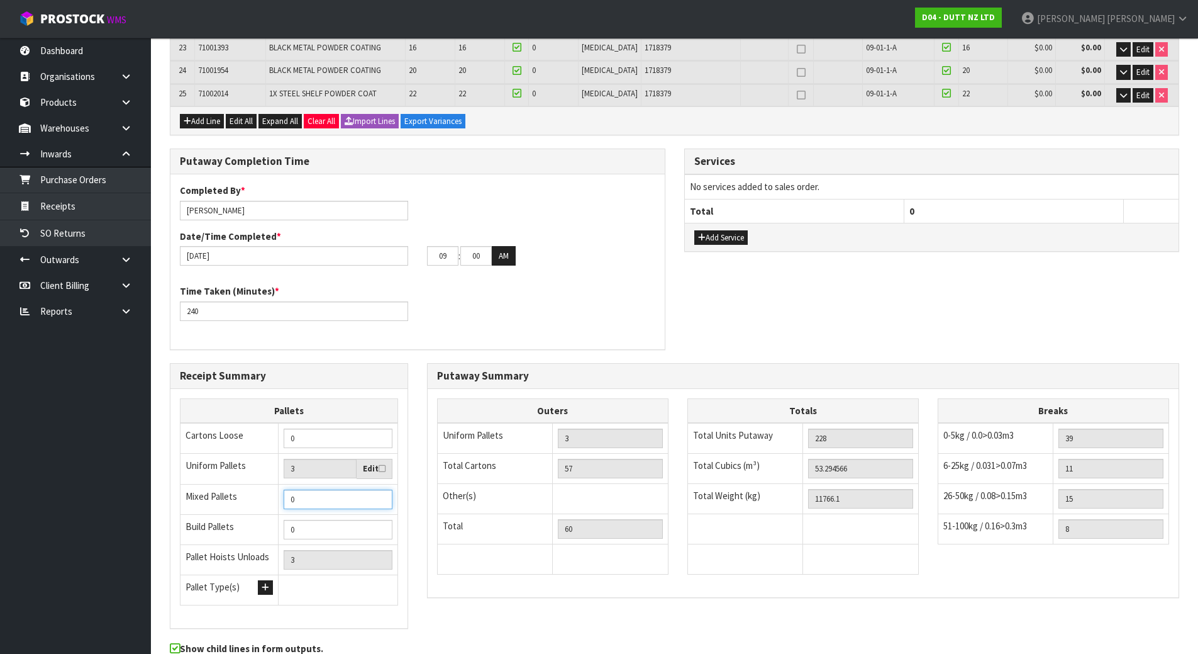
click at [333, 498] on input "0" at bounding box center [338, 499] width 109 height 20
drag, startPoint x: 332, startPoint y: 497, endPoint x: 175, endPoint y: 495, distance: 157.3
click at [186, 498] on tr "Mixed Pallets 0" at bounding box center [290, 499] width 218 height 30
click at [423, 348] on div "Completed By * [PERSON_NAME] Date/Time Completed * [DATE] 09 : 00 : 00 AM Time …" at bounding box center [417, 261] width 494 height 175
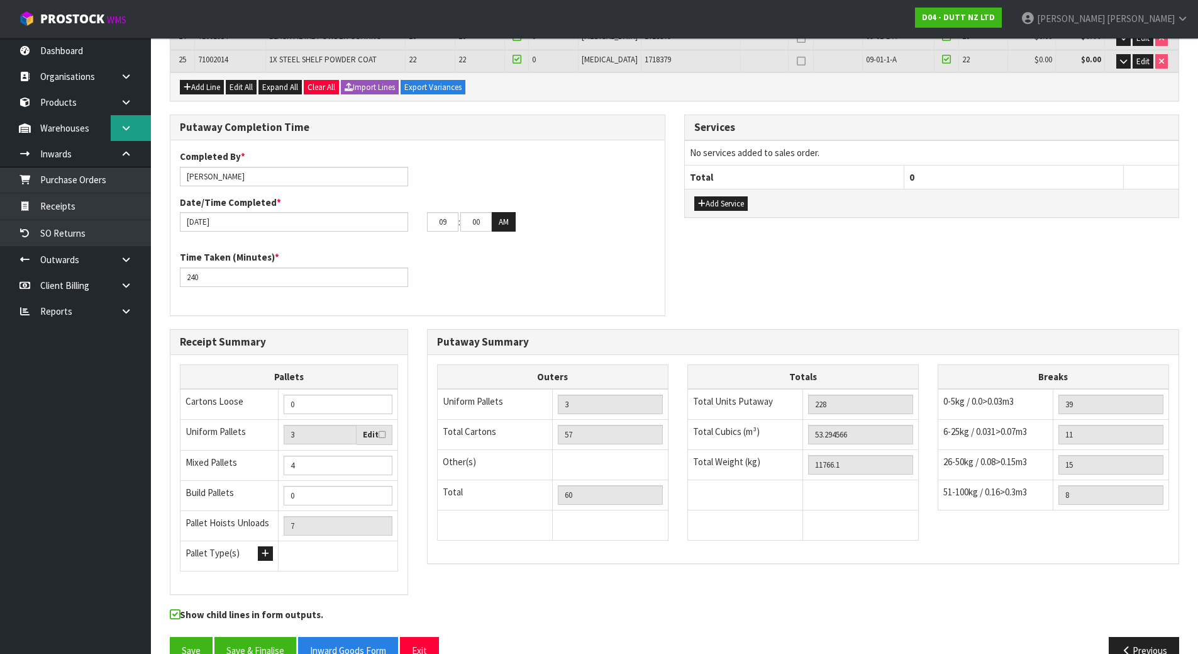
scroll to position [975, 0]
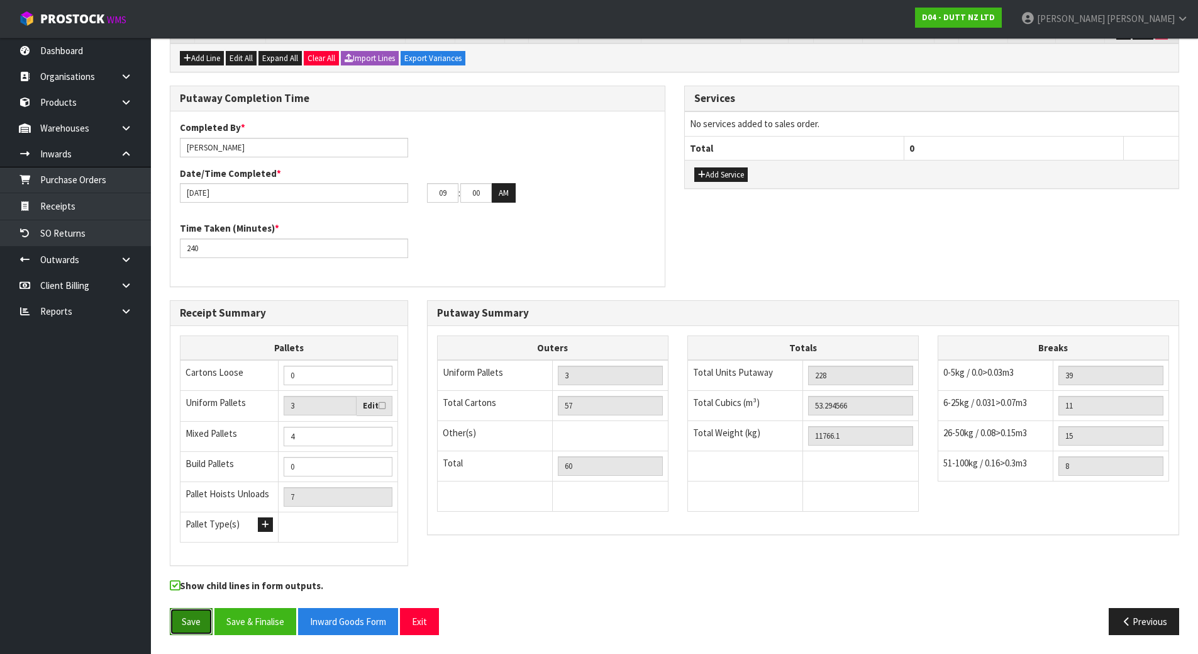
drag, startPoint x: 198, startPoint y: 614, endPoint x: 206, endPoint y: 609, distance: 10.1
click at [199, 614] on button "Save" at bounding box center [191, 621] width 43 height 27
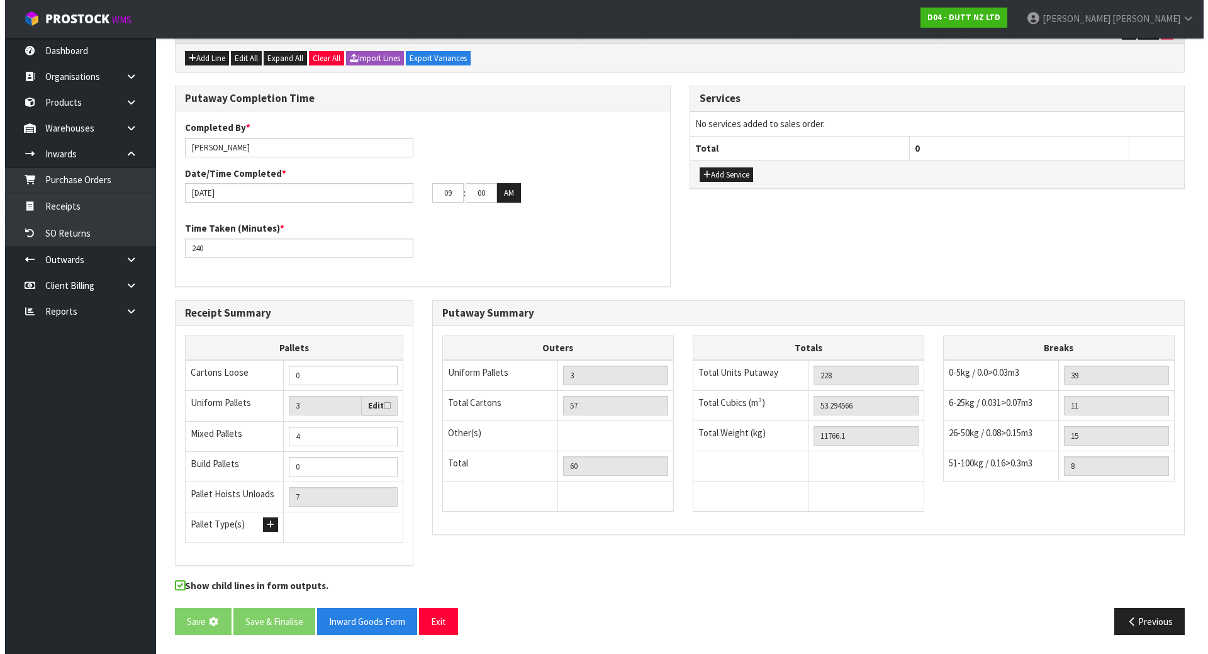
scroll to position [0, 0]
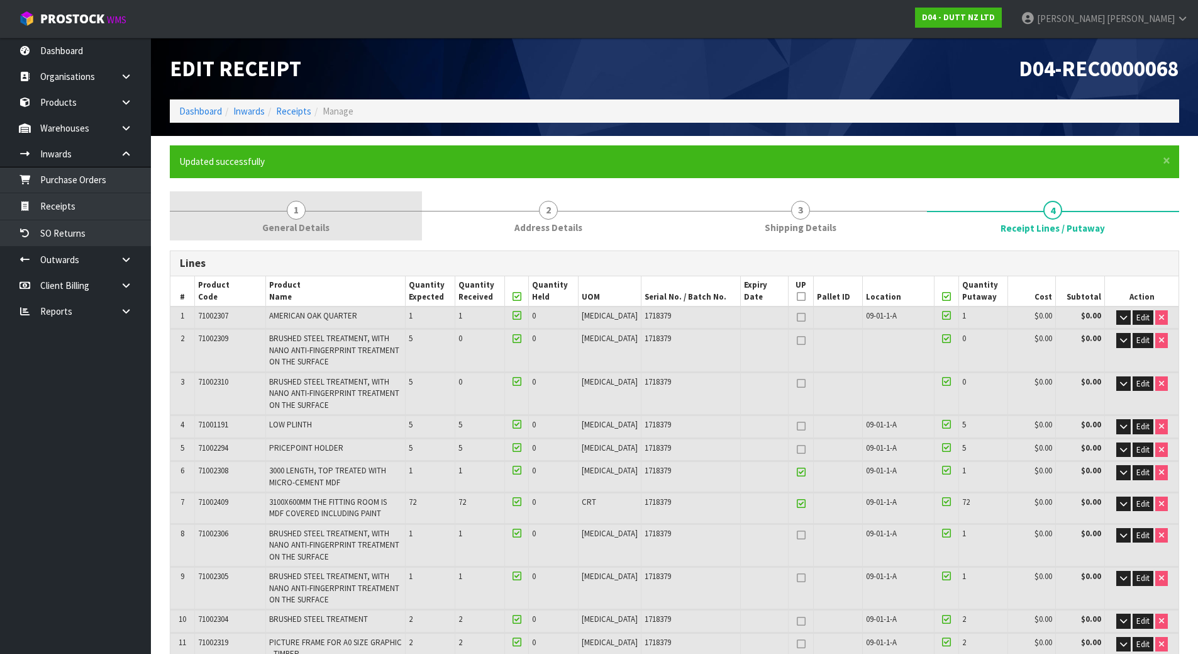
click at [321, 206] on link "1 General Details" at bounding box center [296, 216] width 252 height 50
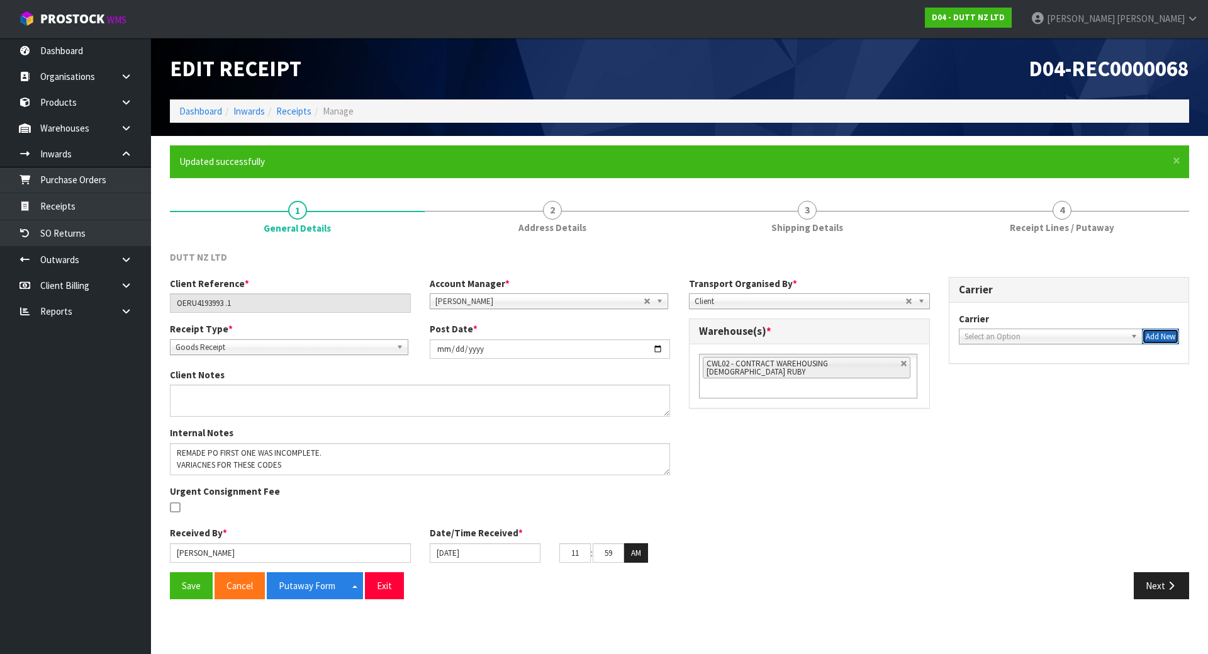
click at [1153, 333] on button "Add New" at bounding box center [1160, 336] width 37 height 16
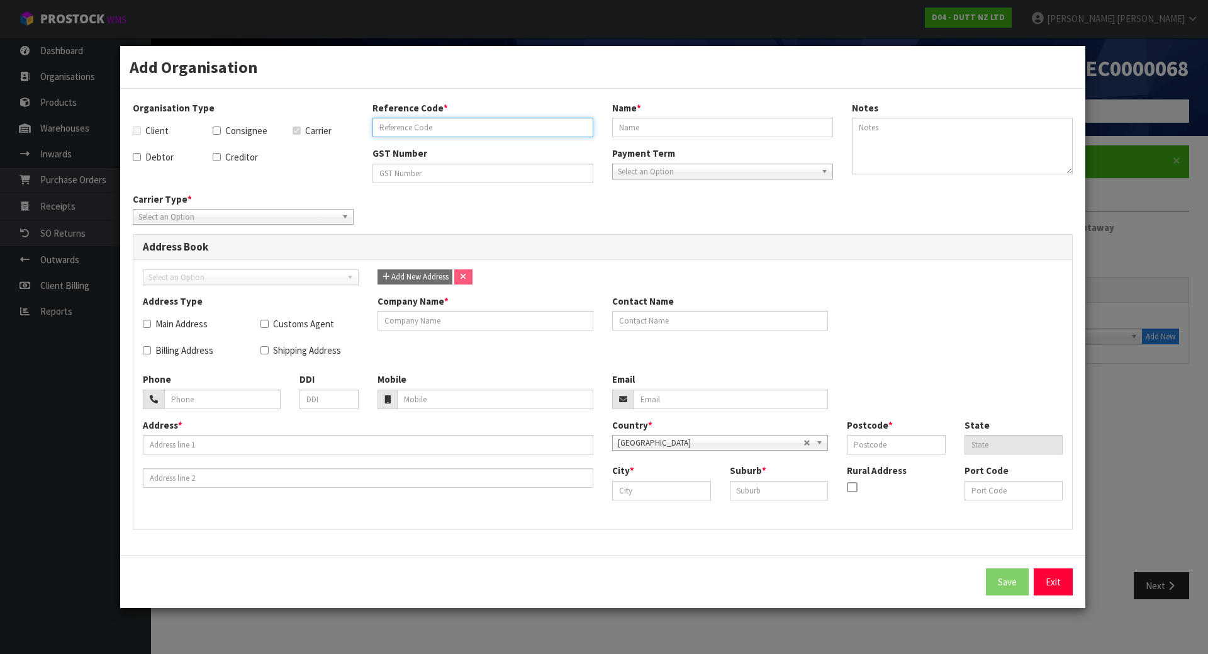
click at [488, 130] on input "text" at bounding box center [482, 128] width 221 height 20
click at [804, 124] on input "text" at bounding box center [722, 128] width 221 height 20
click at [584, 149] on div "GST Number" at bounding box center [483, 165] width 240 height 36
click at [650, 167] on span "Select an Option" at bounding box center [717, 171] width 198 height 15
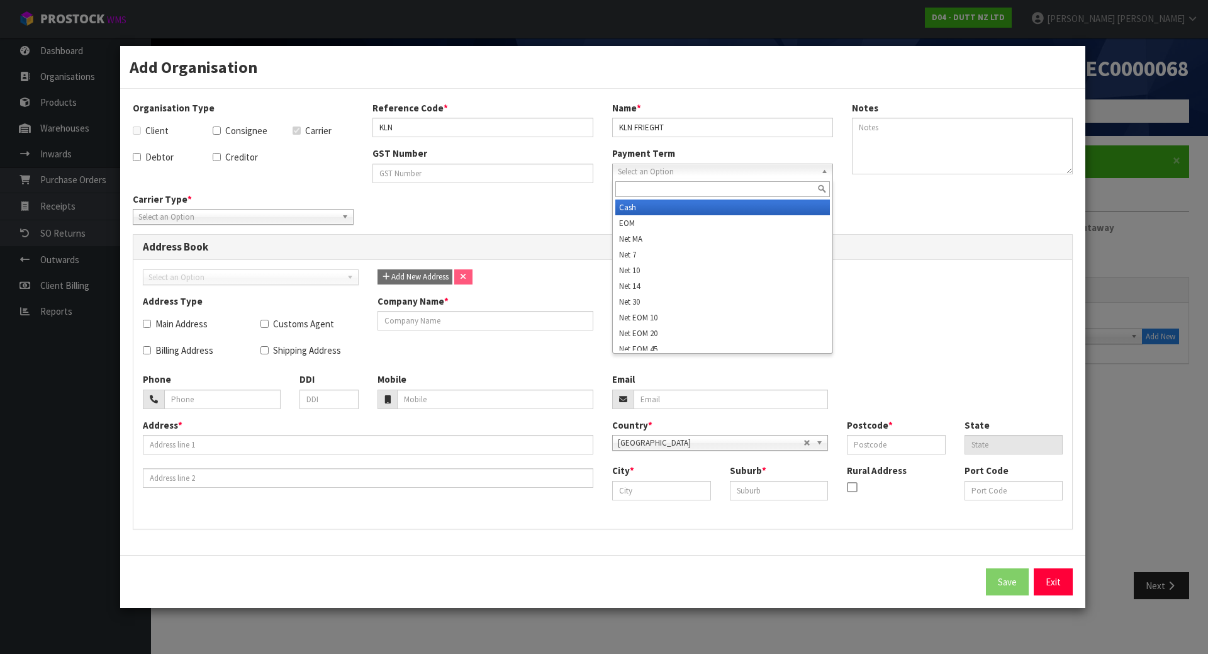
click at [606, 159] on div "Payment Term Cash EOM Net MA Net 7 Net 10 Net 14 Net 30 Net EOM 10 Net EOM 20 N…" at bounding box center [723, 163] width 240 height 32
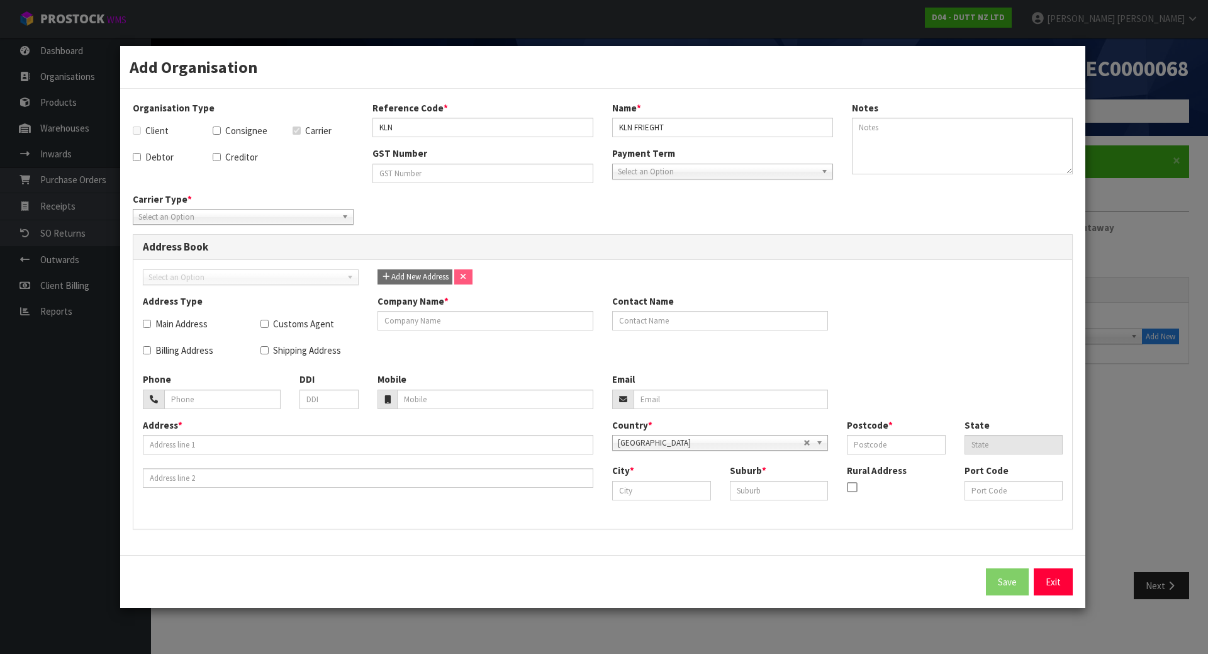
click at [255, 217] on span "Select an Option" at bounding box center [237, 216] width 198 height 15
click at [276, 255] on li "Company" at bounding box center [243, 253] width 215 height 16
click at [261, 215] on span "Company" at bounding box center [233, 216] width 191 height 15
click at [230, 252] on li "Company" at bounding box center [243, 253] width 215 height 16
click at [473, 212] on div "Carrier Type * Company Bulk Courier Company Company Bulk Courier" at bounding box center [602, 213] width 959 height 42
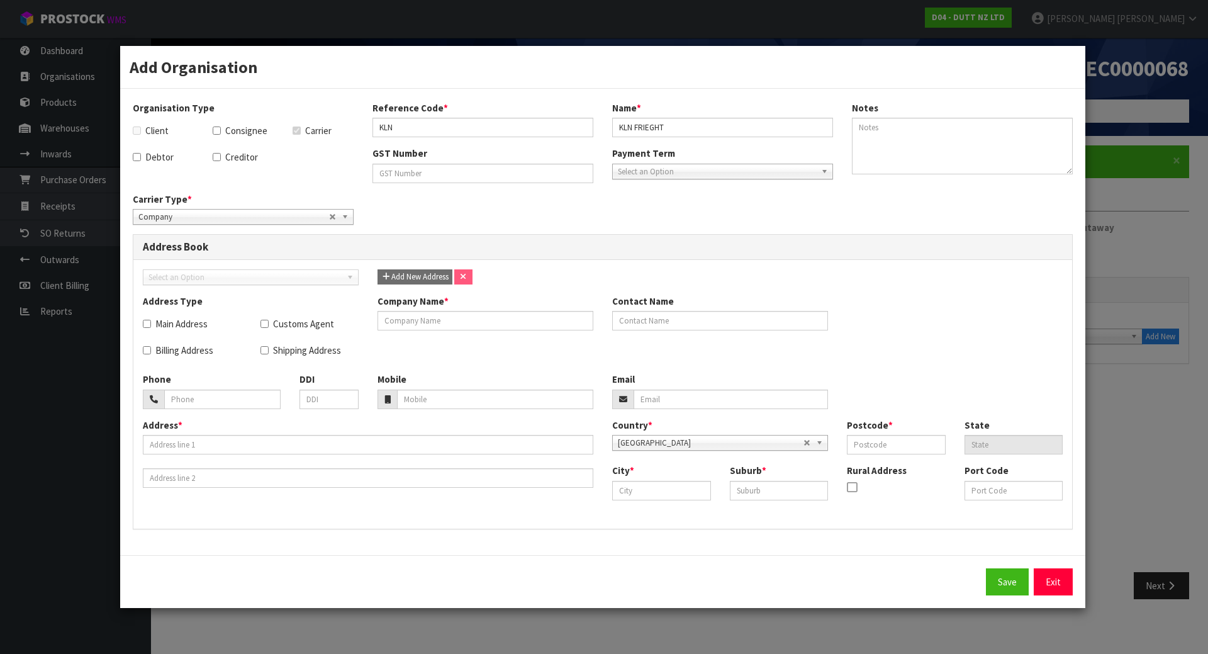
click at [247, 275] on span "Select an Option" at bounding box center [244, 277] width 193 height 15
click at [430, 321] on input "text" at bounding box center [485, 321] width 216 height 20
click at [450, 323] on input "KLN" at bounding box center [485, 321] width 216 height 20
drag, startPoint x: 450, startPoint y: 323, endPoint x: 208, endPoint y: 320, distance: 242.2
click at [208, 320] on div "Address Type Main Address Customs Agent Billing Address Shipping Address Compan…" at bounding box center [602, 333] width 939 height 78
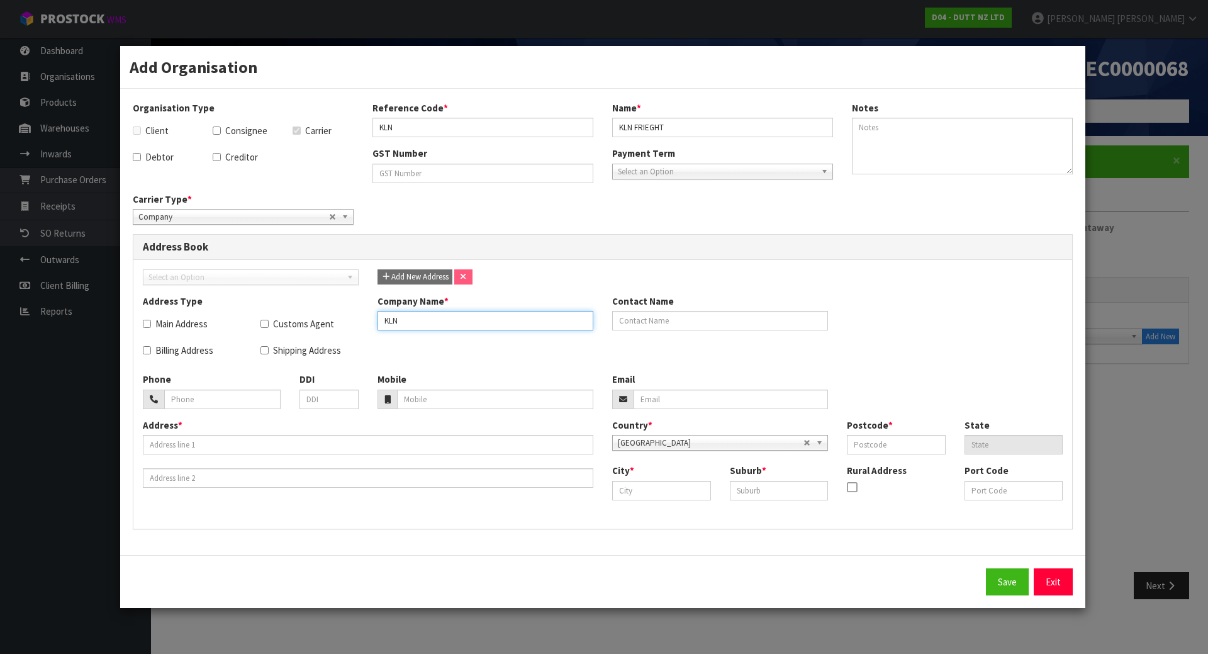
paste input "FREIGHT (OCEANIA) LIMITED"
click at [648, 360] on div "Address Type Main Address Customs Agent Billing Address Shipping Address Compan…" at bounding box center [602, 333] width 939 height 78
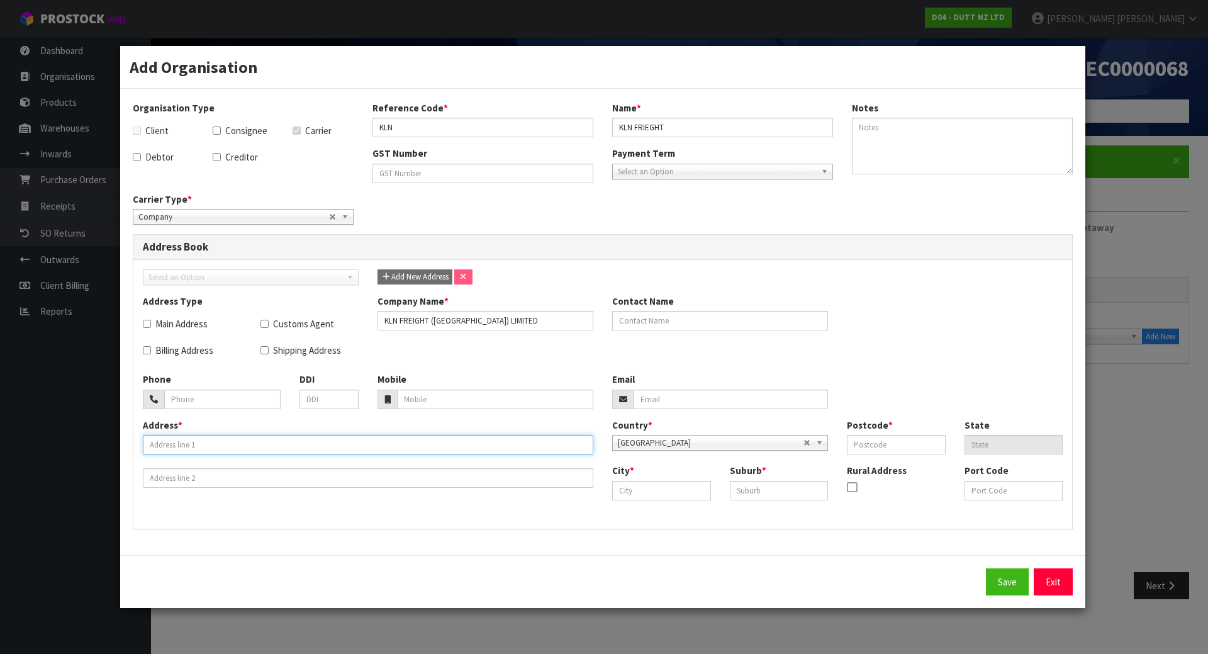
click at [348, 447] on input "text" at bounding box center [368, 445] width 450 height 20
paste input "4 [PERSON_NAME] PLACE"
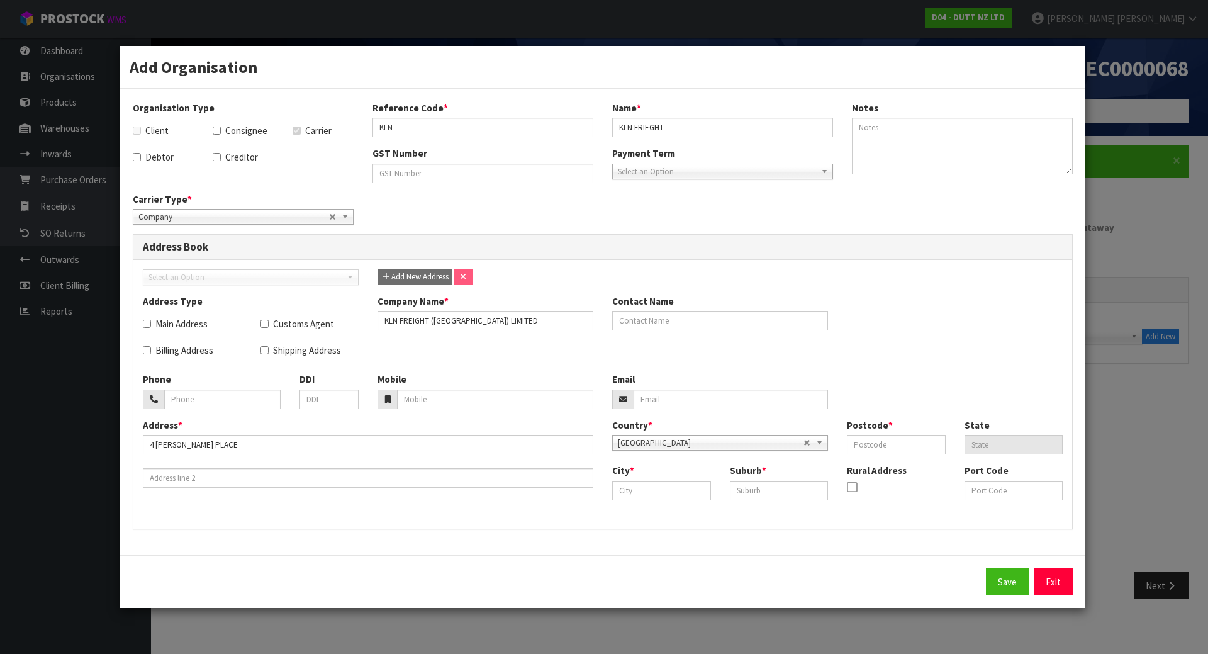
click at [781, 352] on div "Address Type Main Address Customs Agent Billing Address Shipping Address Compan…" at bounding box center [602, 333] width 939 height 78
click at [650, 493] on input "text" at bounding box center [661, 491] width 99 height 20
click at [749, 488] on input "text" at bounding box center [779, 491] width 99 height 20
click at [647, 491] on input "text" at bounding box center [661, 491] width 99 height 20
click at [751, 491] on input "text" at bounding box center [779, 491] width 99 height 20
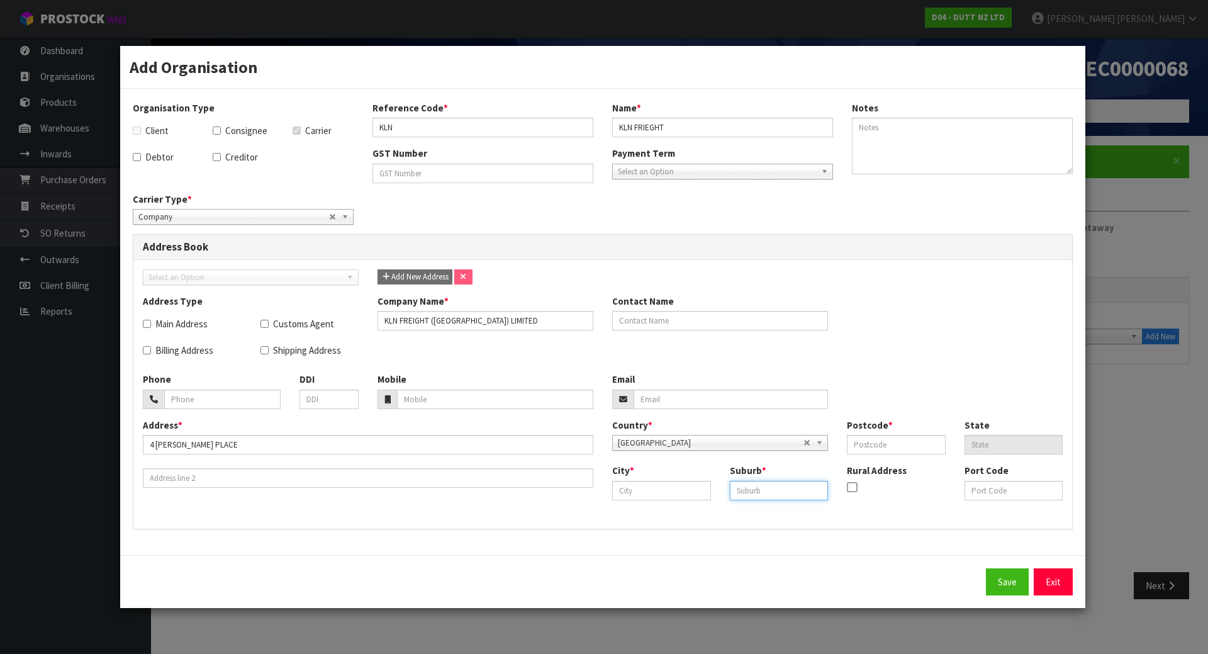
paste input "MANGERE"
click at [667, 499] on input "text" at bounding box center [661, 491] width 99 height 20
paste input "[GEOGRAPHIC_DATA]"
click at [906, 440] on input "text" at bounding box center [896, 445] width 99 height 20
click at [938, 528] on div "Select an Option Add New Address Address Type Main Address Customs Agent Billin…" at bounding box center [602, 394] width 939 height 269
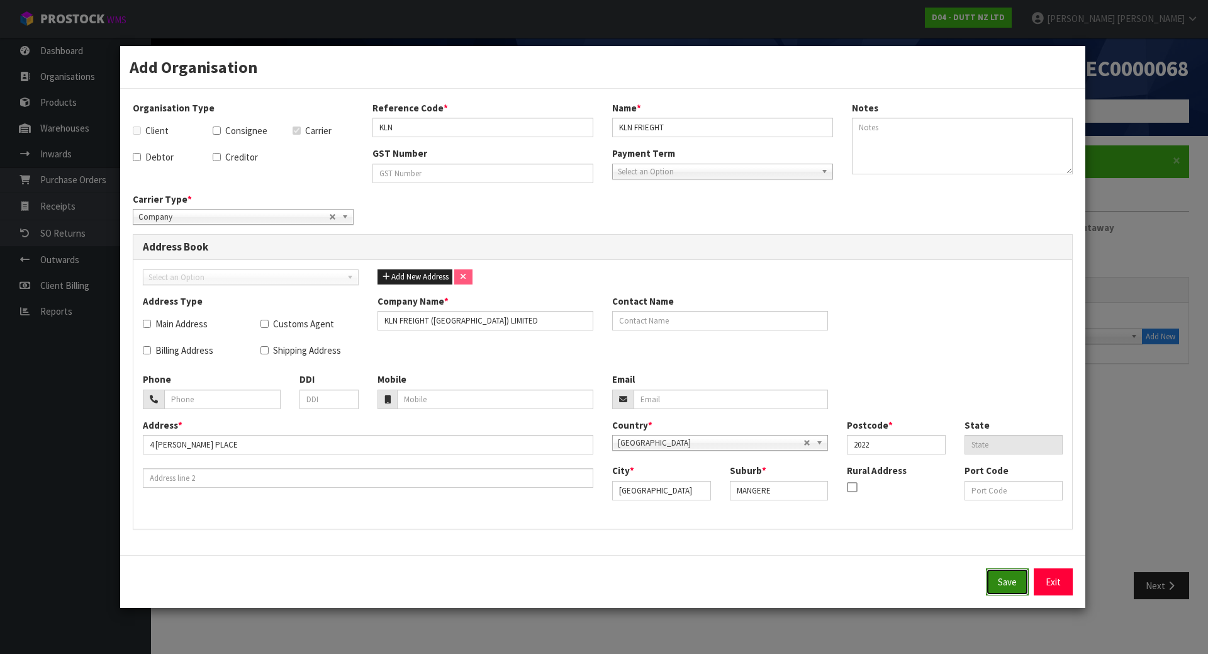
click at [1008, 581] on button "Save" at bounding box center [1007, 581] width 43 height 27
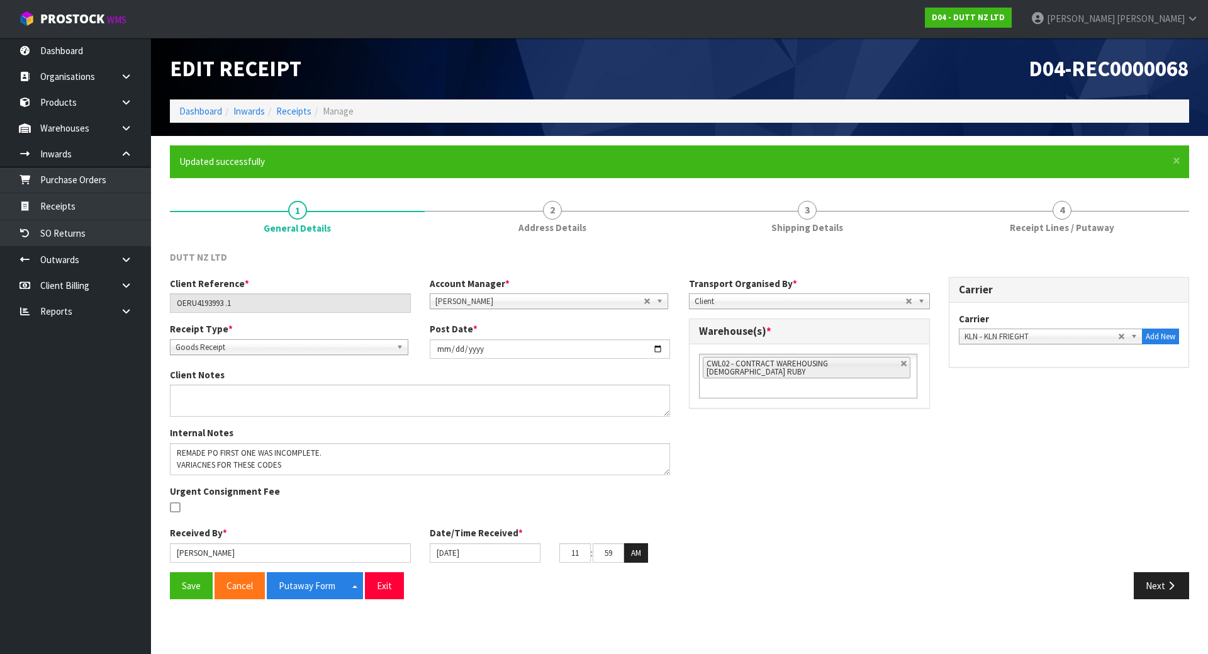
click at [989, 243] on div "DUTT NZ LTD Client Reference * OERU4193993 .1 Account Manager * [PERSON_NAME] […" at bounding box center [679, 424] width 1019 height 367
click at [1017, 407] on div "Client Reference * OERU4193993 .1 Account Manager * [PERSON_NAME] [PERSON_NAME]…" at bounding box center [679, 424] width 1038 height 295
click at [947, 433] on div "Client Reference * OERU4193993 .1 Account Manager * [PERSON_NAME] [PERSON_NAME]…" at bounding box center [679, 424] width 1038 height 295
click at [182, 585] on button "Save" at bounding box center [191, 585] width 43 height 27
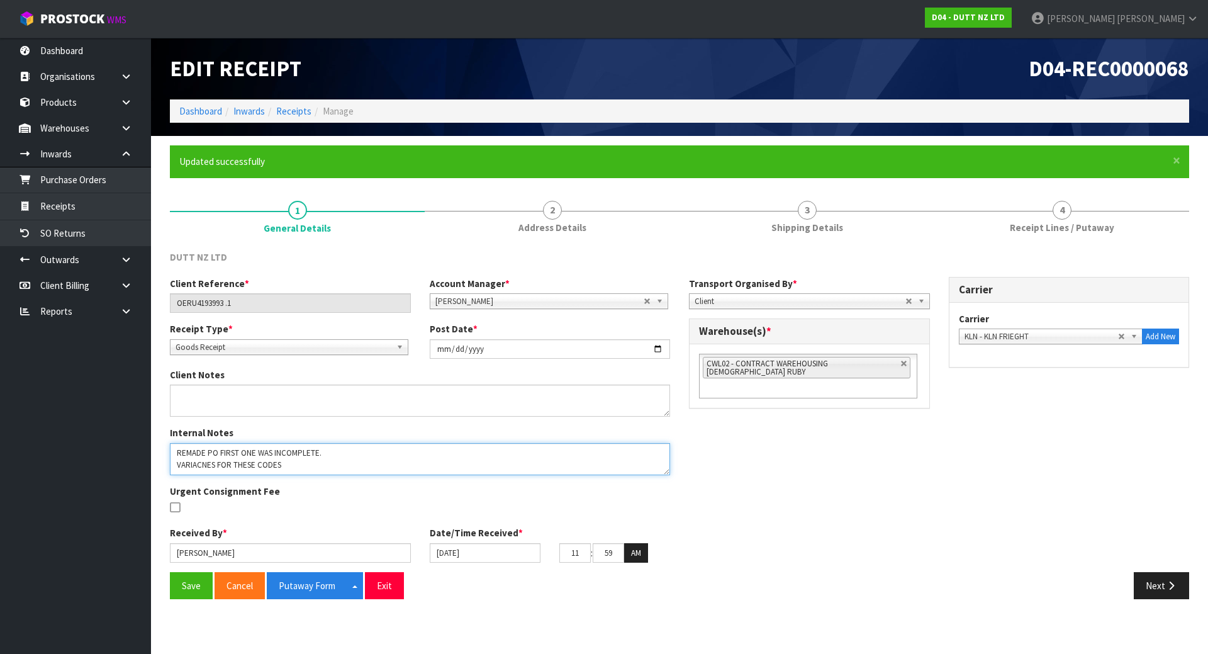
click at [372, 459] on textarea at bounding box center [420, 459] width 500 height 32
click at [357, 452] on textarea at bounding box center [420, 459] width 500 height 32
click at [355, 458] on textarea at bounding box center [420, 459] width 500 height 32
click at [355, 465] on textarea at bounding box center [420, 459] width 500 height 32
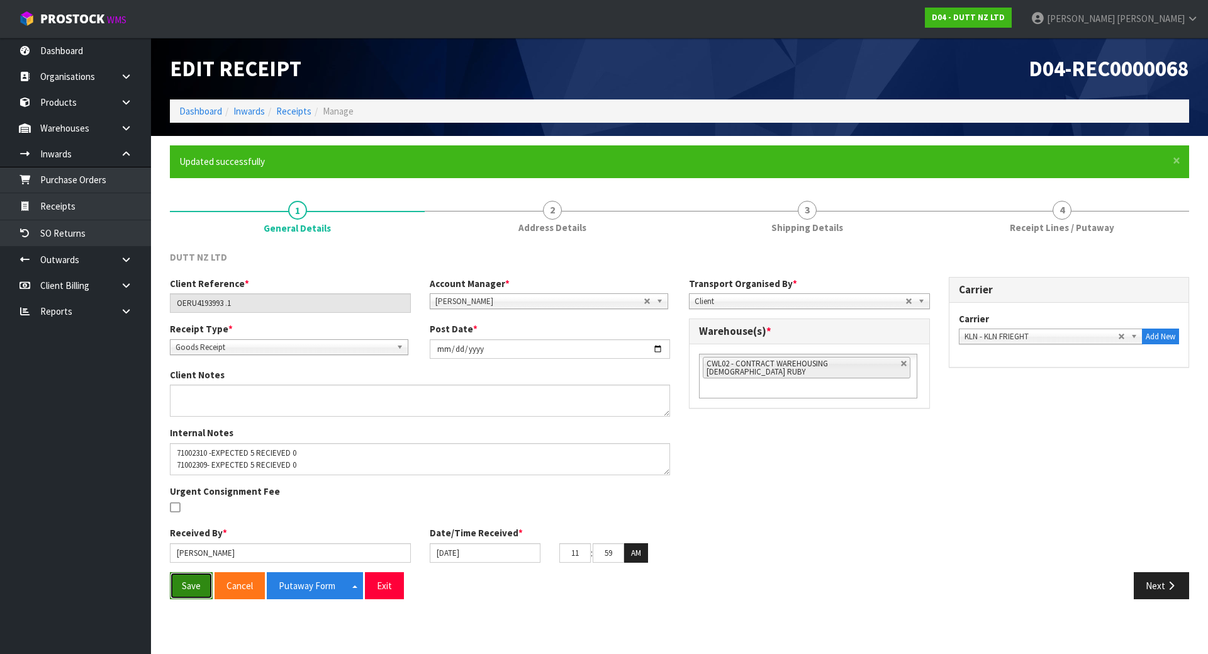
click at [199, 584] on button "Save" at bounding box center [191, 585] width 43 height 27
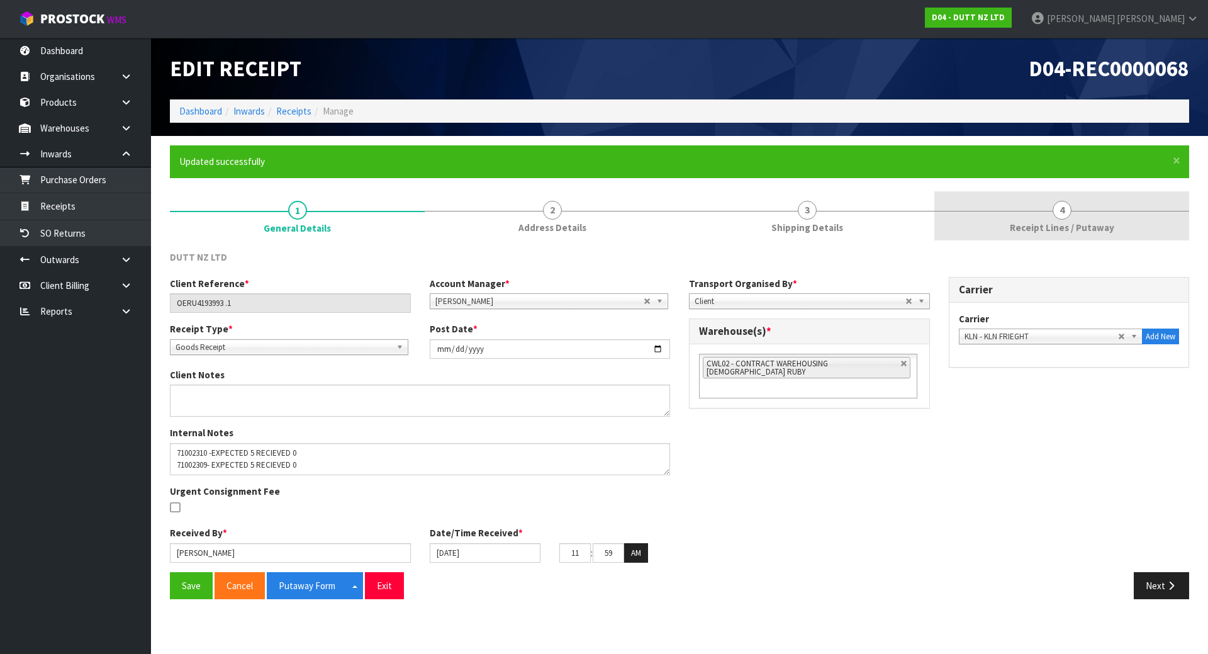
click at [1011, 213] on link "4 Receipt Lines / Putaway" at bounding box center [1061, 216] width 255 height 50
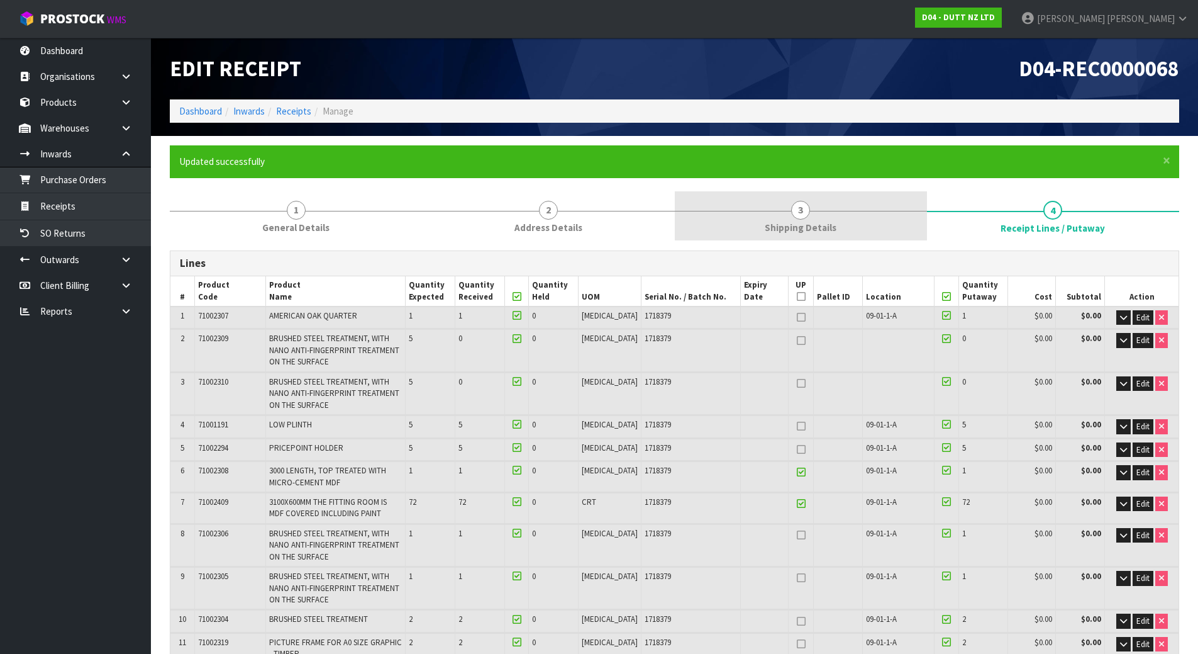
click at [864, 213] on link "3 Shipping Details" at bounding box center [801, 216] width 252 height 50
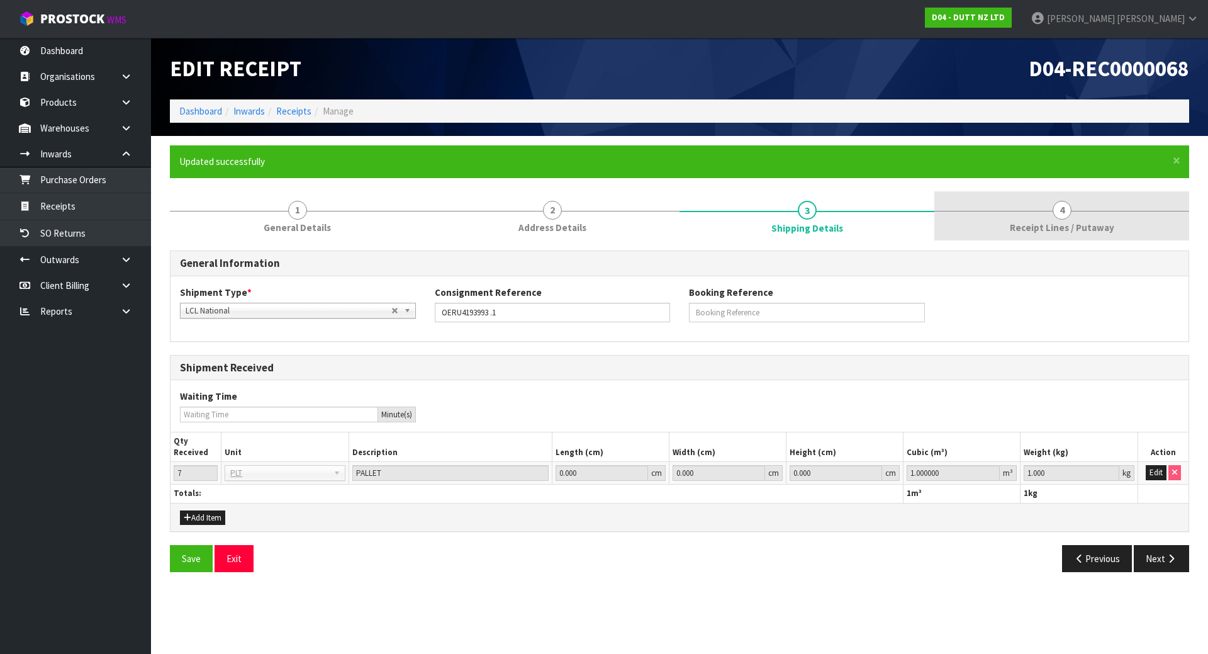
click at [1047, 226] on span "Receipt Lines / Putaway" at bounding box center [1062, 227] width 104 height 13
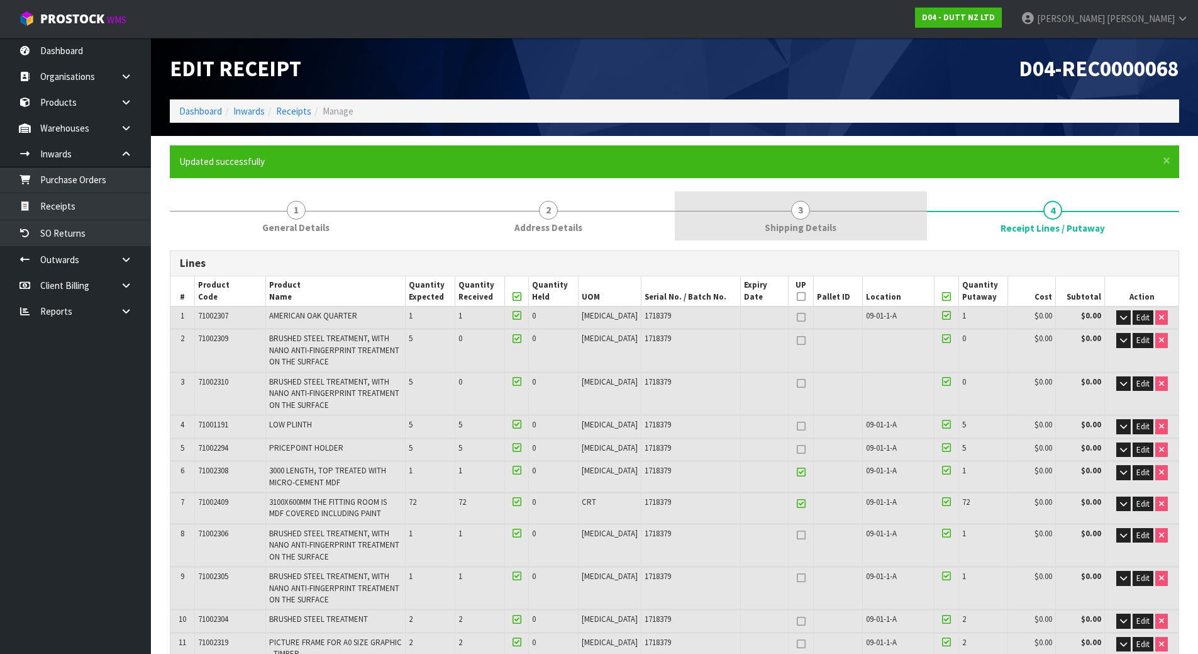
click at [786, 231] on span "Shipping Details" at bounding box center [801, 227] width 72 height 13
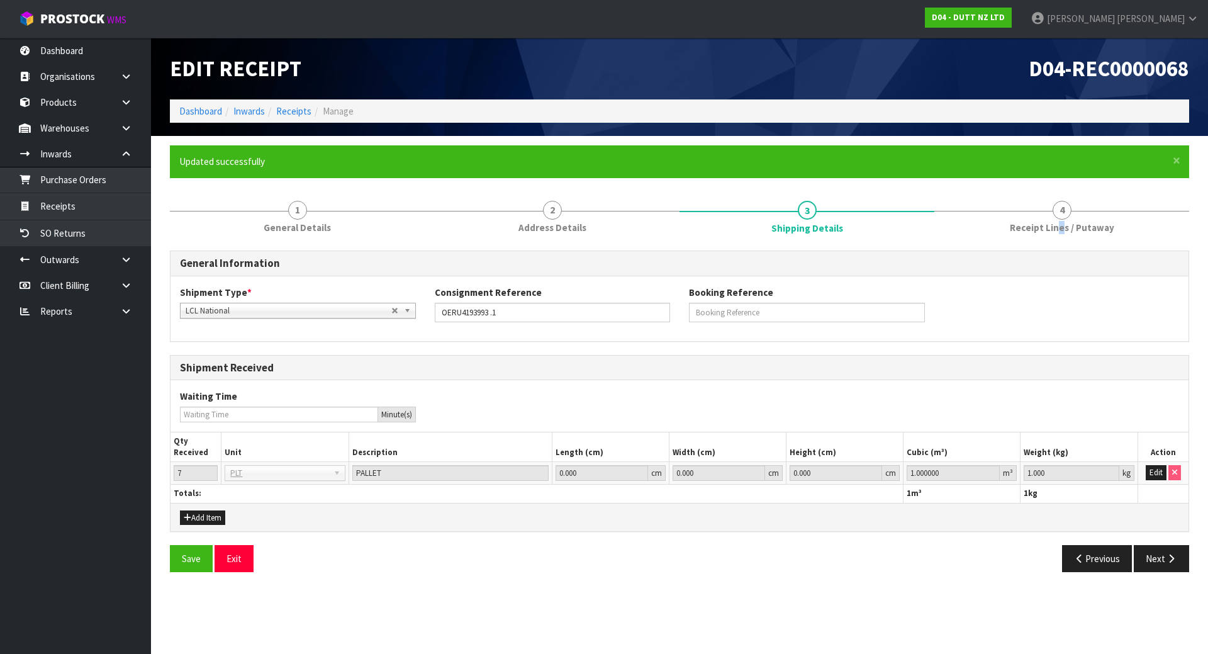
click at [1060, 229] on span "Receipt Lines / Putaway" at bounding box center [1062, 227] width 104 height 13
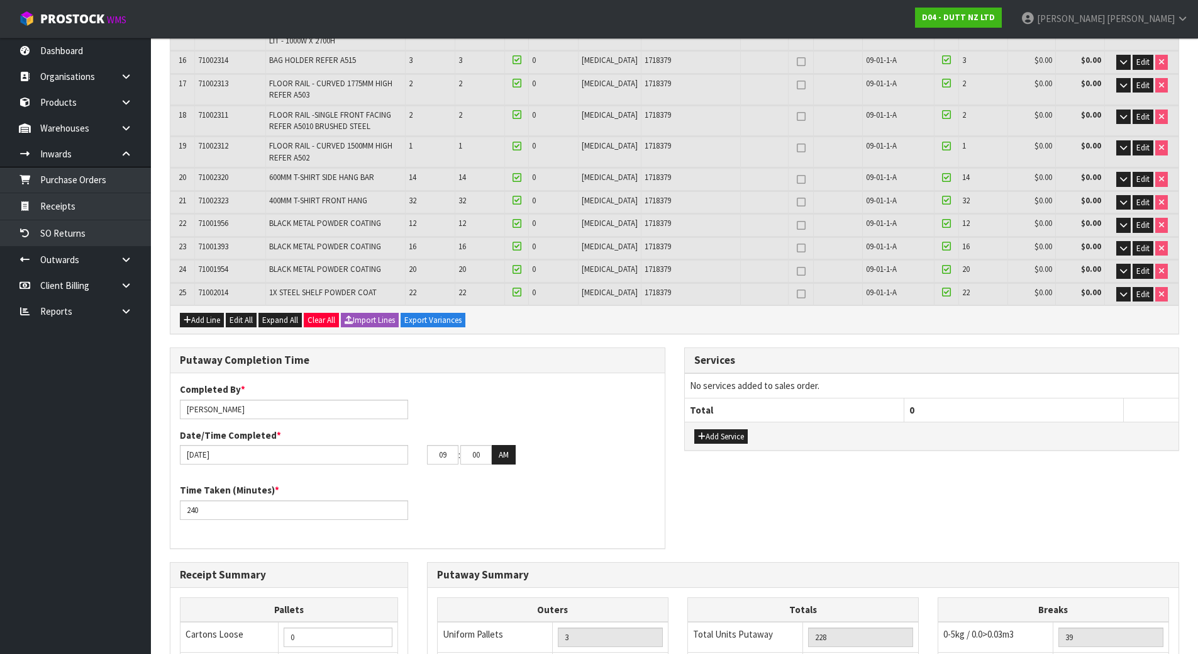
scroll to position [975, 0]
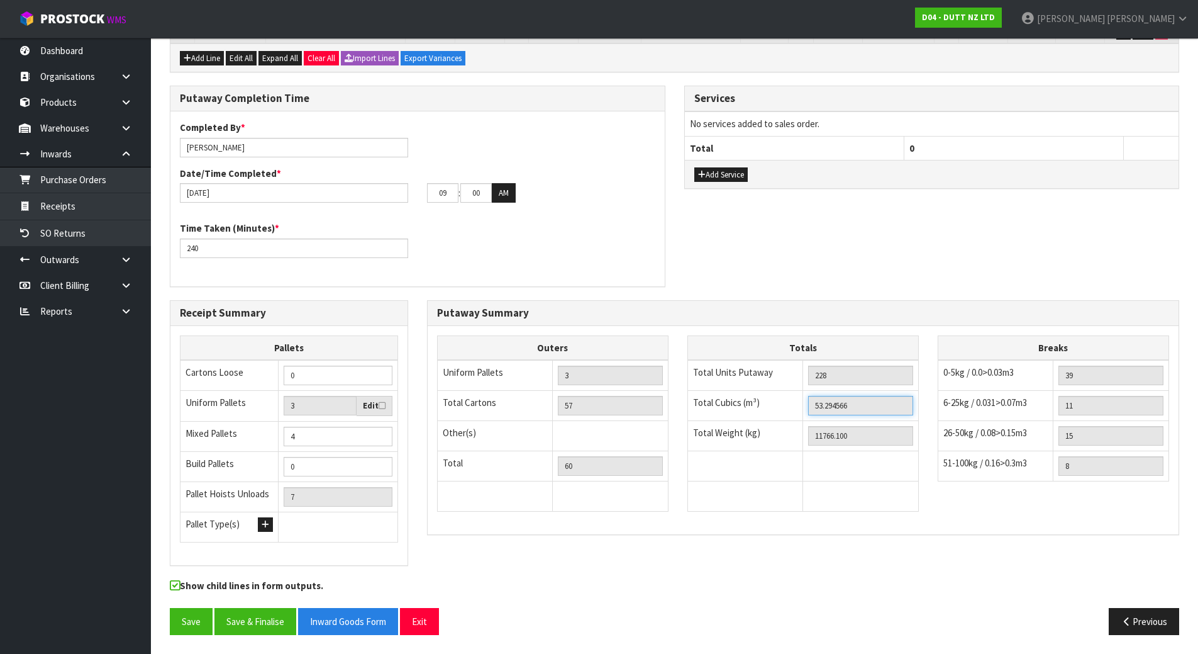
drag, startPoint x: 866, startPoint y: 410, endPoint x: 686, endPoint y: 411, distance: 179.9
click at [686, 411] on div "Totals Total Units Putaway 228 Total Cubics (m³) 53.294566 Total Weight (kg) 11…" at bounding box center [803, 429] width 250 height 189
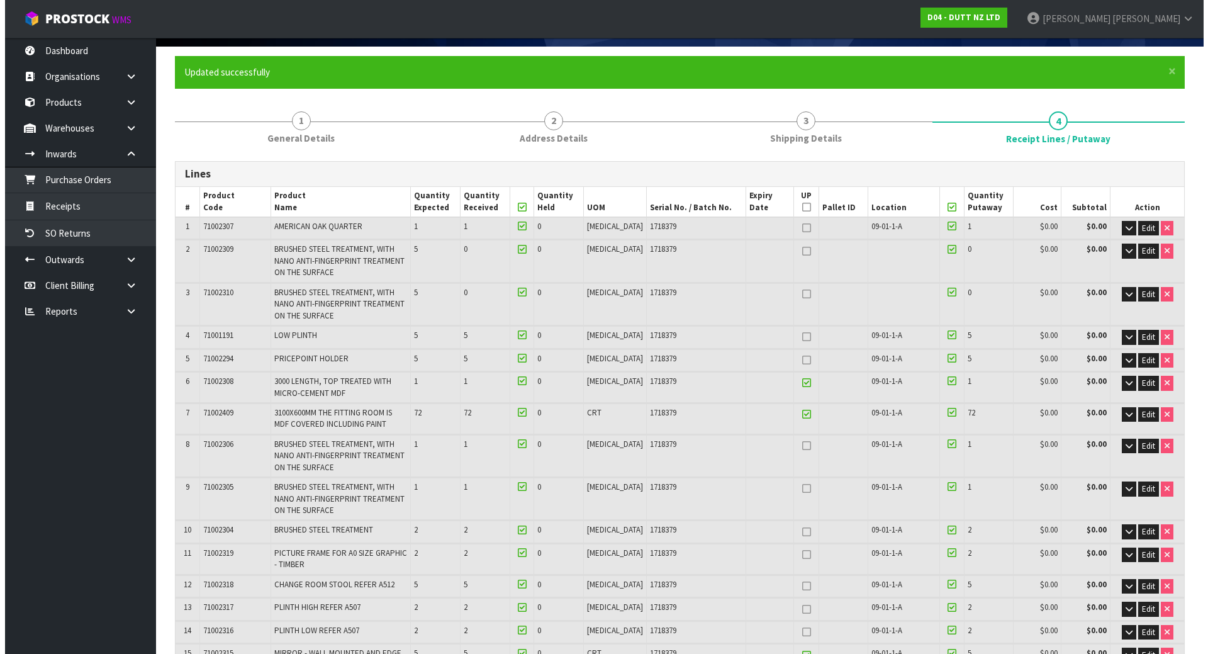
scroll to position [0, 0]
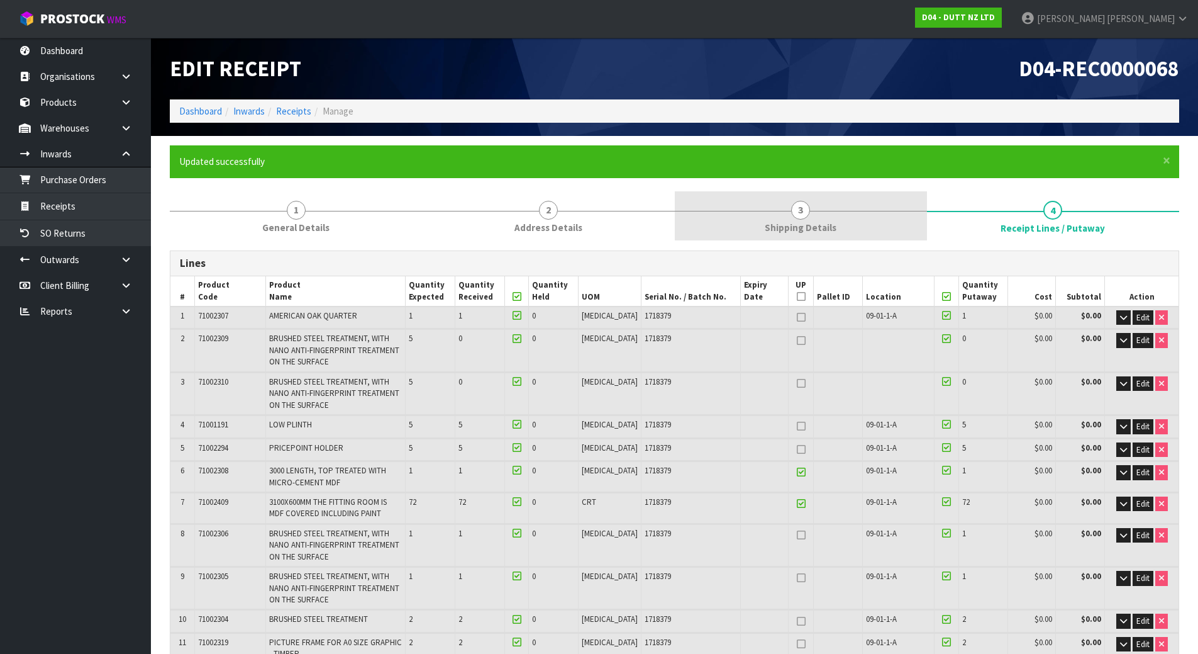
click at [849, 220] on link "3 Shipping Details" at bounding box center [801, 216] width 252 height 50
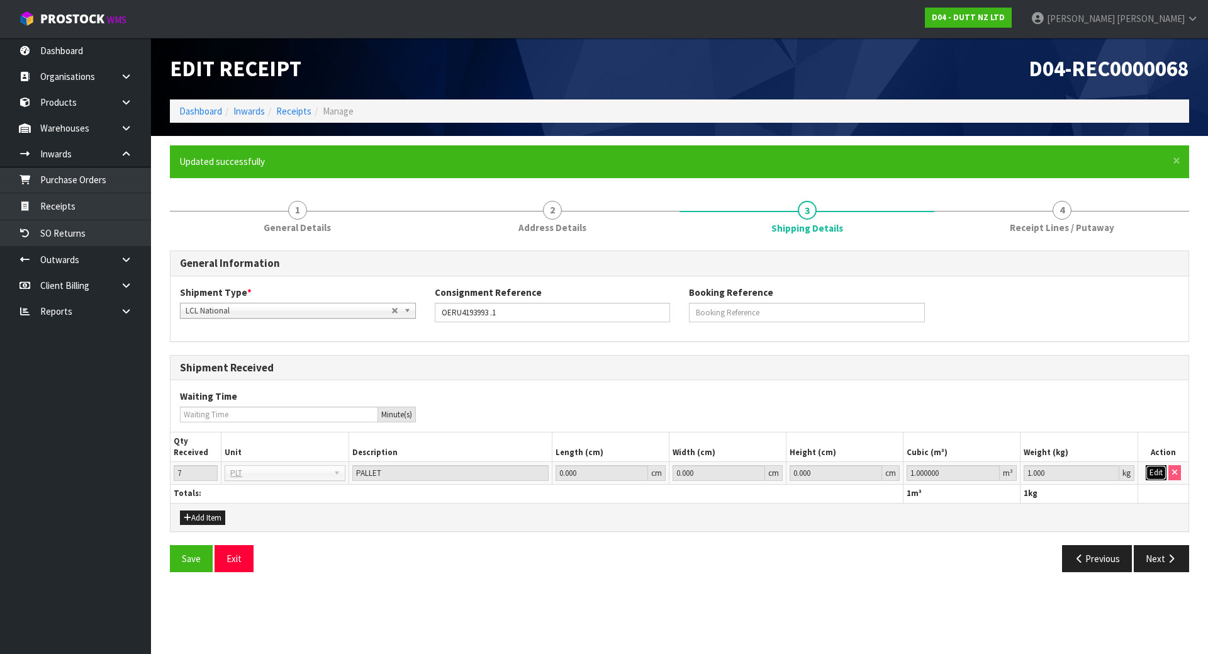
click at [1158, 471] on button "Edit" at bounding box center [1155, 472] width 21 height 15
drag, startPoint x: 948, startPoint y: 467, endPoint x: 792, endPoint y: 448, distance: 157.2
click at [798, 449] on table "Qty Received Unit Description Length (cm) Width (cm) Height (cm) Cubic (m³) Wei…" at bounding box center [679, 467] width 1018 height 70
paste input "53.294566"
click at [1157, 473] on button "OK" at bounding box center [1156, 472] width 18 height 15
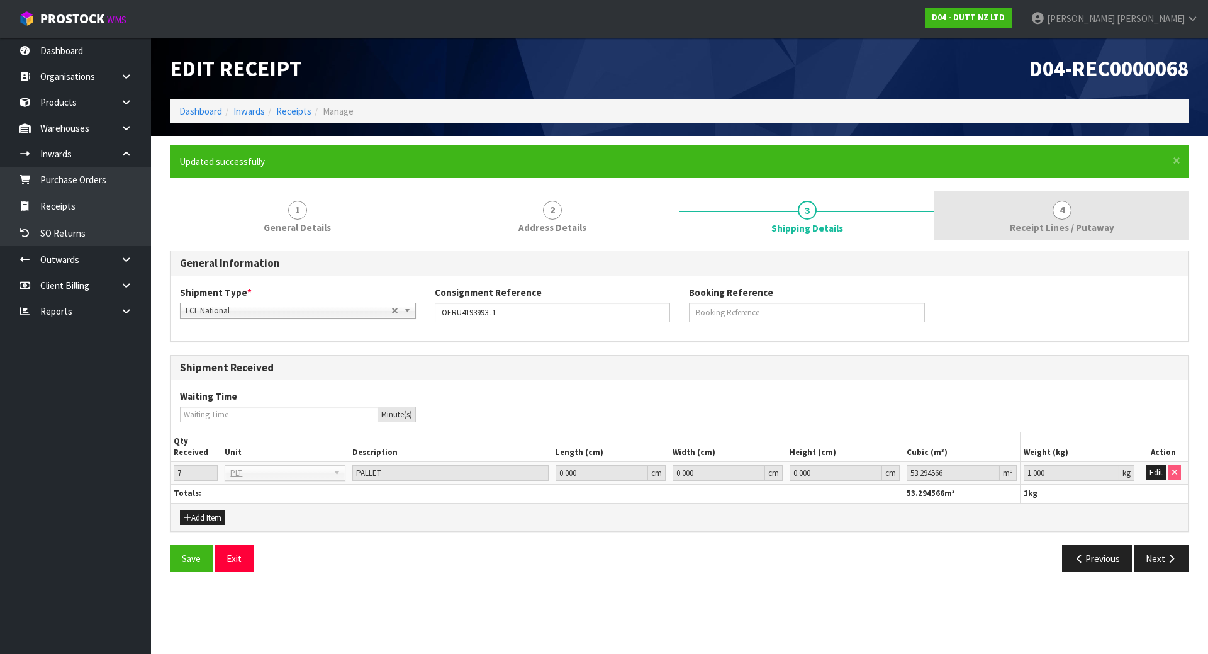
click at [1016, 202] on link "4 Receipt Lines / Putaway" at bounding box center [1061, 216] width 255 height 50
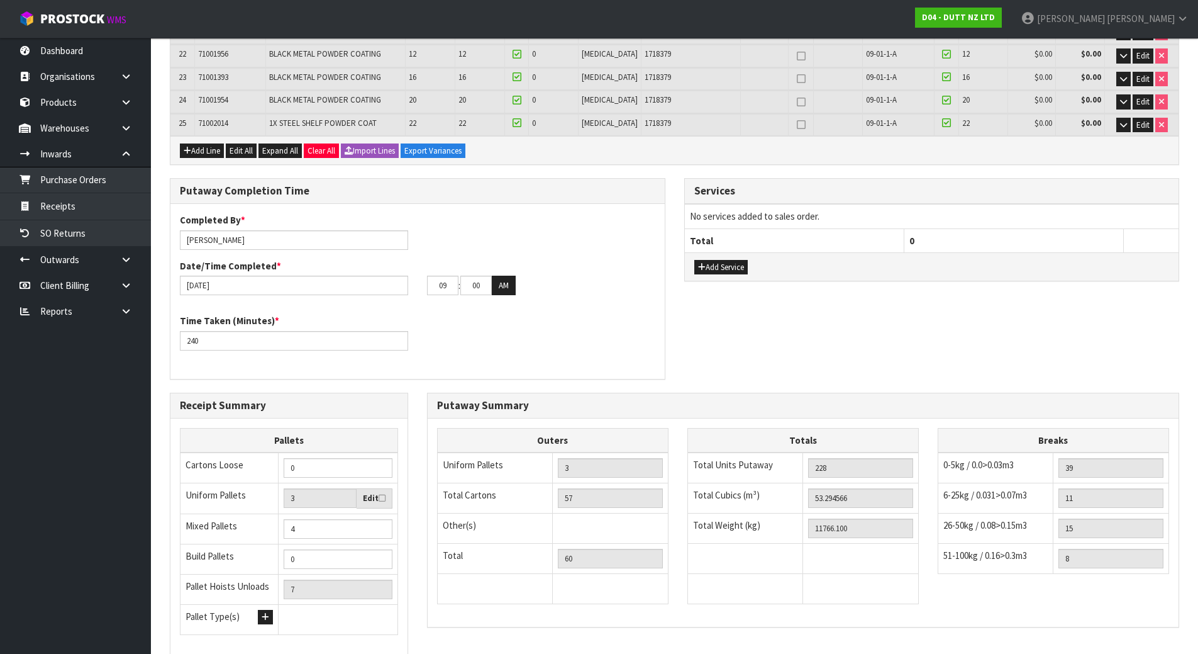
scroll to position [975, 0]
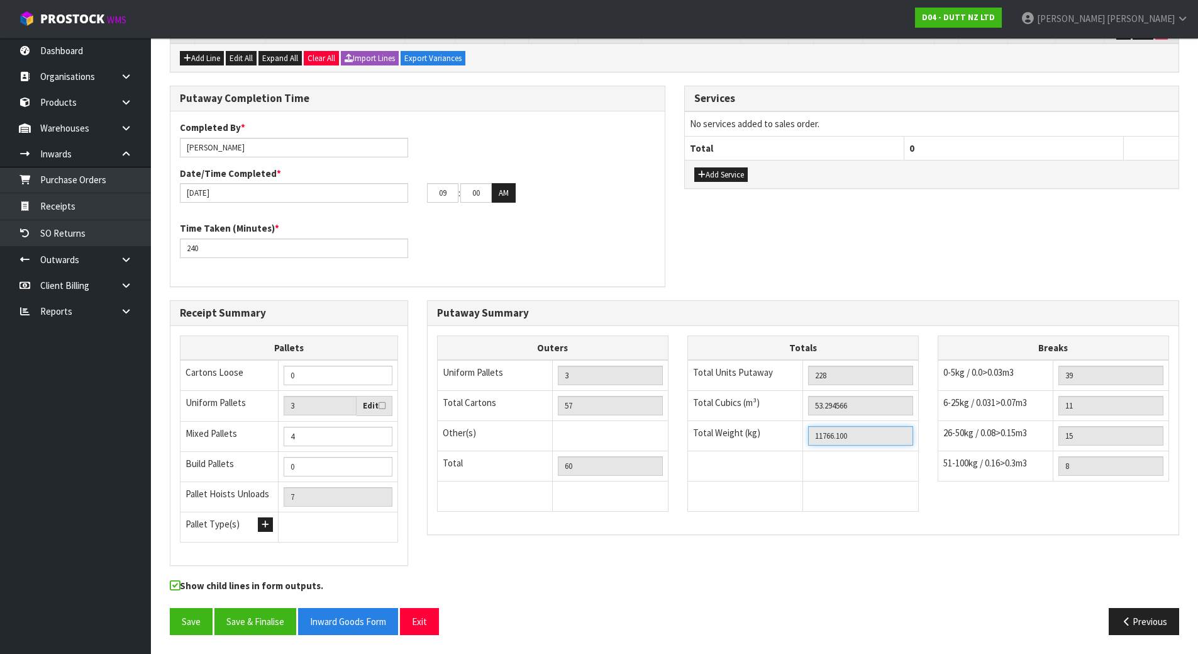
drag, startPoint x: 876, startPoint y: 437, endPoint x: 771, endPoint y: 427, distance: 105.5
click at [771, 427] on tr "Total Weight (kg) 11766.100" at bounding box center [803, 436] width 231 height 30
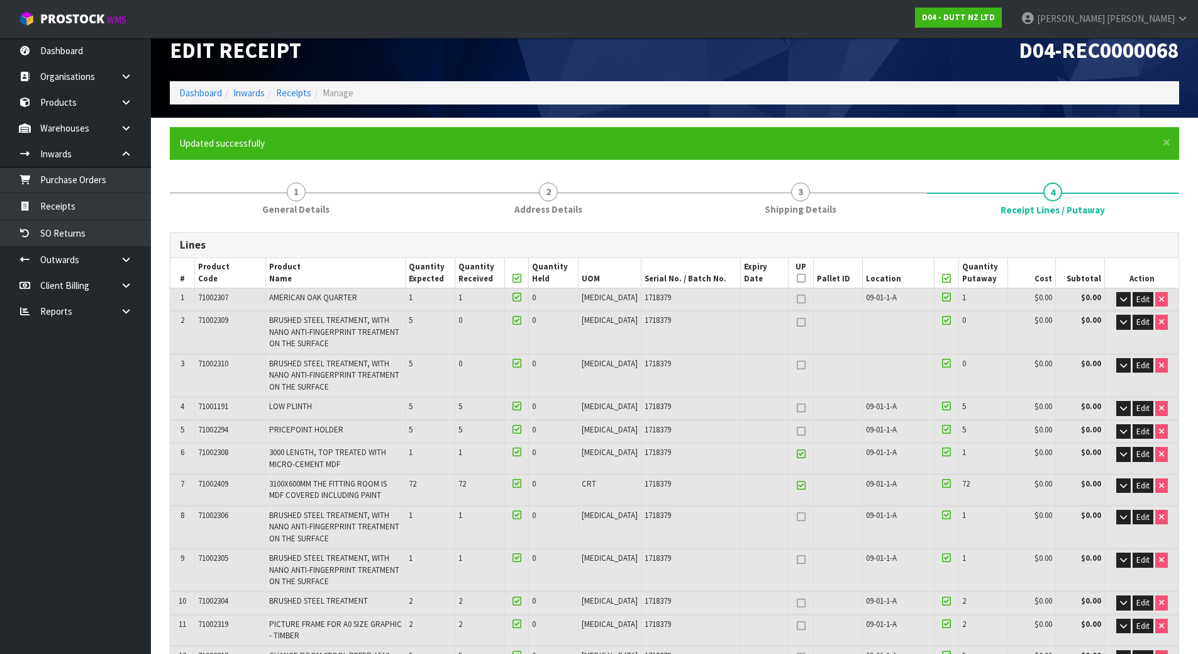
scroll to position [0, 0]
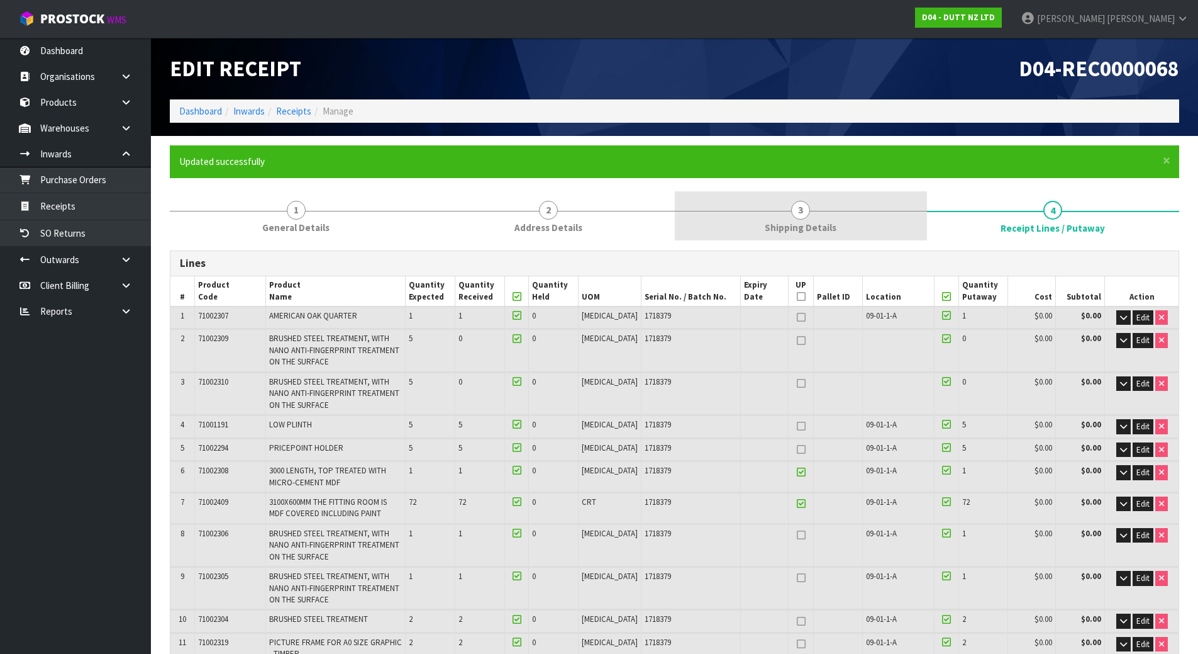
click at [817, 234] on span "Shipping Details" at bounding box center [801, 227] width 72 height 13
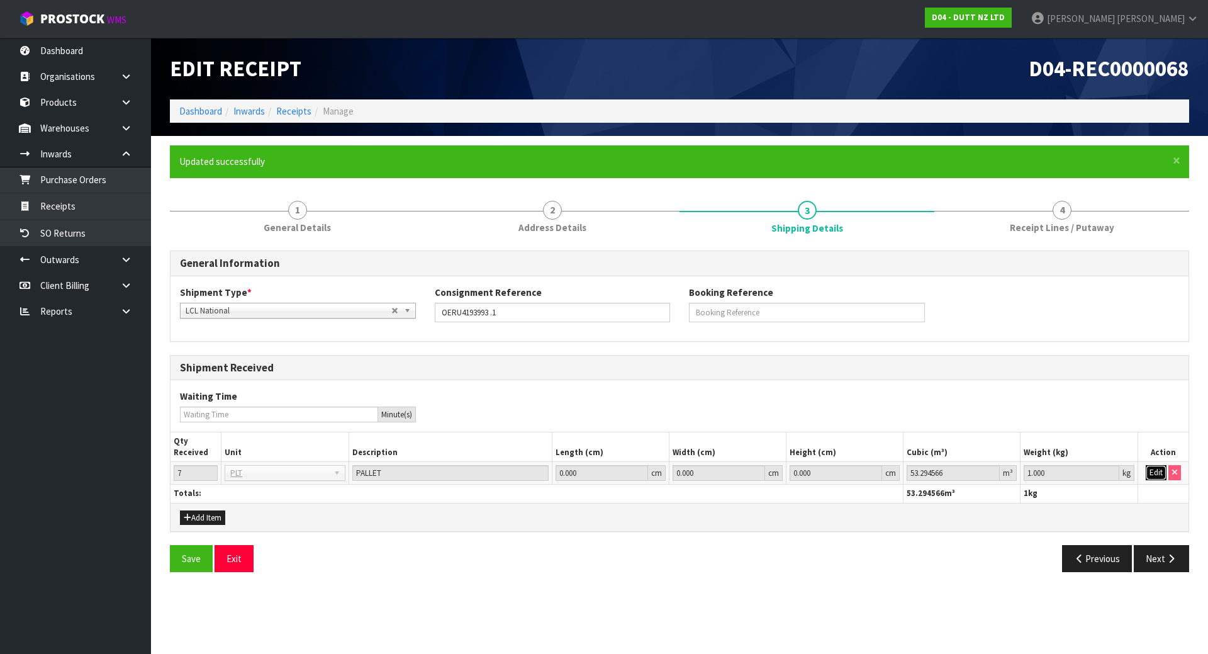
click at [1160, 474] on button "Edit" at bounding box center [1155, 472] width 21 height 15
drag, startPoint x: 1067, startPoint y: 469, endPoint x: 881, endPoint y: 454, distance: 186.2
click at [886, 454] on table "Qty Received Unit Description Length (cm) Width (cm) Height (cm) Cubic (m³) Wei…" at bounding box center [679, 467] width 1018 height 70
paste input "1766.1"
click at [1156, 471] on button "OK" at bounding box center [1156, 472] width 18 height 15
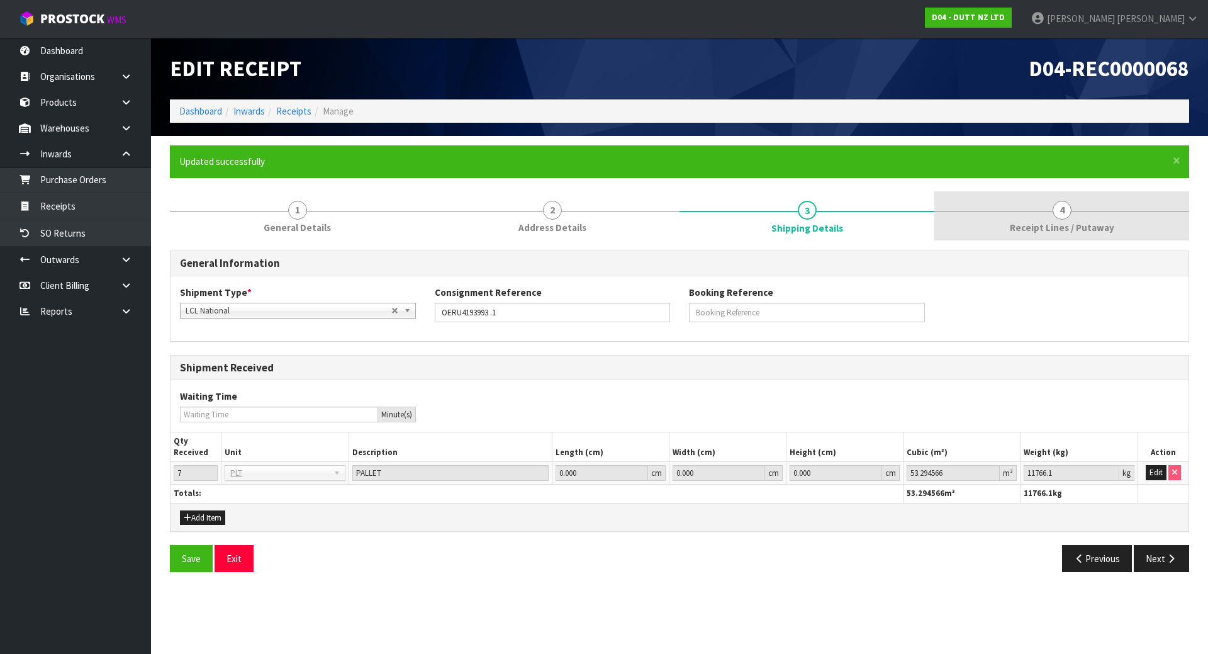
click at [1039, 199] on link "4 Receipt Lines / Putaway" at bounding box center [1061, 216] width 255 height 50
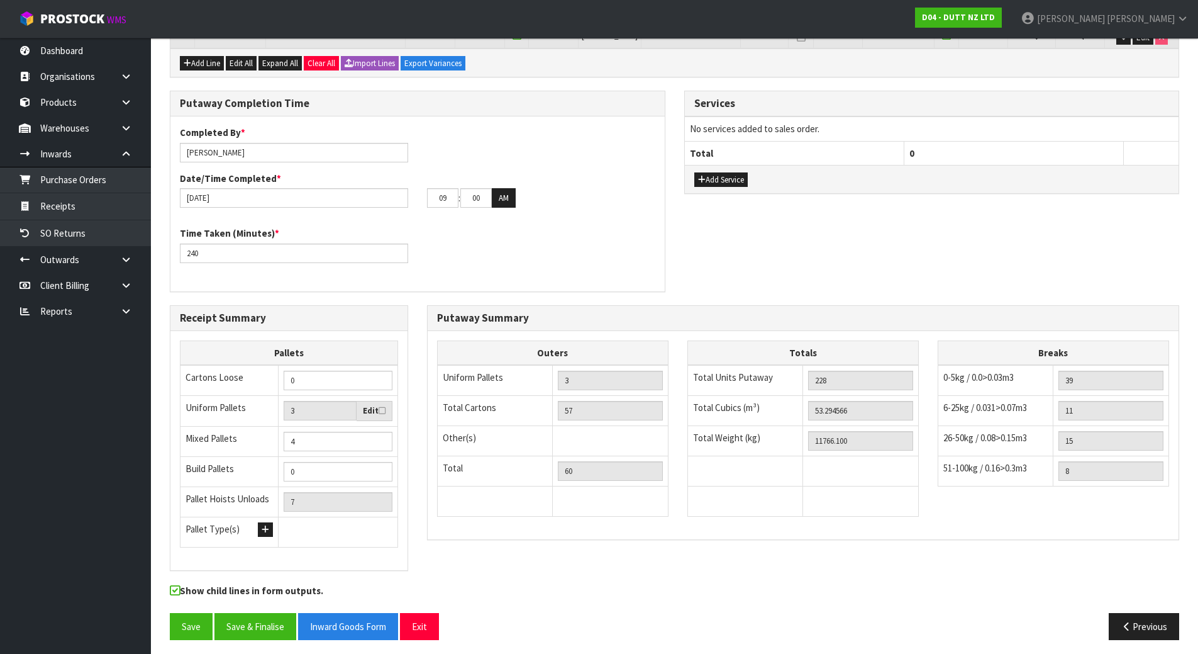
scroll to position [975, 0]
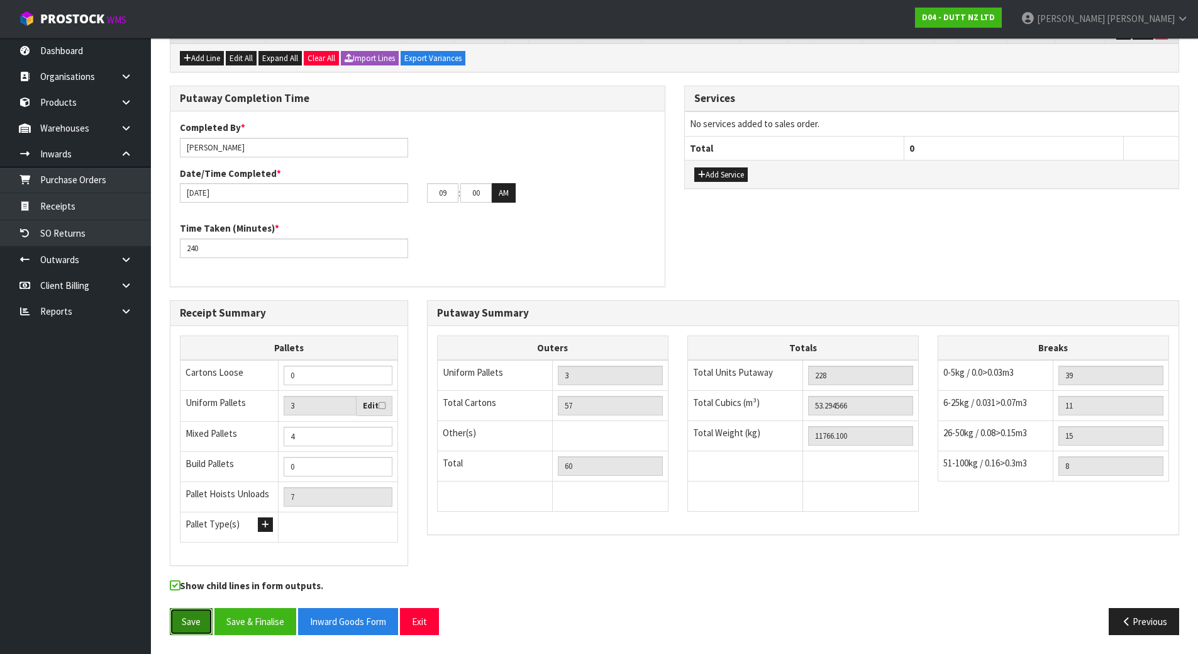
click at [173, 615] on button "Save" at bounding box center [191, 621] width 43 height 27
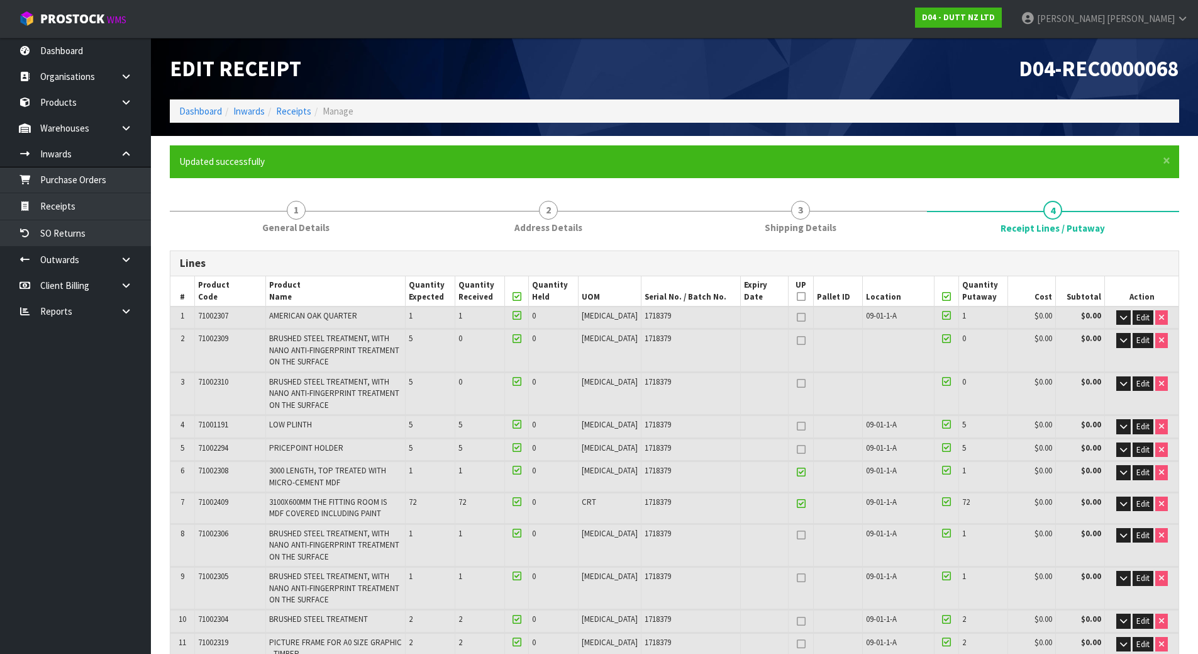
scroll to position [818, 0]
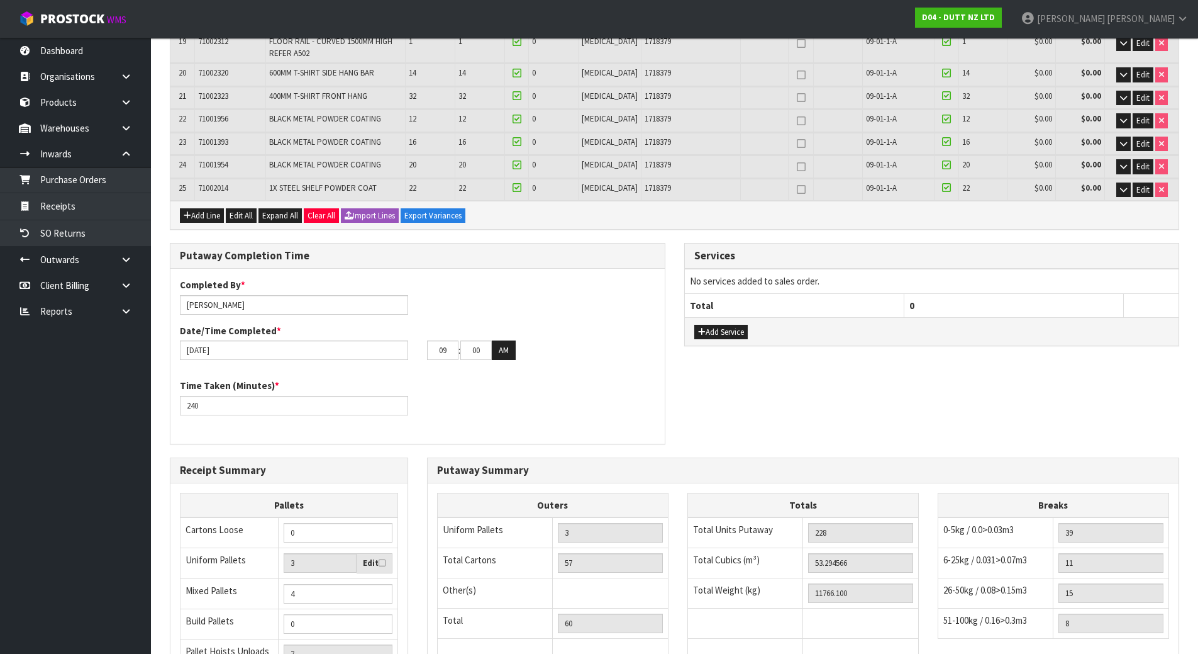
click at [688, 464] on h3 "Putaway Summary" at bounding box center [803, 470] width 732 height 12
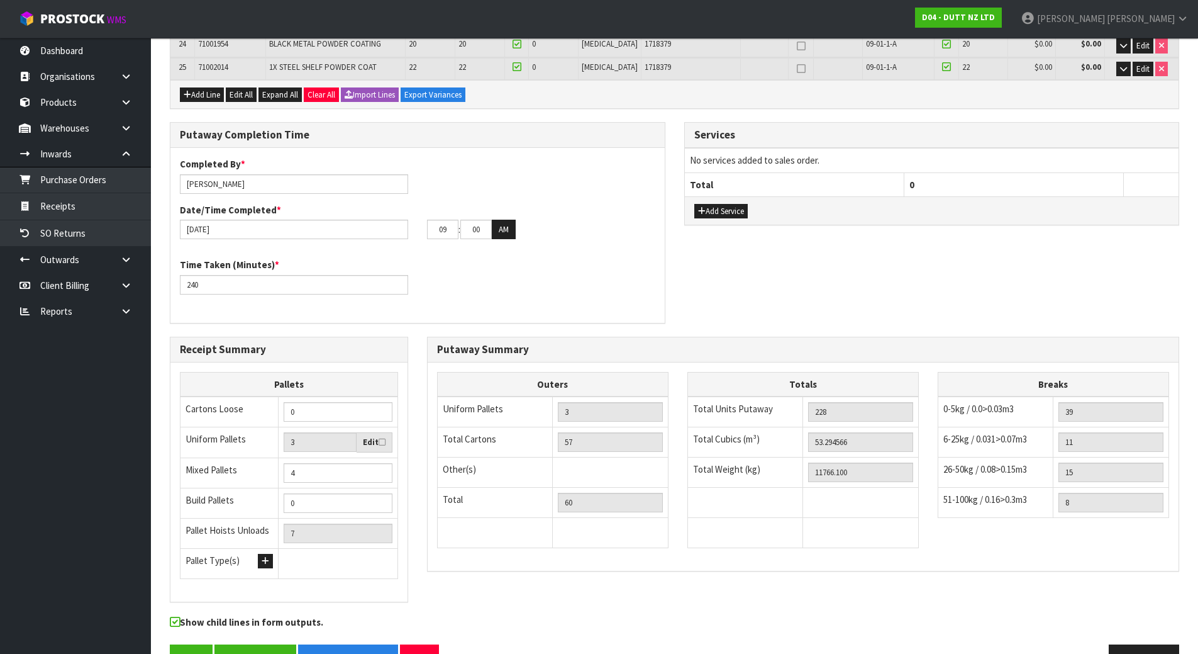
scroll to position [944, 0]
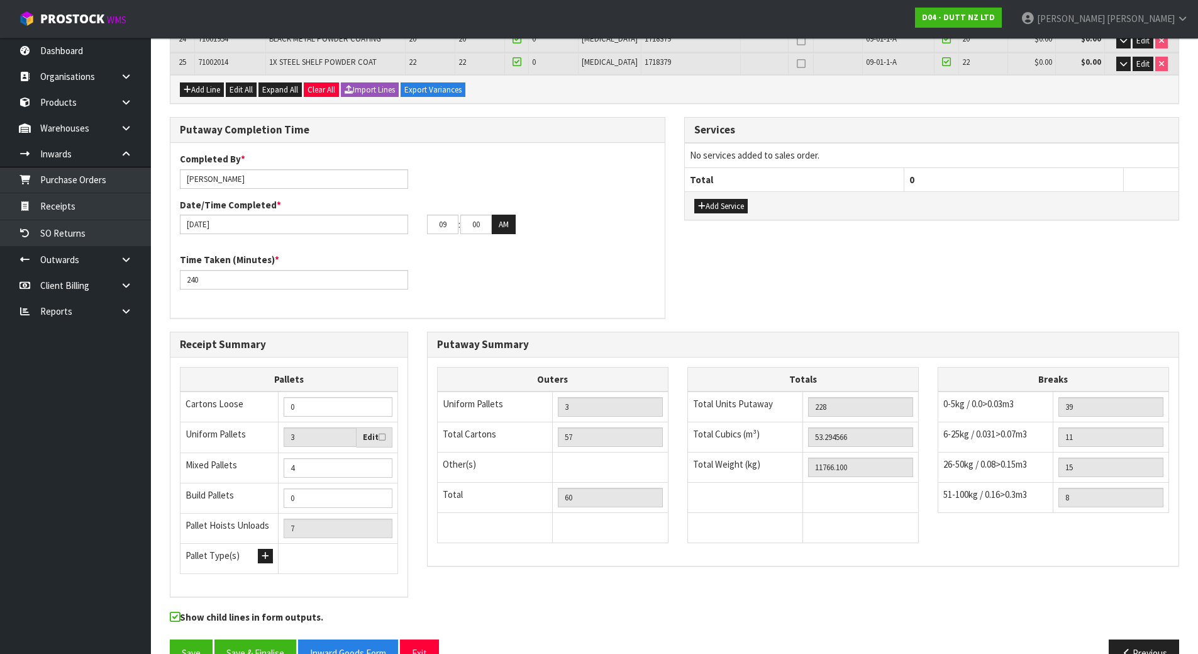
click at [717, 328] on div "Putaway Completion Time Completed By * [PERSON_NAME] Date/Time Completed * [DAT…" at bounding box center [674, 224] width 1028 height 214
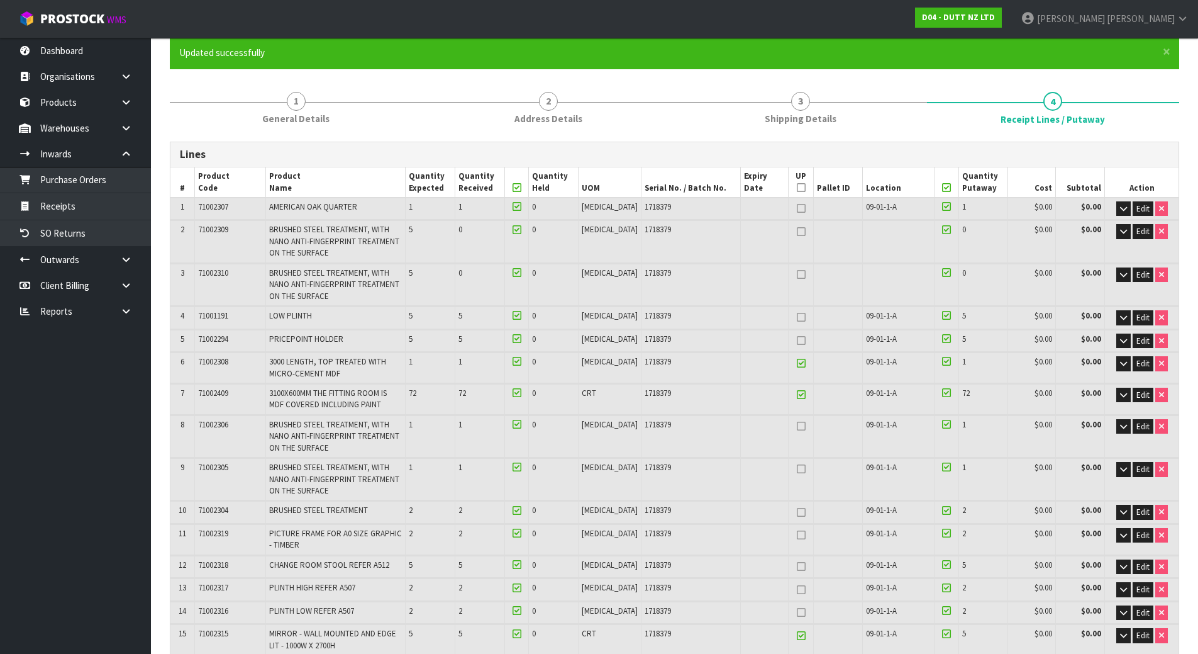
scroll to position [63, 0]
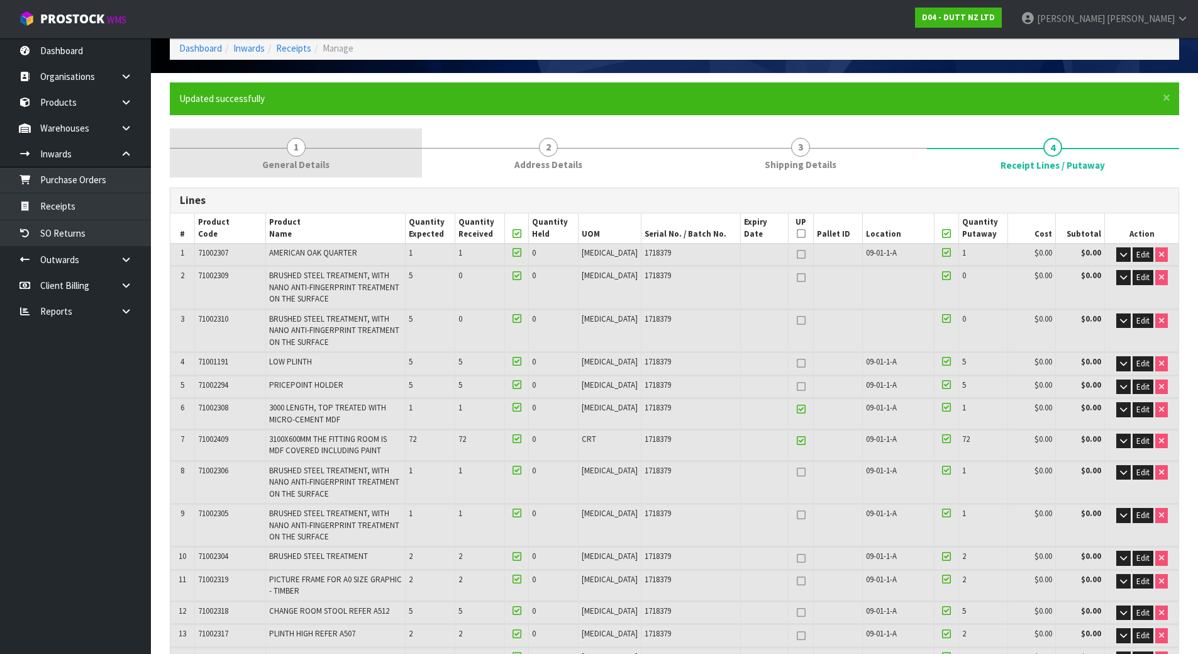
click at [298, 145] on span "1" at bounding box center [296, 147] width 19 height 19
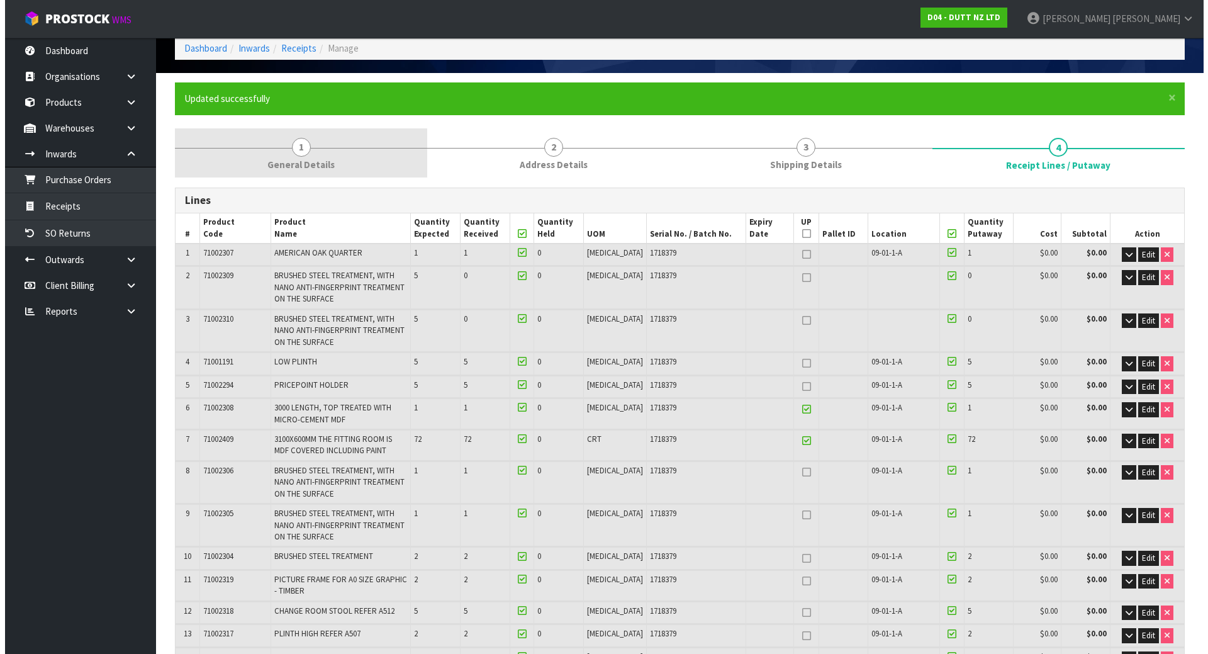
scroll to position [0, 0]
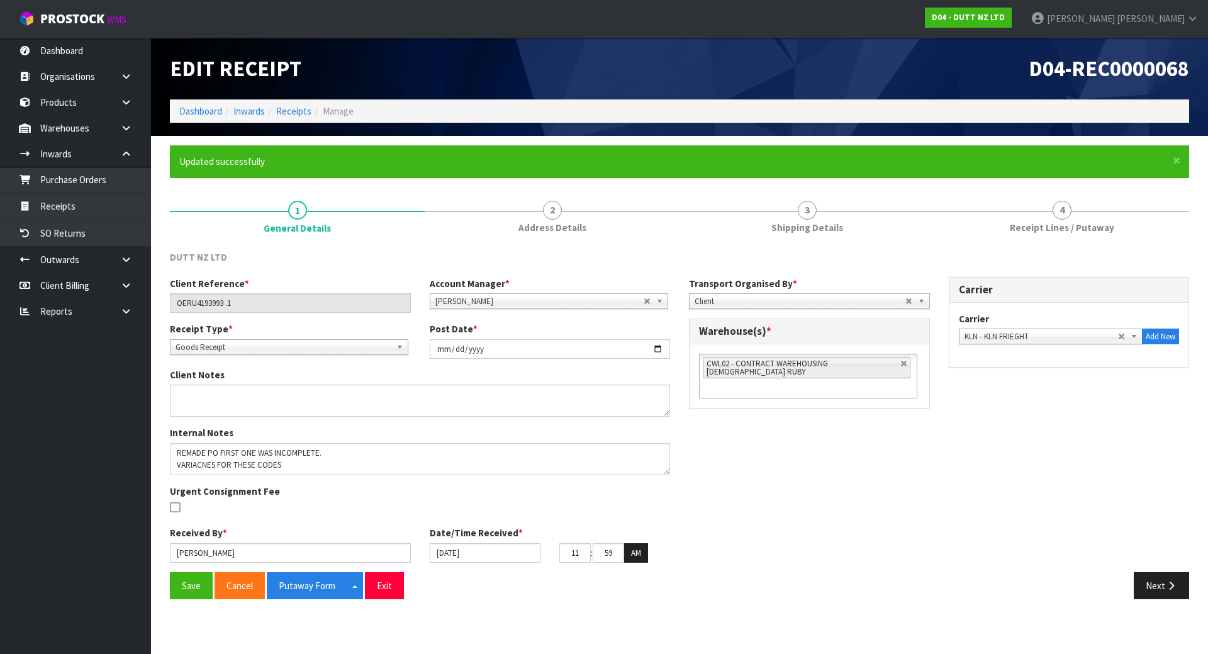
click at [291, 380] on div "Client Notes" at bounding box center [419, 392] width 519 height 48
click at [298, 403] on textarea at bounding box center [420, 400] width 500 height 32
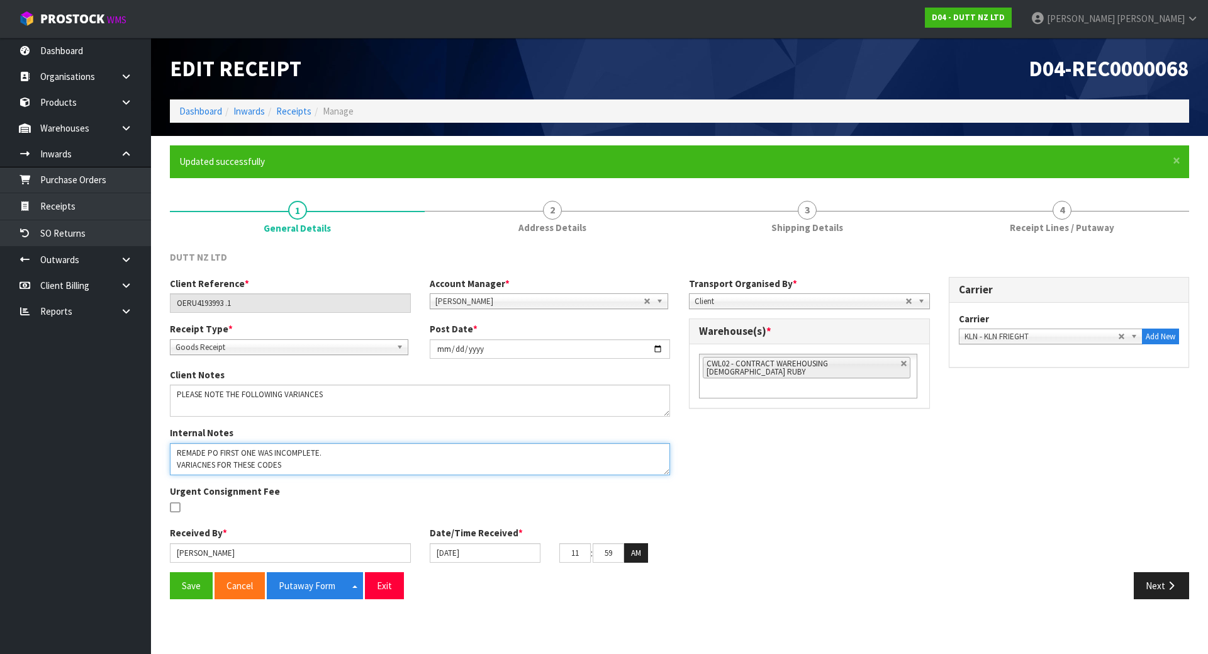
drag, startPoint x: 182, startPoint y: 452, endPoint x: 207, endPoint y: 452, distance: 24.5
click at [207, 452] on textarea at bounding box center [420, 459] width 500 height 32
click at [295, 455] on textarea at bounding box center [420, 459] width 500 height 32
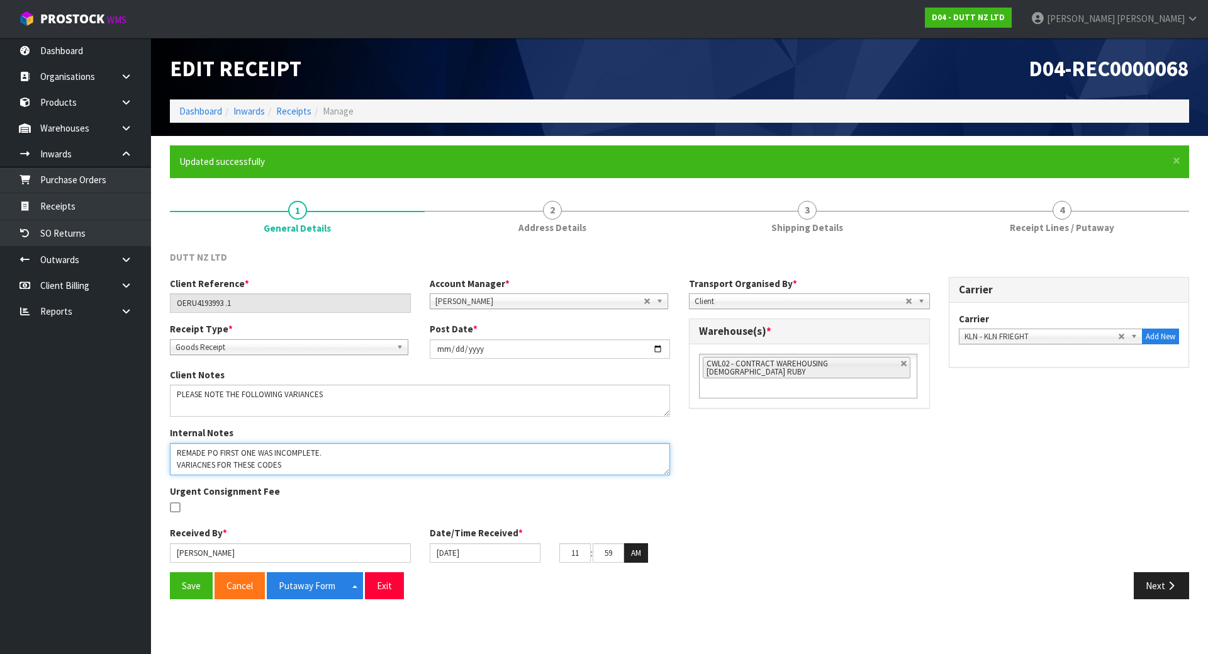
drag, startPoint x: 180, startPoint y: 450, endPoint x: 199, endPoint y: 450, distance: 18.9
click at [199, 450] on textarea at bounding box center [420, 459] width 500 height 32
click at [257, 462] on textarea at bounding box center [420, 459] width 500 height 32
drag, startPoint x: 298, startPoint y: 463, endPoint x: 176, endPoint y: 458, distance: 121.5
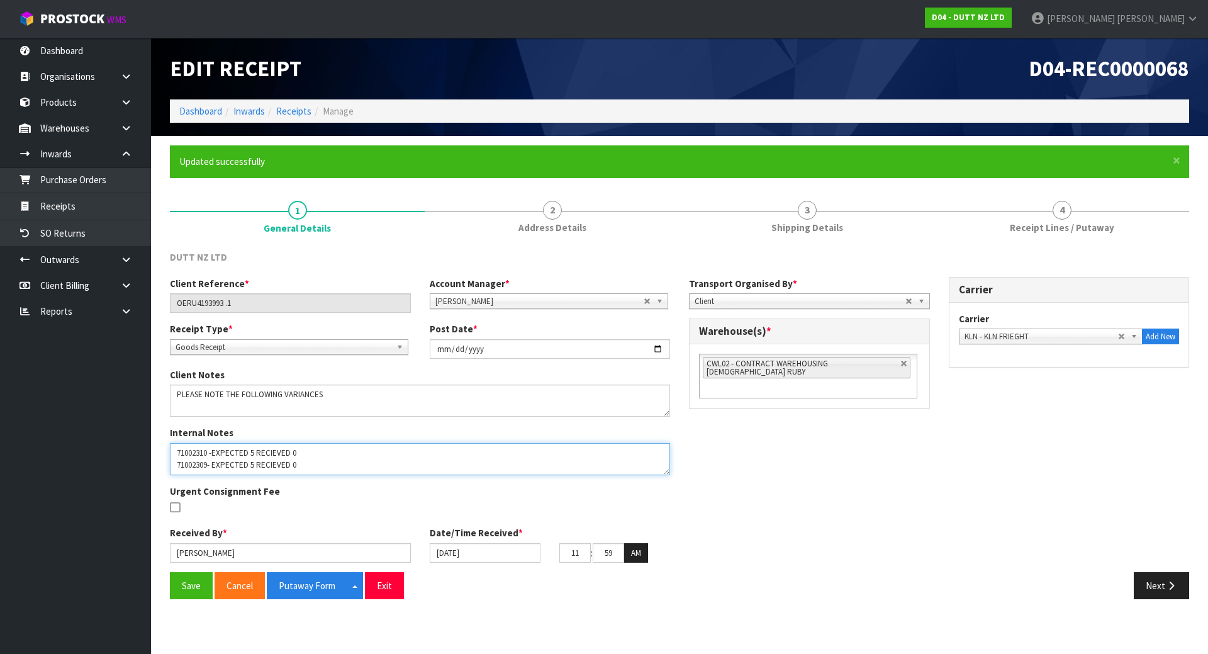
click at [176, 458] on textarea at bounding box center [420, 459] width 500 height 32
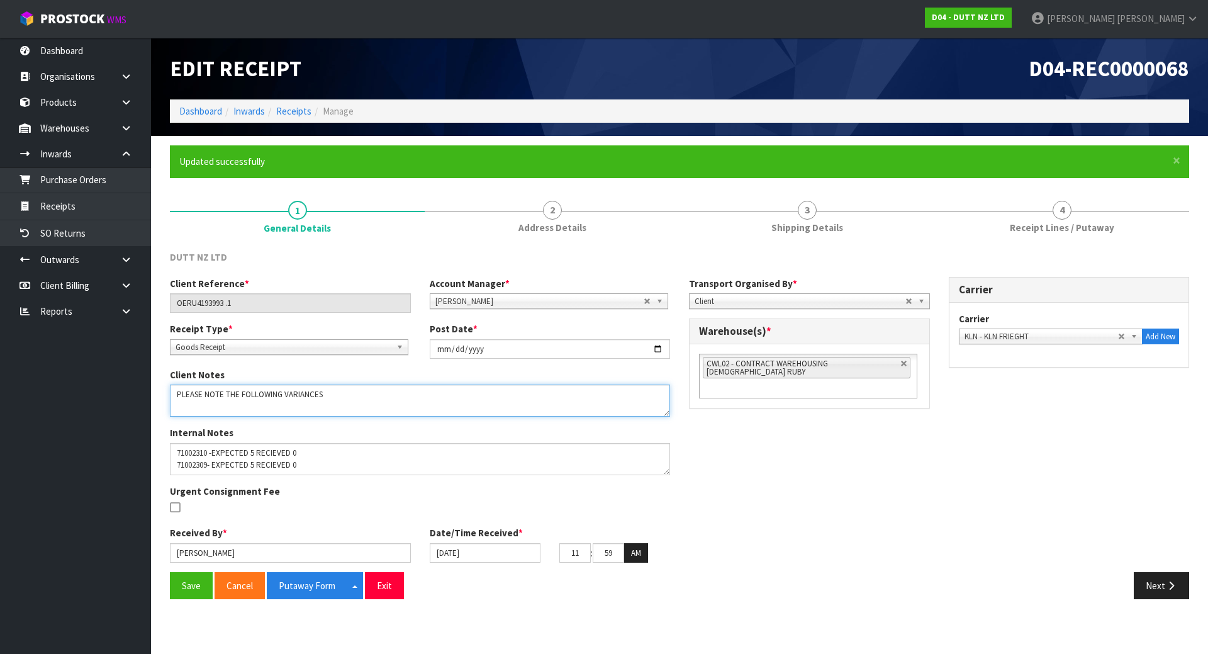
click at [226, 405] on textarea at bounding box center [420, 400] width 500 height 32
paste textarea "71002310 -EXPECTED 5 RECIEVED 0 71002309- EXPECTED 5 RECIEVED 0"
click at [323, 396] on textarea at bounding box center [420, 400] width 500 height 32
click at [203, 396] on textarea at bounding box center [420, 400] width 500 height 32
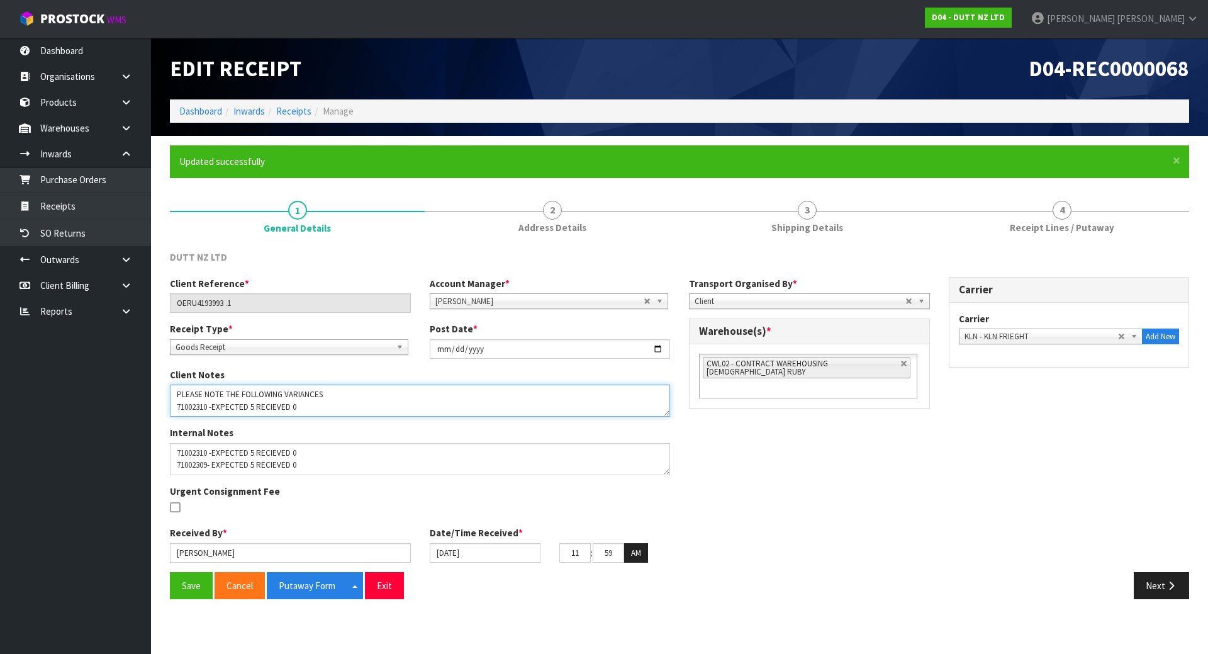
click at [328, 392] on textarea at bounding box center [420, 400] width 500 height 32
click at [186, 582] on button "Save" at bounding box center [191, 585] width 43 height 27
click at [304, 589] on button "Putaway Form" at bounding box center [307, 585] width 81 height 27
click at [789, 423] on div "Client Reference * OERU4193993 .1 Account Manager * [PERSON_NAME] [PERSON_NAME]…" at bounding box center [679, 424] width 1038 height 295
click at [1029, 243] on div "DUTT NZ LTD Client Reference * OERU4193993 .1 Account Manager * [PERSON_NAME] […" at bounding box center [679, 424] width 1019 height 367
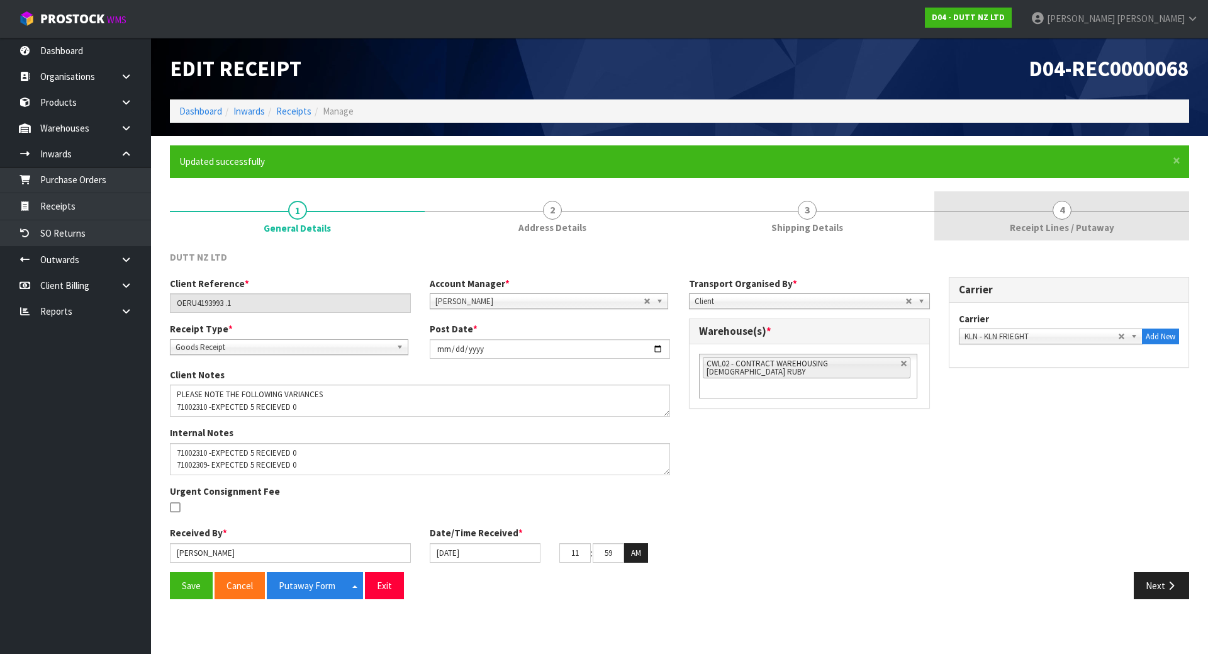
click at [1025, 230] on span "Receipt Lines / Putaway" at bounding box center [1062, 227] width 104 height 13
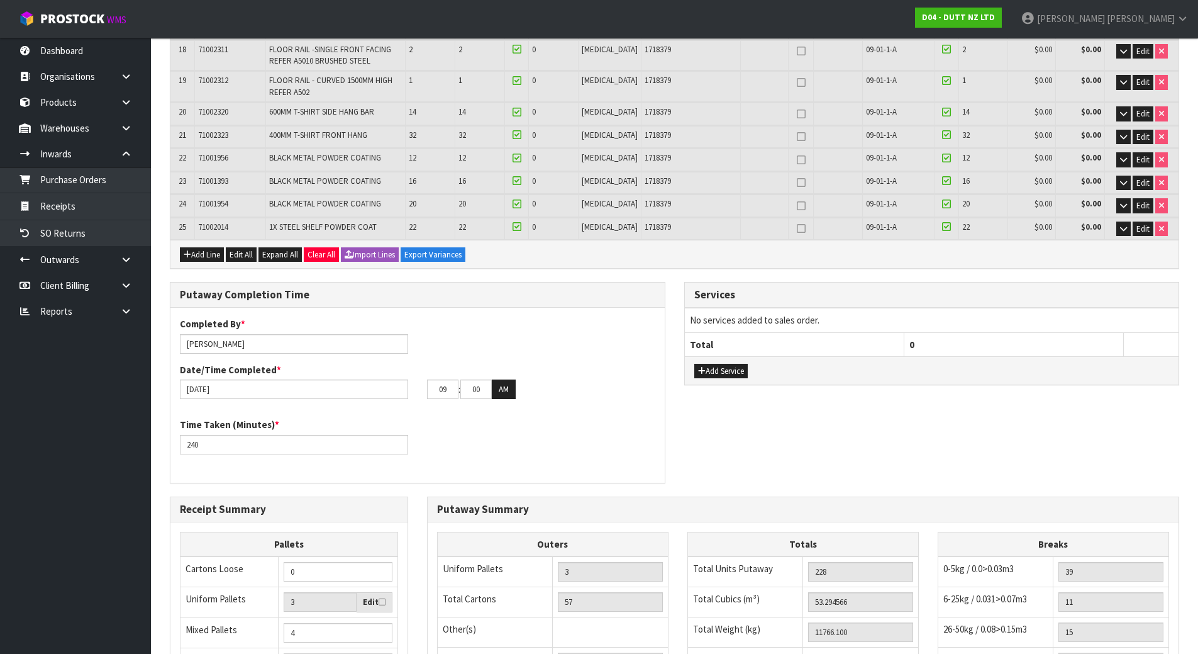
scroll to position [975, 0]
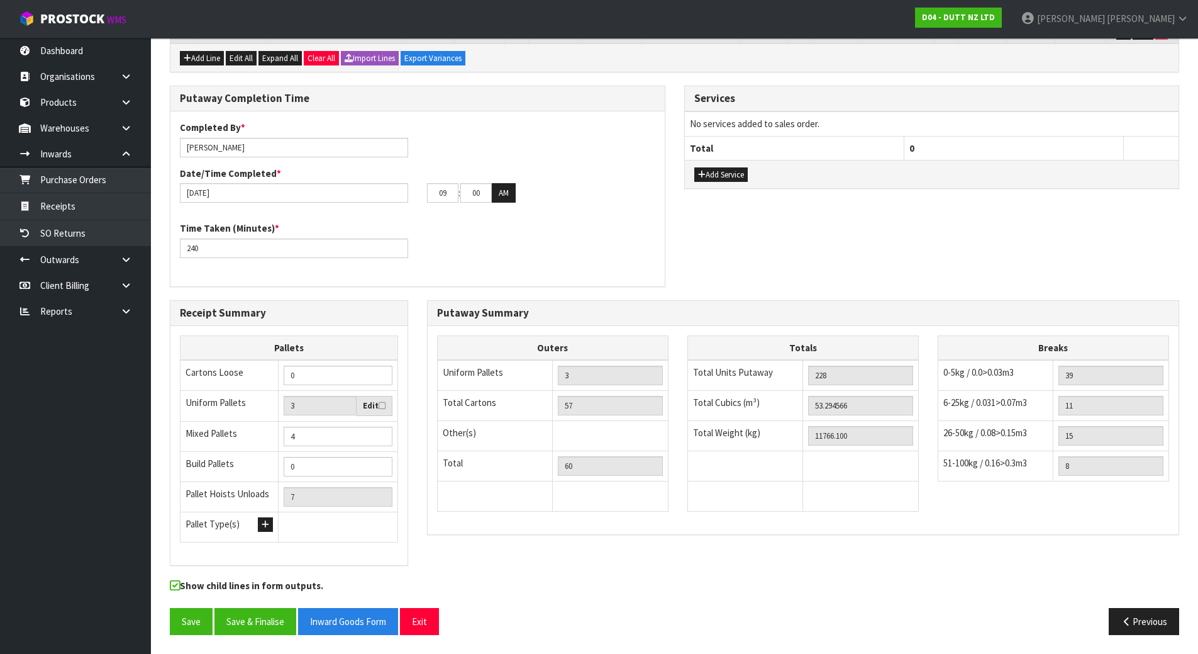
click at [501, 231] on div "Time Taken (Minutes) * 240" at bounding box center [417, 243] width 494 height 45
click at [234, 624] on button "Save & Finalise" at bounding box center [256, 621] width 82 height 27
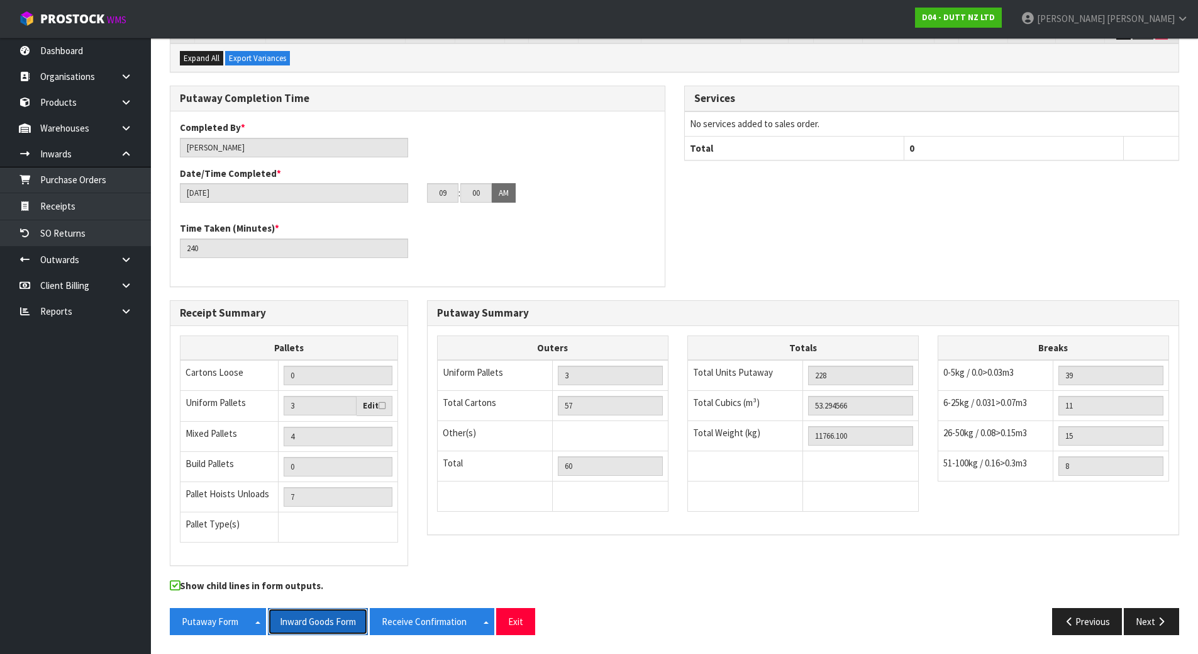
click at [338, 623] on button "Inward Goods Form" at bounding box center [318, 621] width 100 height 27
click at [833, 214] on div "Putaway Completion Time Completed By * [PERSON_NAME] Date/Time Completed * [DAT…" at bounding box center [674, 193] width 1028 height 214
click at [749, 219] on div "Putaway Completion Time Completed By * [PERSON_NAME] Date/Time Completed * [DAT…" at bounding box center [674, 193] width 1028 height 214
click at [676, 220] on div "Putaway Completion Time Completed By * [PERSON_NAME] Date/Time Completed * [DAT…" at bounding box center [674, 193] width 1028 height 214
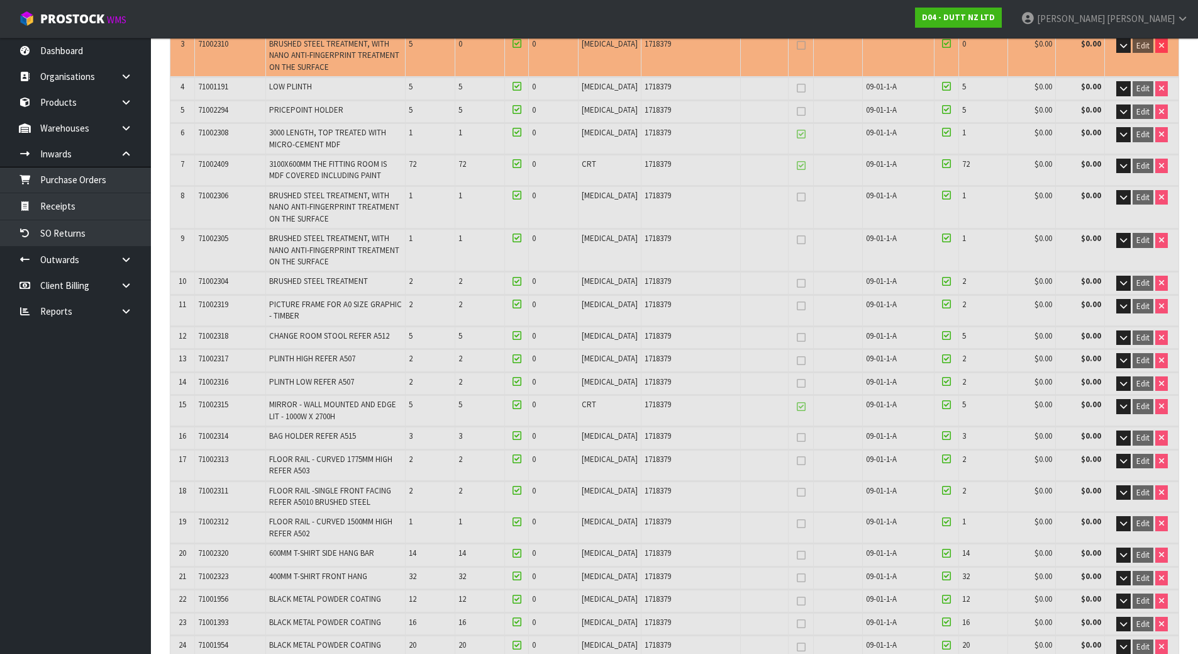
scroll to position [346, 0]
